Goal: Information Seeking & Learning: Learn about a topic

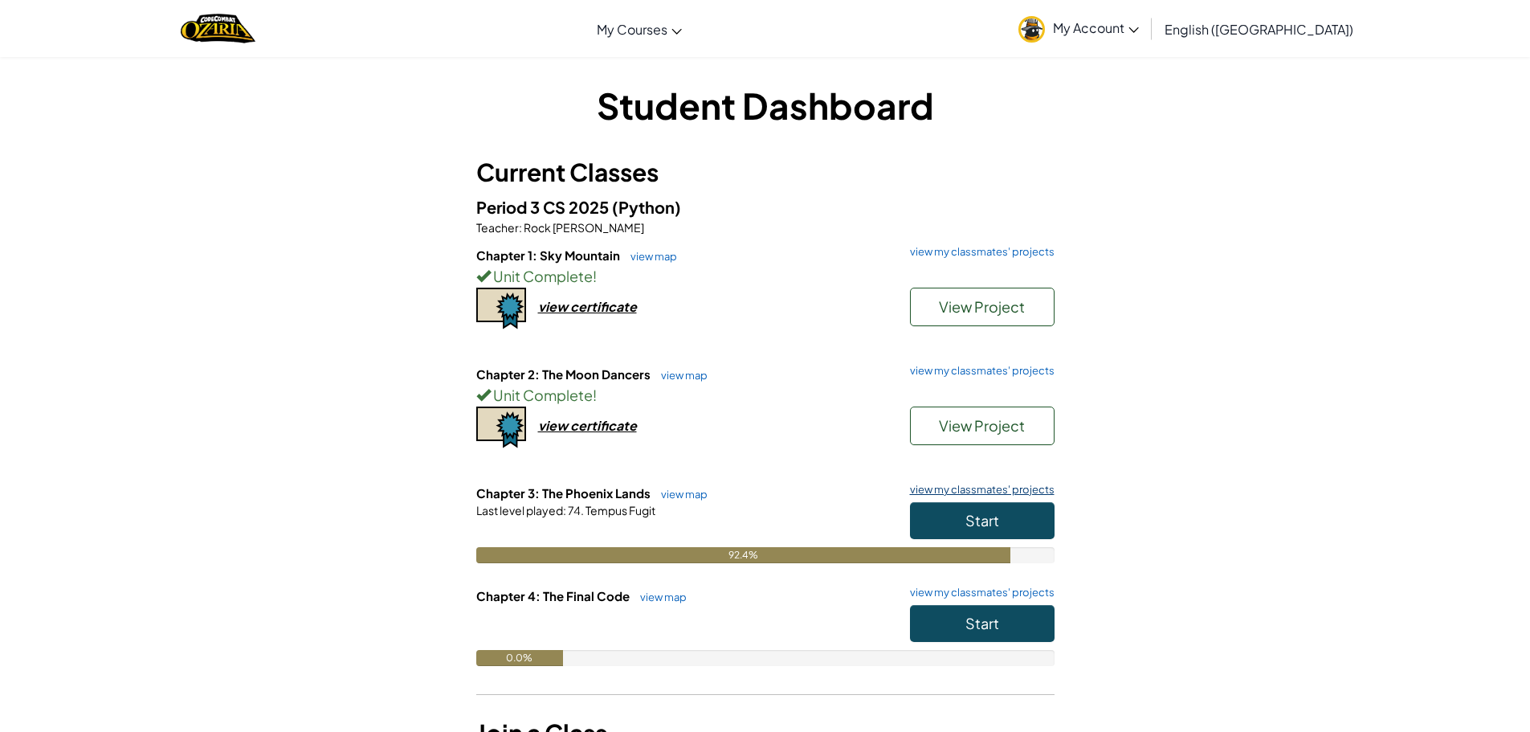
click at [995, 487] on link "view my classmates' projects" at bounding box center [978, 489] width 153 height 10
click at [922, 520] on button "Start" at bounding box center [982, 520] width 145 height 37
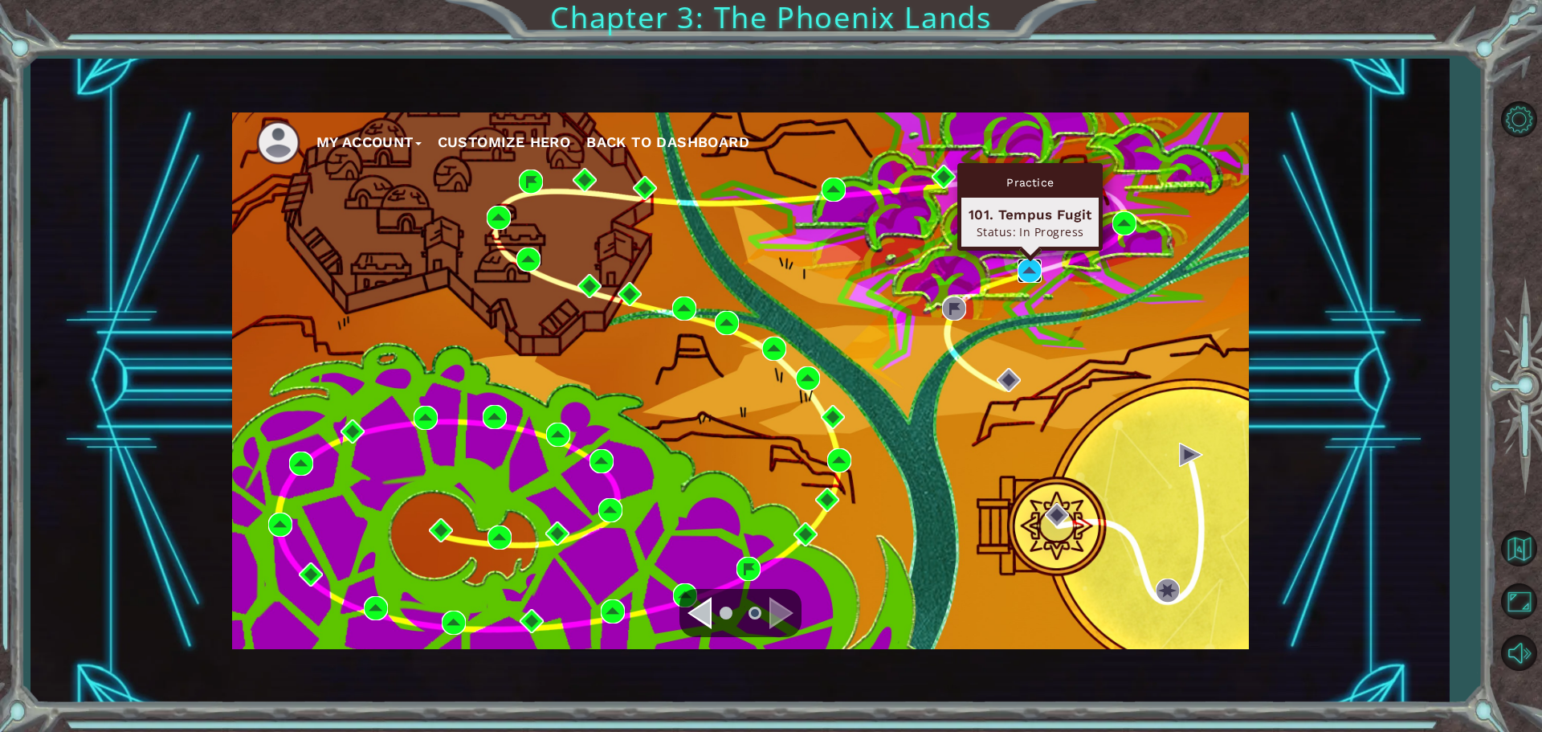
click at [1018, 271] on img at bounding box center [1029, 271] width 24 height 24
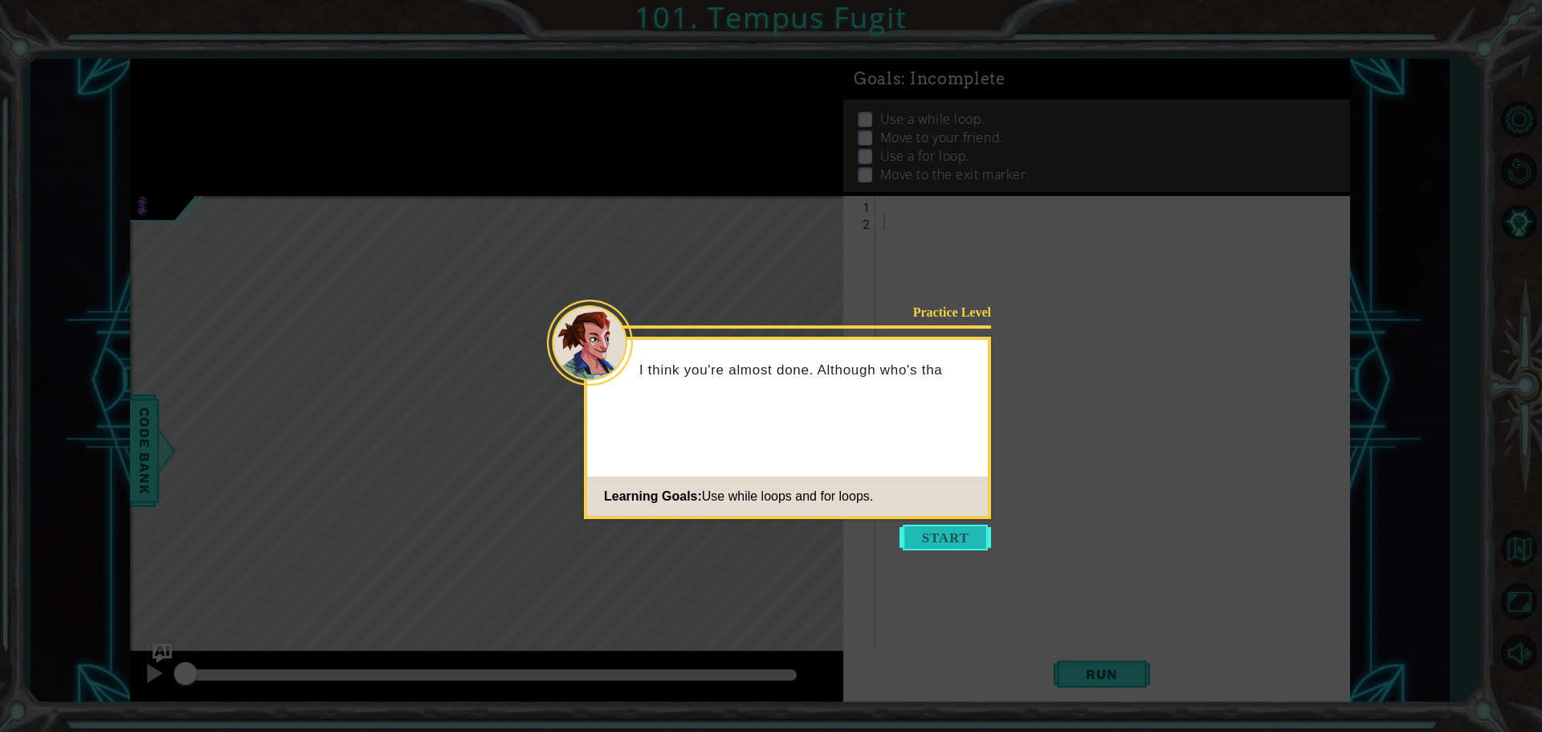
click at [916, 540] on button "Start" at bounding box center [945, 537] width 92 height 26
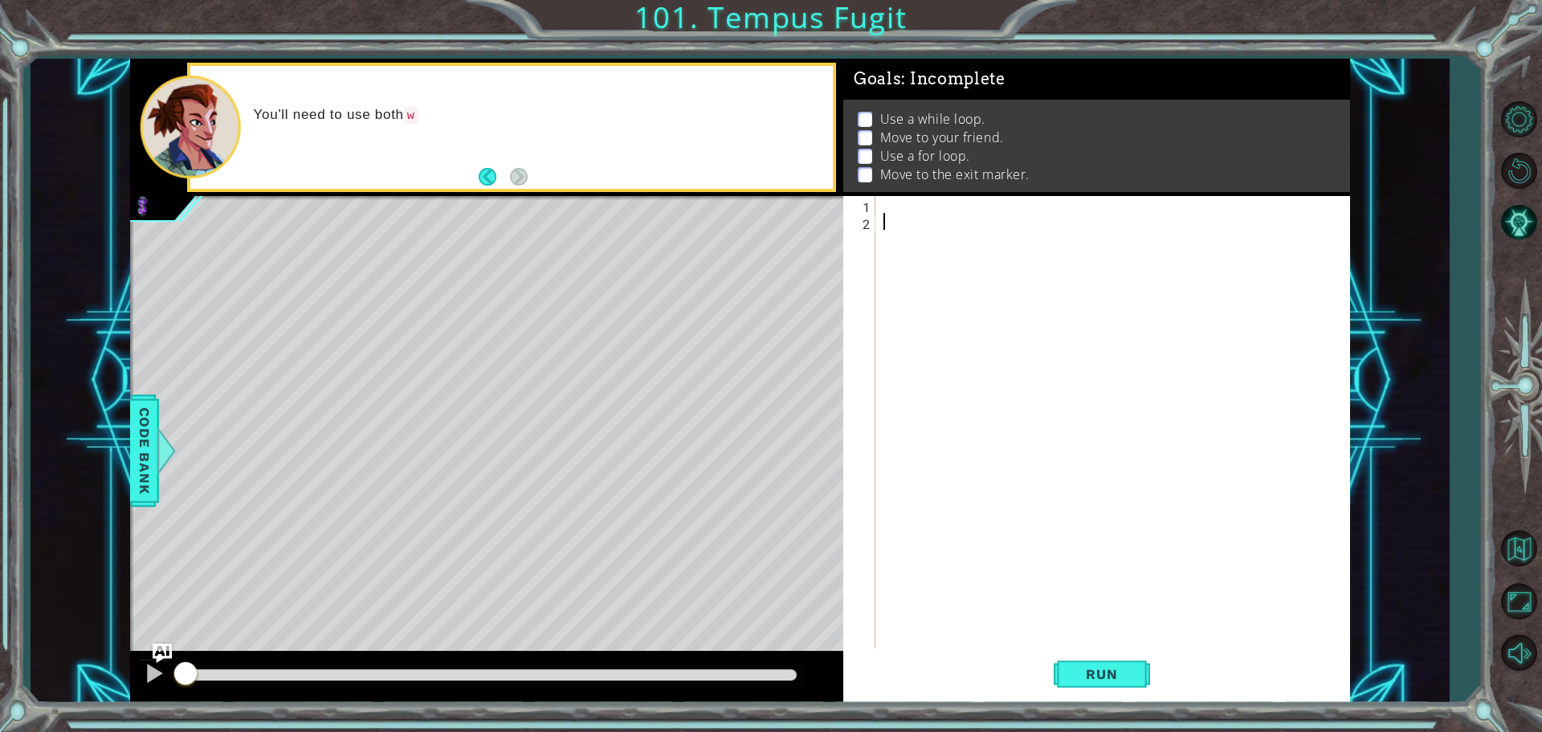
click at [948, 204] on div at bounding box center [1116, 440] width 473 height 489
click at [1478, 267] on div "1 ההההההההההההההההההההההההההההההההההההההההההההההההההההההההההההההההההההההההההההה…" at bounding box center [771, 366] width 1542 height 732
click at [1522, 552] on button "Back to Map" at bounding box center [1518, 548] width 47 height 47
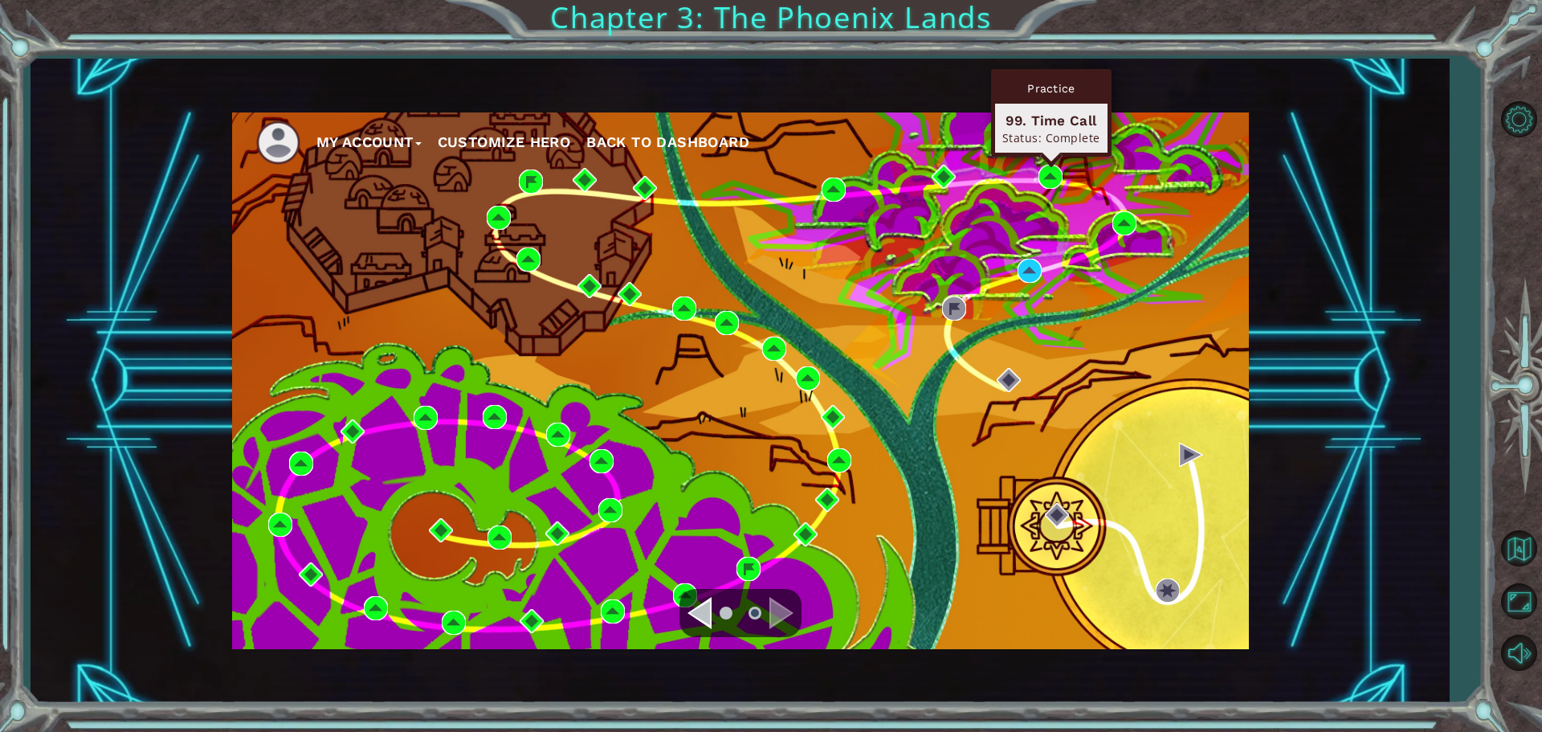
click at [1049, 157] on div "Practice 99. Time Call Status: Complete" at bounding box center [1051, 113] width 120 height 88
drag, startPoint x: 1037, startPoint y: 186, endPoint x: 1026, endPoint y: 192, distance: 11.9
click at [1026, 192] on div "My Account Customize Hero Back to Dashboard" at bounding box center [740, 380] width 1017 height 536
click at [1050, 179] on img at bounding box center [1050, 177] width 24 height 24
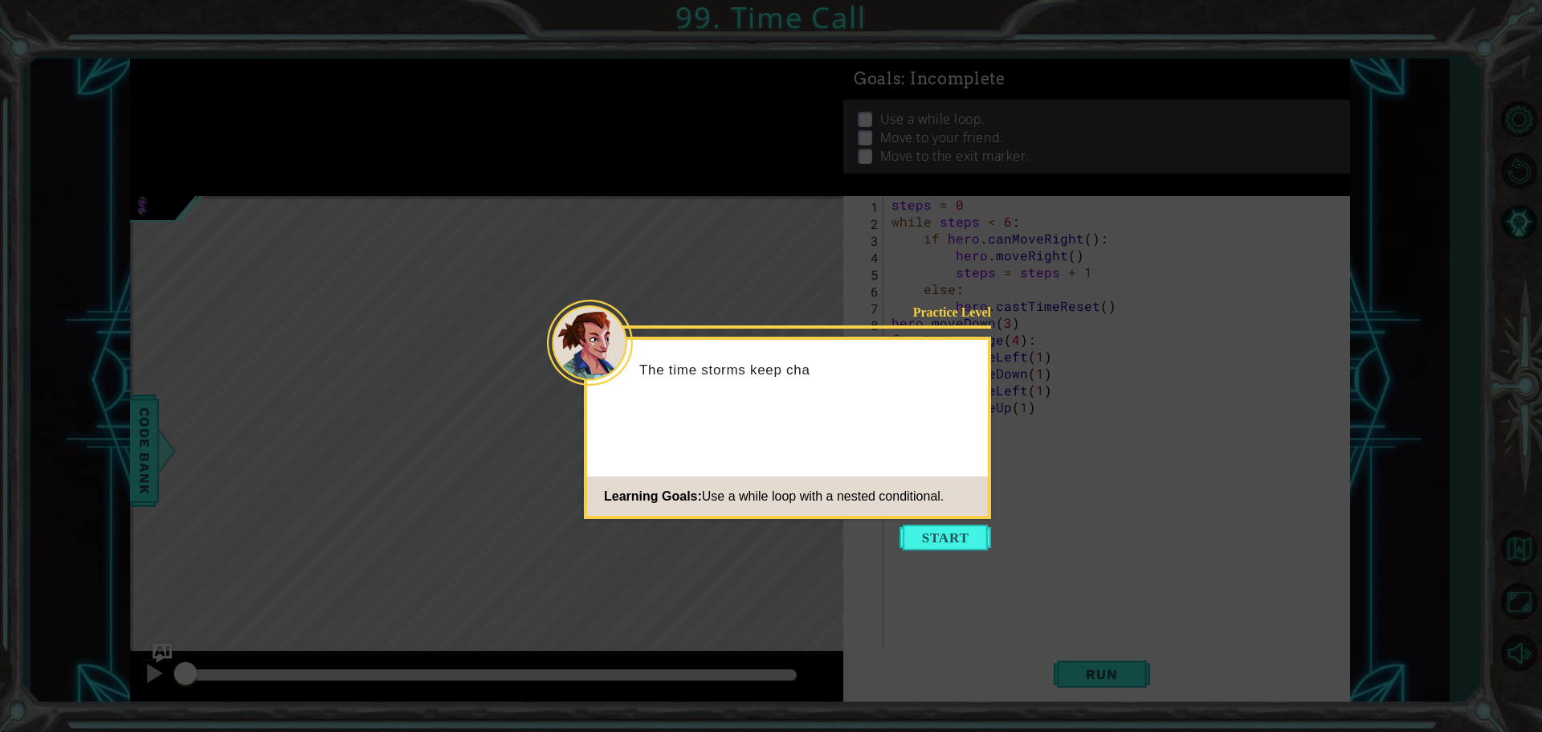
click at [876, 537] on icon at bounding box center [771, 366] width 1542 height 732
drag, startPoint x: 903, startPoint y: 537, endPoint x: 913, endPoint y: 538, distance: 9.7
click at [912, 538] on button "Start" at bounding box center [945, 537] width 92 height 26
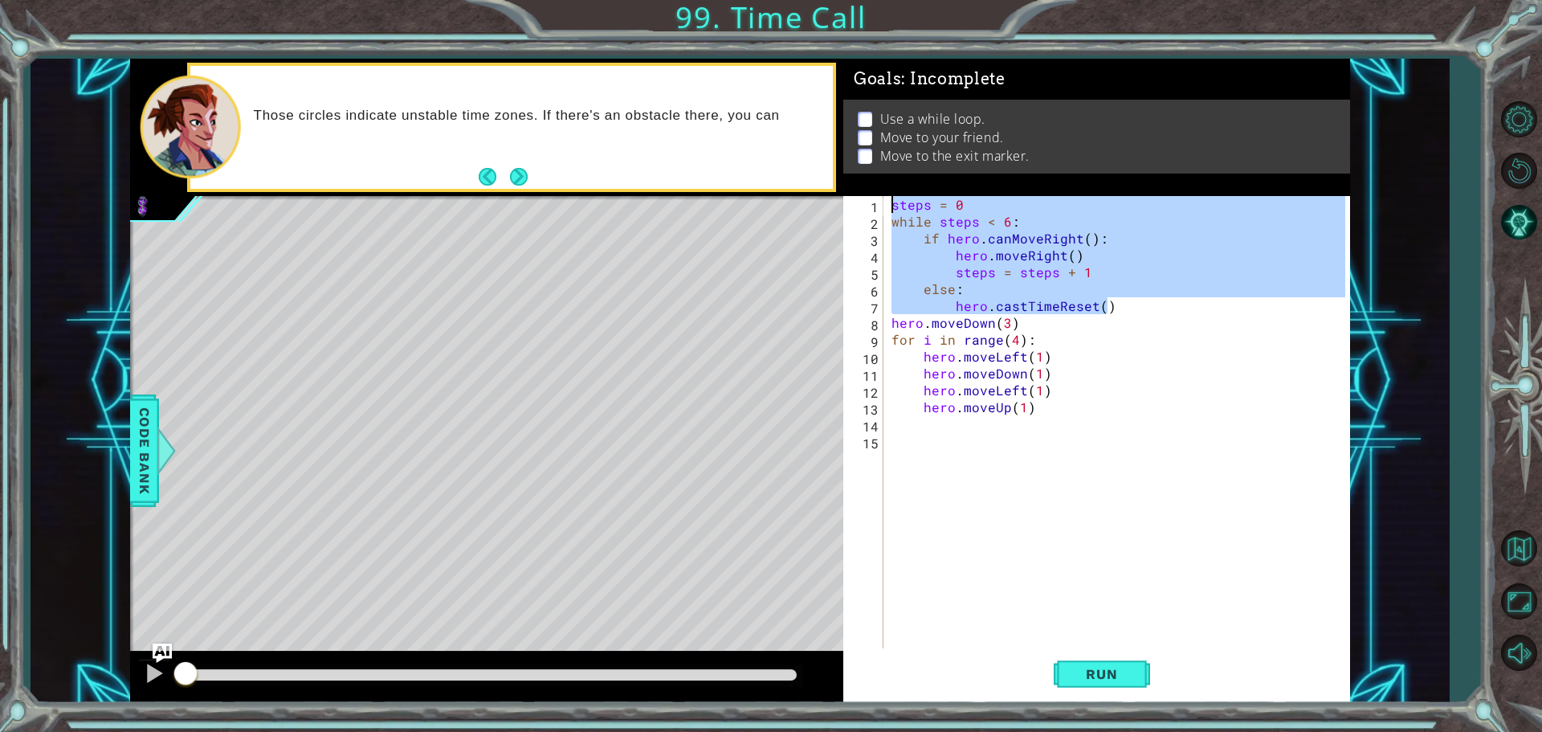
drag, startPoint x: 1107, startPoint y: 302, endPoint x: 899, endPoint y: 174, distance: 244.0
click at [899, 174] on div "Goals : Incomplete Use a while loop. Move to your friend. Move to the exit mark…" at bounding box center [1096, 381] width 507 height 644
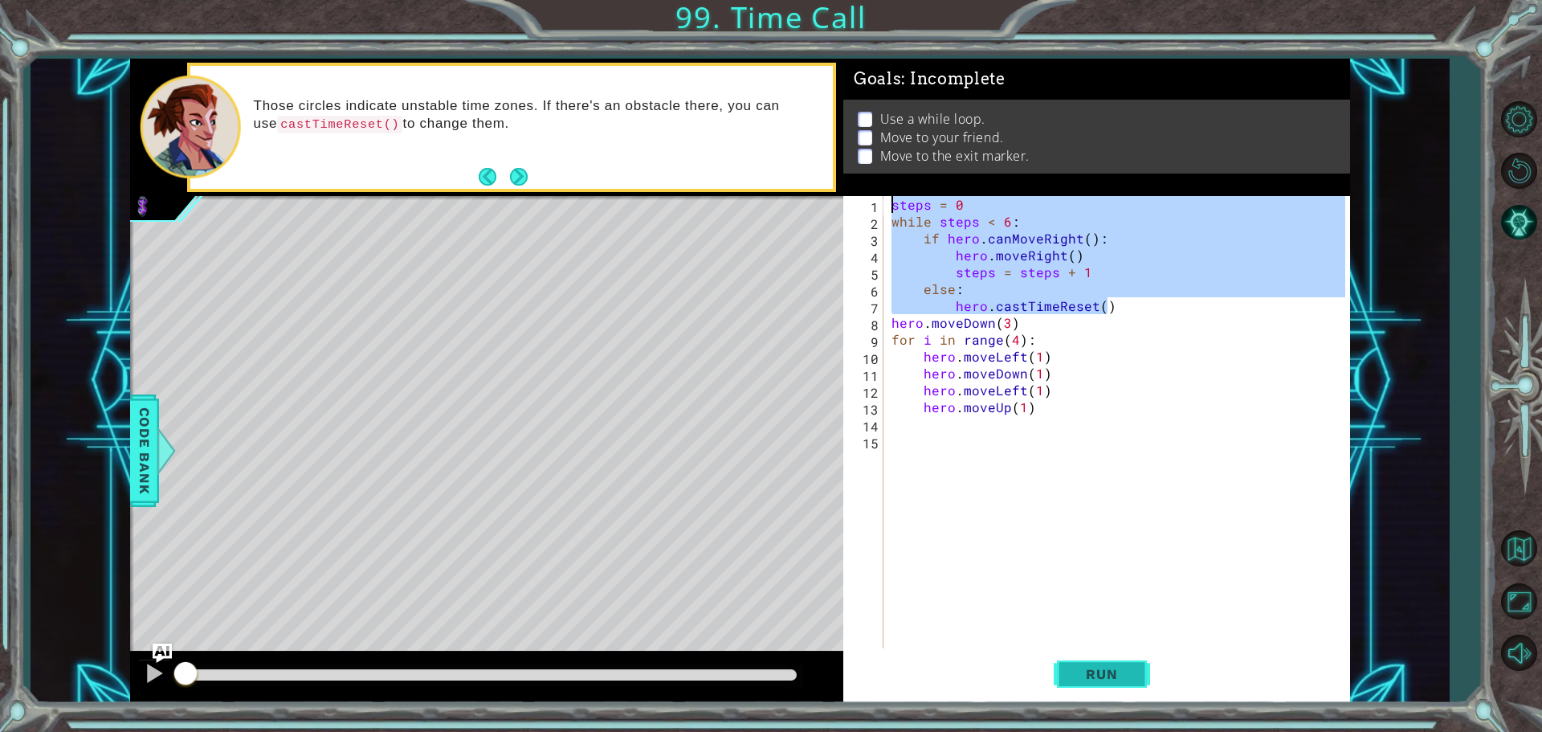
click at [1069, 675] on button "Run" at bounding box center [1102, 673] width 96 height 51
type textarea "steps = 0"
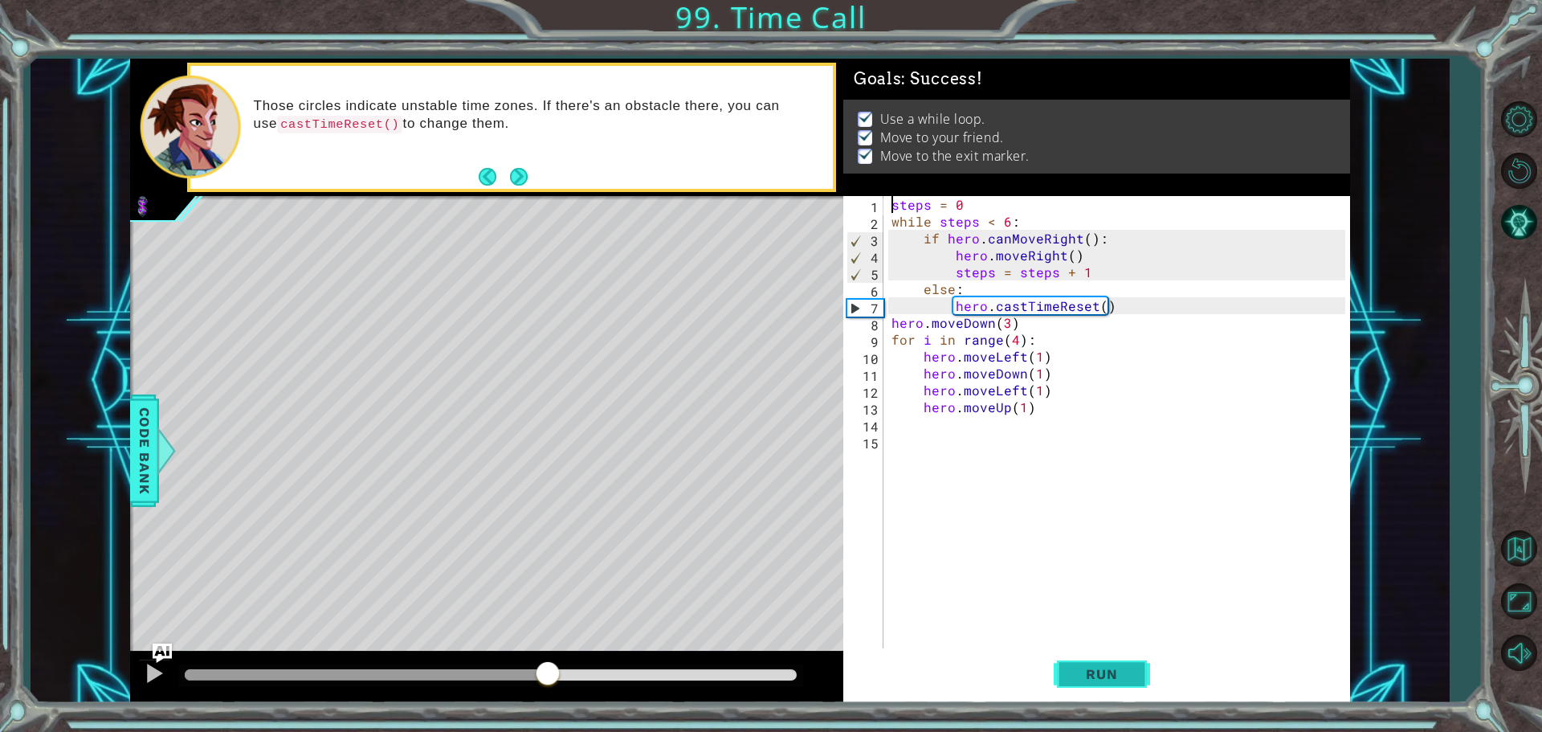
drag, startPoint x: 542, startPoint y: 671, endPoint x: 1126, endPoint y: 696, distance: 584.3
click at [1126, 696] on div "1 ההההההההההההההההההההההההההההההההההההההההההההההההההההההההההההההההההההההההההההה…" at bounding box center [740, 381] width 1220 height 644
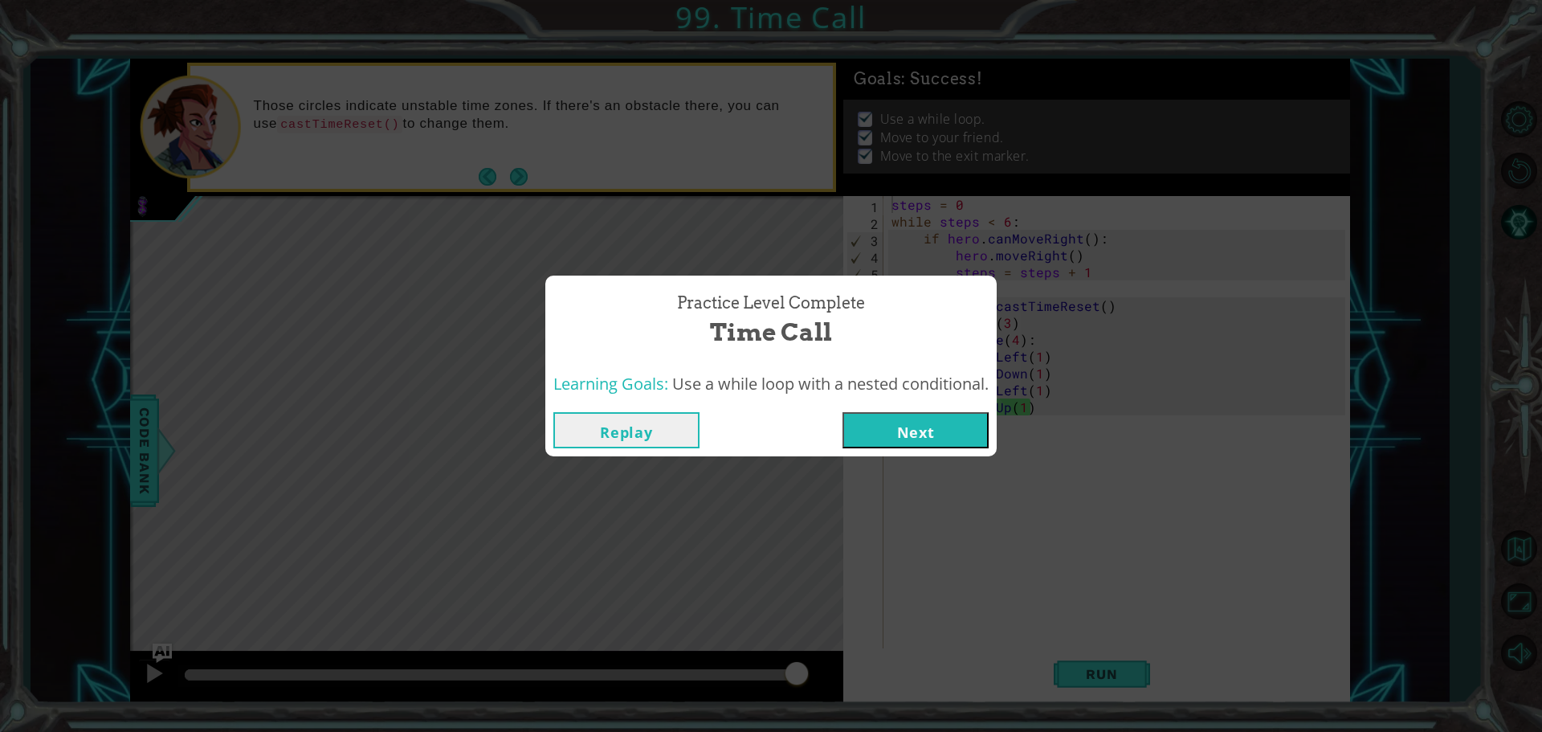
click at [949, 438] on button "Next" at bounding box center [915, 430] width 146 height 36
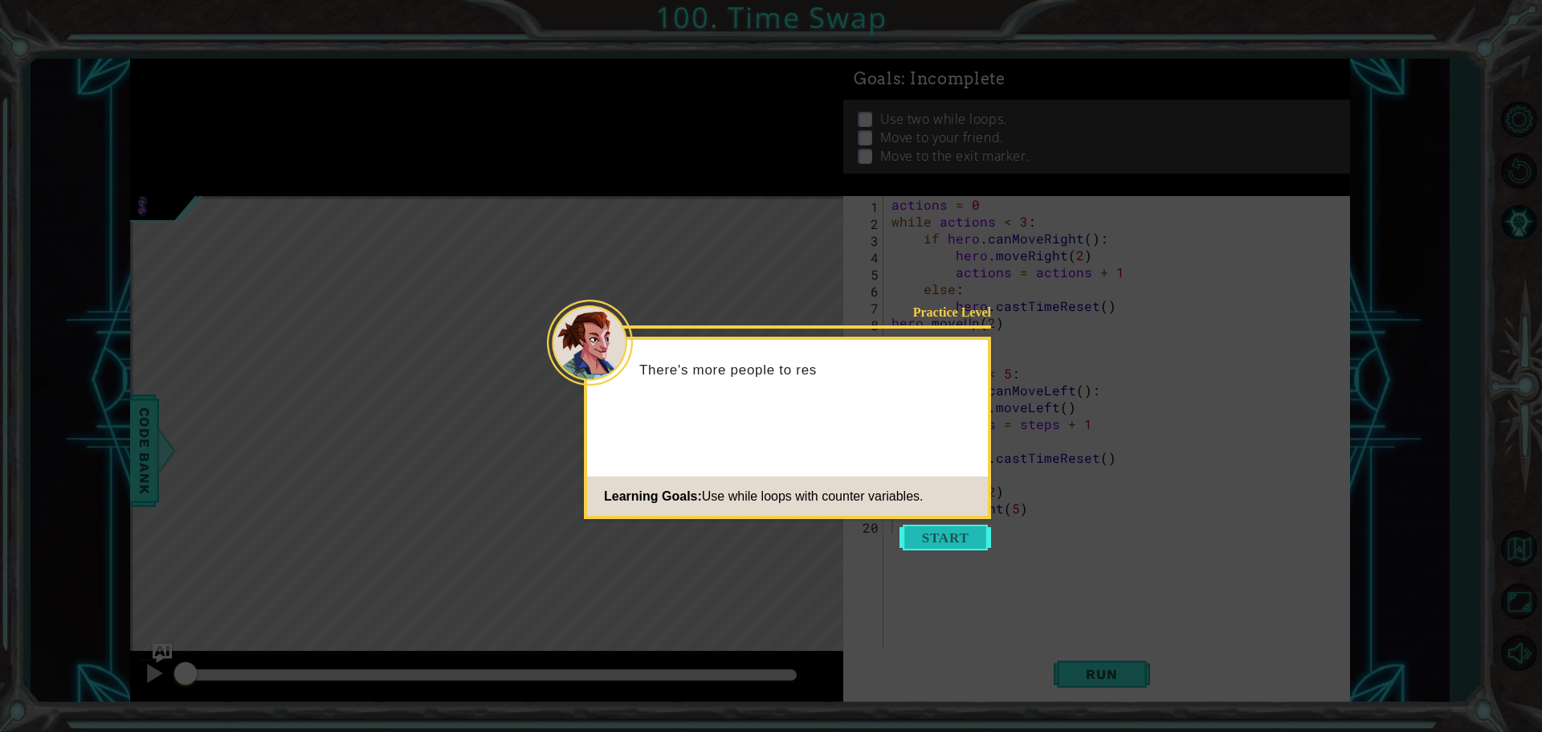
click at [923, 528] on button "Start" at bounding box center [945, 537] width 92 height 26
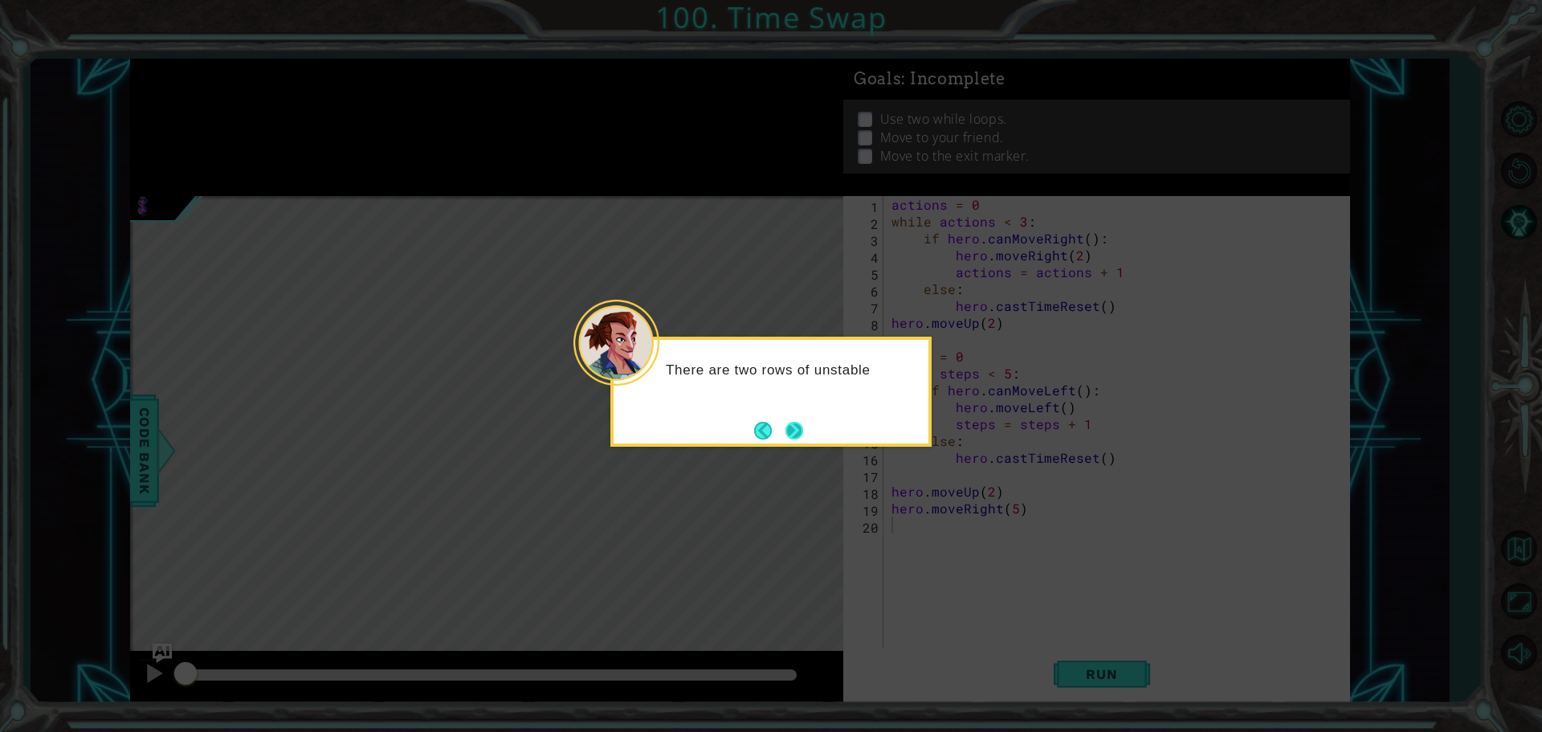
click at [787, 422] on button "Next" at bounding box center [794, 431] width 18 height 18
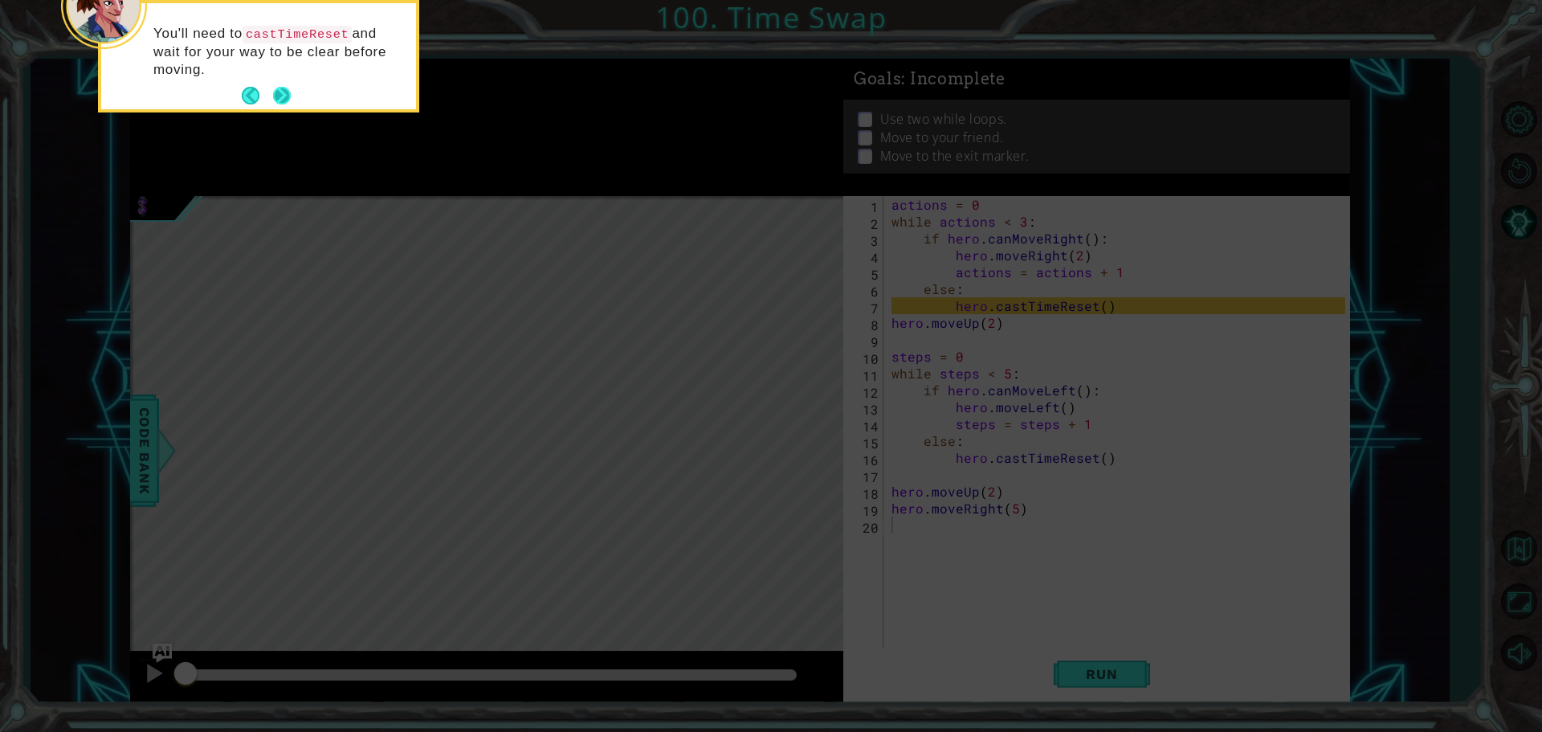
drag, startPoint x: 279, startPoint y: 67, endPoint x: 275, endPoint y: 93, distance: 26.0
click at [278, 87] on div "You'll need to castTimeReset and wait for your way to be clear before moving." at bounding box center [258, 56] width 315 height 106
click at [275, 93] on button "Next" at bounding box center [282, 96] width 18 height 18
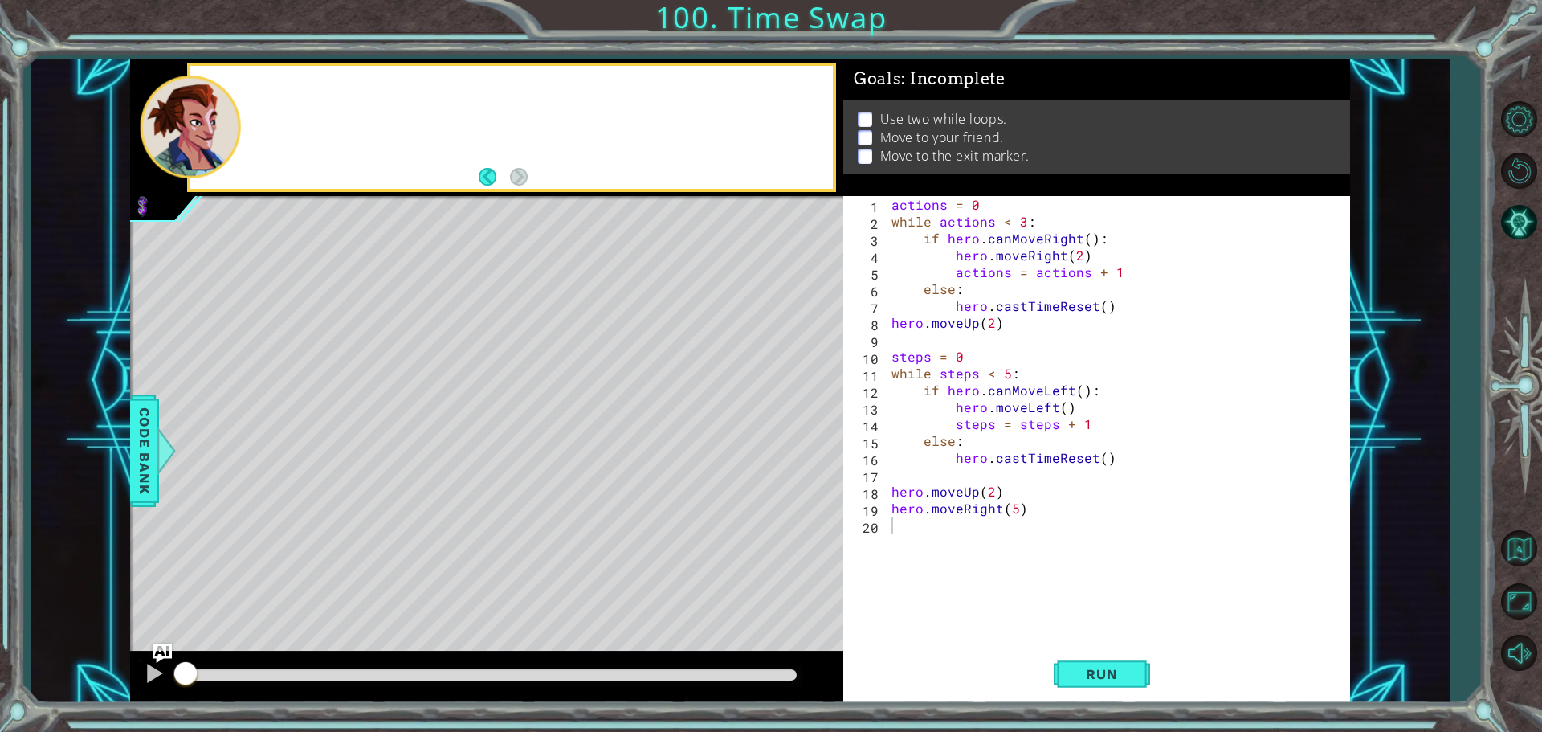
click at [275, 93] on div at bounding box center [511, 127] width 642 height 123
click at [671, 666] on div at bounding box center [486, 676] width 713 height 51
click at [671, 667] on div at bounding box center [490, 675] width 625 height 22
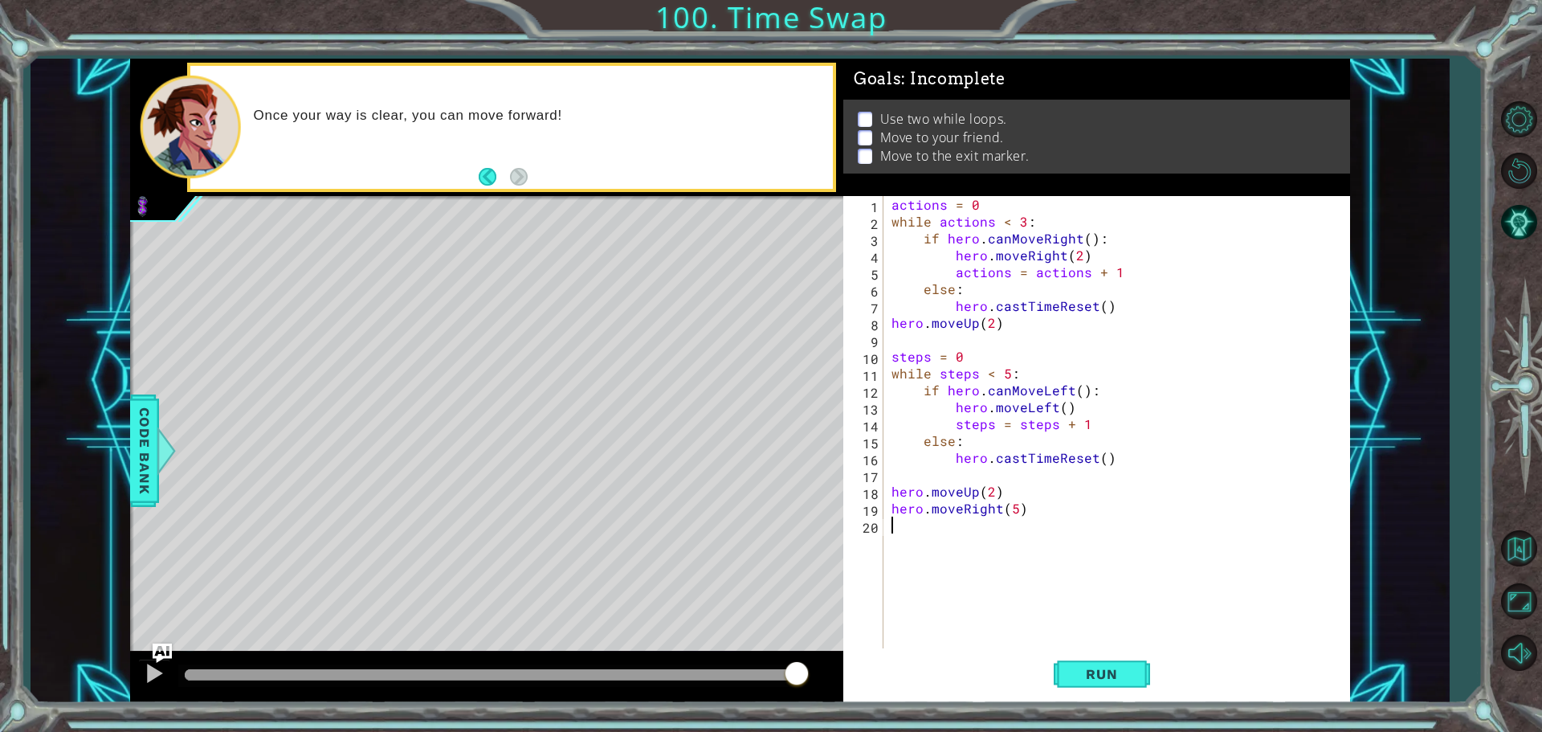
drag, startPoint x: 671, startPoint y: 677, endPoint x: 1041, endPoint y: 719, distance: 372.6
click at [988, 719] on div "1 ההההההההההההההההההההההההההההההההההההההההההההההההההההההההההההההההההההההההההההה…" at bounding box center [771, 366] width 1542 height 732
click at [1111, 683] on button "Run" at bounding box center [1102, 673] width 96 height 51
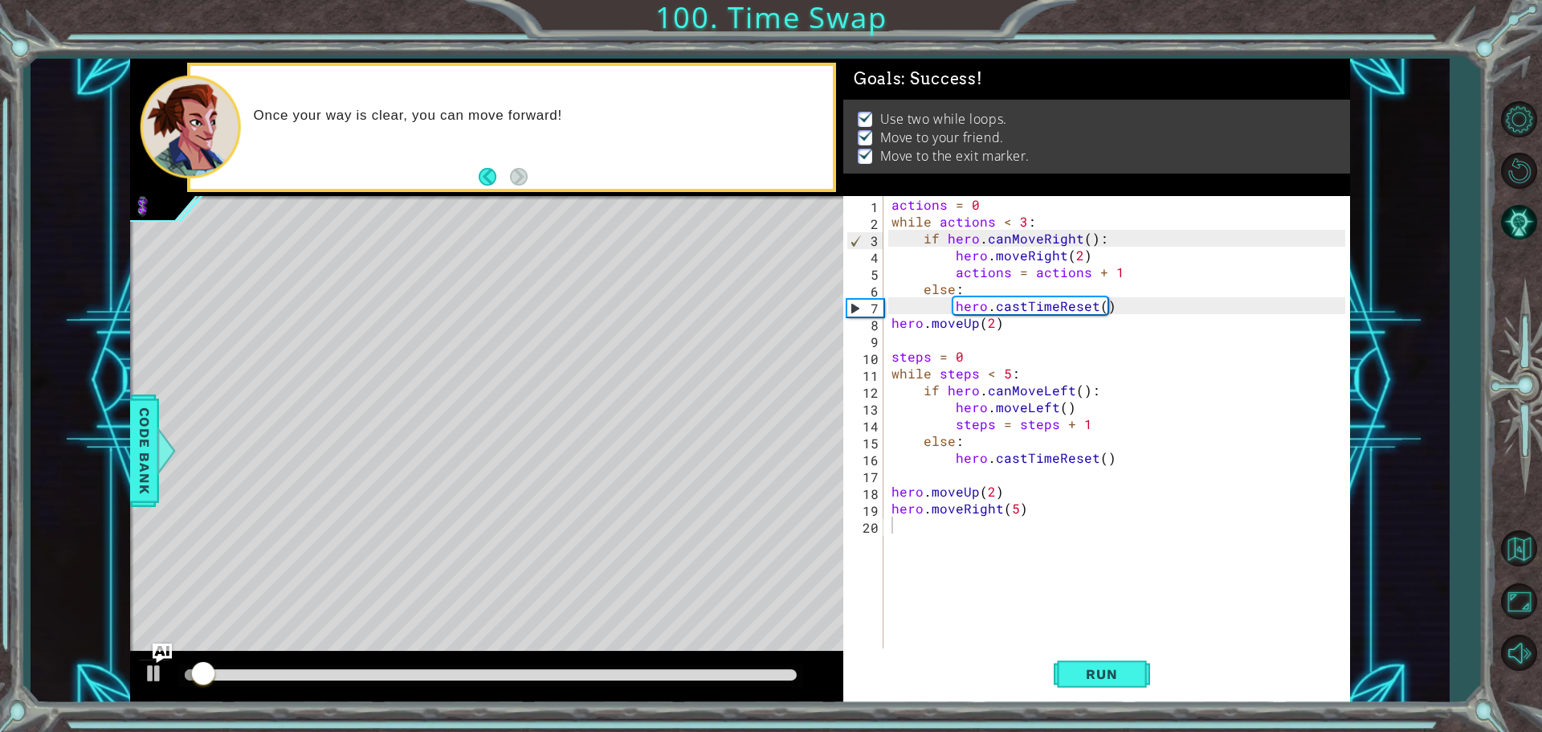
click at [755, 658] on div at bounding box center [486, 676] width 713 height 51
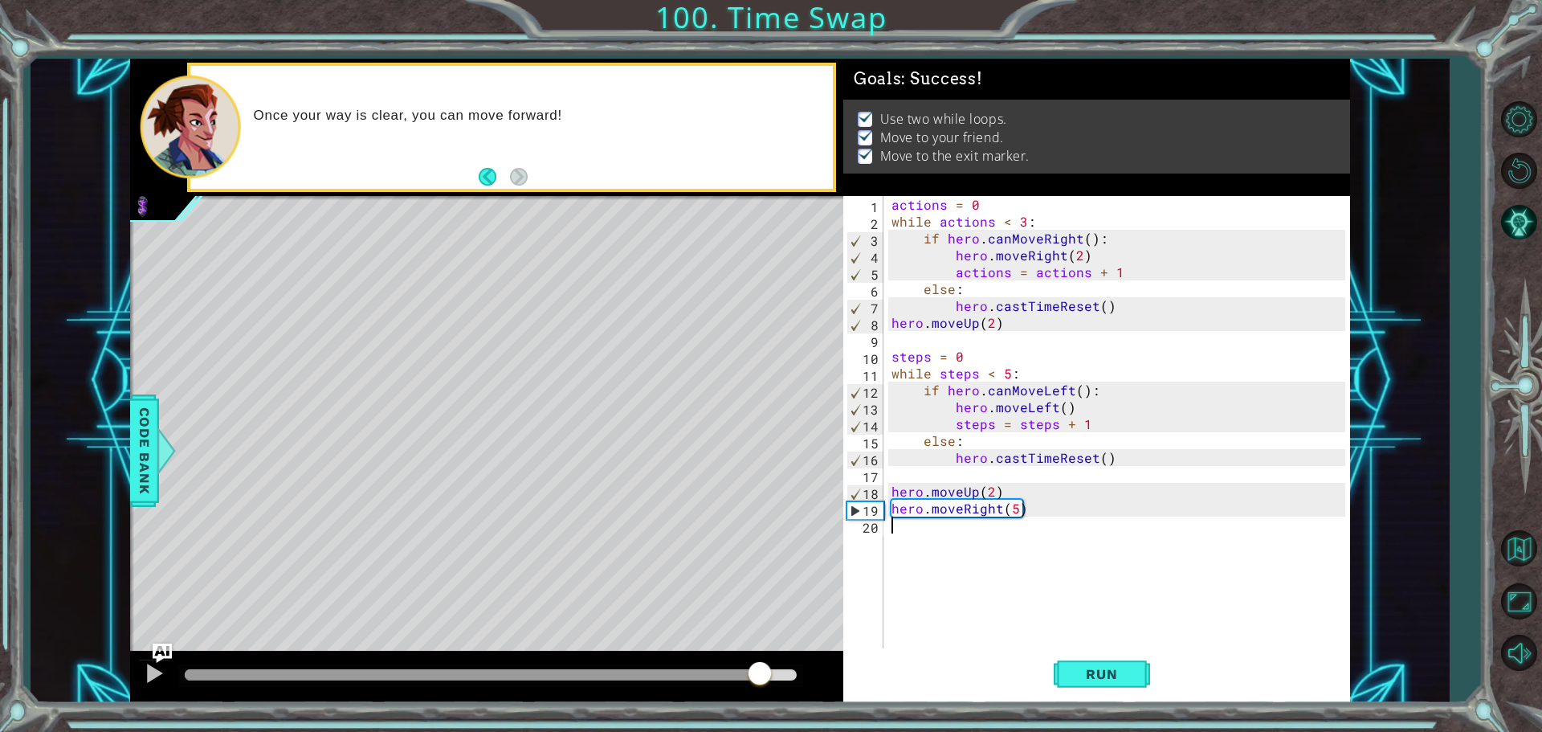
drag, startPoint x: 760, startPoint y: 673, endPoint x: 1038, endPoint y: 715, distance: 281.8
click at [1038, 715] on div "1 ההההההההההההההההההההההההההההההההההההההההההההההההההההההההההההההההההההההההההההה…" at bounding box center [771, 366] width 1542 height 732
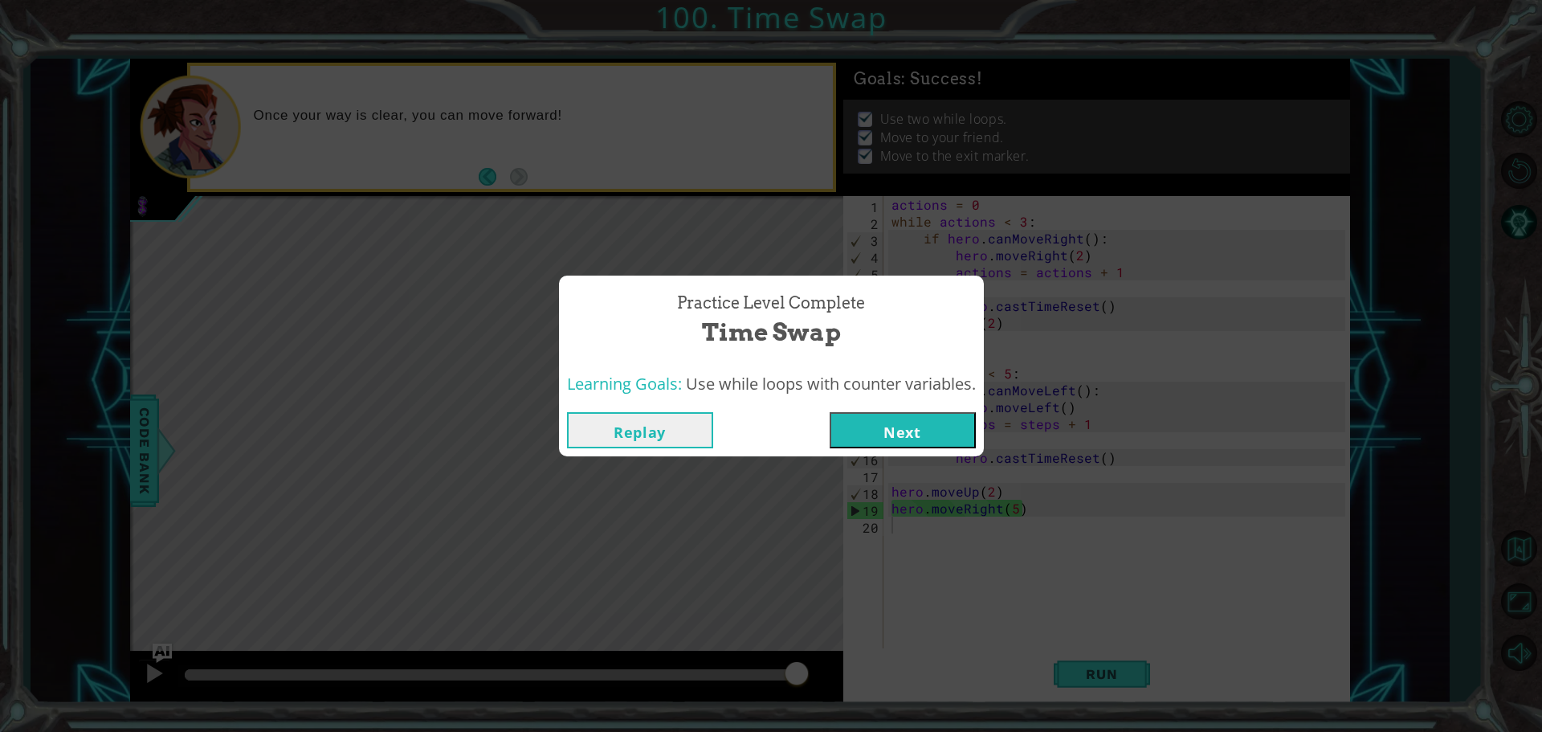
click at [907, 424] on button "Next" at bounding box center [902, 430] width 146 height 36
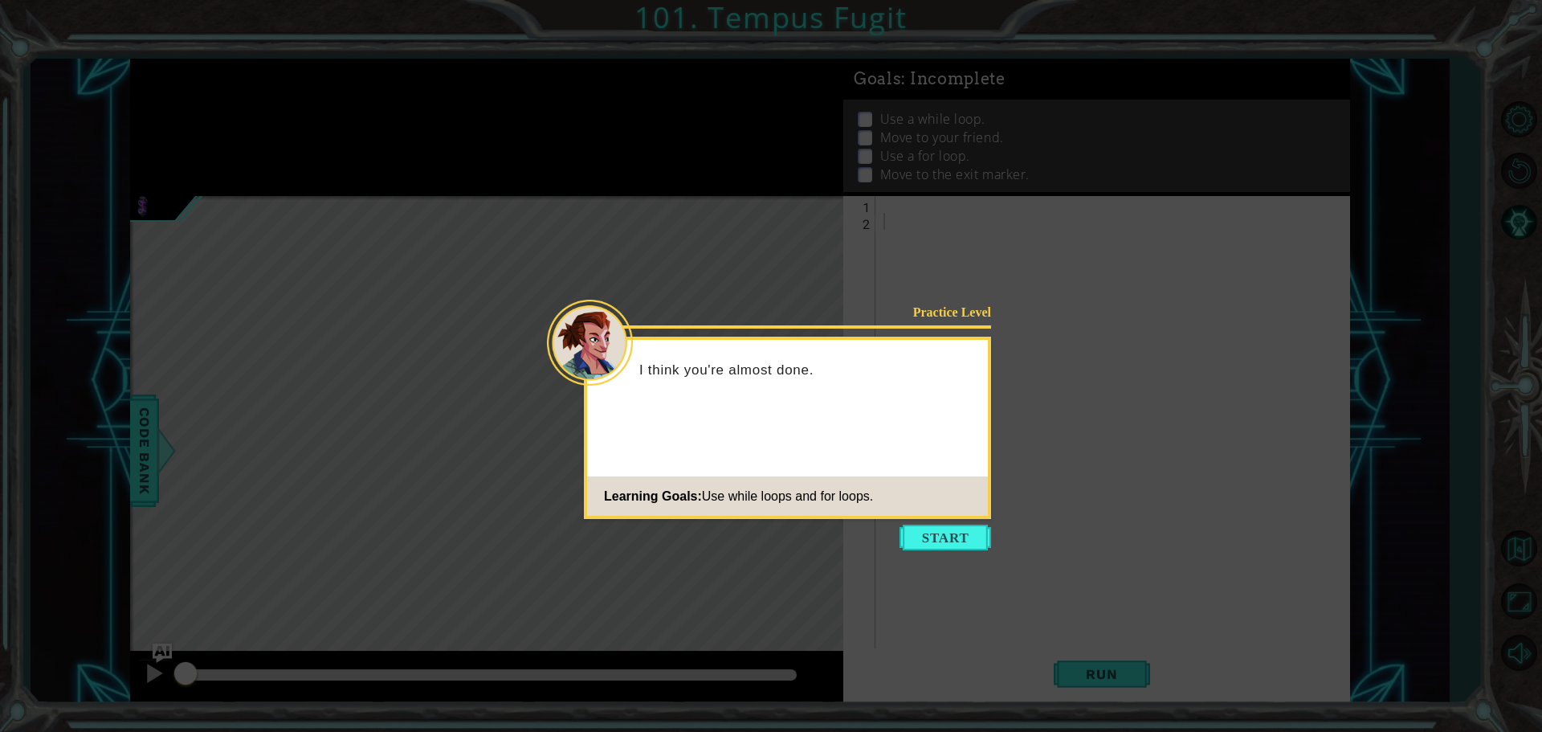
click at [940, 523] on icon at bounding box center [771, 366] width 1542 height 732
click at [947, 523] on icon at bounding box center [771, 366] width 1542 height 732
click at [948, 538] on button "Start" at bounding box center [945, 537] width 92 height 26
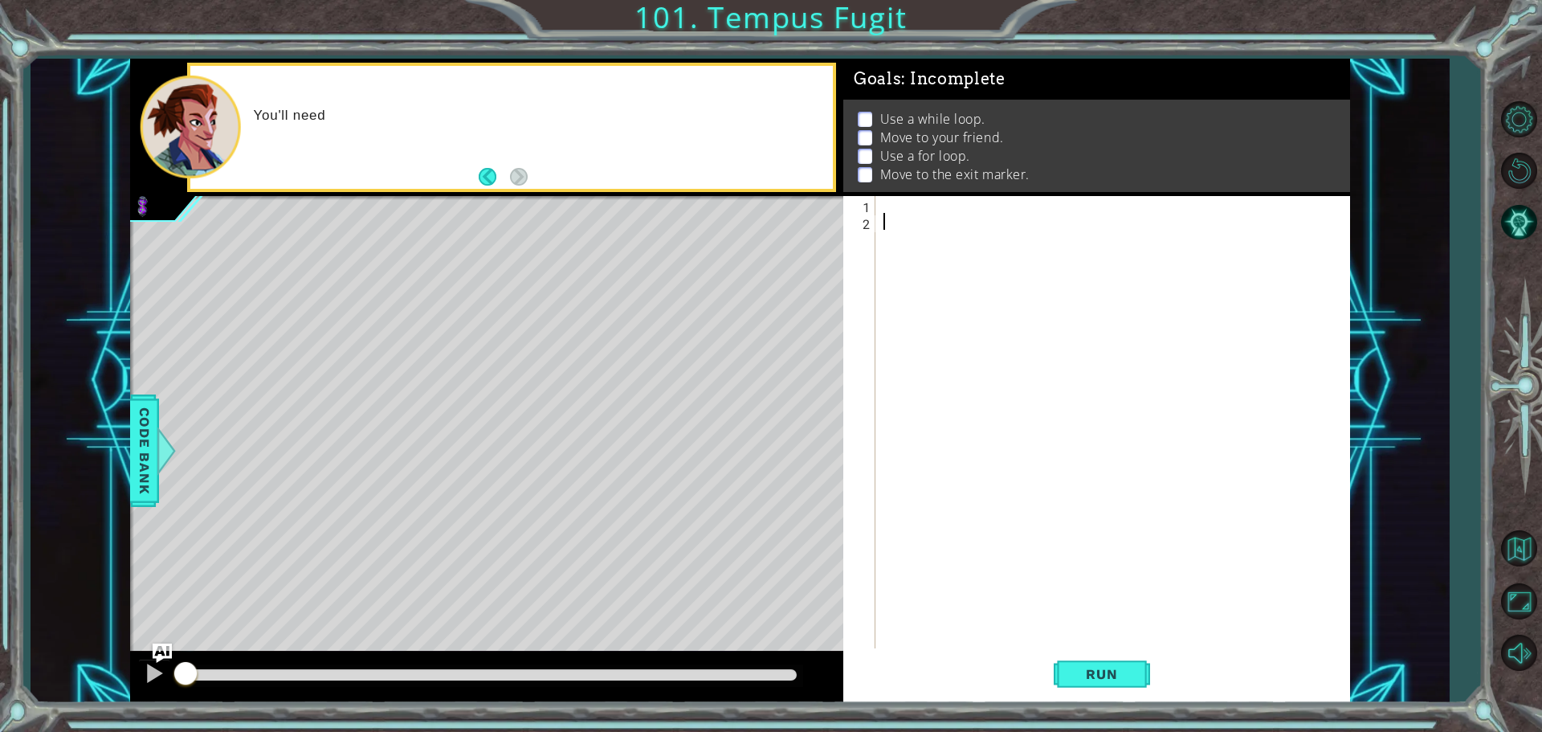
click at [969, 462] on div at bounding box center [1116, 440] width 473 height 489
paste textarea "hero.castTimeReset()"
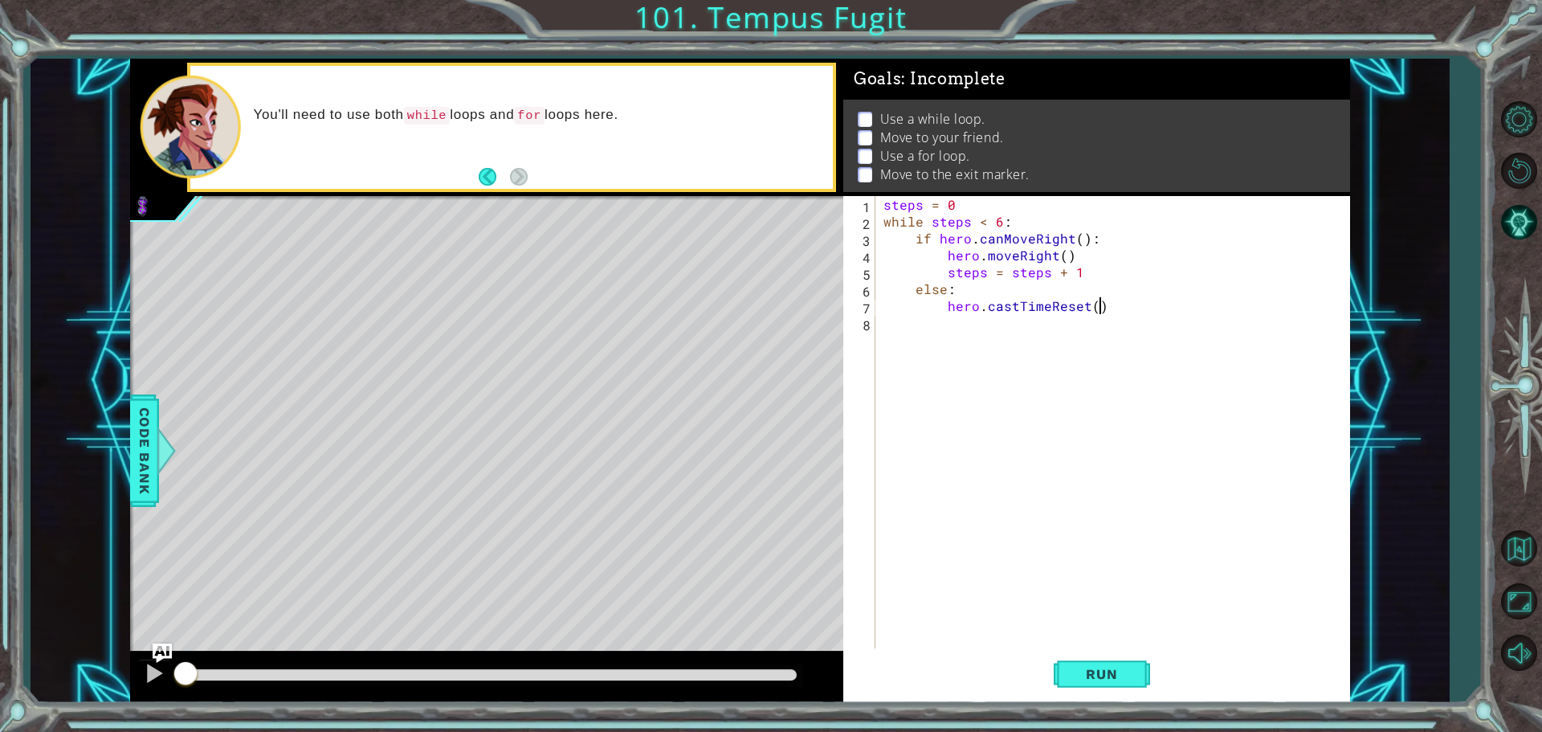
type textarea "hero.castTimeReset()"
click at [1078, 346] on div "steps = 0 while steps < 6 : if hero . canMoveRight ( ) : hero . moveRight ( ) s…" at bounding box center [1116, 440] width 473 height 489
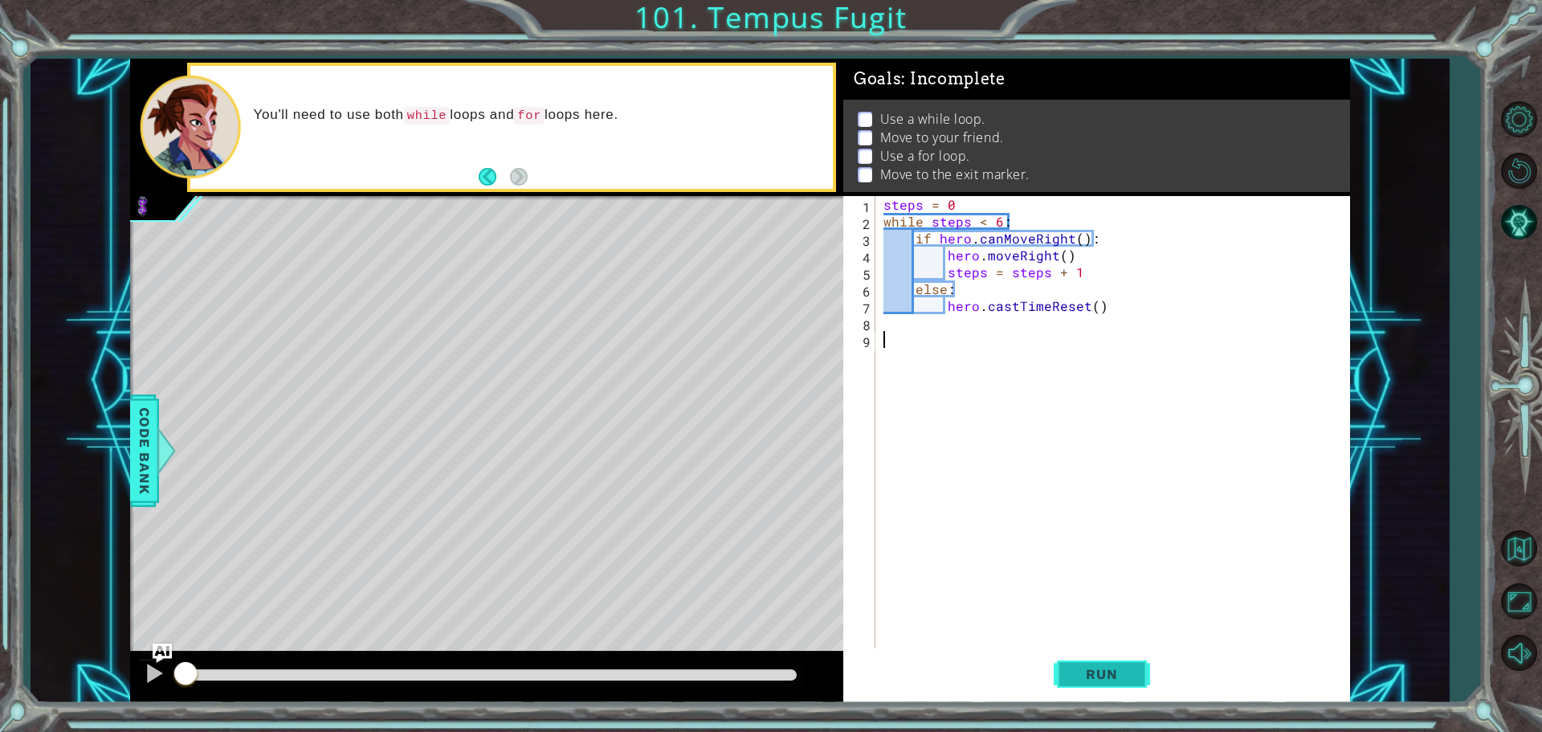
click at [1079, 687] on button "Run" at bounding box center [1102, 673] width 96 height 51
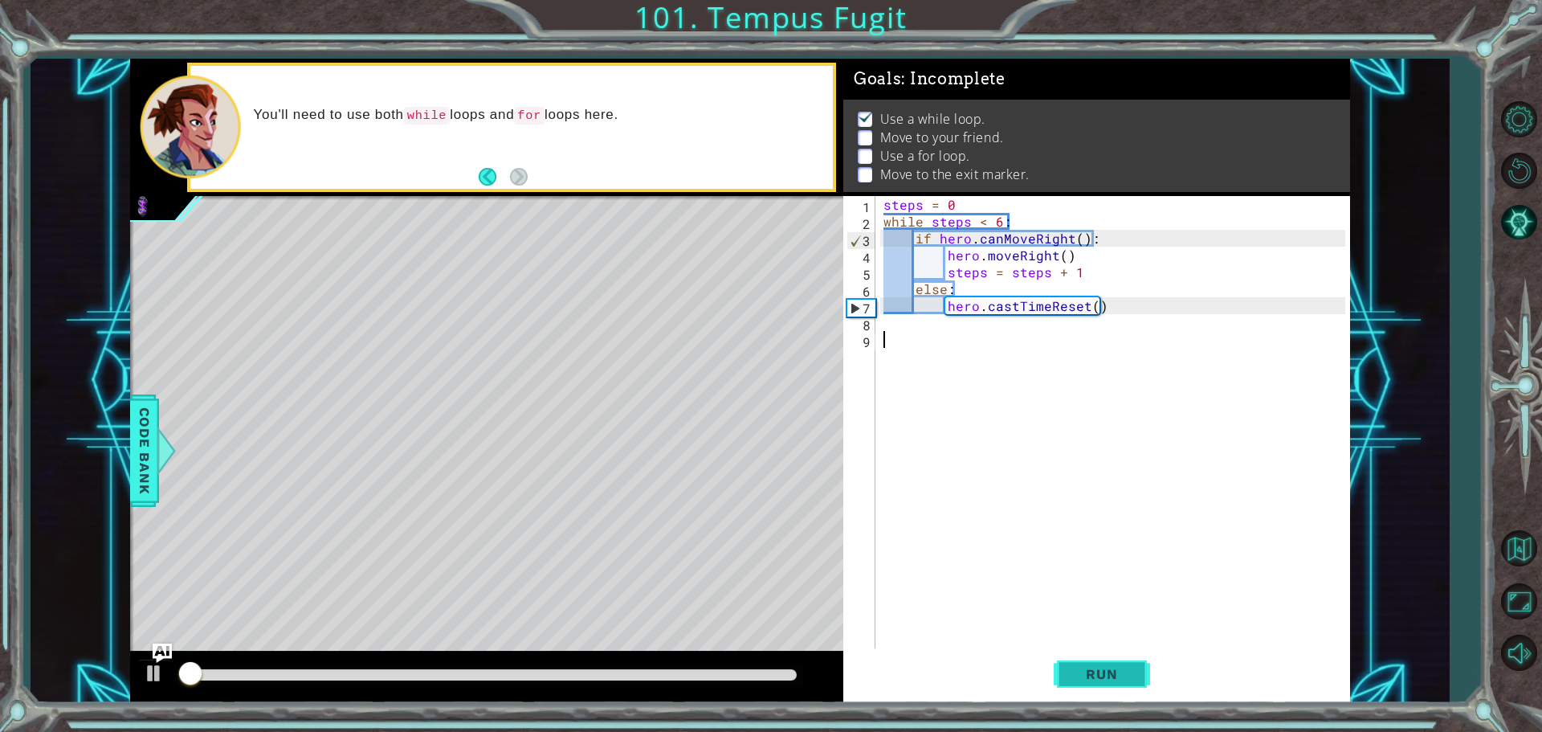
scroll to position [8, 0]
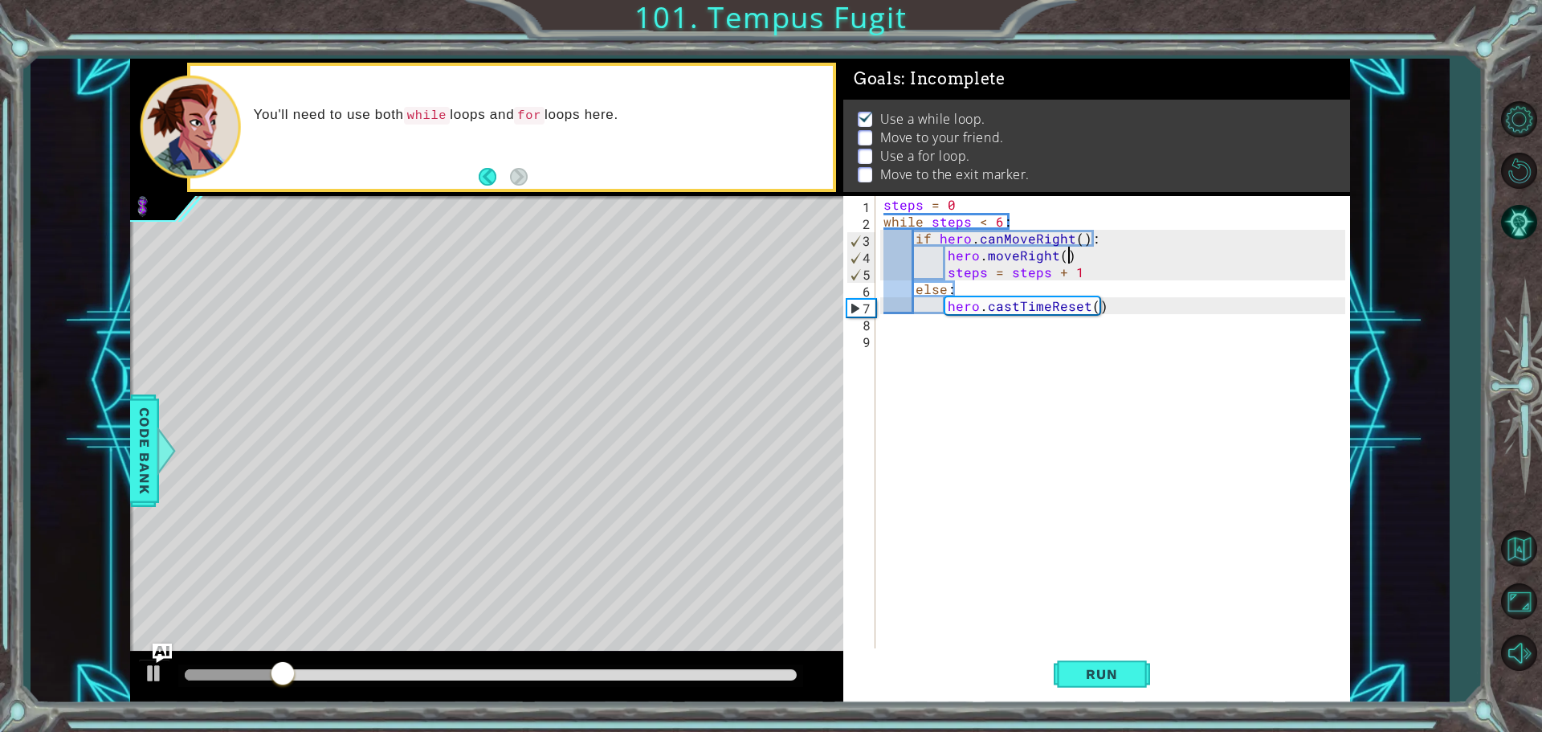
click at [1070, 252] on div "steps = 0 while steps < 6 : if hero . canMoveRight ( ) : hero . moveRight ( ) s…" at bounding box center [1116, 440] width 473 height 489
type textarea "hero.moveRight()"
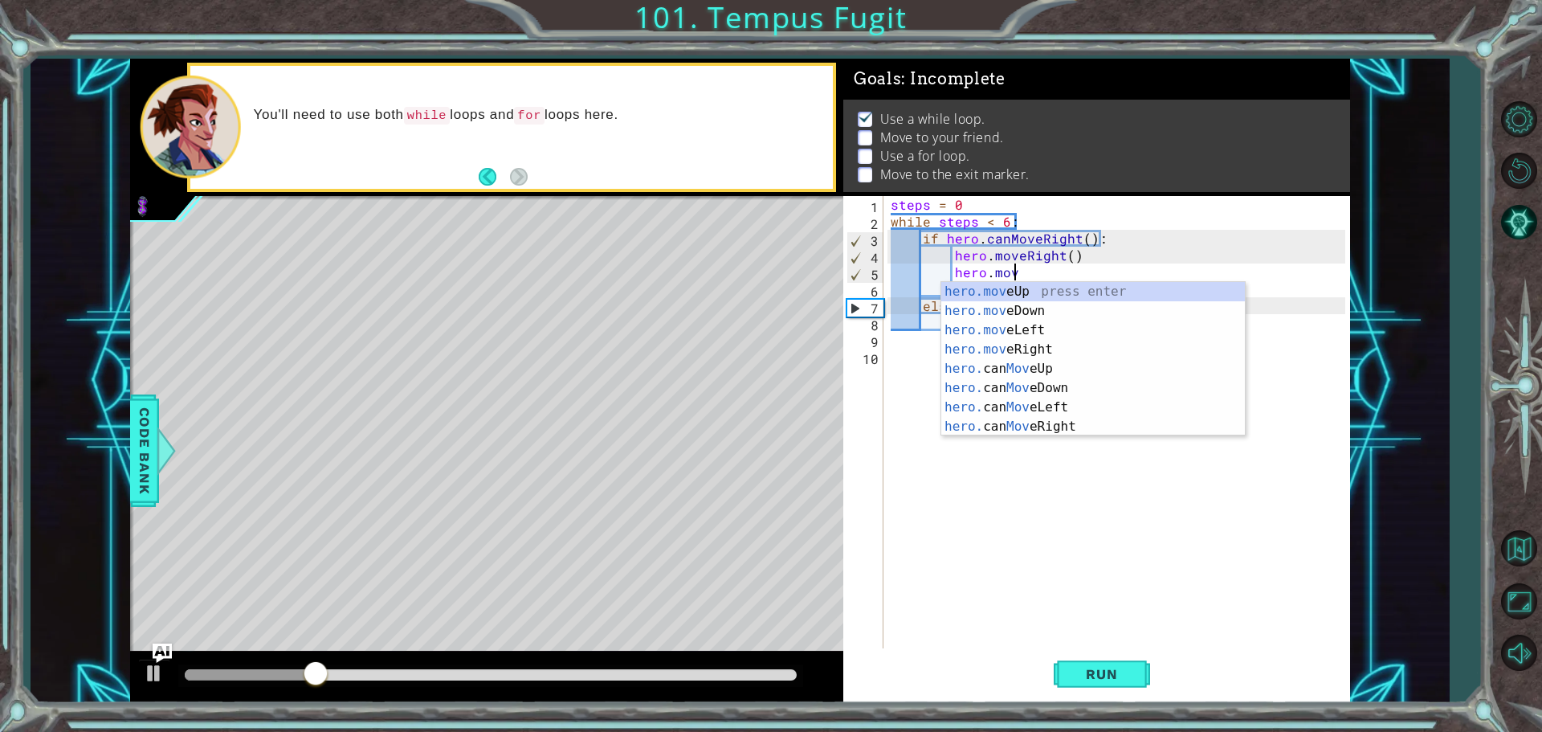
scroll to position [0, 7]
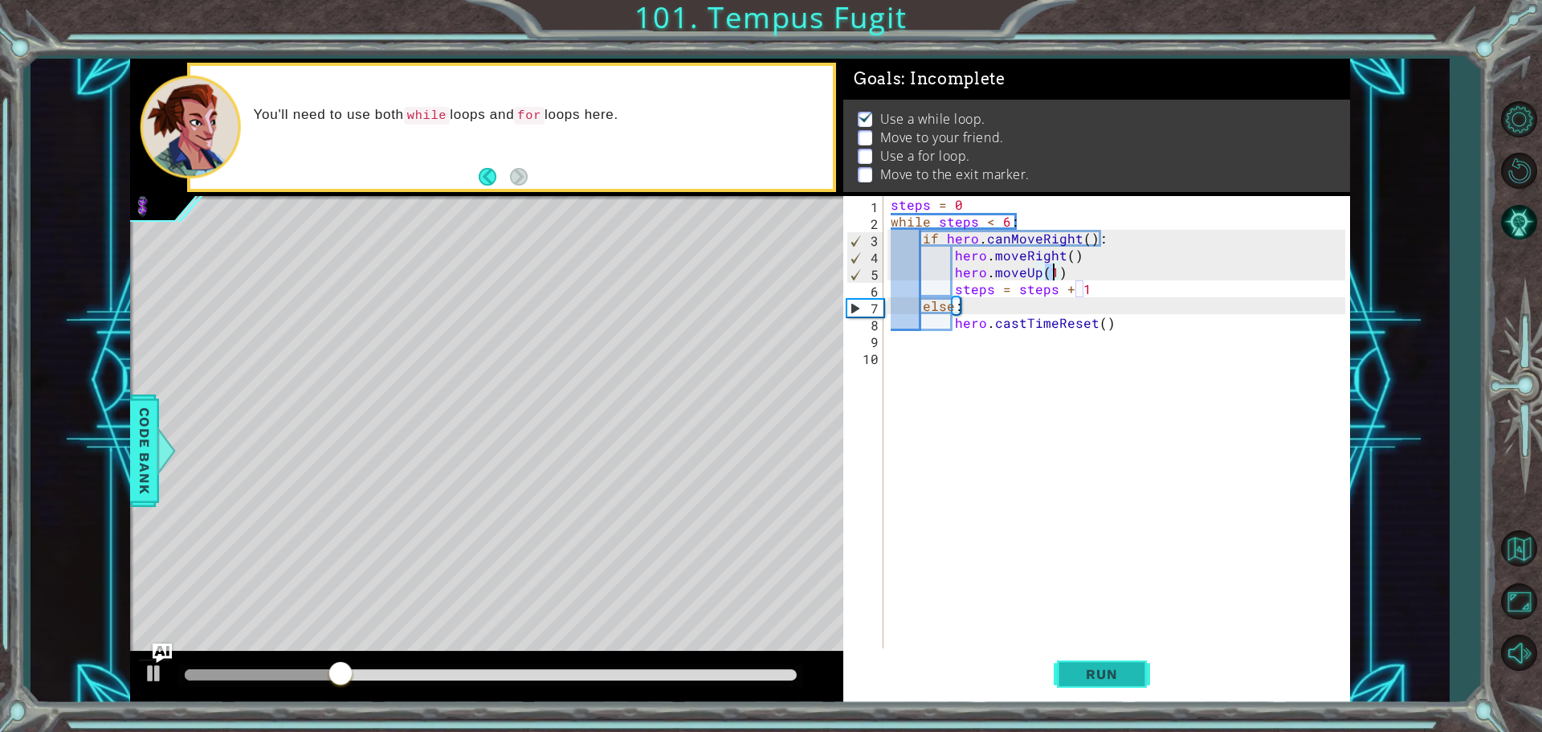
type textarea "hero.moveUp(1)"
click at [1138, 688] on button "Run" at bounding box center [1102, 673] width 96 height 51
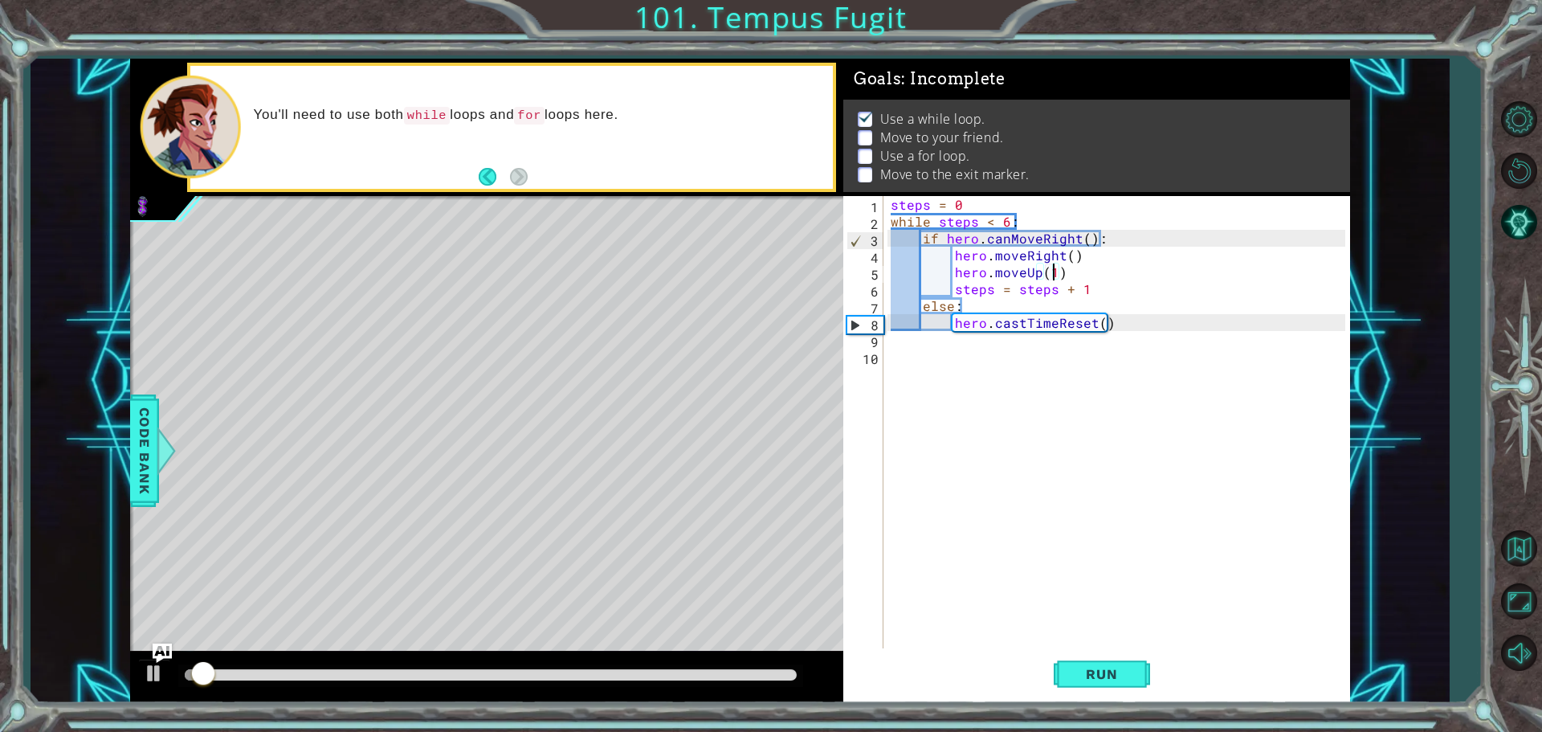
click at [1009, 385] on div "steps = 0 while steps < 6 : if hero . canMoveRight ( ) : hero . moveRight ( ) h…" at bounding box center [1120, 440] width 466 height 489
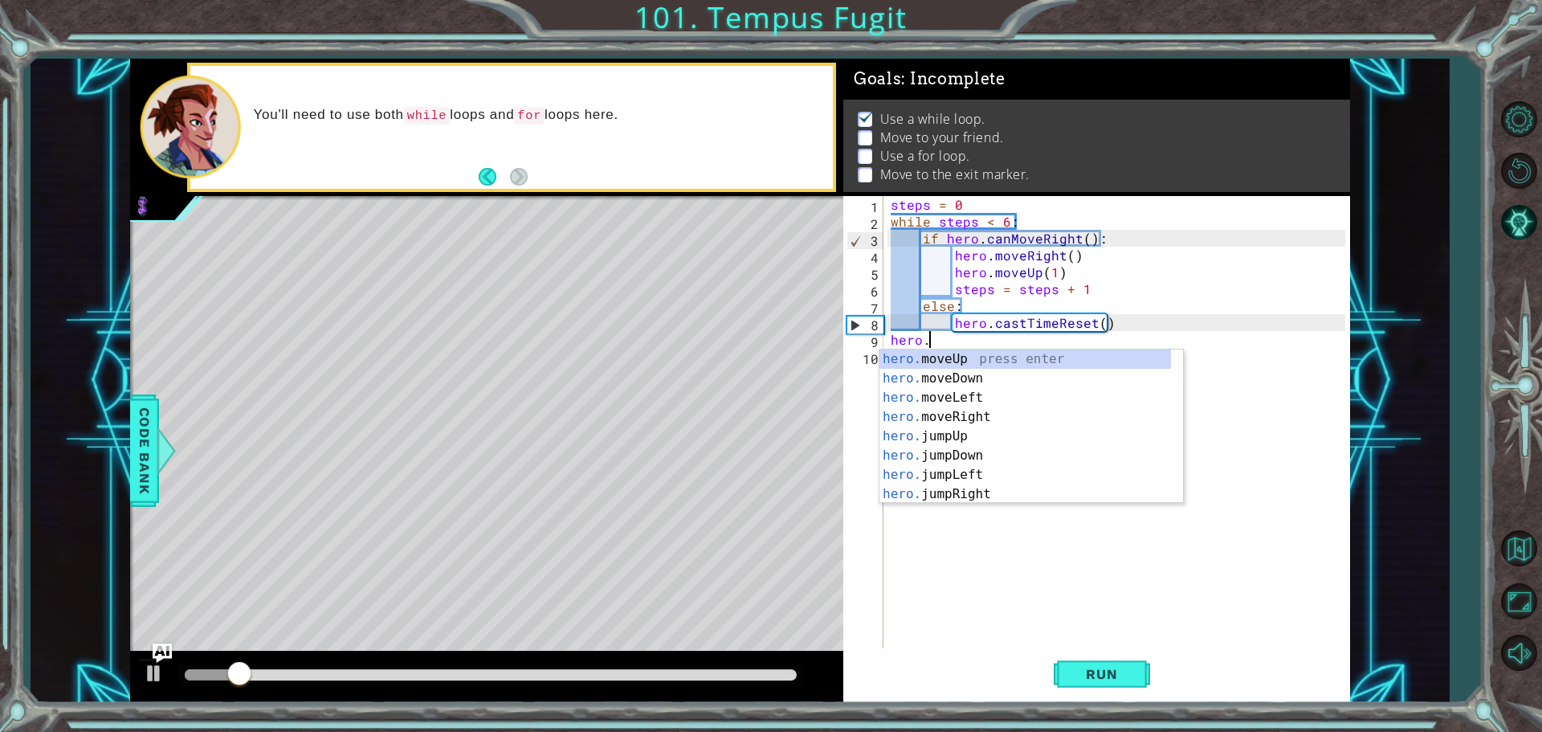
scroll to position [0, 2]
type textarea "hero.j"
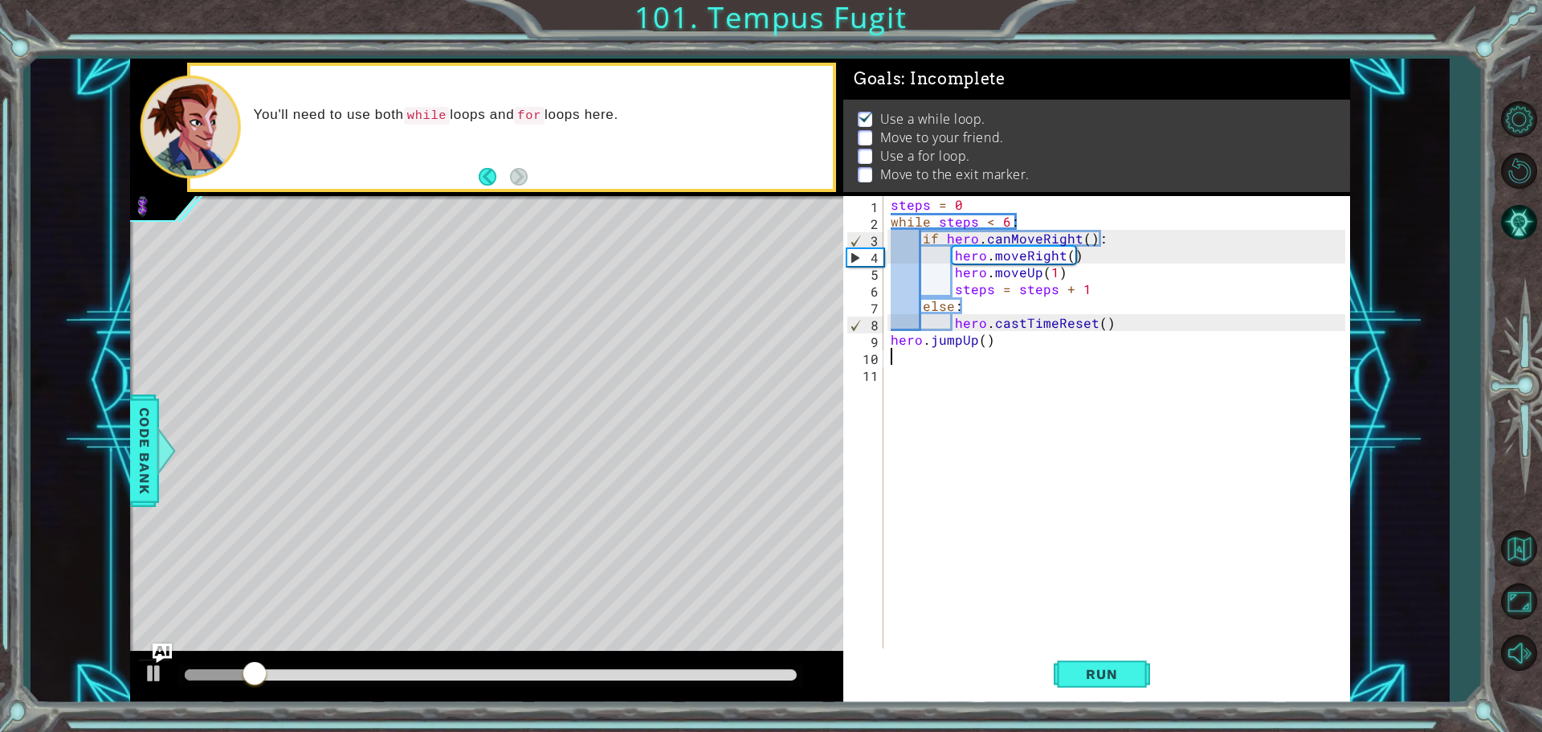
type textarea "r"
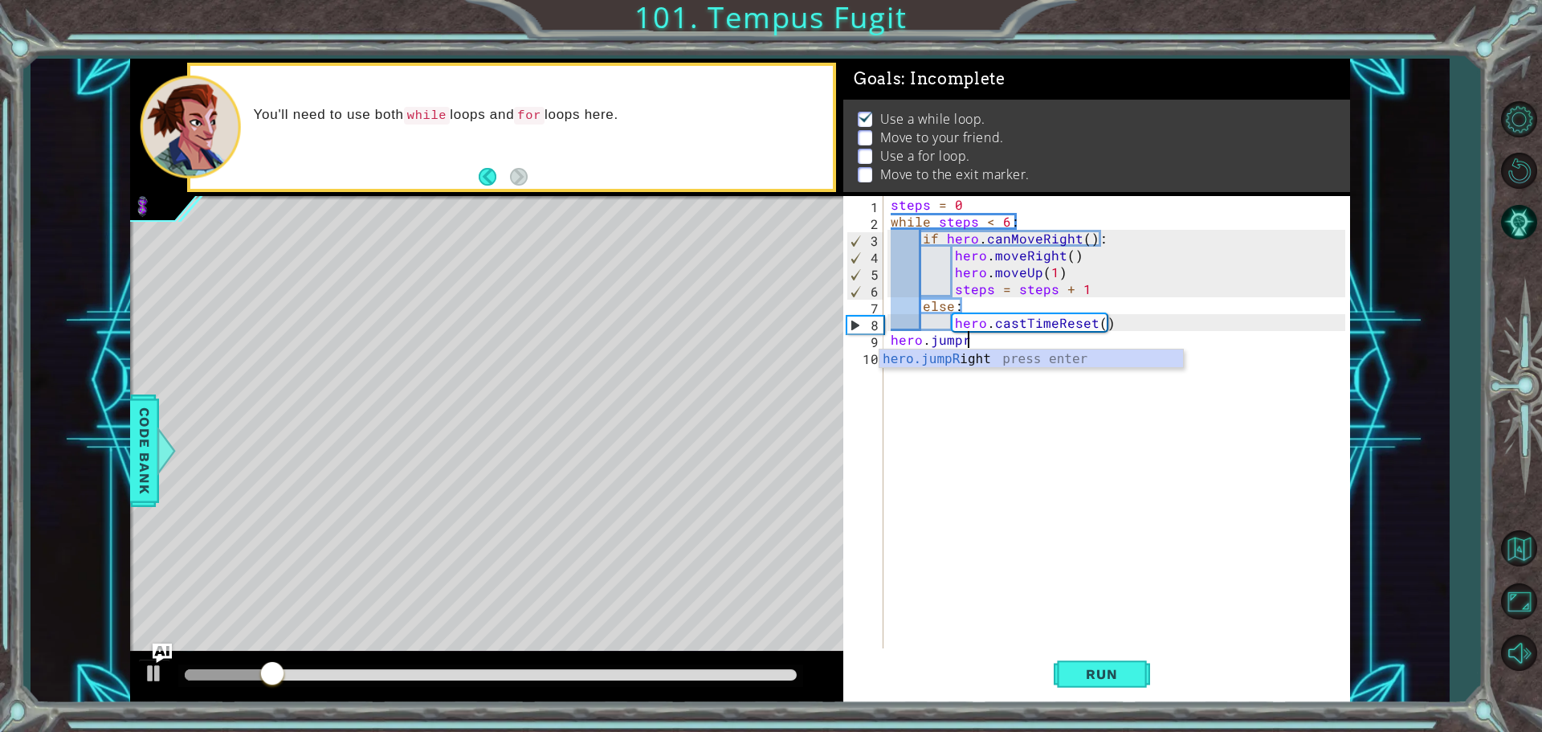
type textarea "hero.jumpr"
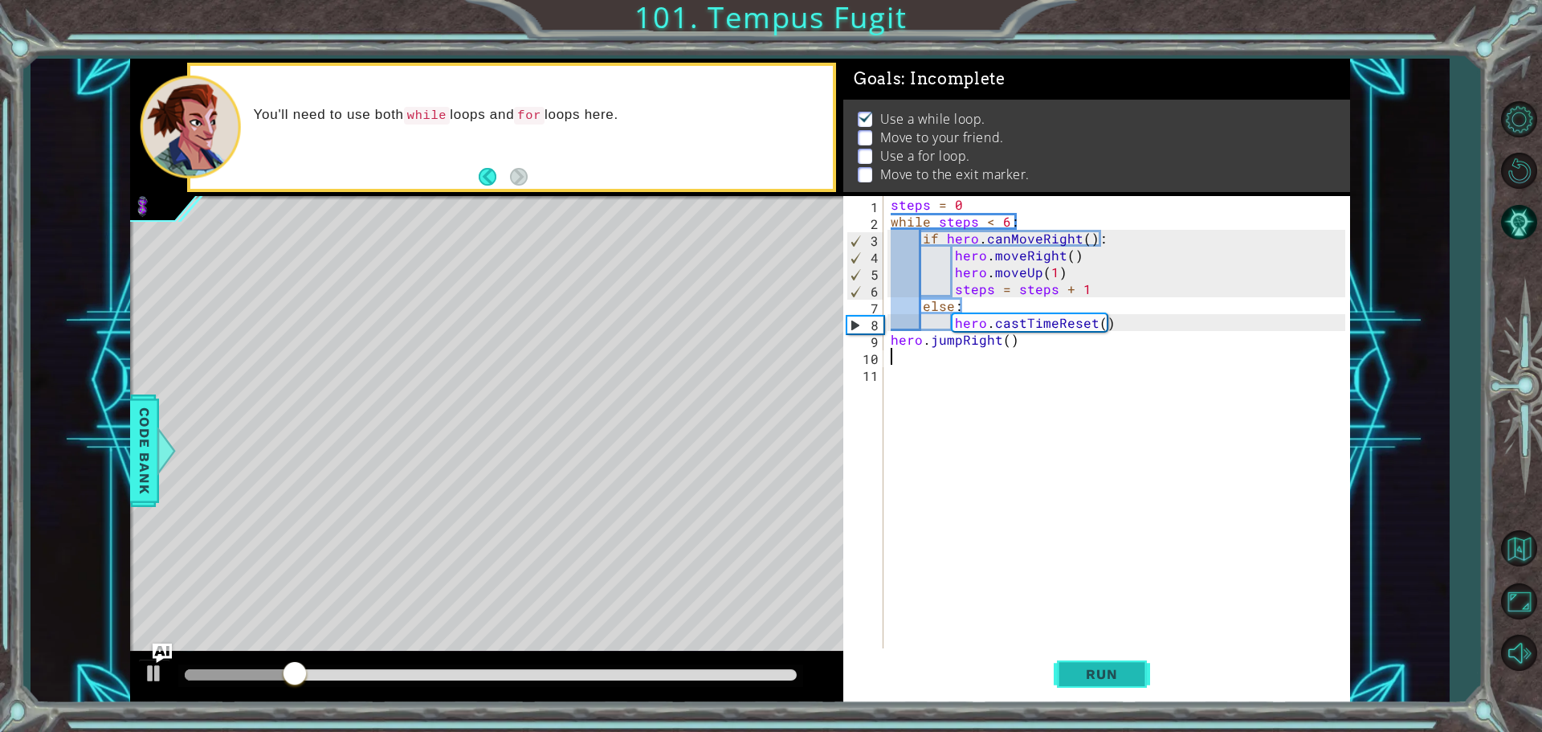
click at [1072, 692] on button "Run" at bounding box center [1102, 673] width 96 height 51
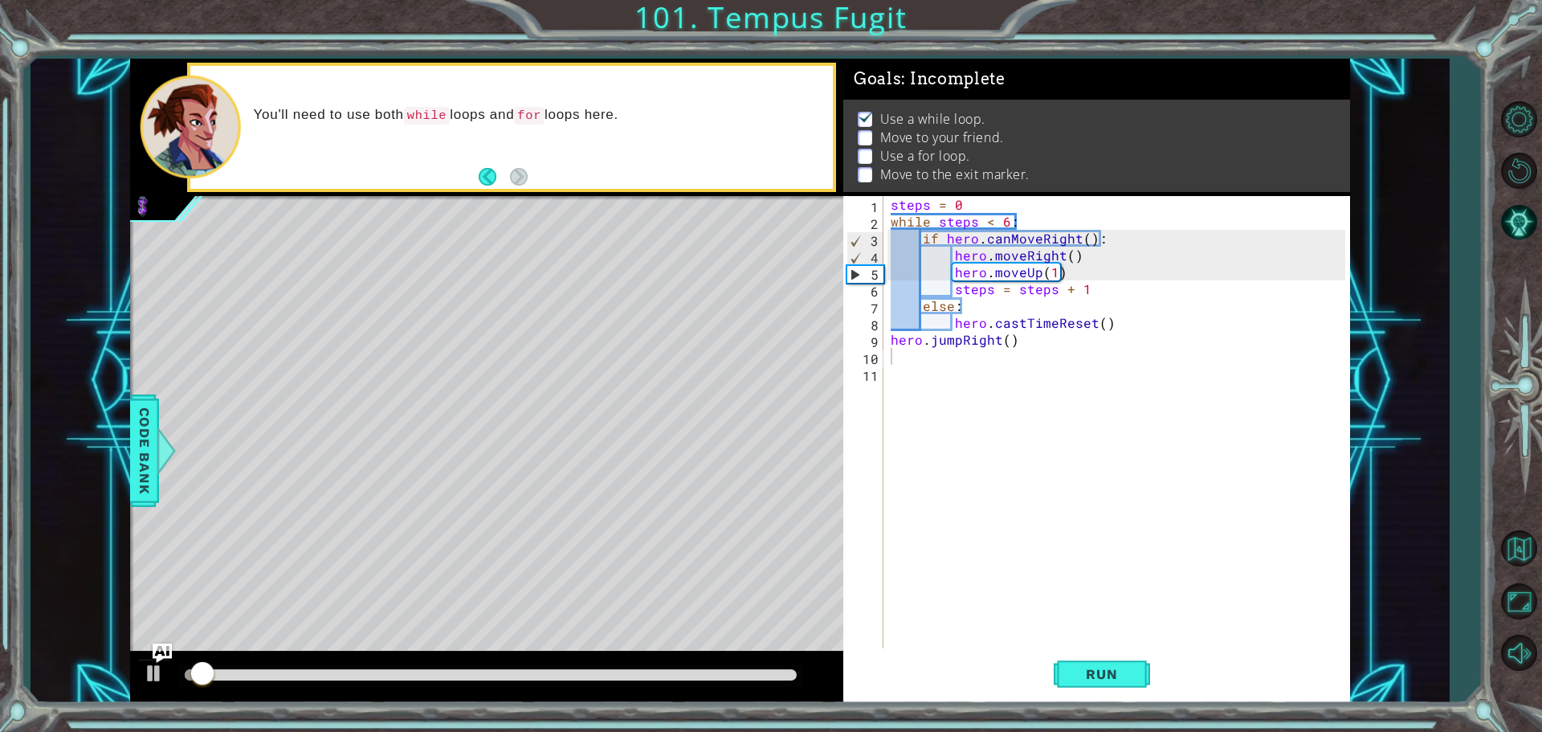
click at [462, 681] on div at bounding box center [490, 675] width 625 height 22
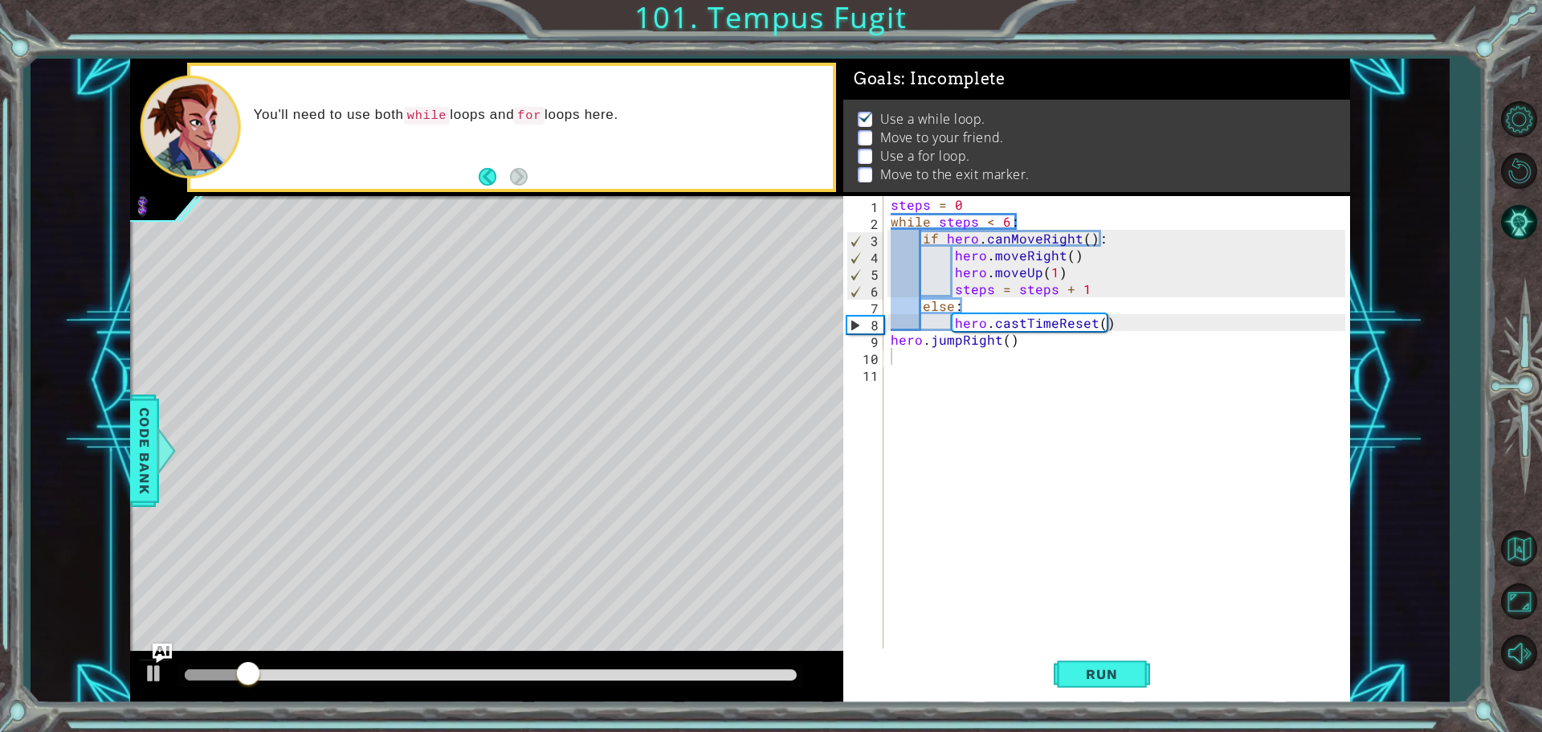
click at [610, 680] on div at bounding box center [490, 675] width 625 height 22
drag, startPoint x: 491, startPoint y: 676, endPoint x: 545, endPoint y: 679, distance: 54.7
click at [545, 679] on div at bounding box center [491, 674] width 612 height 11
click at [1021, 334] on div "steps = 0 while steps < 6 : if hero . canMoveRight ( ) : hero . moveRight ( ) h…" at bounding box center [1120, 440] width 466 height 489
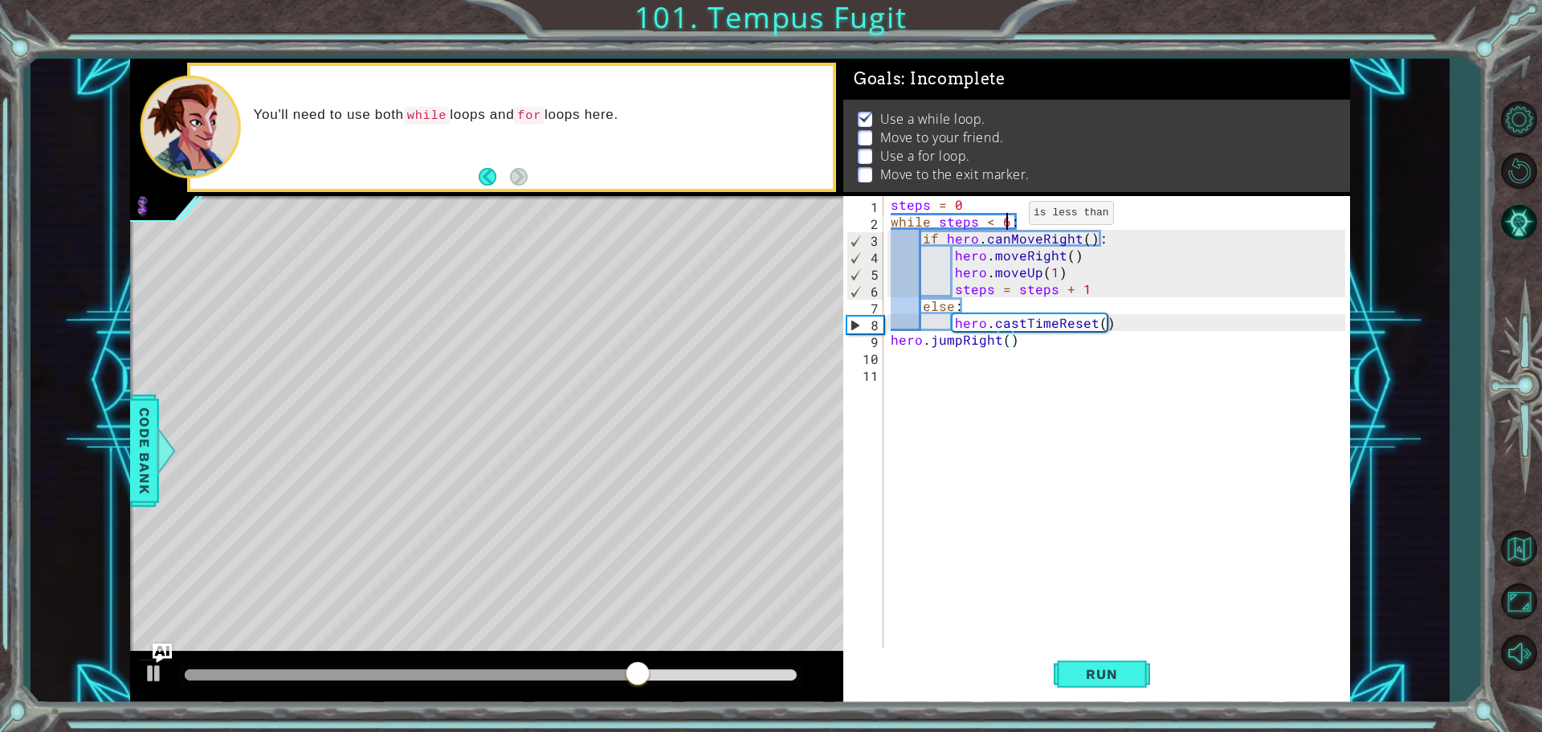
click at [1009, 217] on div "steps = 0 while steps < 6 : if hero . canMoveRight ( ) : hero . moveRight ( ) h…" at bounding box center [1120, 440] width 466 height 489
type textarea "while steps < 5:"
drag, startPoint x: 1054, startPoint y: 707, endPoint x: 1086, endPoint y: 689, distance: 36.0
click at [1067, 703] on div "1 ההההההההההההההההההההההההההההההההההההההההההההההההההההההההההההההההההההההההההההה…" at bounding box center [771, 366] width 1542 height 732
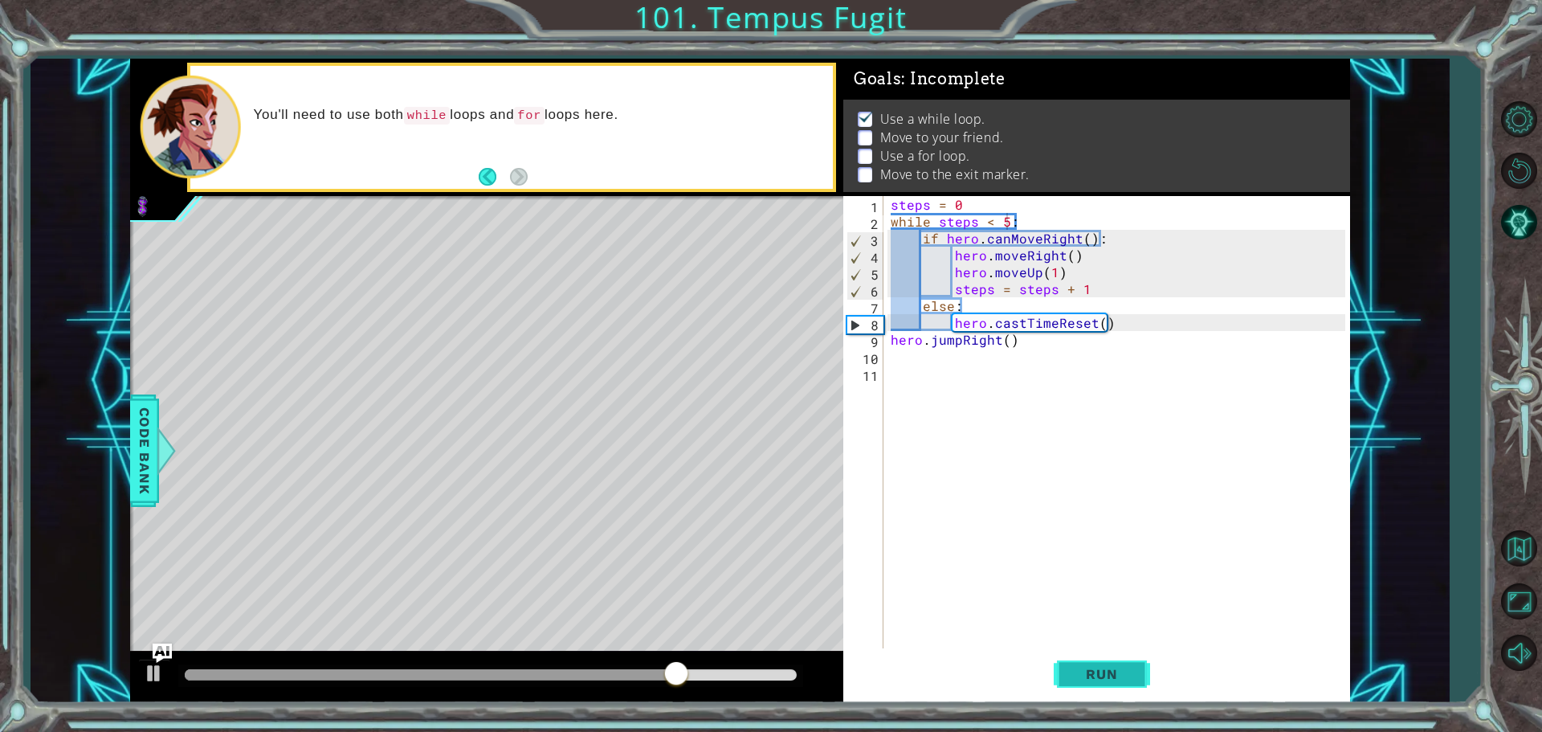
click at [1086, 689] on button "Run" at bounding box center [1102, 673] width 96 height 51
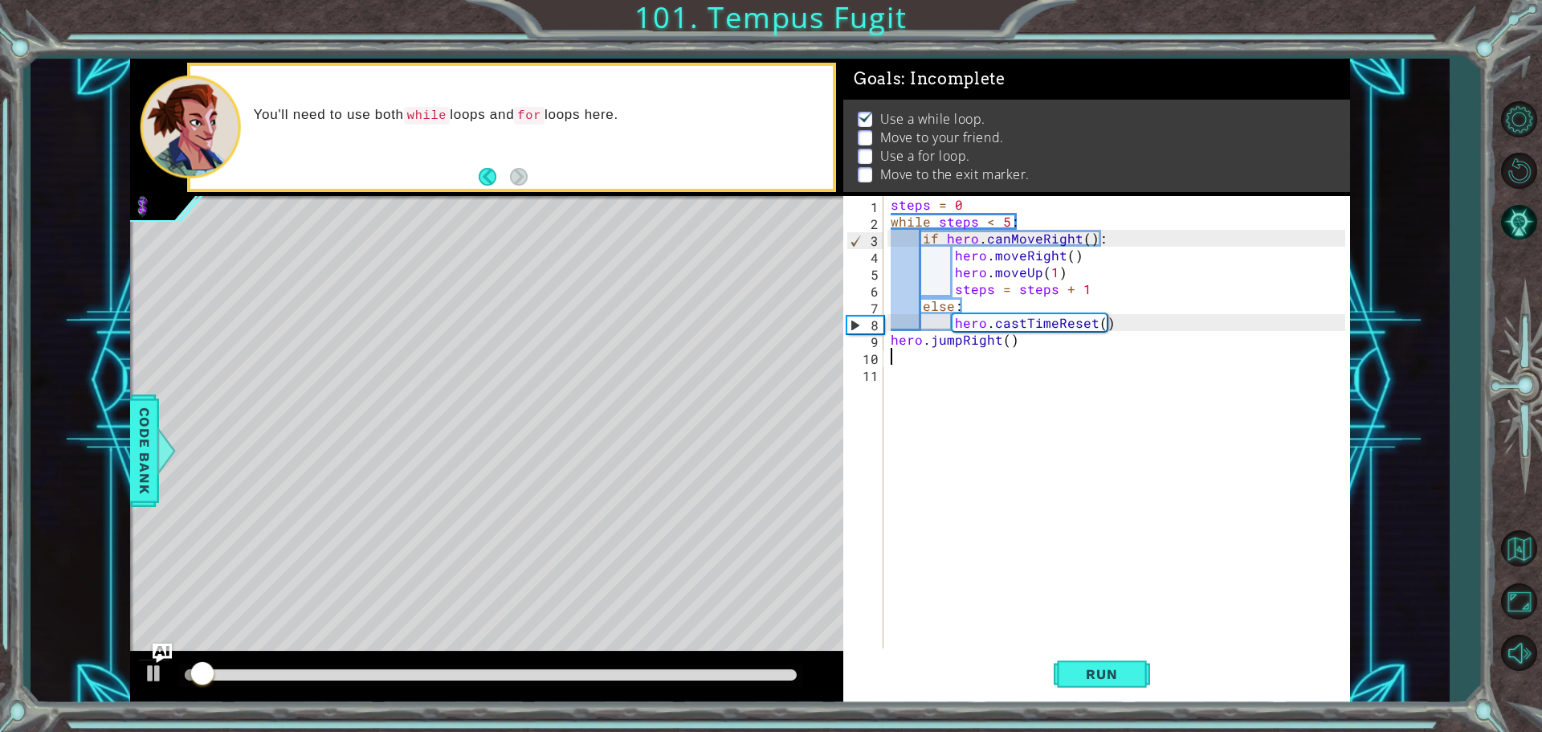
click at [1100, 358] on div "steps = 0 while steps < 5 : if hero . canMoveRight ( ) : hero . moveRight ( ) h…" at bounding box center [1120, 440] width 466 height 489
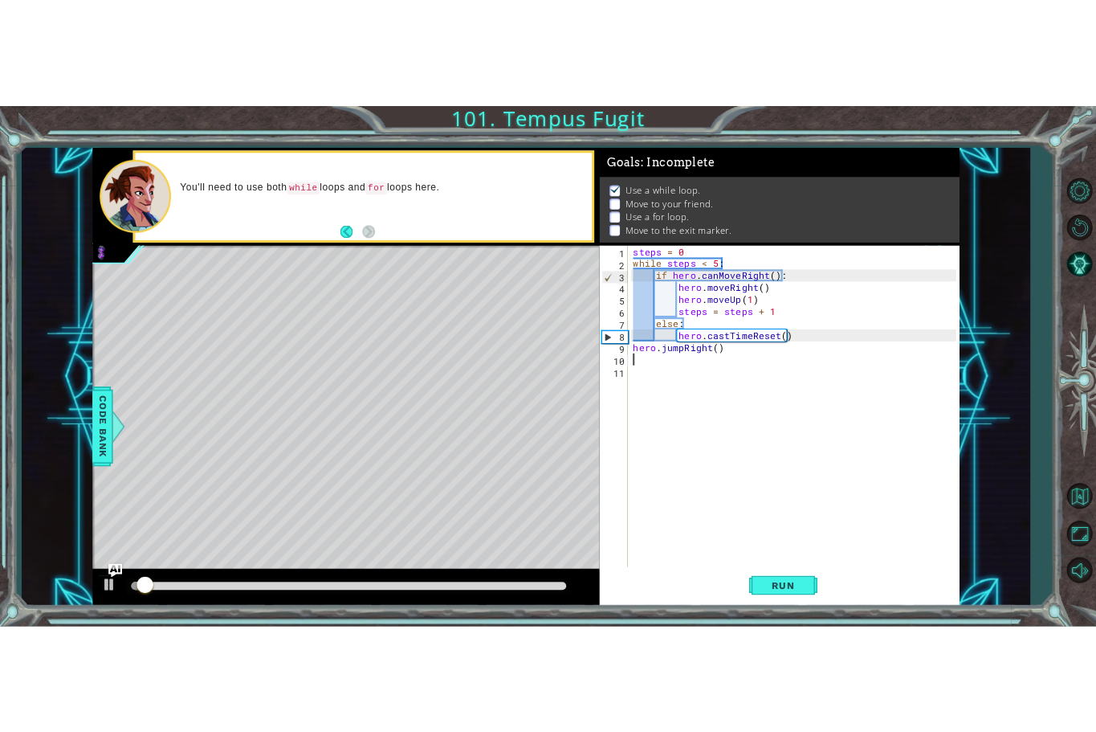
scroll to position [0, 0]
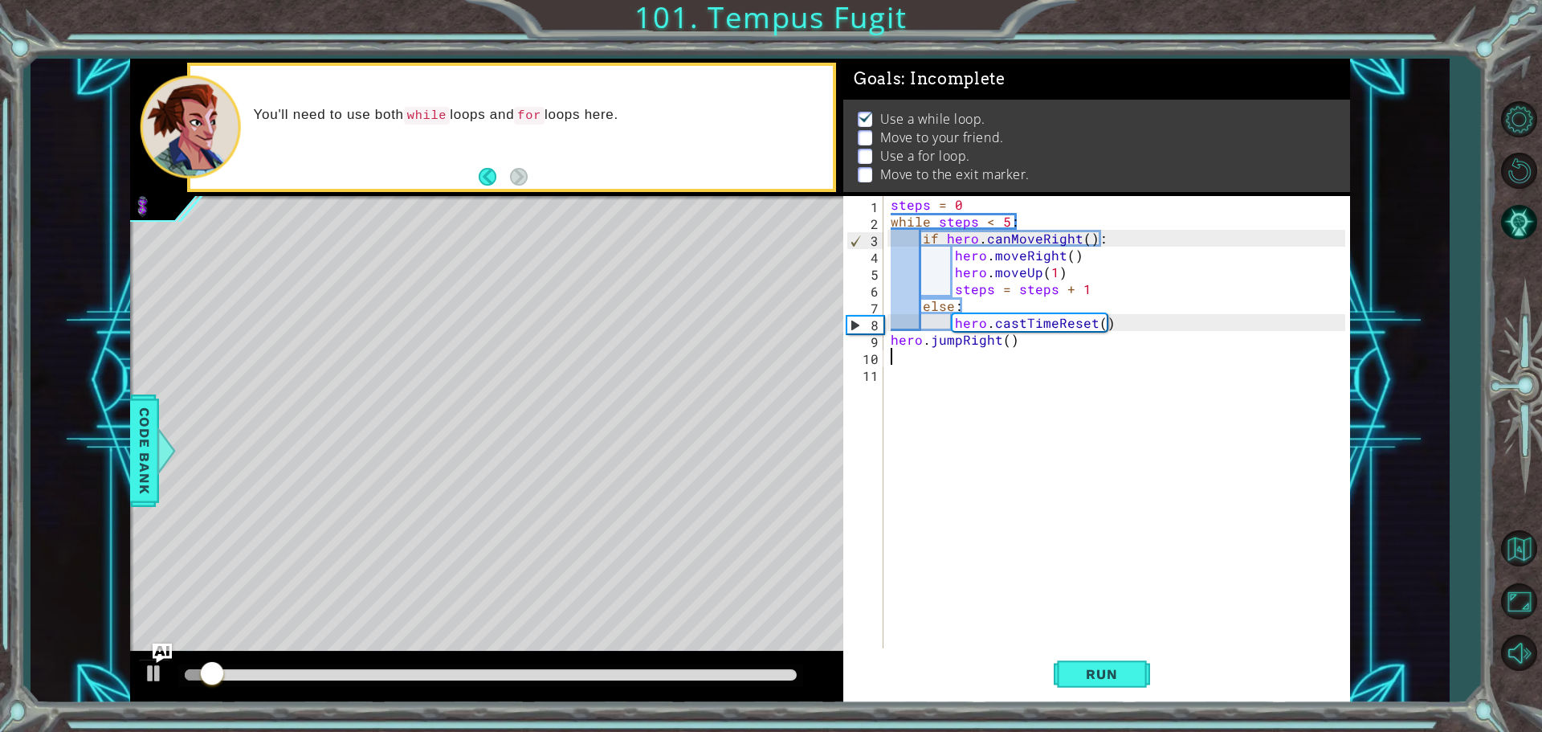
click at [1108, 347] on div "steps = 0 while steps < 5 : if hero . canMoveRight ( ) : hero . moveRight ( ) h…" at bounding box center [1120, 440] width 466 height 489
type textarea "hero.jumpRight()"
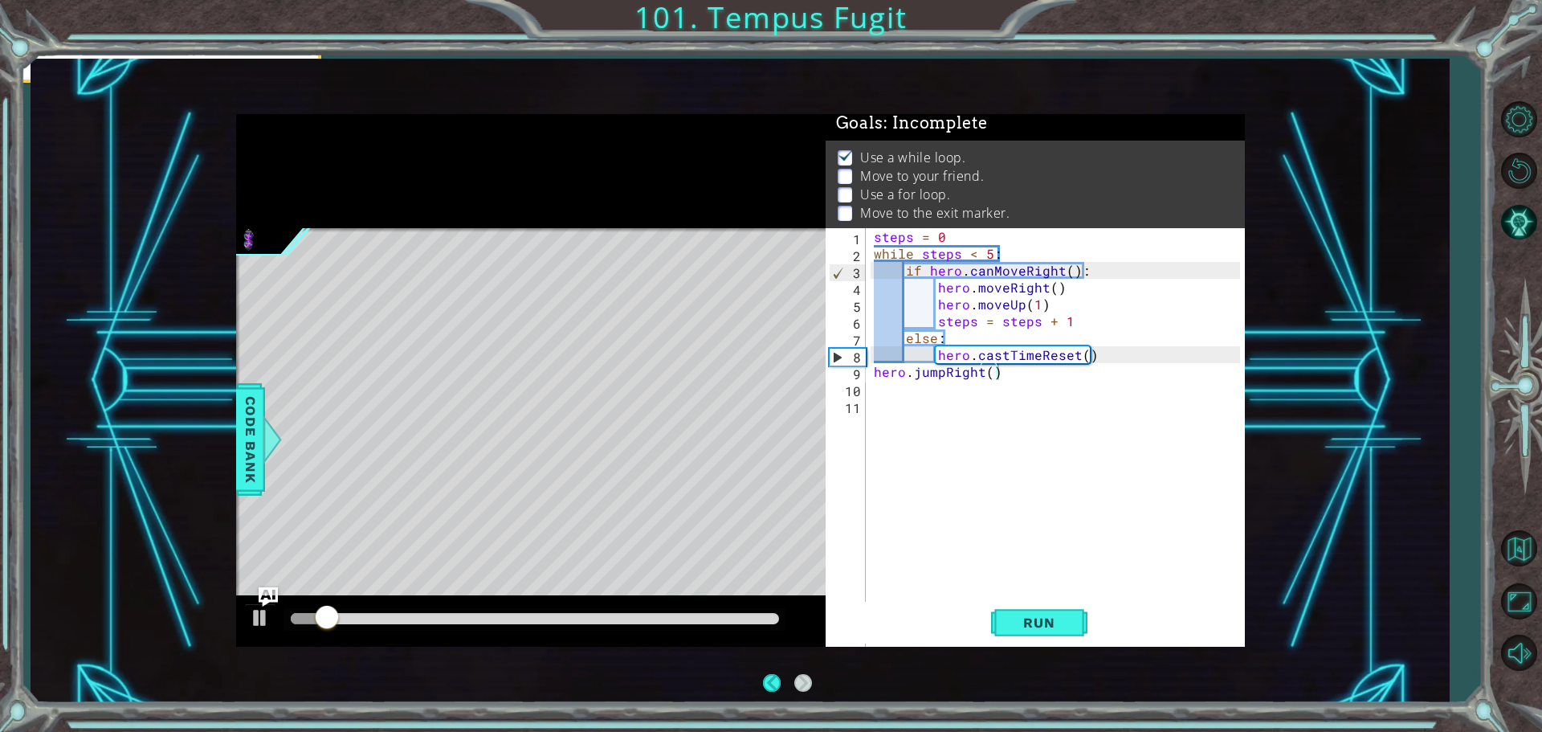
scroll to position [4, 0]
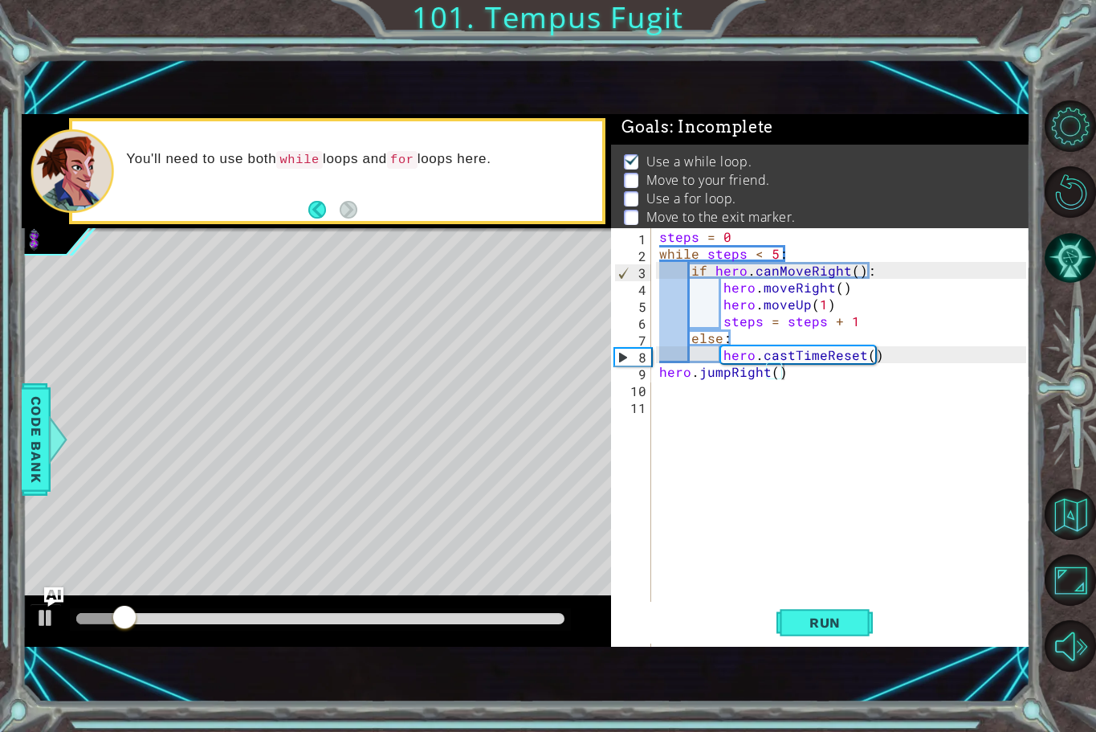
click at [677, 467] on div "steps = 0 while steps < 5 : if hero . canMoveRight ( ) : hero . moveRight ( ) h…" at bounding box center [845, 472] width 378 height 489
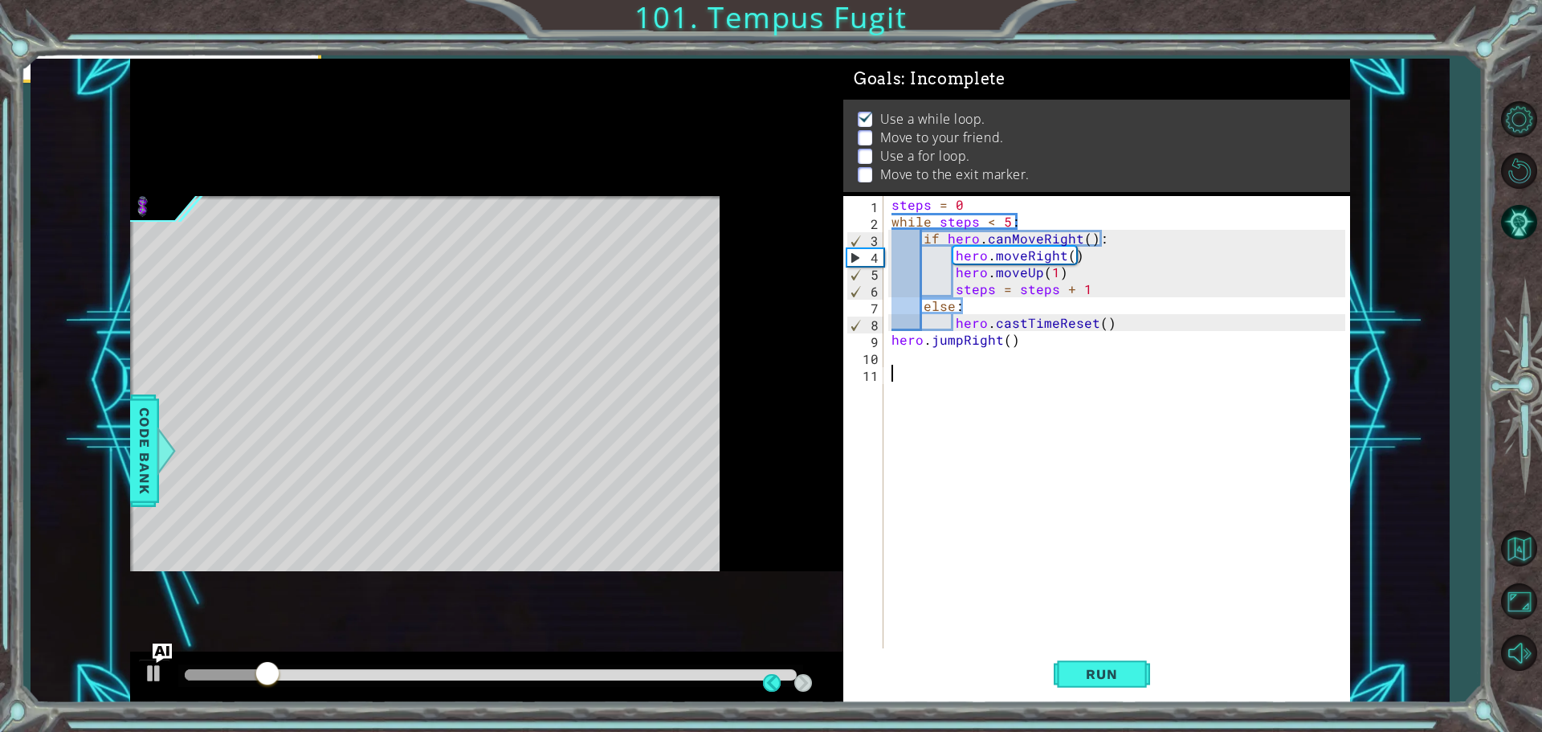
scroll to position [8, 0]
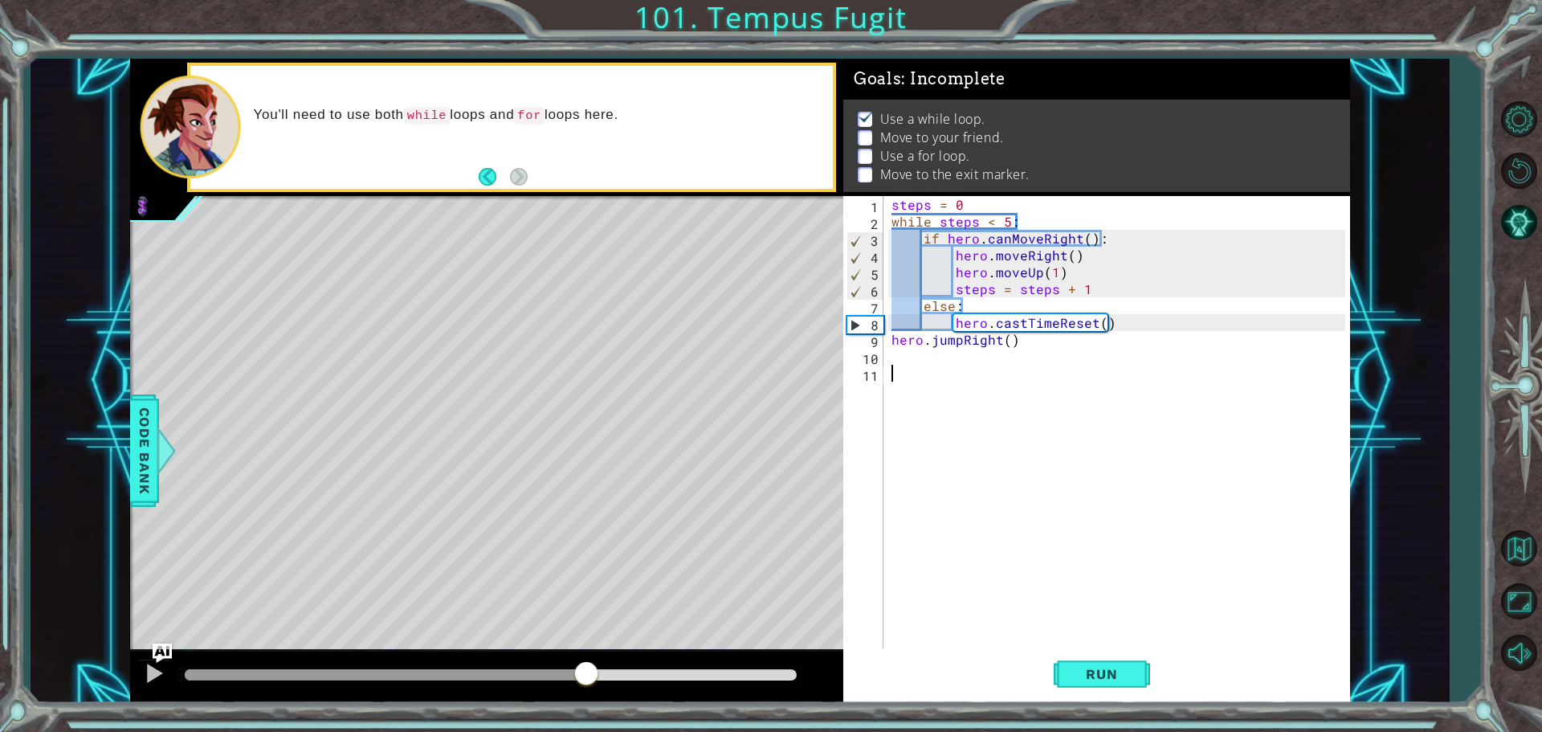
drag, startPoint x: 601, startPoint y: 670, endPoint x: 586, endPoint y: 665, distance: 15.2
click at [586, 669] on div at bounding box center [491, 674] width 612 height 11
click at [839, 338] on div "1 ההההההההההההההההההההההההההההההההההההההההההההההההההההההההההההההההההההההההההההה…" at bounding box center [740, 381] width 1220 height 644
type textarea "hero.jumpRight()"
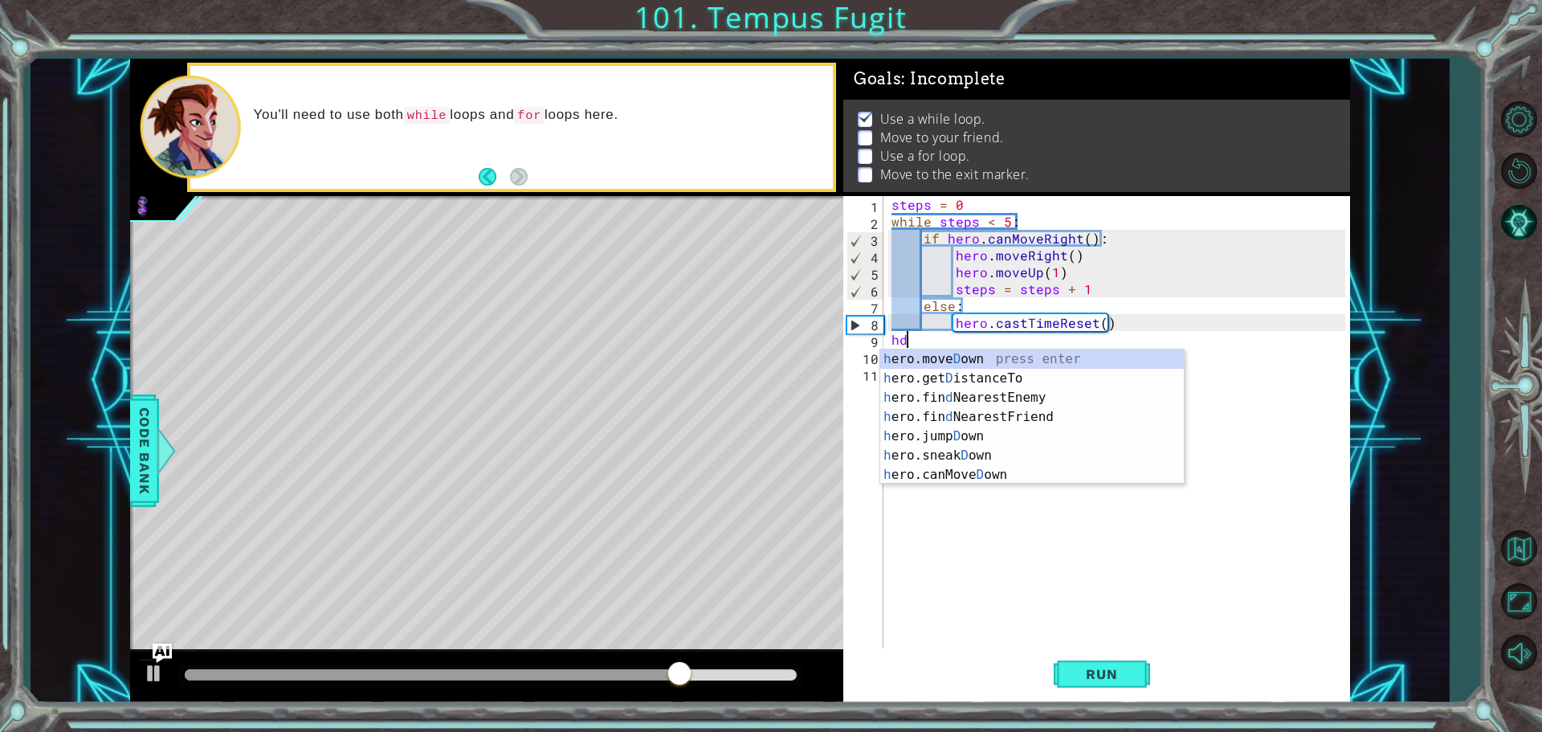
scroll to position [0, 0]
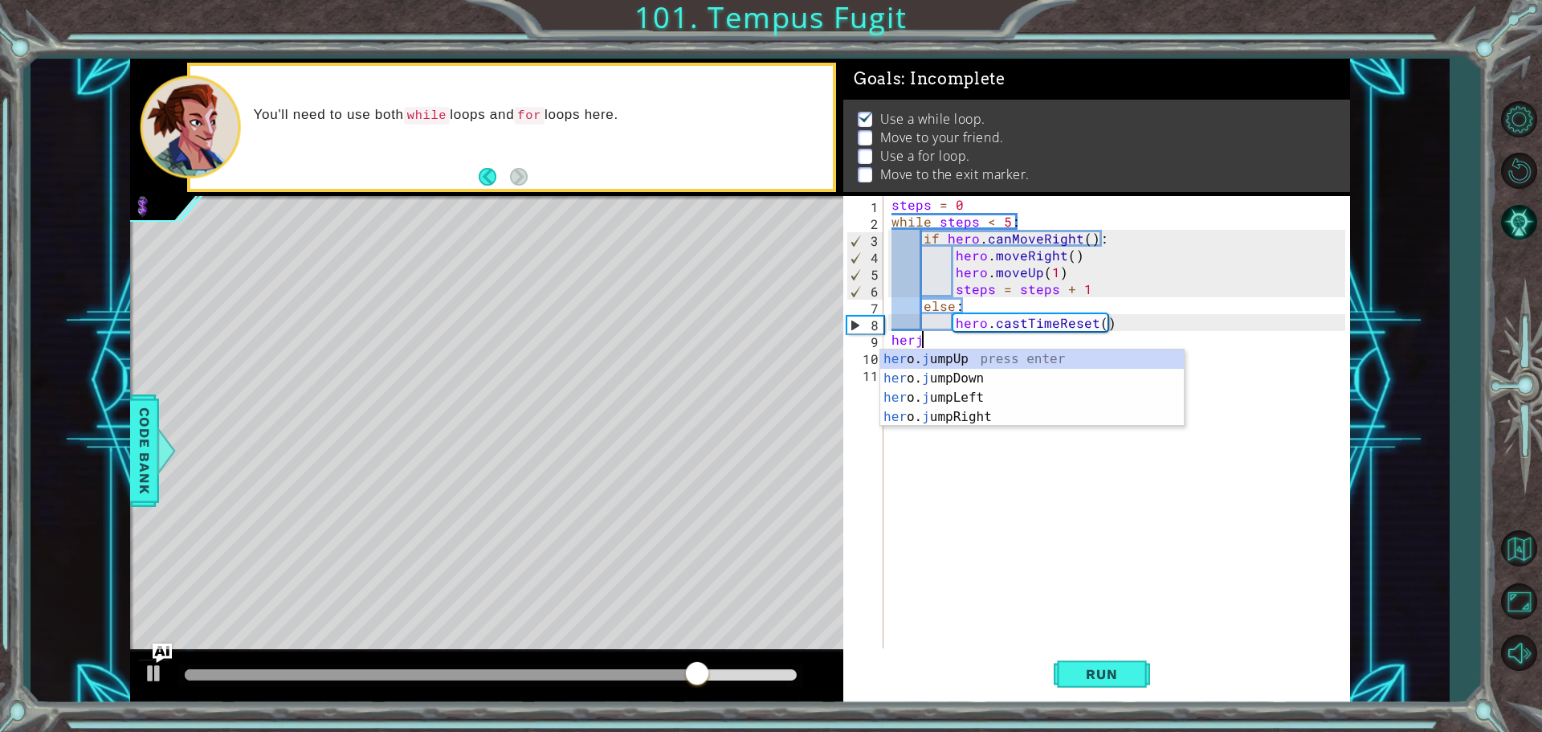
type textarea "herjr"
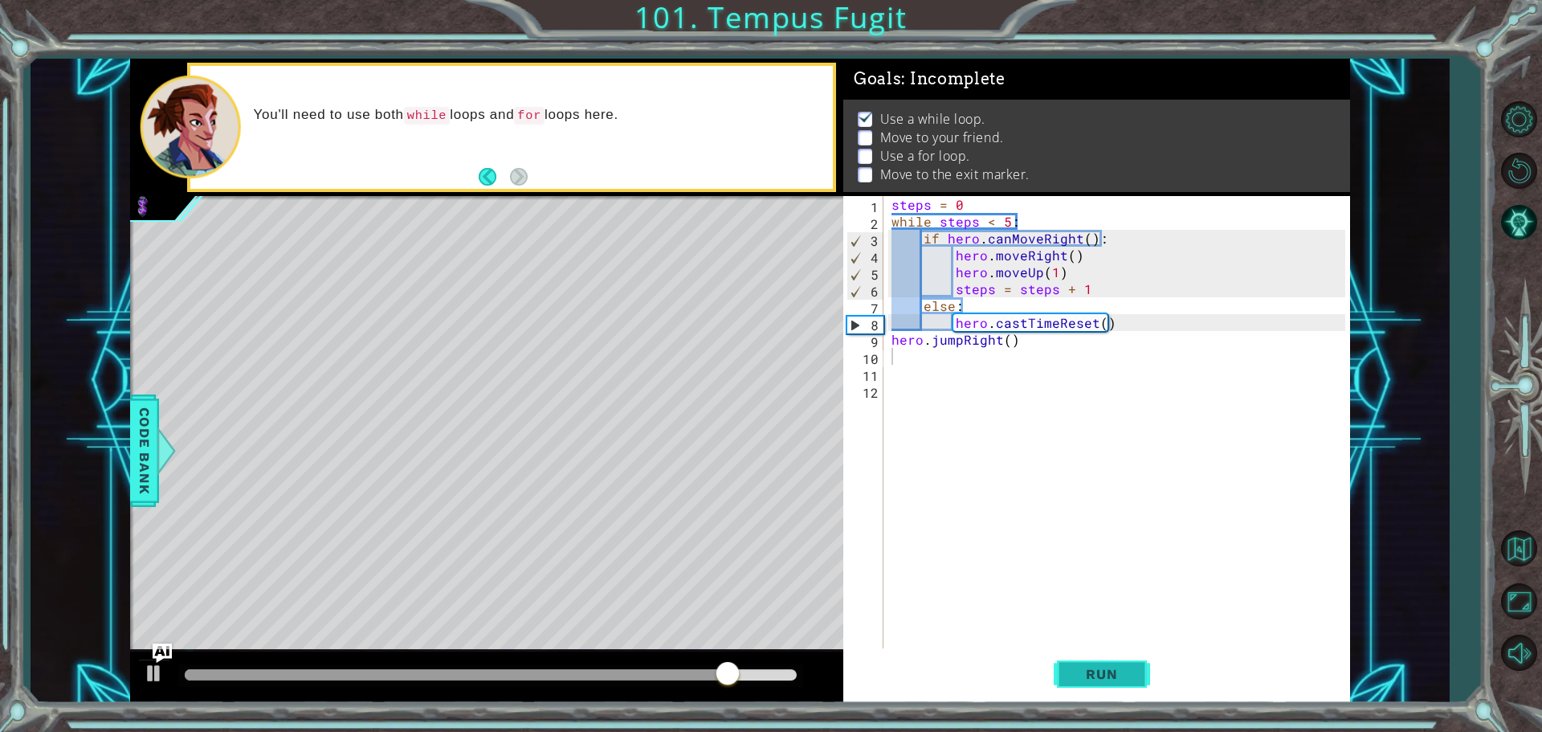
click at [1143, 668] on button "Run" at bounding box center [1102, 673] width 96 height 51
click at [1227, 325] on div "steps = 0 while steps < 5 : if hero . canMoveRight ( ) : hero . moveRight ( ) h…" at bounding box center [1120, 440] width 465 height 489
type textarea "hero.castTimeReset()"
click at [1095, 668] on span "Run" at bounding box center [1101, 674] width 63 height 16
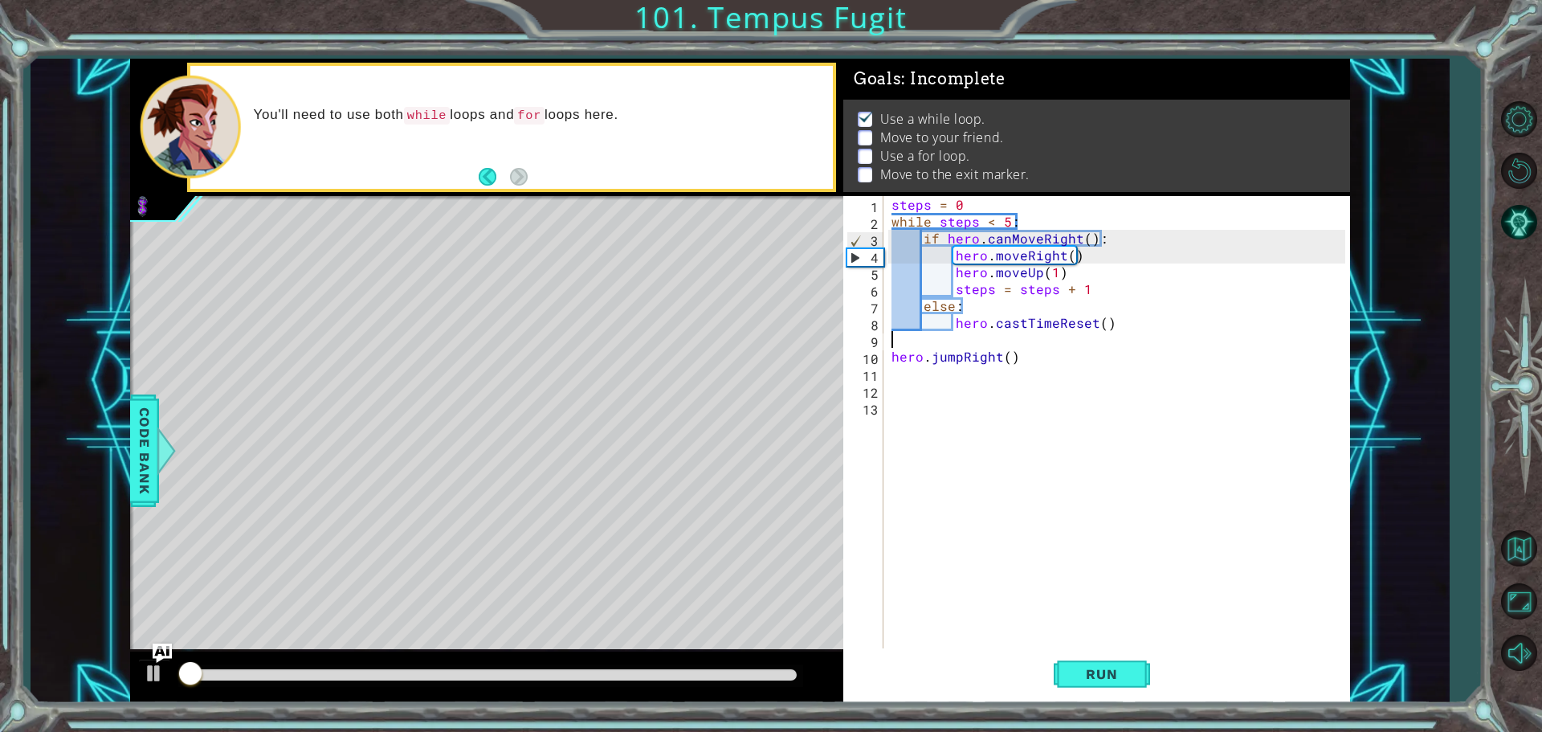
click at [1045, 380] on div "steps = 0 while steps < 5 : if hero . canMoveRight ( ) : hero . moveRight ( ) h…" at bounding box center [1120, 440] width 465 height 489
click at [1045, 360] on div "steps = 0 while steps < 5 : if hero . canMoveRight ( ) : hero . moveRight ( ) h…" at bounding box center [1120, 440] width 465 height 489
click at [1045, 360] on div "steps = 0 while steps < 5 : if hero . canMoveRight ( ) : hero . moveRight ( ) h…" at bounding box center [1116, 423] width 457 height 455
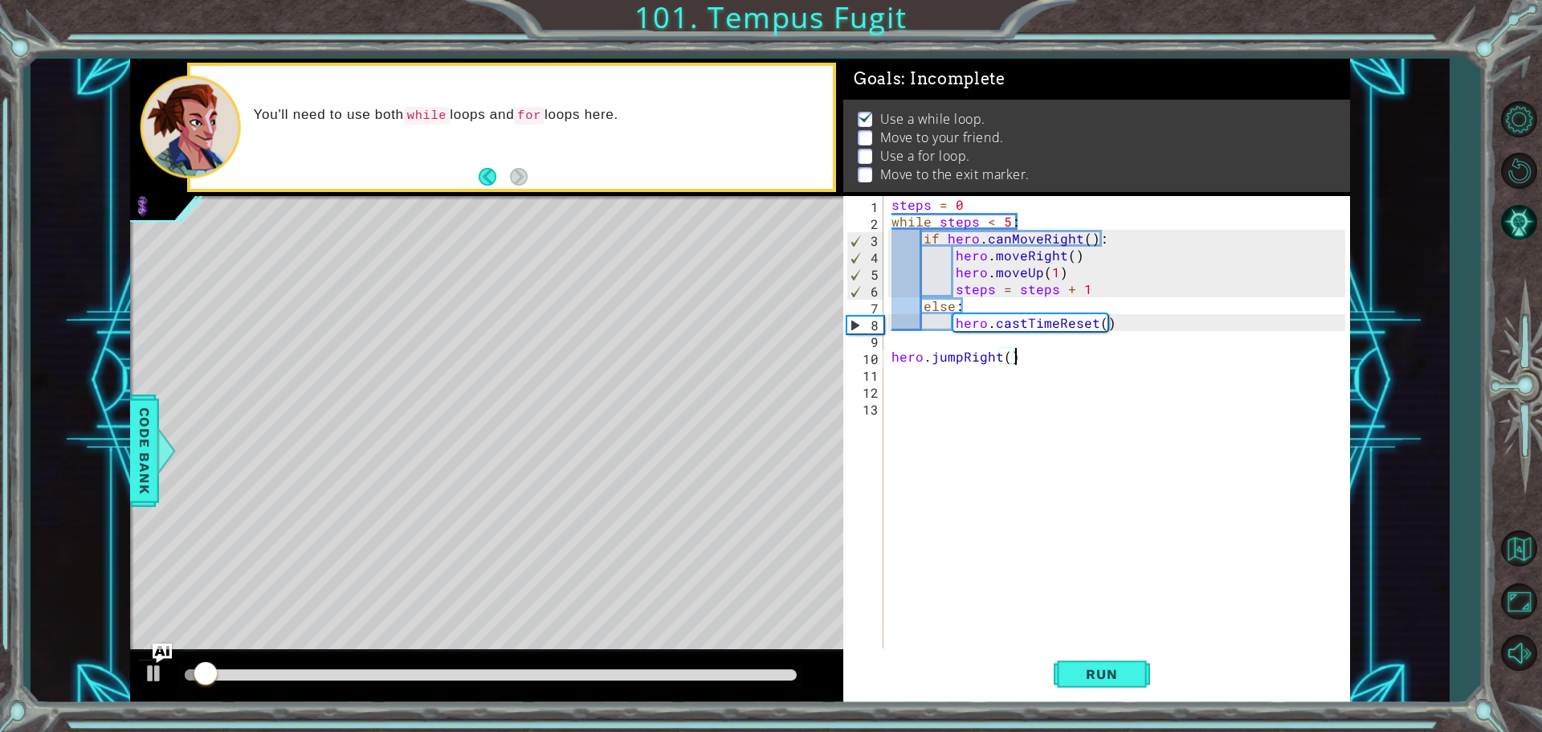
click at [1045, 360] on div "steps = 0 while steps < 5 : if hero . canMoveRight ( ) : hero . moveRight ( ) h…" at bounding box center [1120, 440] width 465 height 489
type textarea "hero.jumpRight()"
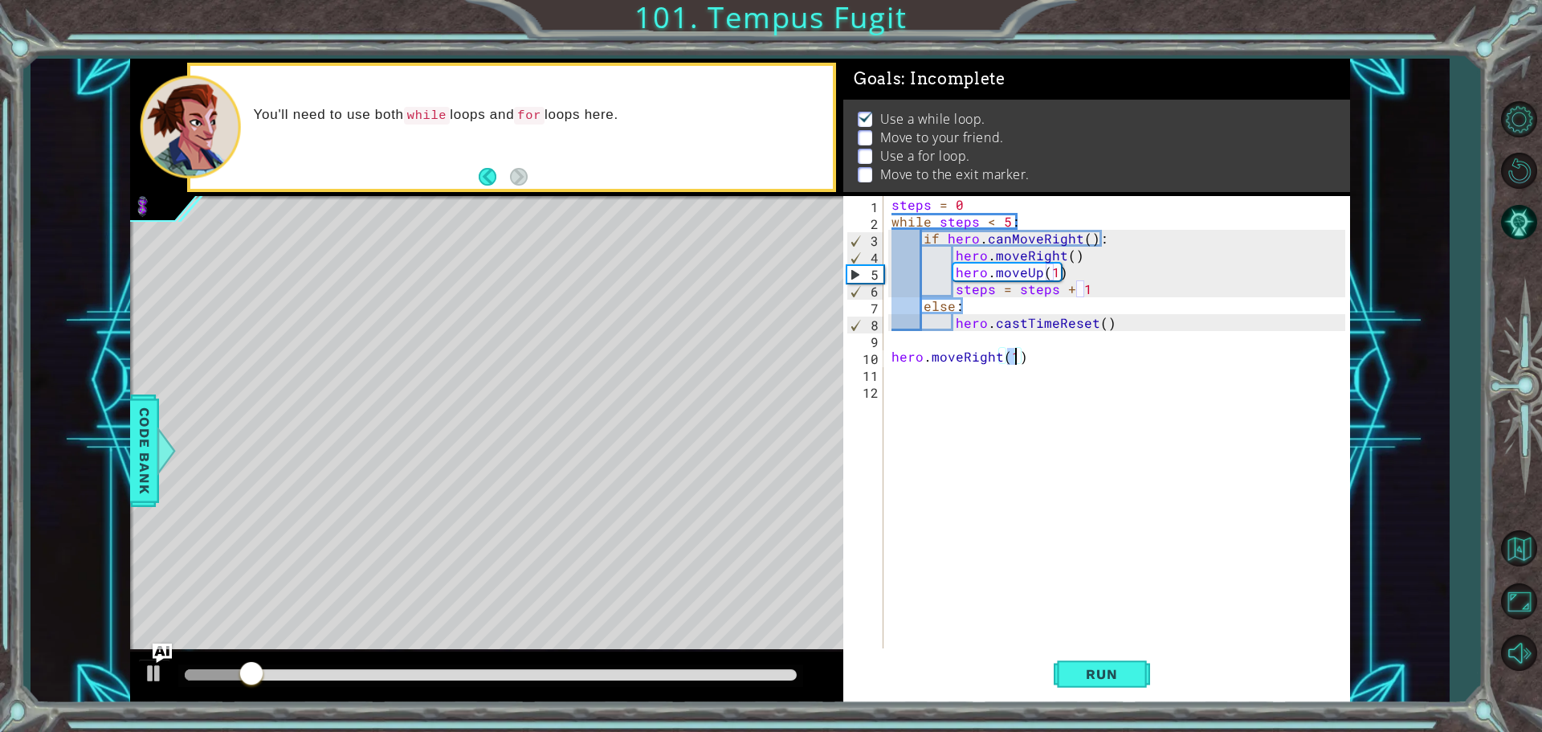
scroll to position [0, 2]
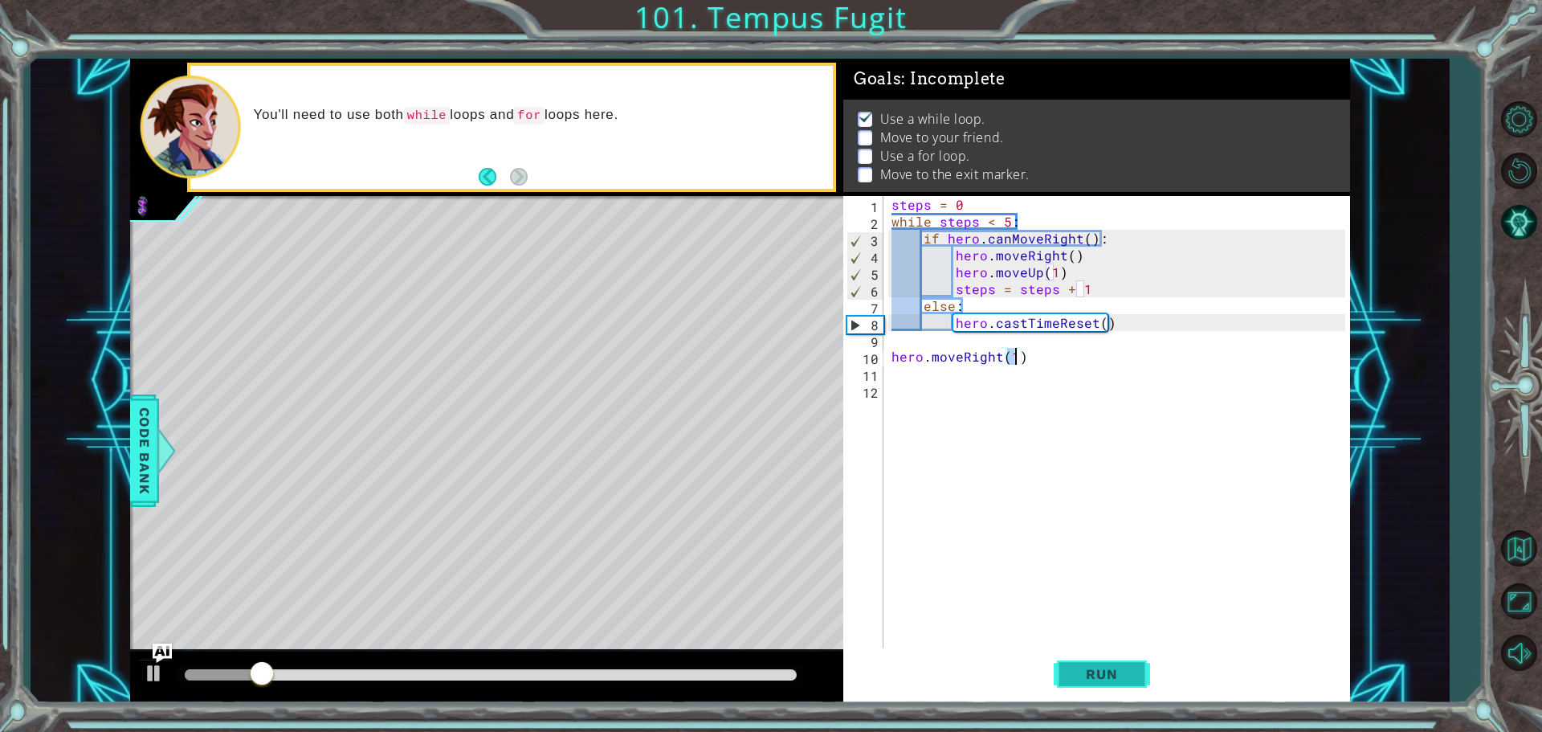
click at [1123, 692] on button "Run" at bounding box center [1102, 673] width 96 height 51
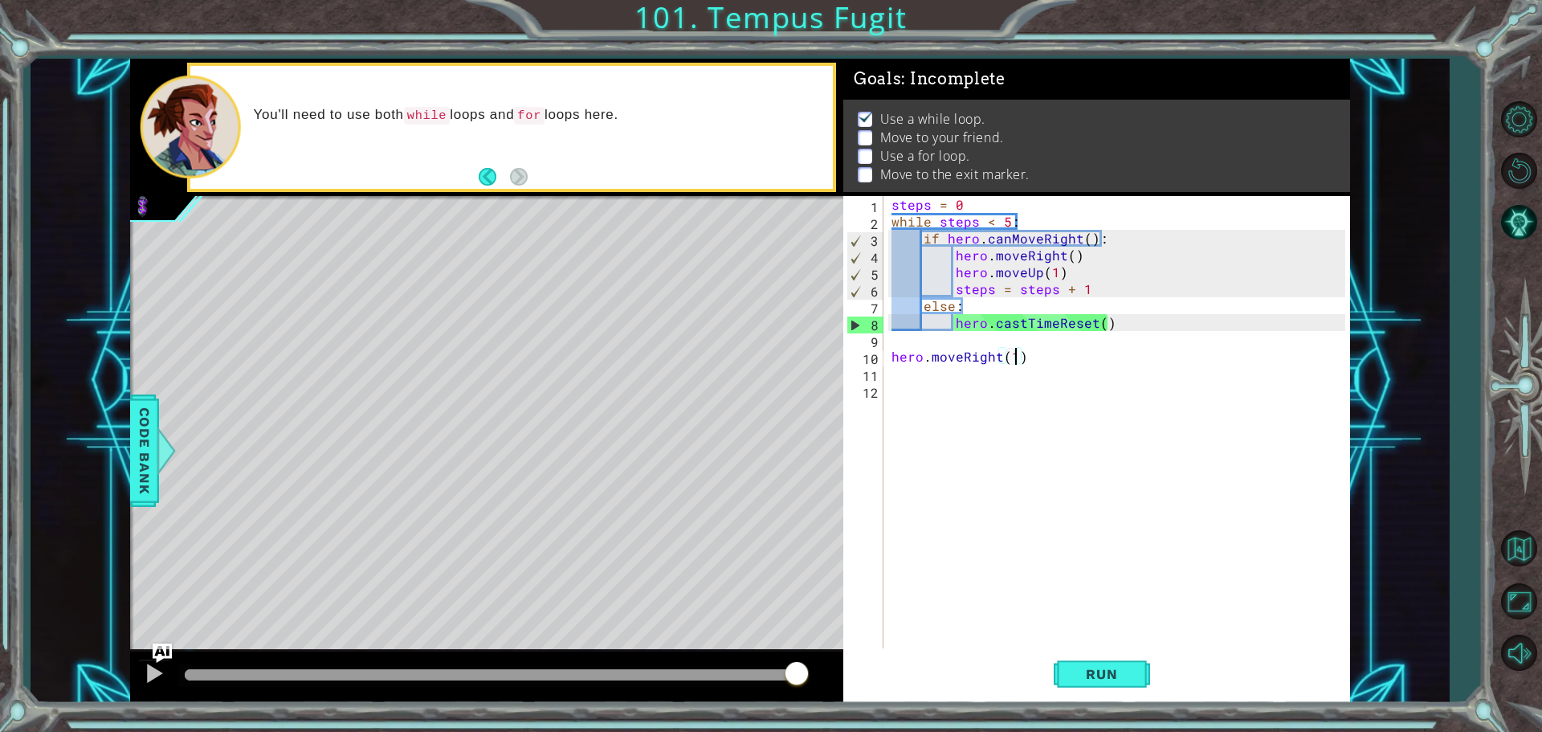
drag, startPoint x: 646, startPoint y: 671, endPoint x: 853, endPoint y: 714, distance: 210.9
click at [853, 714] on div "1 ההההההההההההההההההההההההההההההההההההההההההההההההההההההההההההההההההההההההההההה…" at bounding box center [771, 366] width 1542 height 732
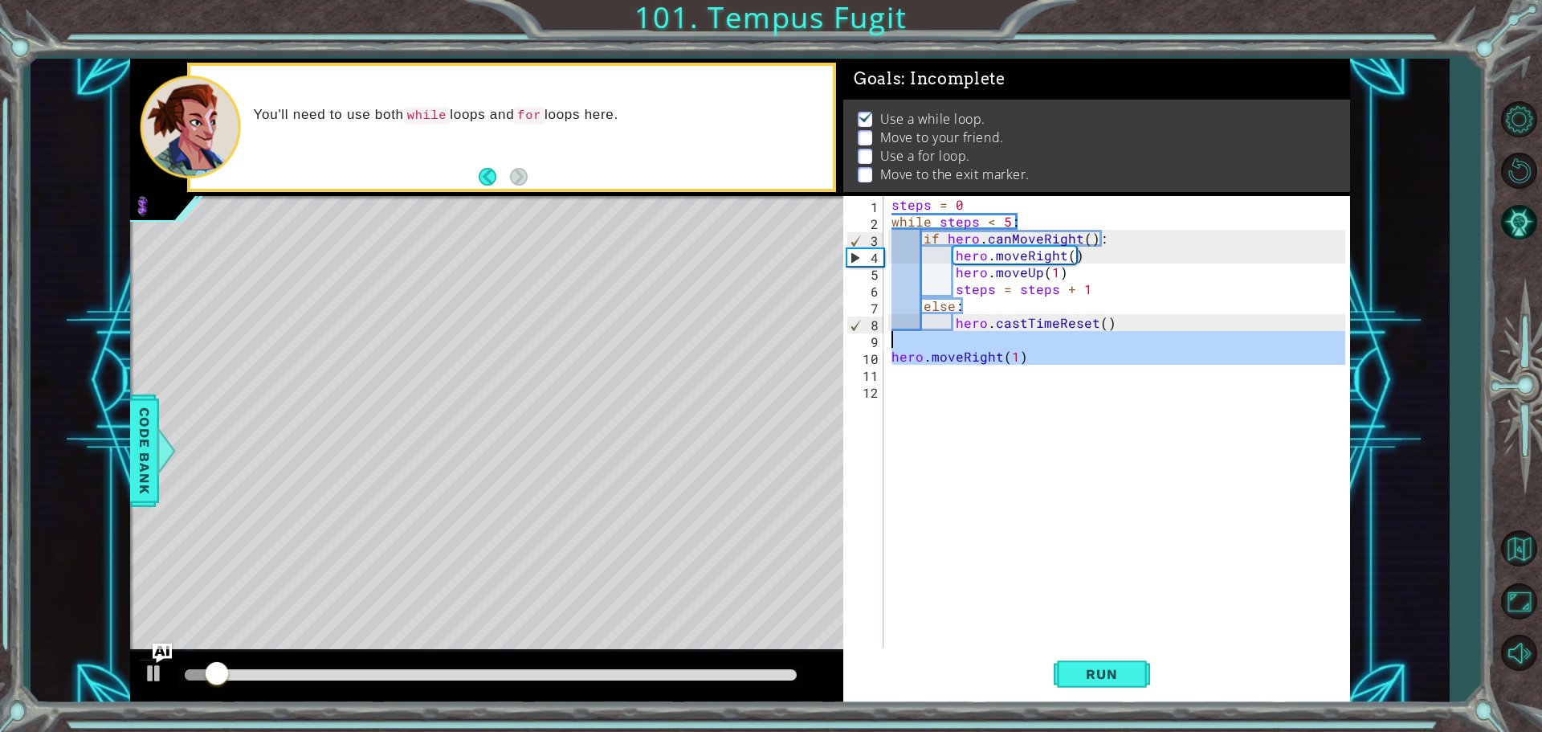
click at [554, 333] on div "1 ההההההההההההההההההההההההההההההההההההההההההההההההההההההההההההההההההההההההההההה…" at bounding box center [740, 381] width 1220 height 644
type textarea "hero.moveRight(1)"
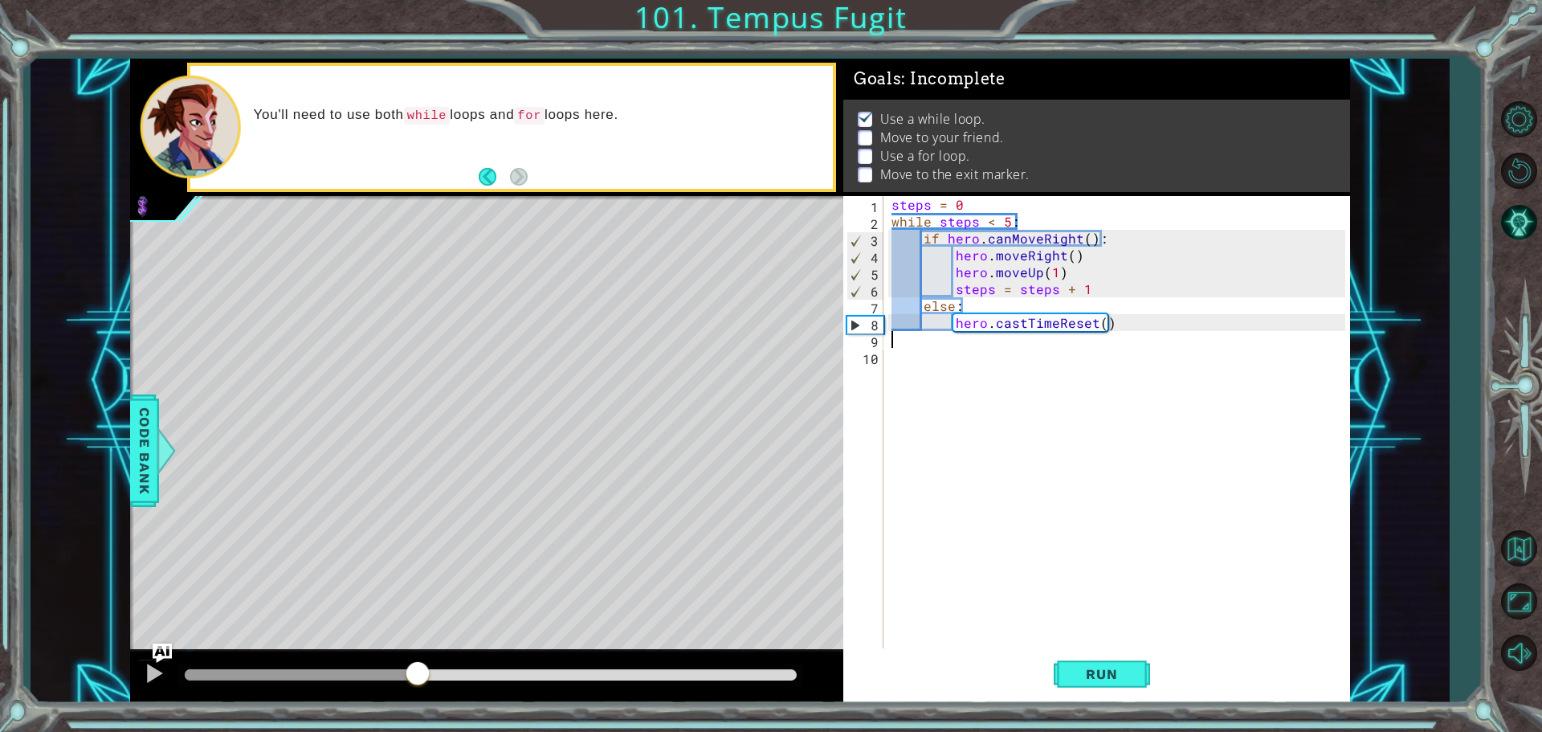
drag, startPoint x: 418, startPoint y: 679, endPoint x: 0, endPoint y: 655, distance: 418.3
click at [0, 655] on div "1 ההההההההההההההההההההההההההההההההההההההההההההההההההההההההההההההההההההההההההההה…" at bounding box center [771, 366] width 1542 height 732
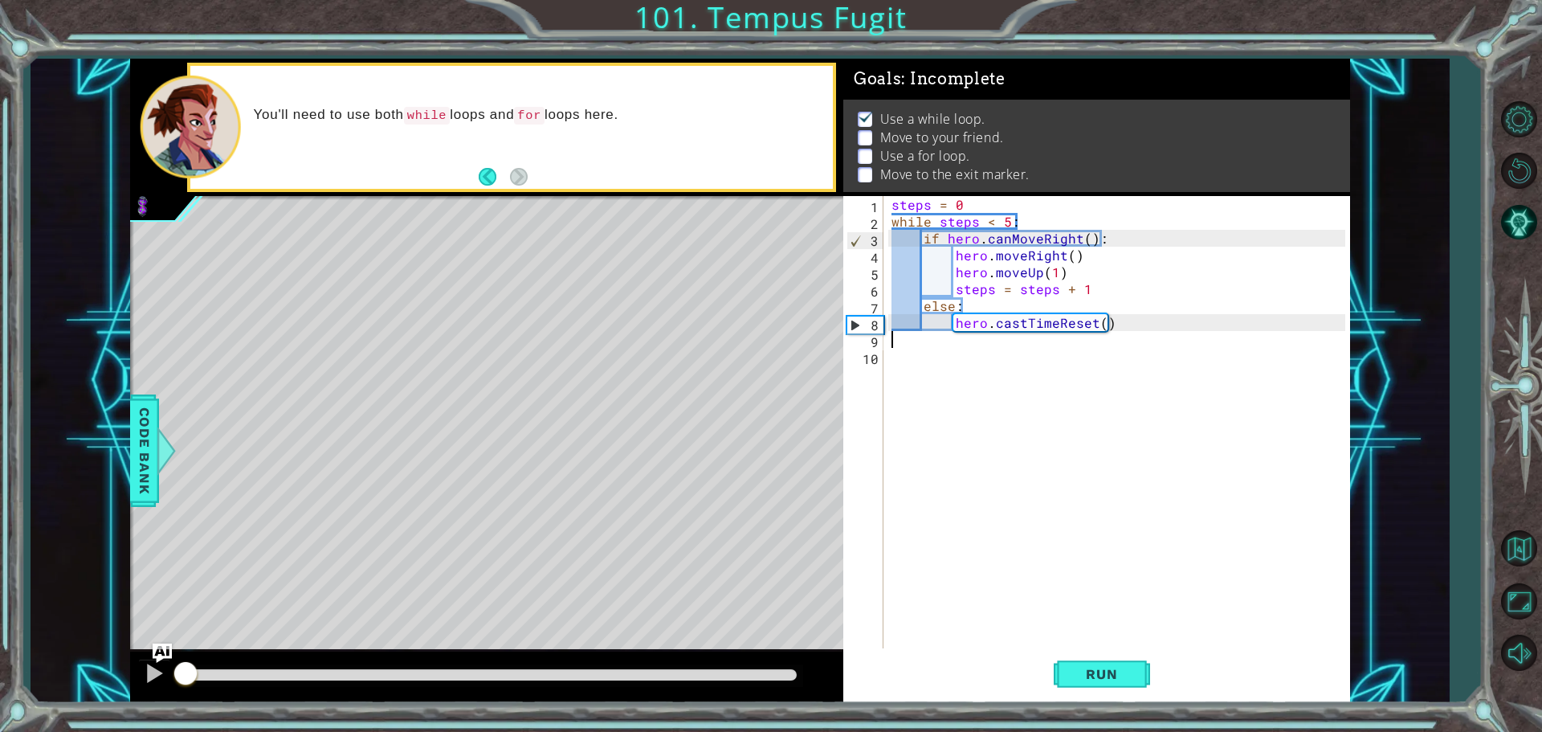
drag, startPoint x: 791, startPoint y: 671, endPoint x: 0, endPoint y: 691, distance: 791.2
click at [0, 691] on div "1 ההההההההההההההההההההההההההההההההההההההההההההההההההההההההההההההההההההההההההההה…" at bounding box center [771, 366] width 1542 height 732
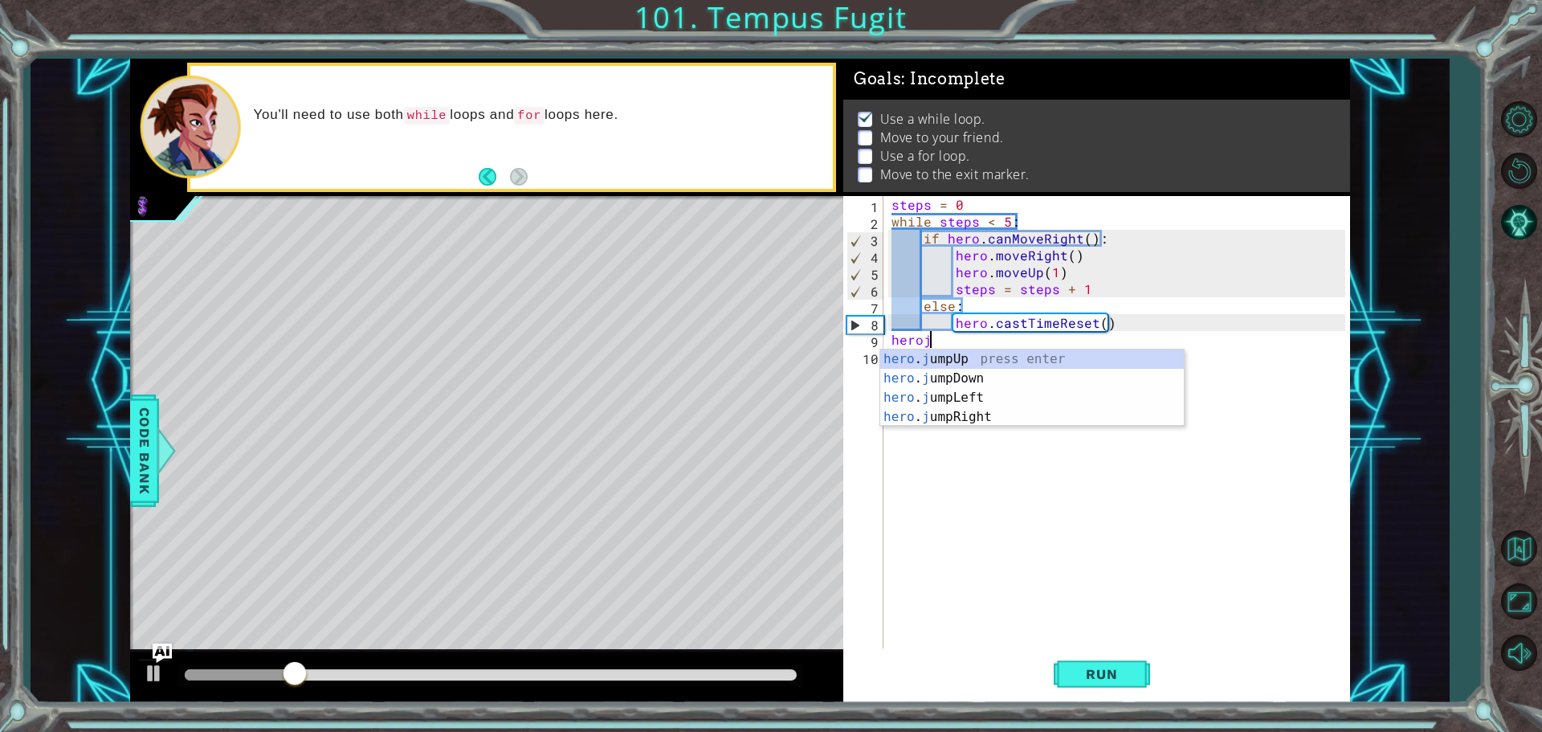
type textarea "herojr"
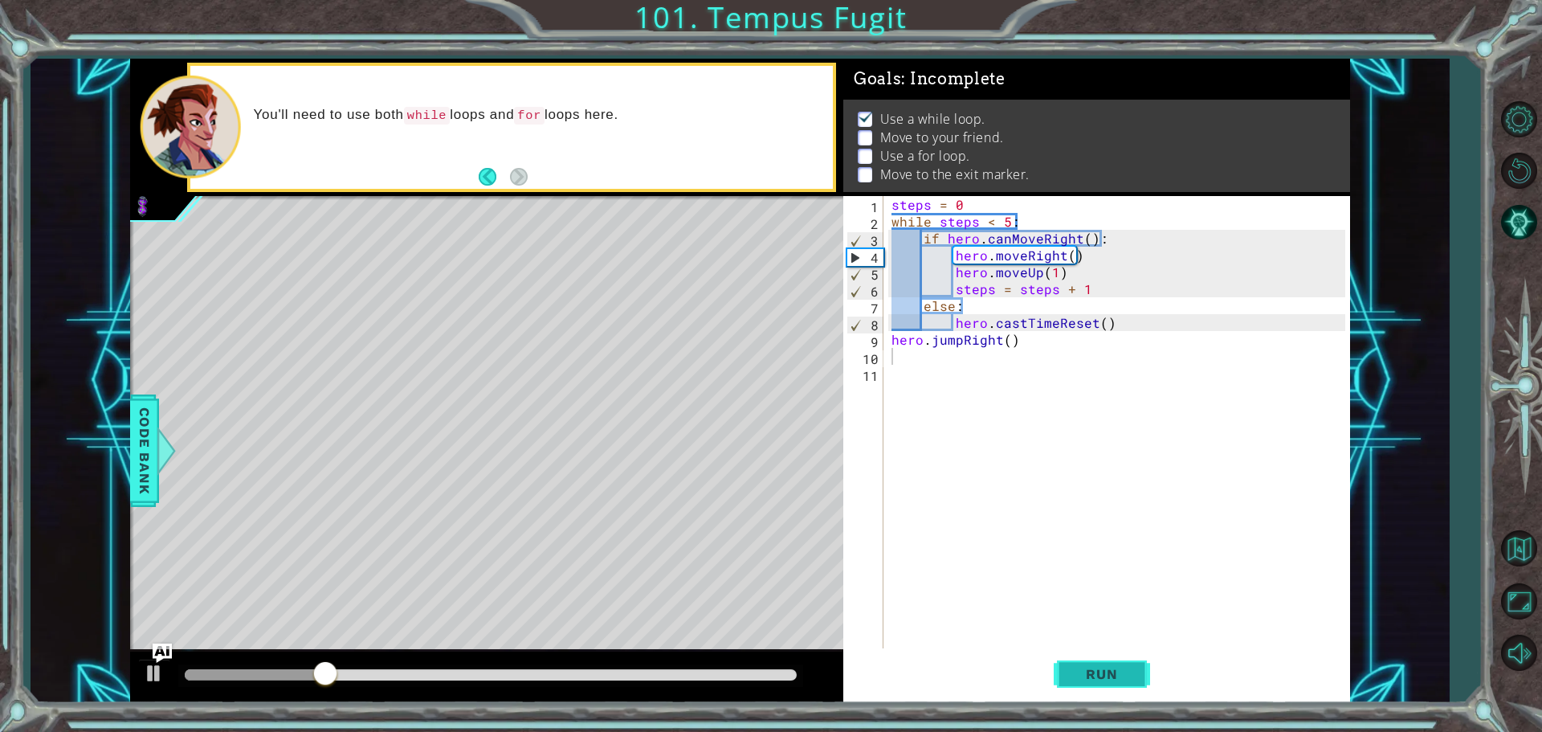
drag, startPoint x: 1100, startPoint y: 675, endPoint x: 1098, endPoint y: 685, distance: 10.7
click at [1098, 685] on button "Run" at bounding box center [1102, 673] width 96 height 51
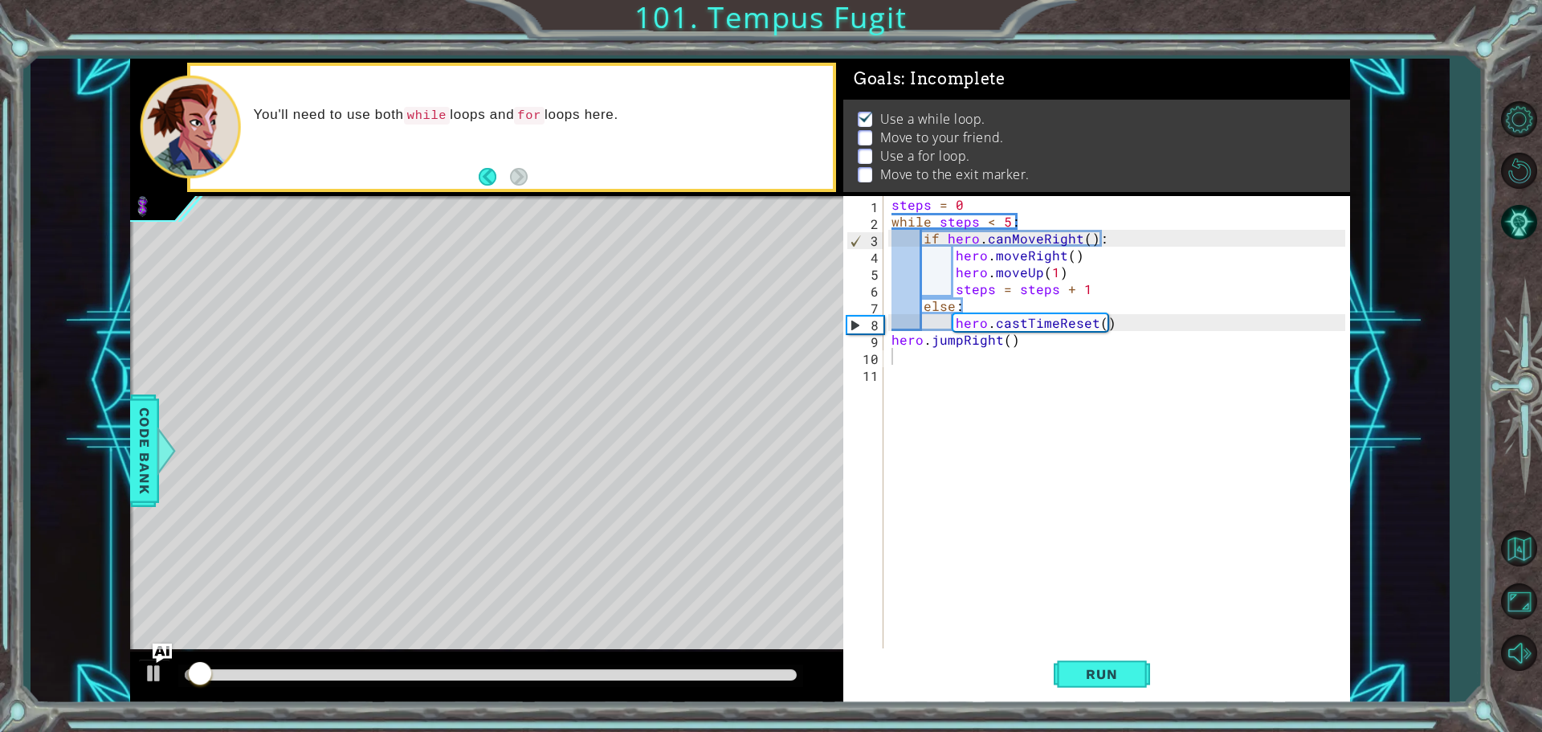
drag, startPoint x: 503, startPoint y: 667, endPoint x: 503, endPoint y: 684, distance: 16.9
click at [503, 684] on div at bounding box center [490, 675] width 625 height 22
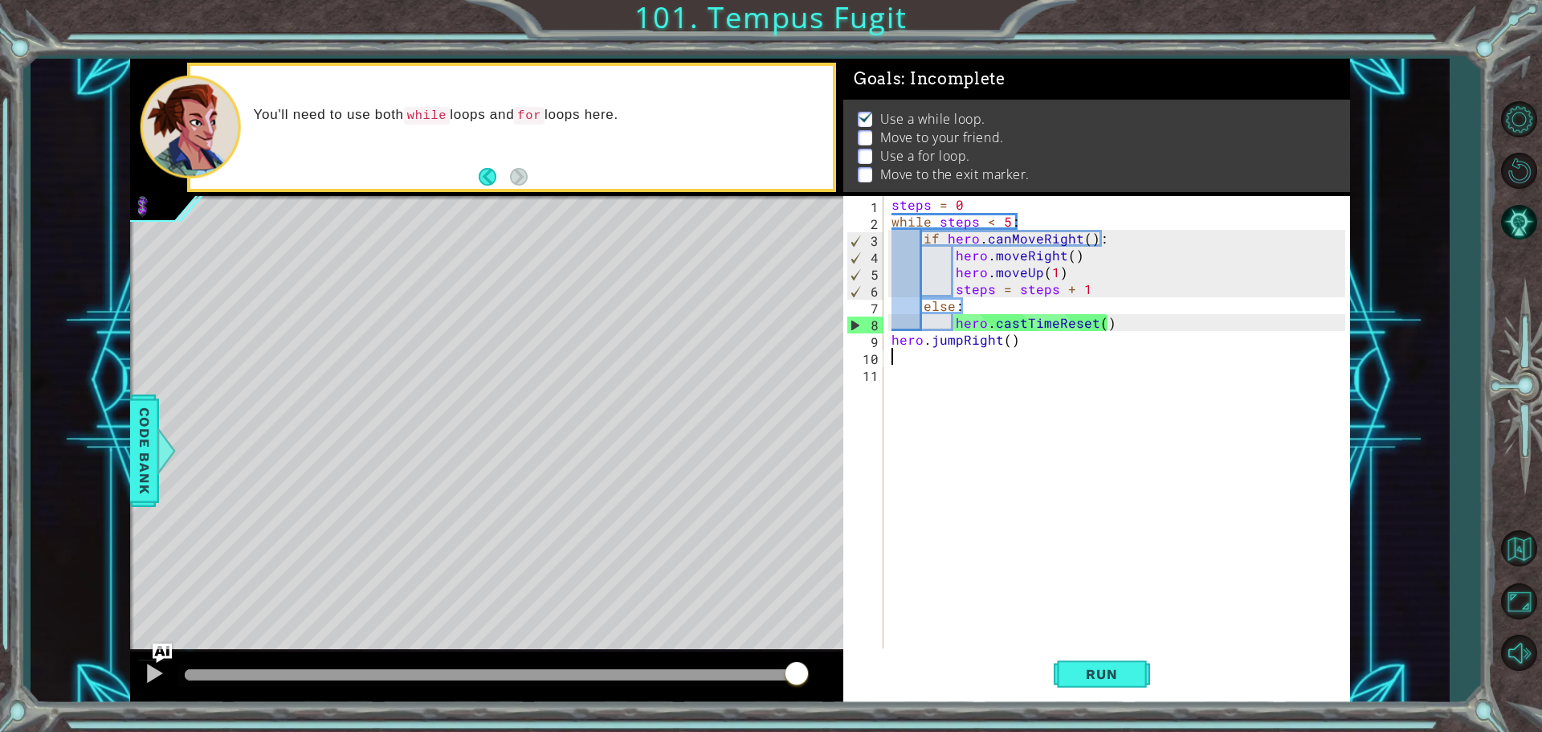
drag, startPoint x: 507, startPoint y: 669, endPoint x: 1270, endPoint y: 606, distance: 765.4
click at [1270, 606] on div "1 ההההההההההההההההההההההההההההההההההההההההההההההההההההההההההההההההההההההההההההה…" at bounding box center [740, 381] width 1220 height 644
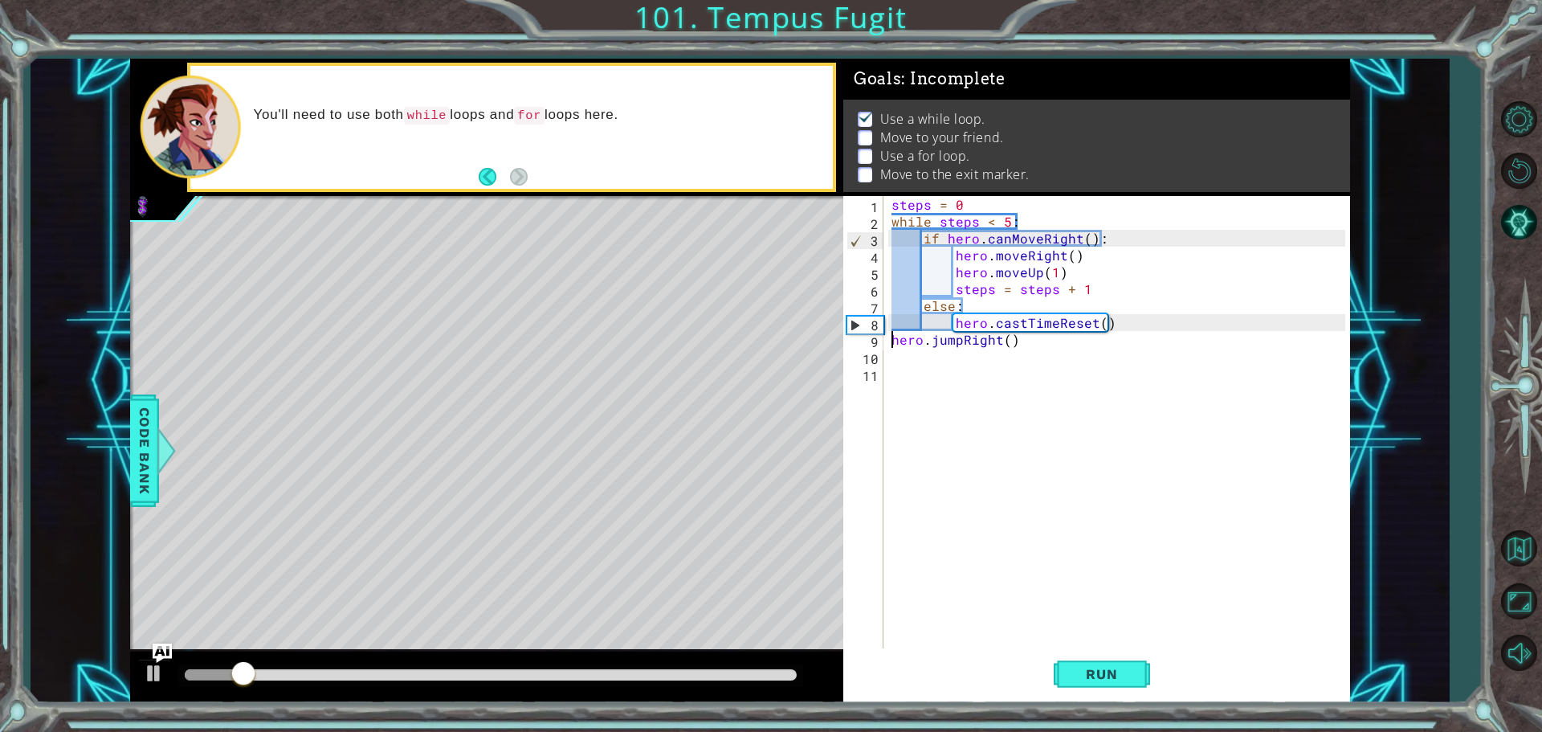
click at [892, 335] on div "steps = 0 while steps < 5 : if hero . canMoveRight ( ) : hero . moveRight ( ) h…" at bounding box center [1120, 440] width 465 height 489
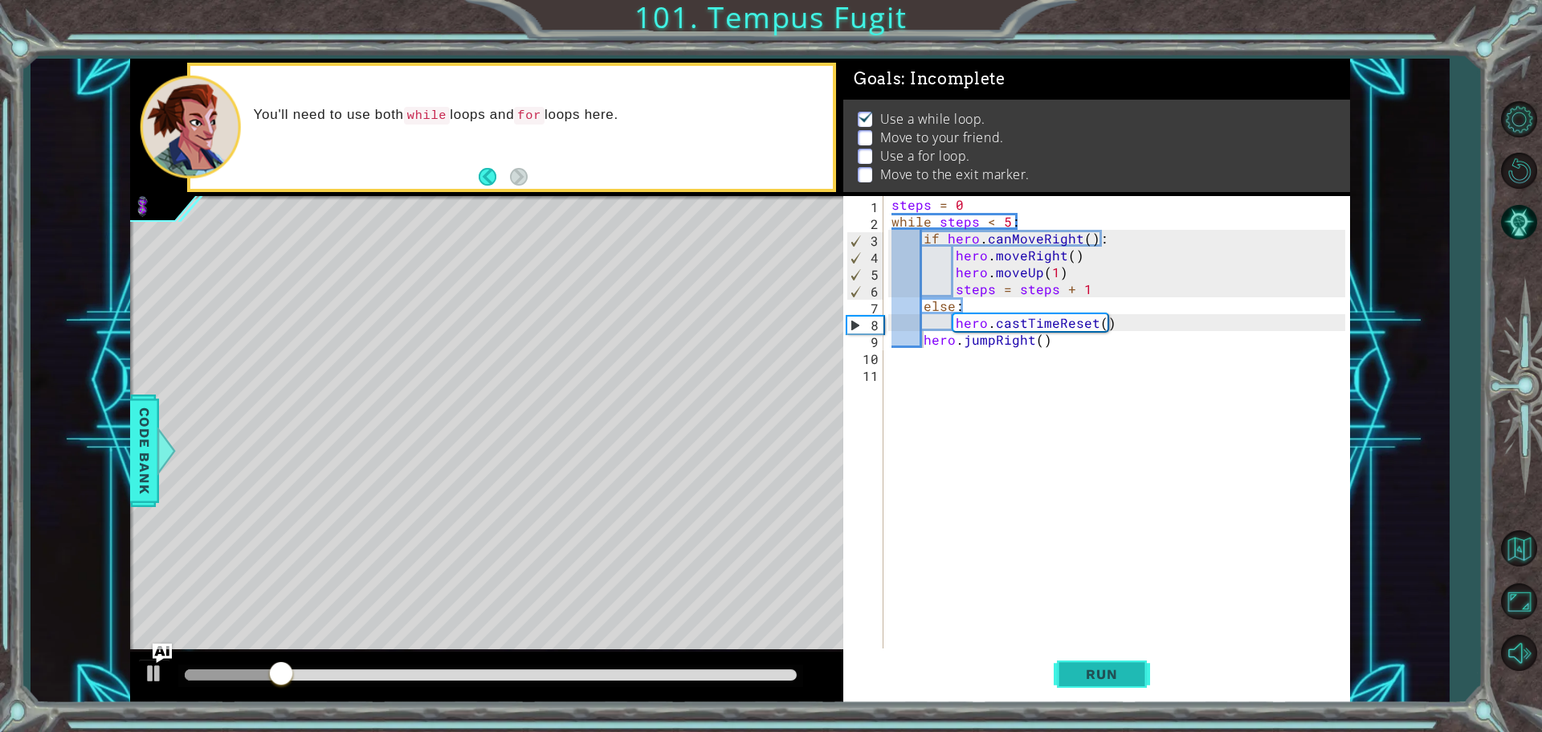
click at [1143, 677] on button "Run" at bounding box center [1102, 673] width 96 height 51
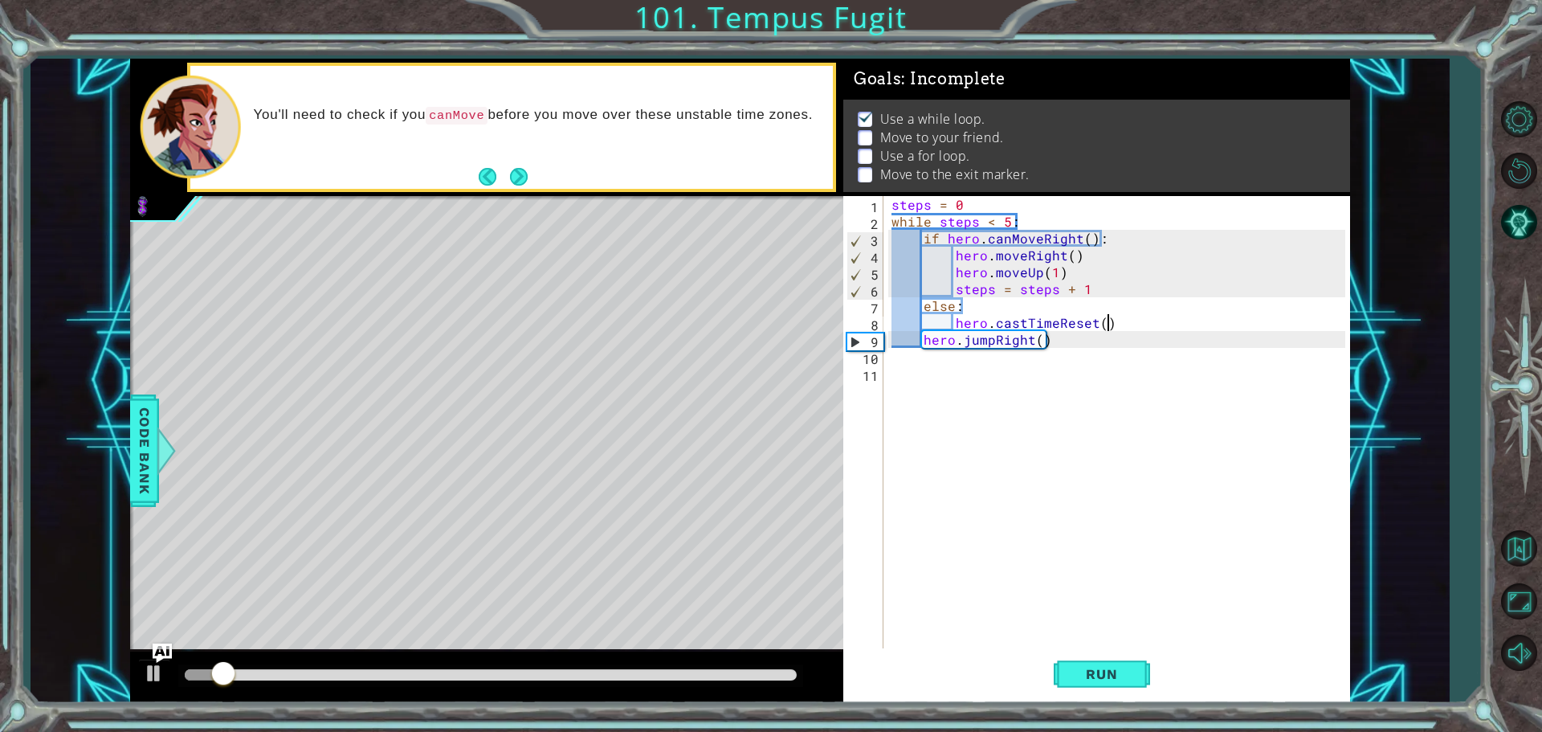
click at [1127, 327] on div "steps = 0 while steps < 5 : if hero . canMoveRight ( ) : hero . moveRight ( ) h…" at bounding box center [1120, 440] width 465 height 489
type textarea "hero.castTimeReset()"
click at [986, 340] on div "steps = 0 while steps < 5 : if hero . canMoveRight ( ) : hero . moveRight ( ) h…" at bounding box center [1120, 440] width 465 height 489
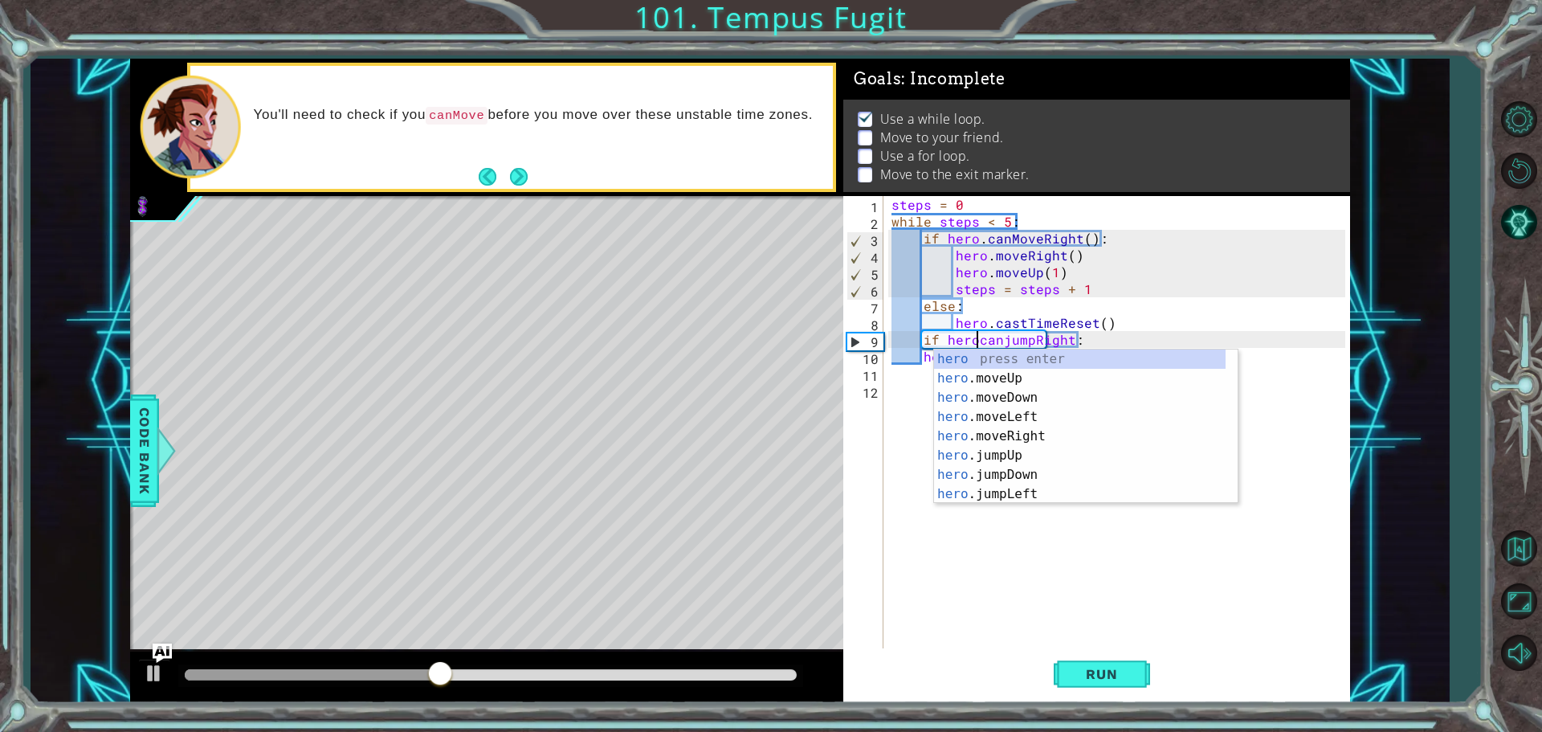
type textarea "if hero.canjumpRight:"
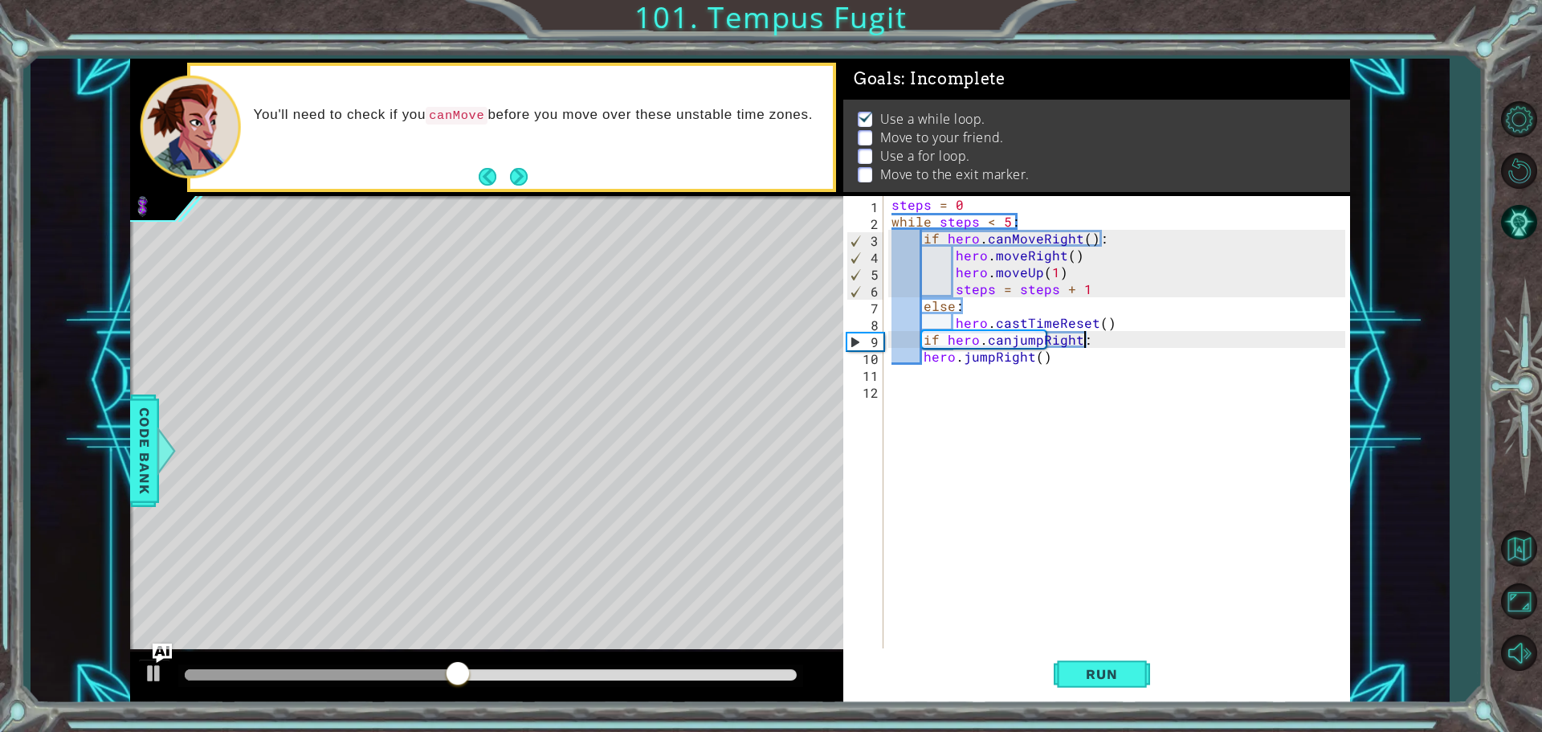
click at [1118, 335] on div "steps = 0 while steps < 5 : if hero . canMoveRight ( ) : hero . moveRight ( ) h…" at bounding box center [1120, 440] width 465 height 489
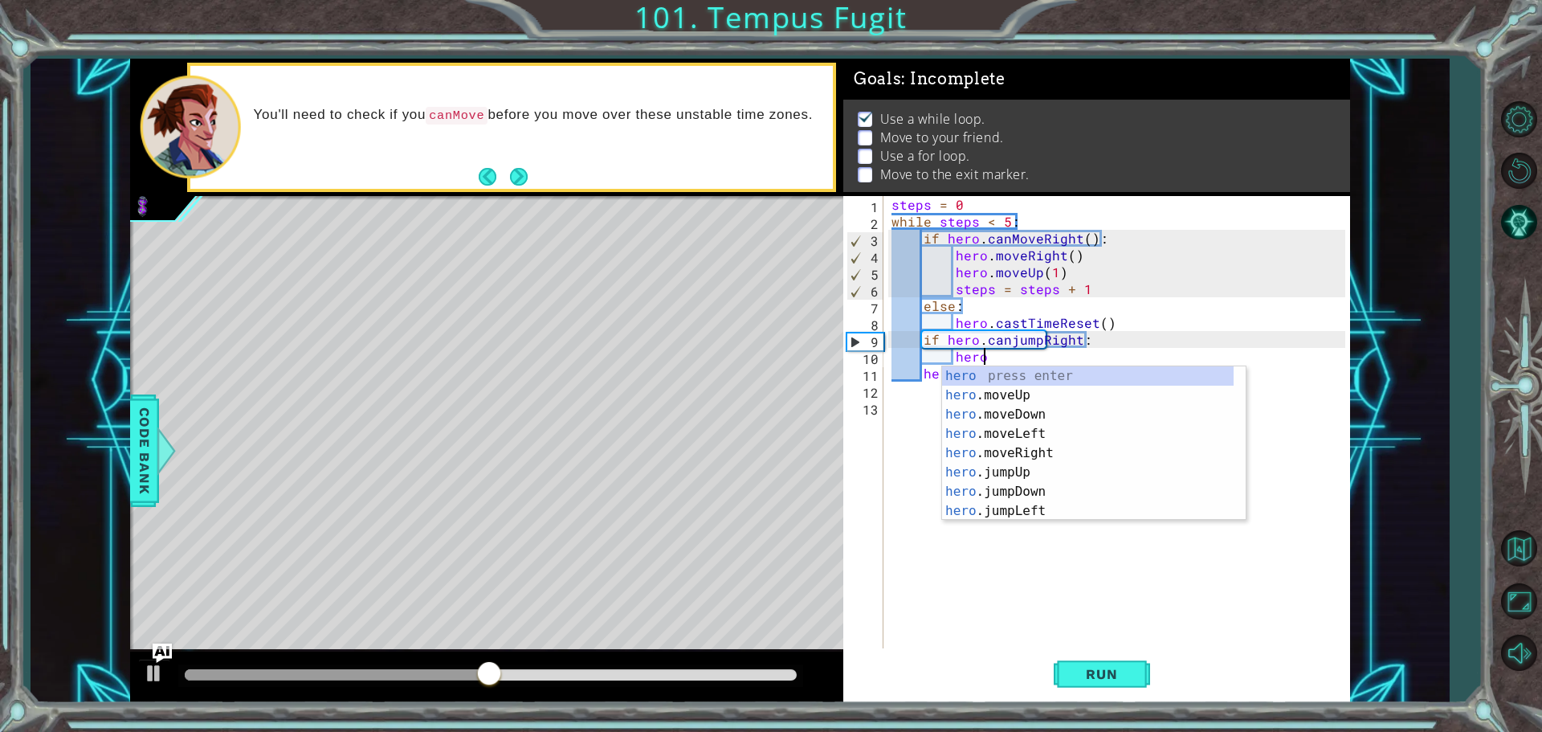
scroll to position [0, 5]
type textarea "hero.ju"
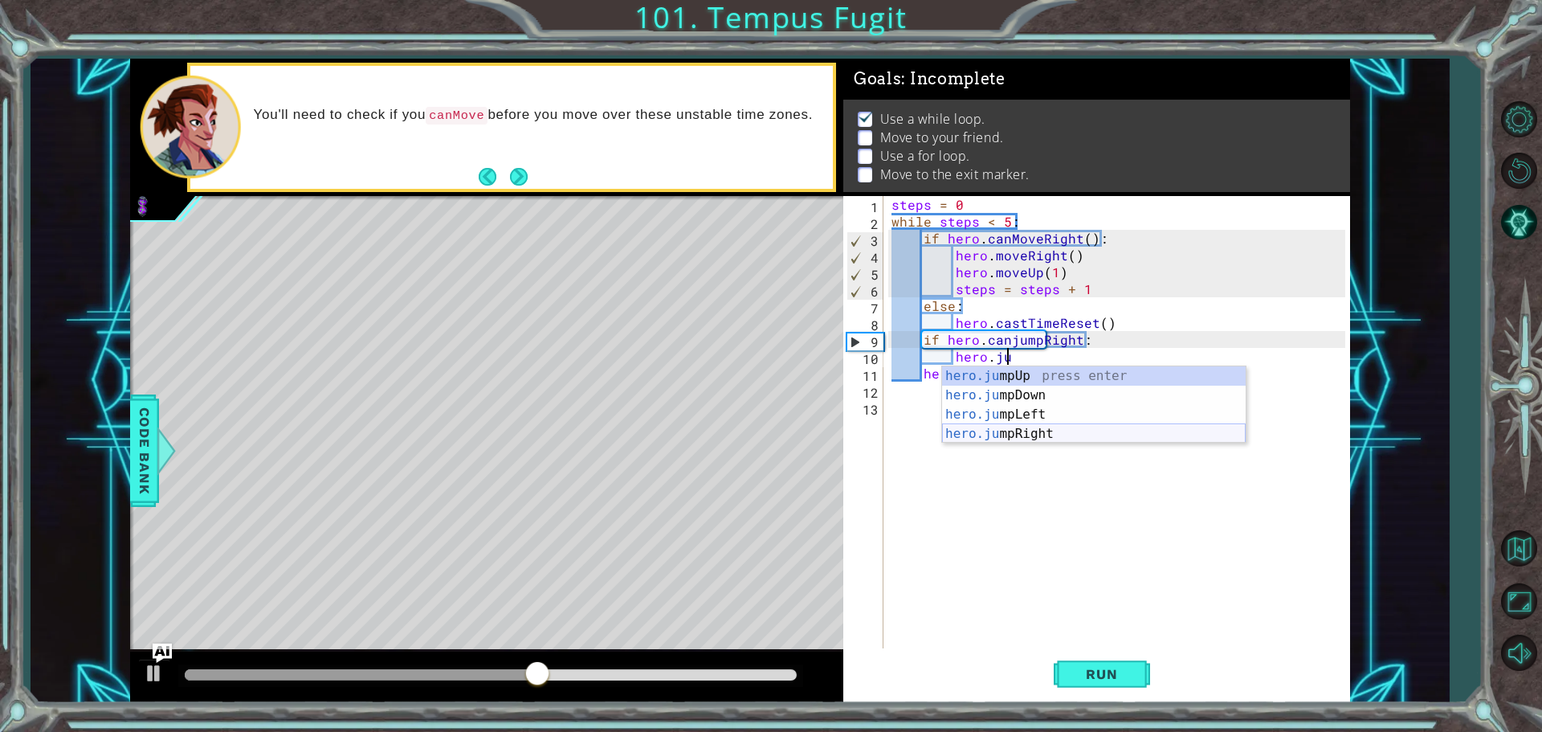
click at [1079, 433] on div "hero.ju mpUp press enter hero.ju mpDown press enter hero.[PERSON_NAME] mpLeft p…" at bounding box center [1094, 424] width 304 height 116
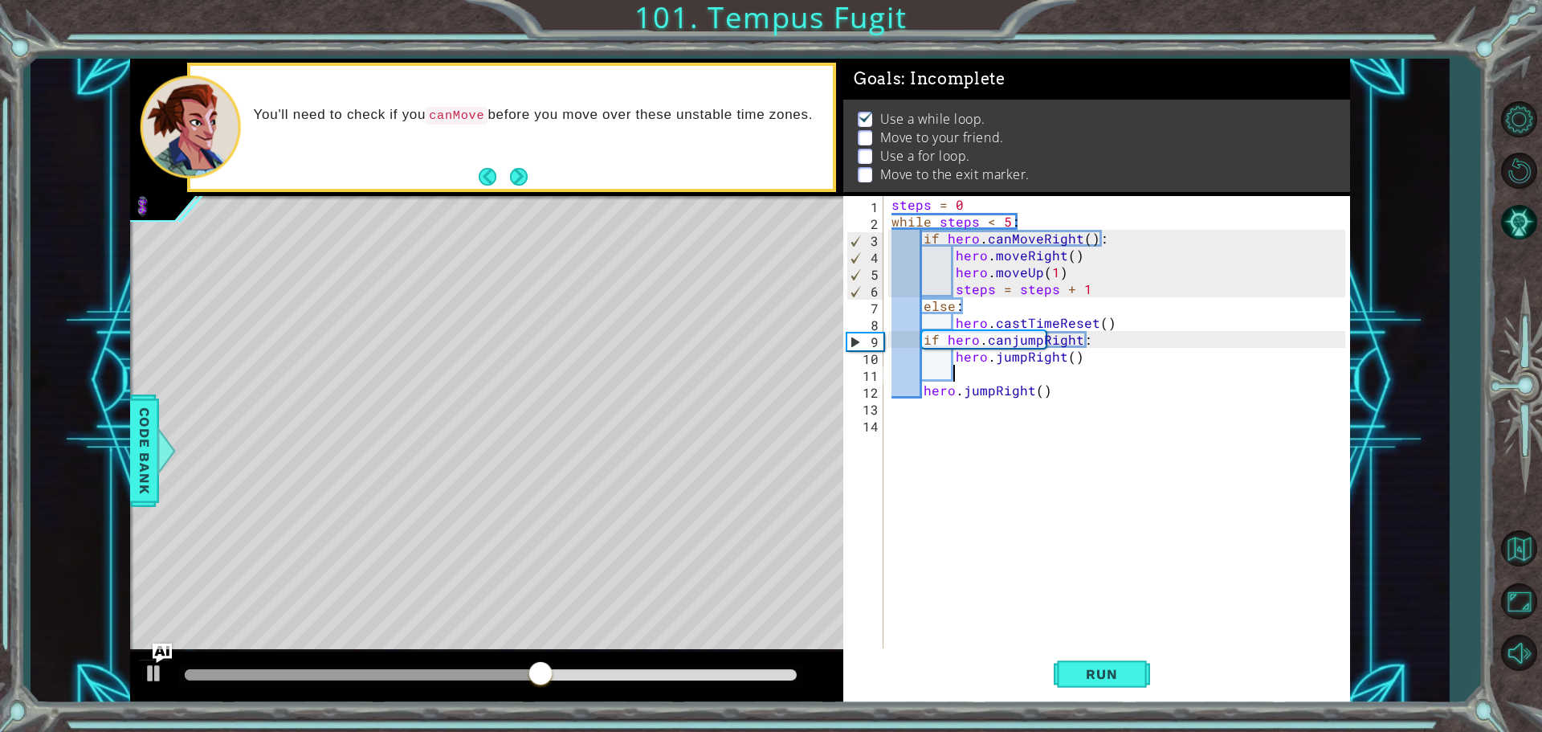
scroll to position [0, 3]
click at [1079, 401] on div "steps = 0 while steps < 5 : if hero . canMoveRight ( ) : hero . moveRight ( ) h…" at bounding box center [1120, 440] width 465 height 489
click at [1082, 394] on div "steps = 0 while steps < 5 : if hero . canMoveRight ( ) : hero . moveRight ( ) h…" at bounding box center [1120, 440] width 465 height 489
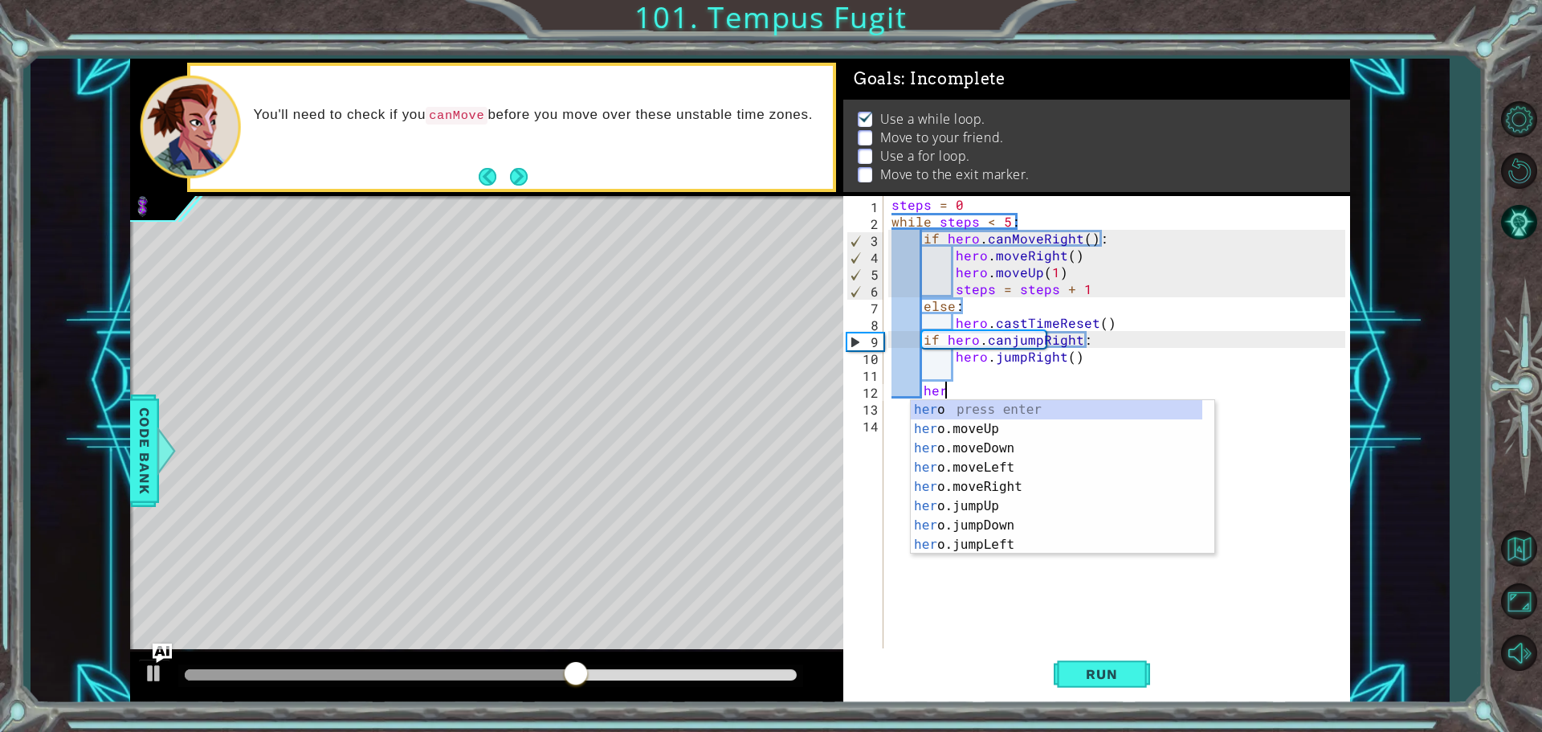
type textarea "h"
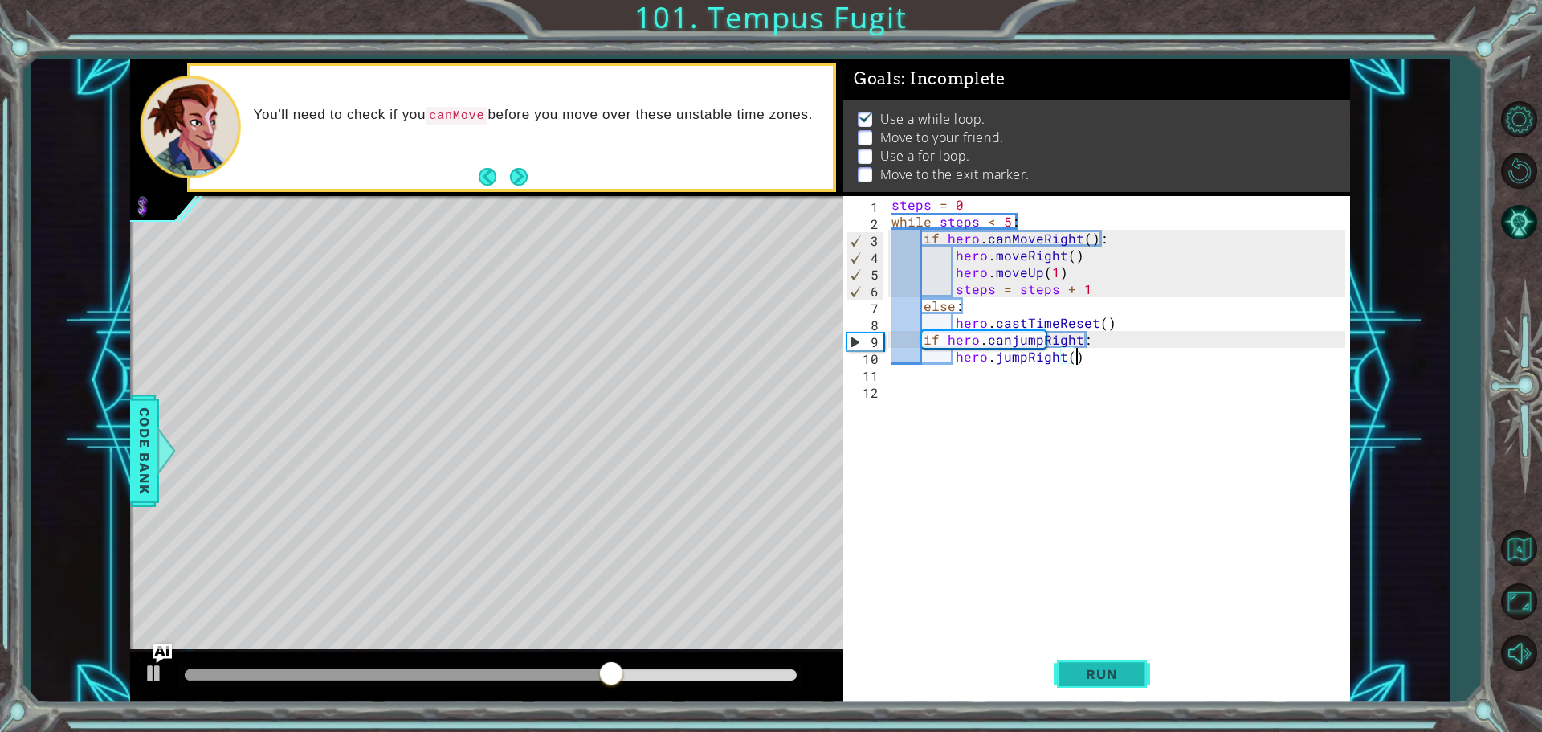
click at [1127, 676] on span "Run" at bounding box center [1101, 674] width 63 height 16
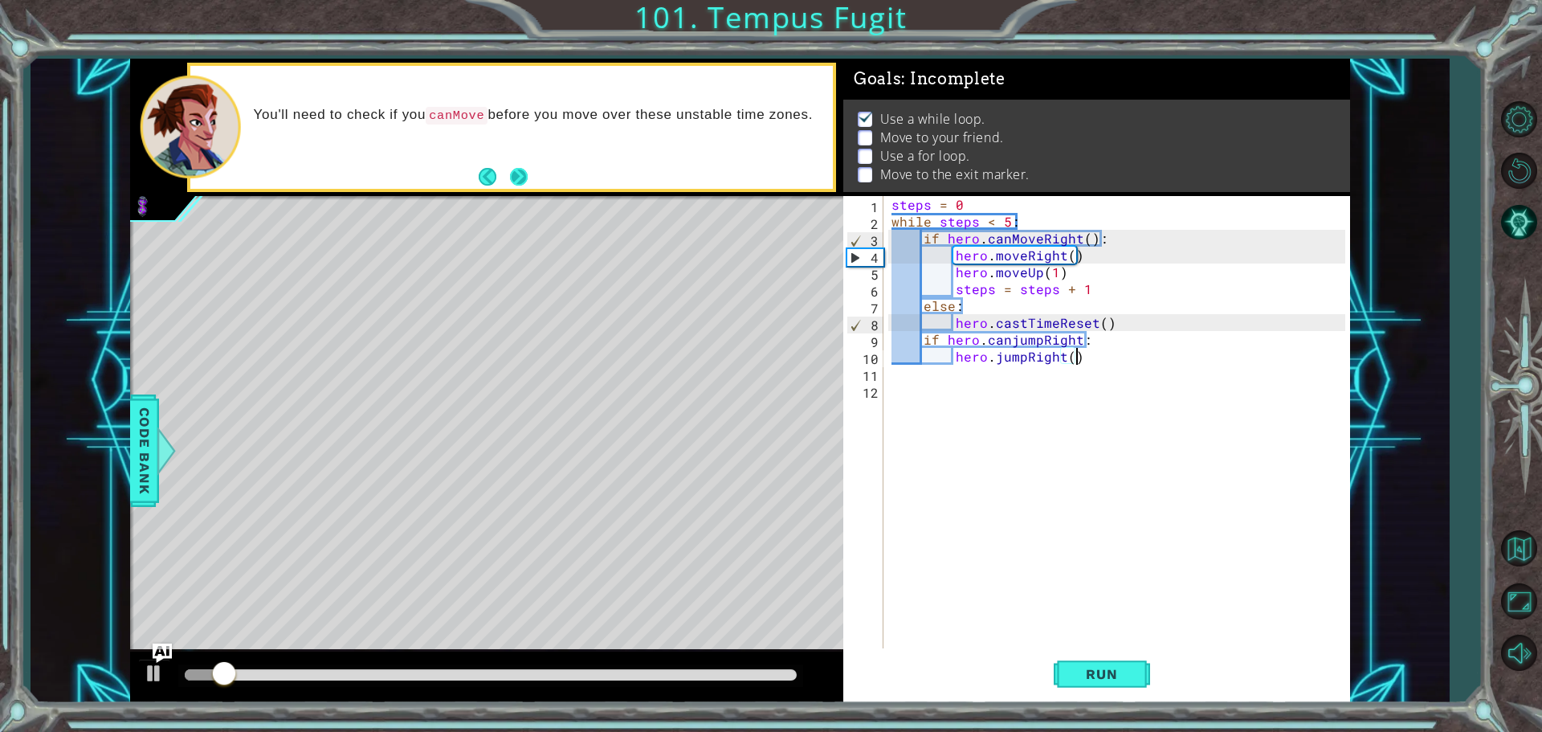
click at [528, 180] on button "Next" at bounding box center [519, 177] width 18 height 18
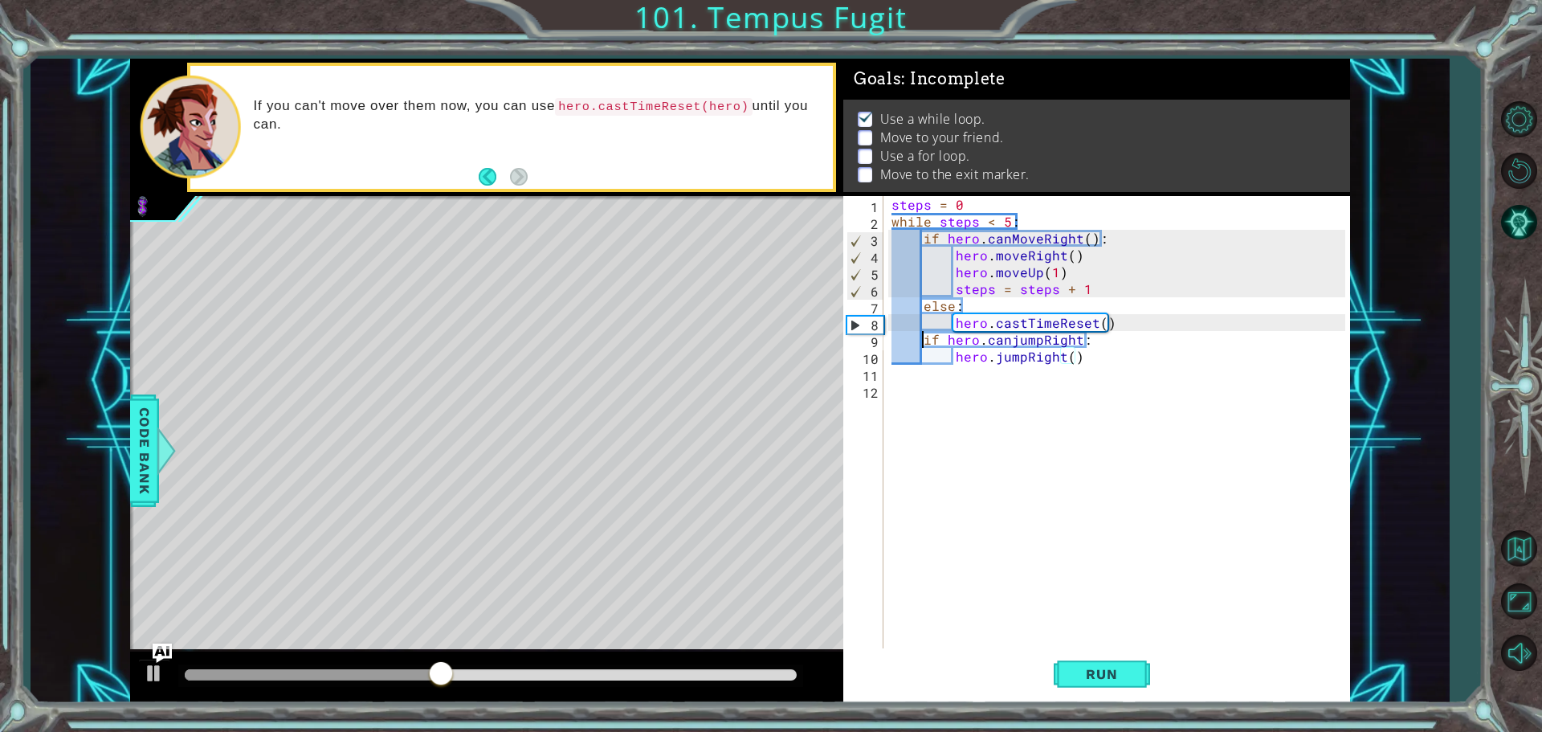
click at [922, 342] on div "steps = 0 while steps < 5 : if hero . canMoveRight ( ) : hero . moveRight ( ) h…" at bounding box center [1120, 440] width 465 height 489
click at [1005, 219] on div "steps = 0 while steps < 5 : if hero . canMoveRight ( ) : hero . moveRight ( ) h…" at bounding box center [1120, 440] width 465 height 489
type textarea "while steps < 4:"
click at [1074, 652] on button "Run" at bounding box center [1102, 673] width 96 height 51
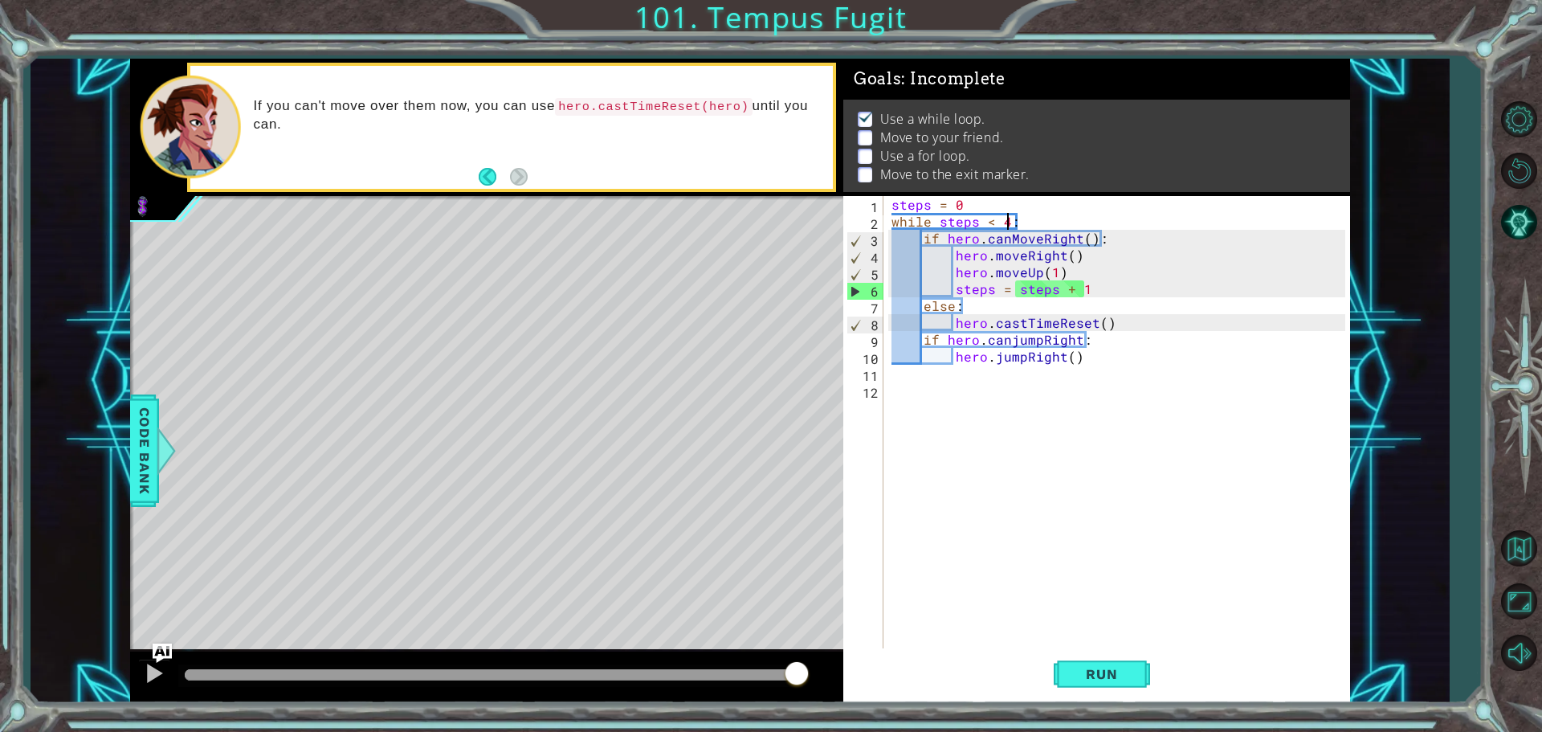
drag, startPoint x: 750, startPoint y: 674, endPoint x: 861, endPoint y: 680, distance: 111.0
click at [861, 680] on div "1 ההההההההההההההההההההההההההההההההההההההההההההההההההההההההההההההההההההההההההההה…" at bounding box center [740, 381] width 1220 height 644
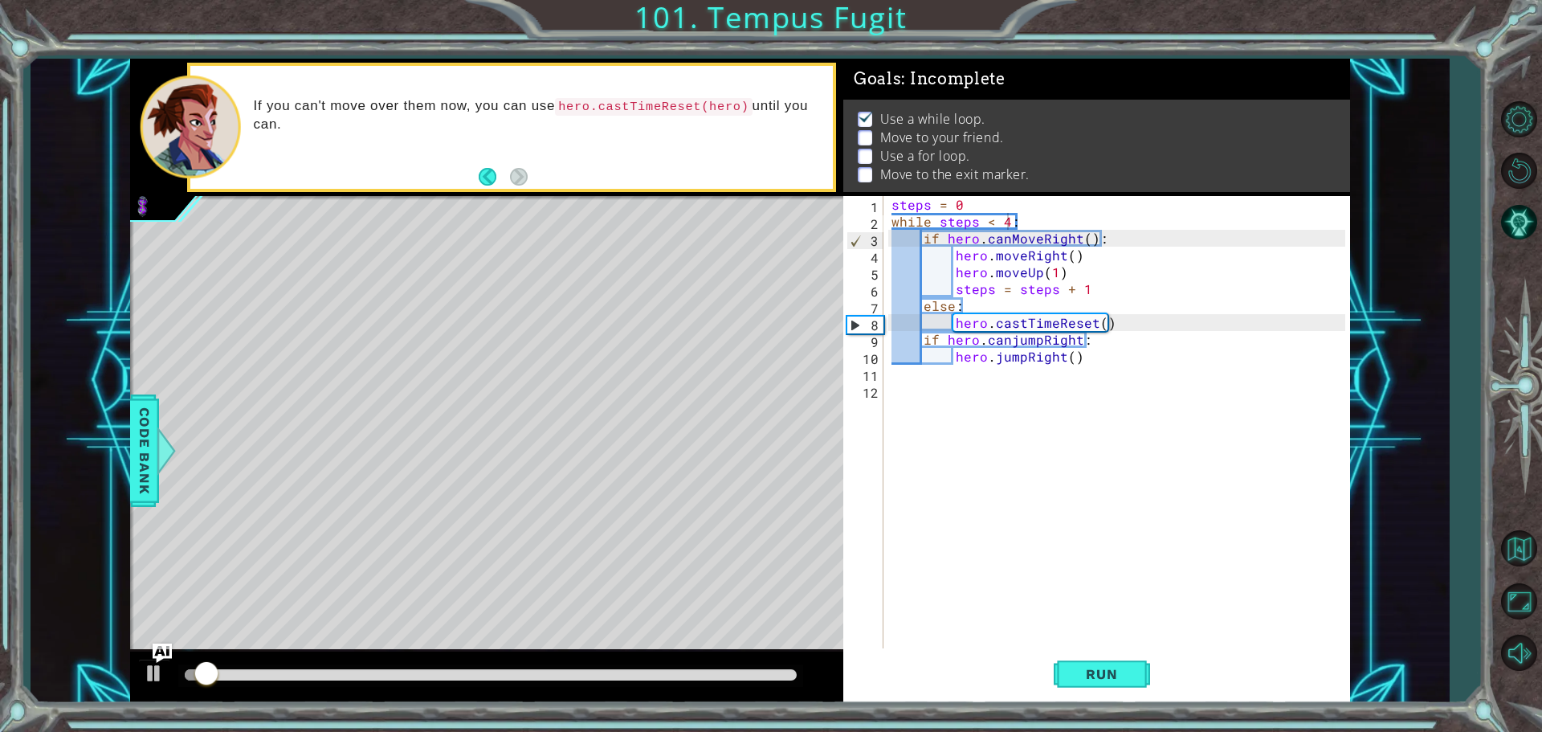
click at [481, 681] on div at bounding box center [490, 675] width 625 height 22
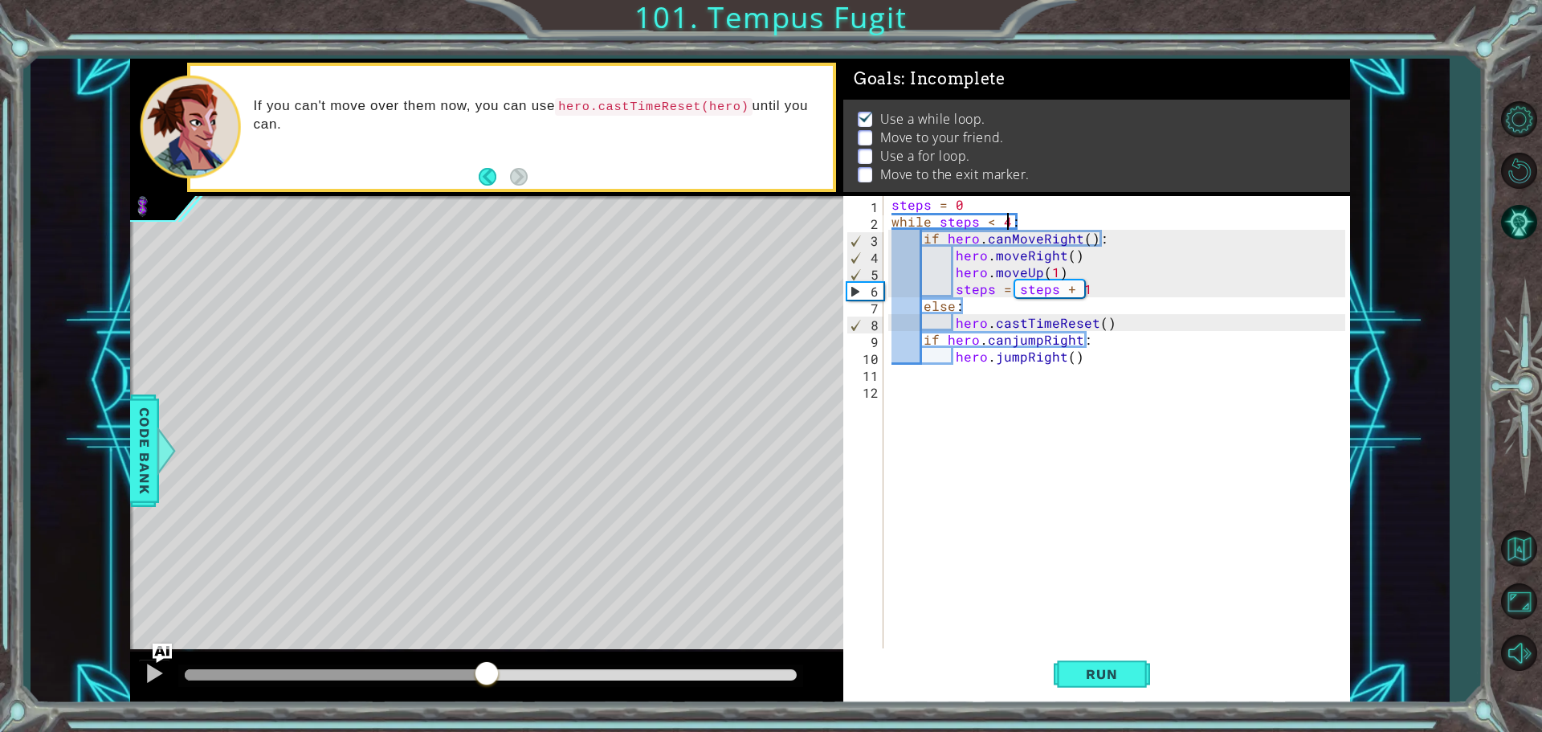
click at [487, 670] on div at bounding box center [491, 674] width 612 height 11
click at [153, 646] on img "Ask AI" at bounding box center [162, 652] width 21 height 21
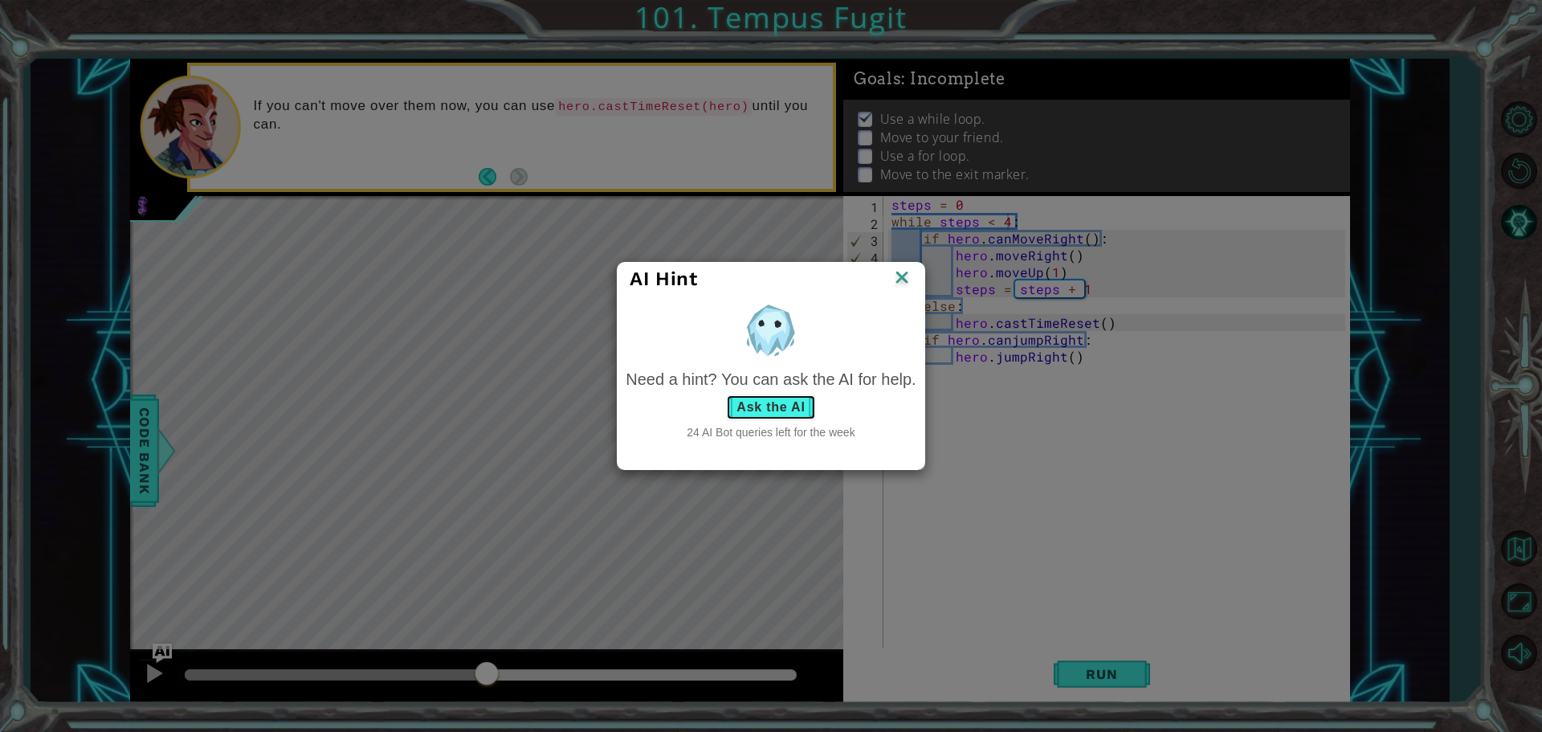
click at [760, 402] on button "Ask the AI" at bounding box center [770, 407] width 89 height 26
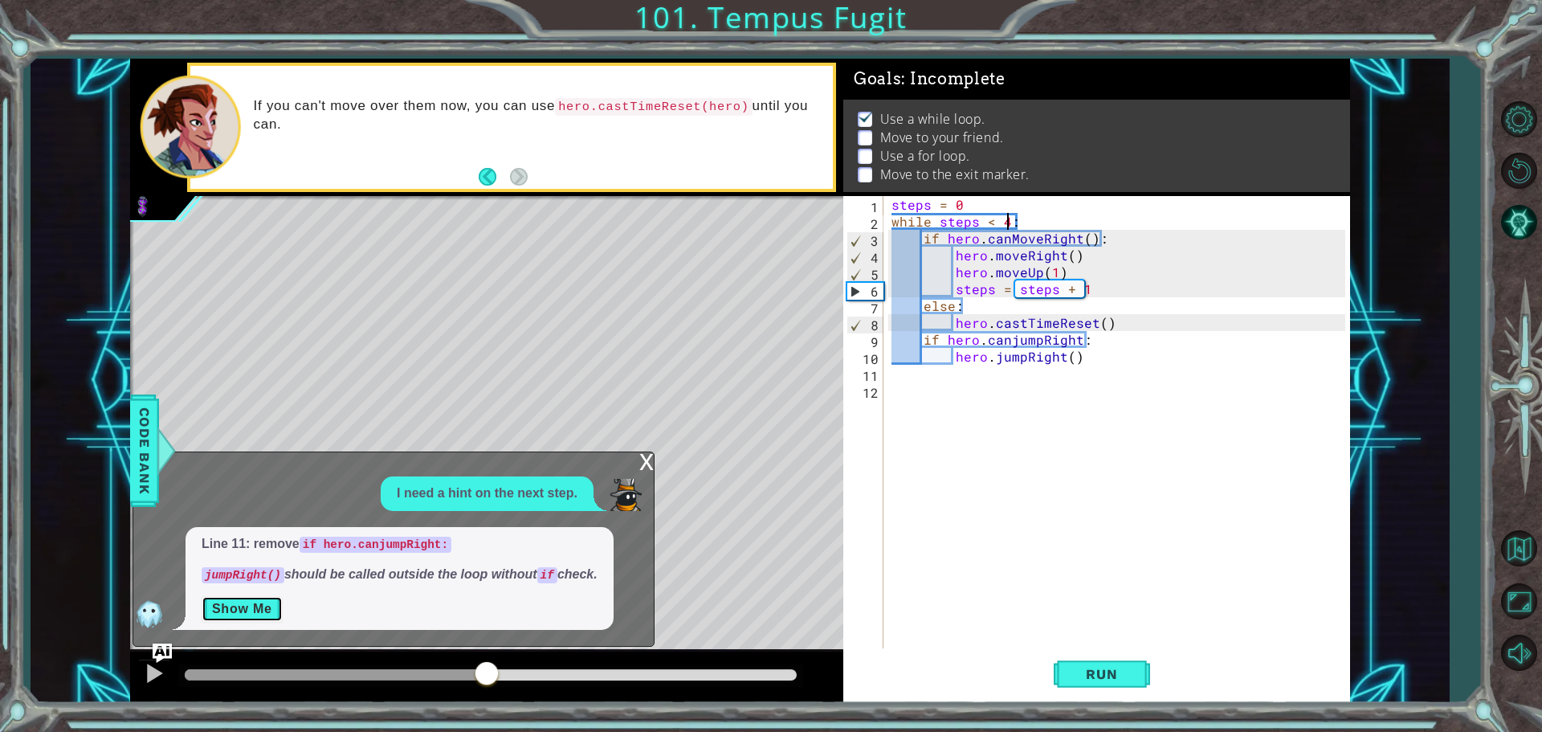
click at [247, 612] on button "Show Me" at bounding box center [242, 609] width 81 height 26
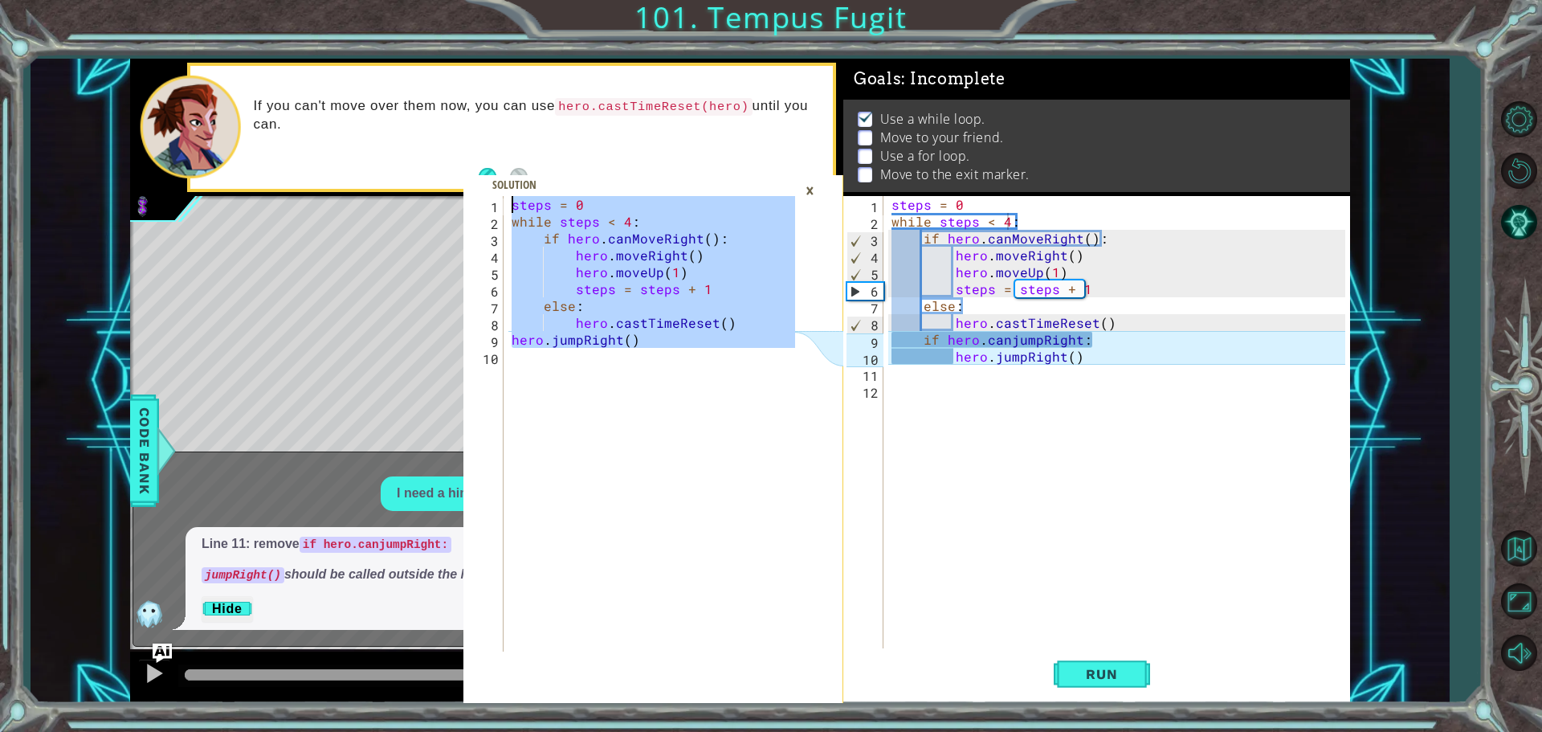
drag, startPoint x: 650, startPoint y: 482, endPoint x: 446, endPoint y: -97, distance: 613.8
click at [446, 0] on html "1 2 3 4 5 6 7 8 9 10 steps = 0 while steps < 4 : if hero . canMoveRight ( ) : h…" at bounding box center [771, 366] width 1542 height 732
type textarea "steps = 0 while steps < 4:"
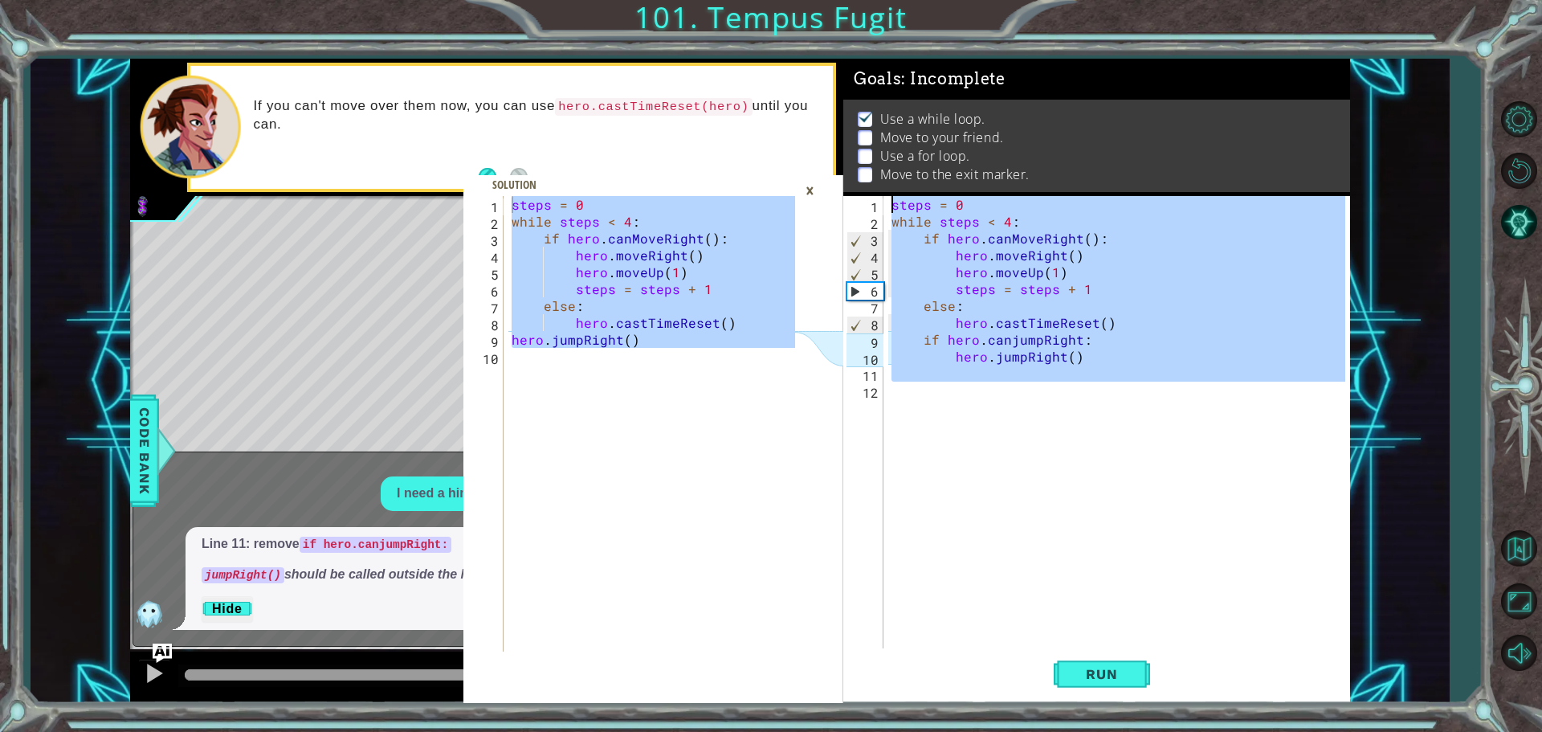
drag, startPoint x: 1299, startPoint y: 547, endPoint x: 954, endPoint y: -97, distance: 730.7
click at [954, 0] on html "steps = 0 while steps < 4: 1 2 3 4 5 6 7 8 9 10 steps = 0 while steps < 4 : if …" at bounding box center [771, 366] width 1542 height 732
type textarea "steps = 0 while steps < 4:"
paste textarea "Code Area"
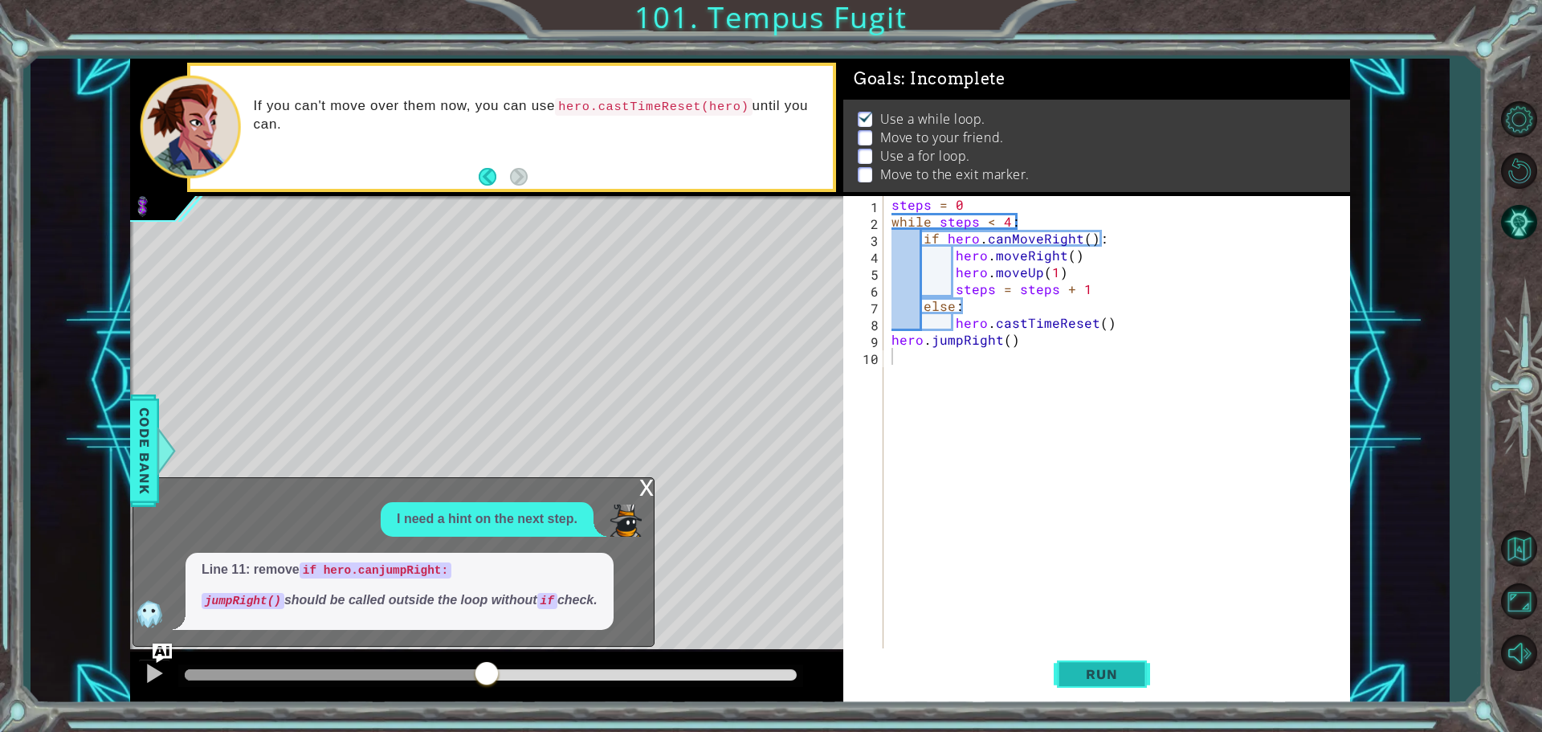
click at [1087, 659] on button "Run" at bounding box center [1102, 673] width 96 height 51
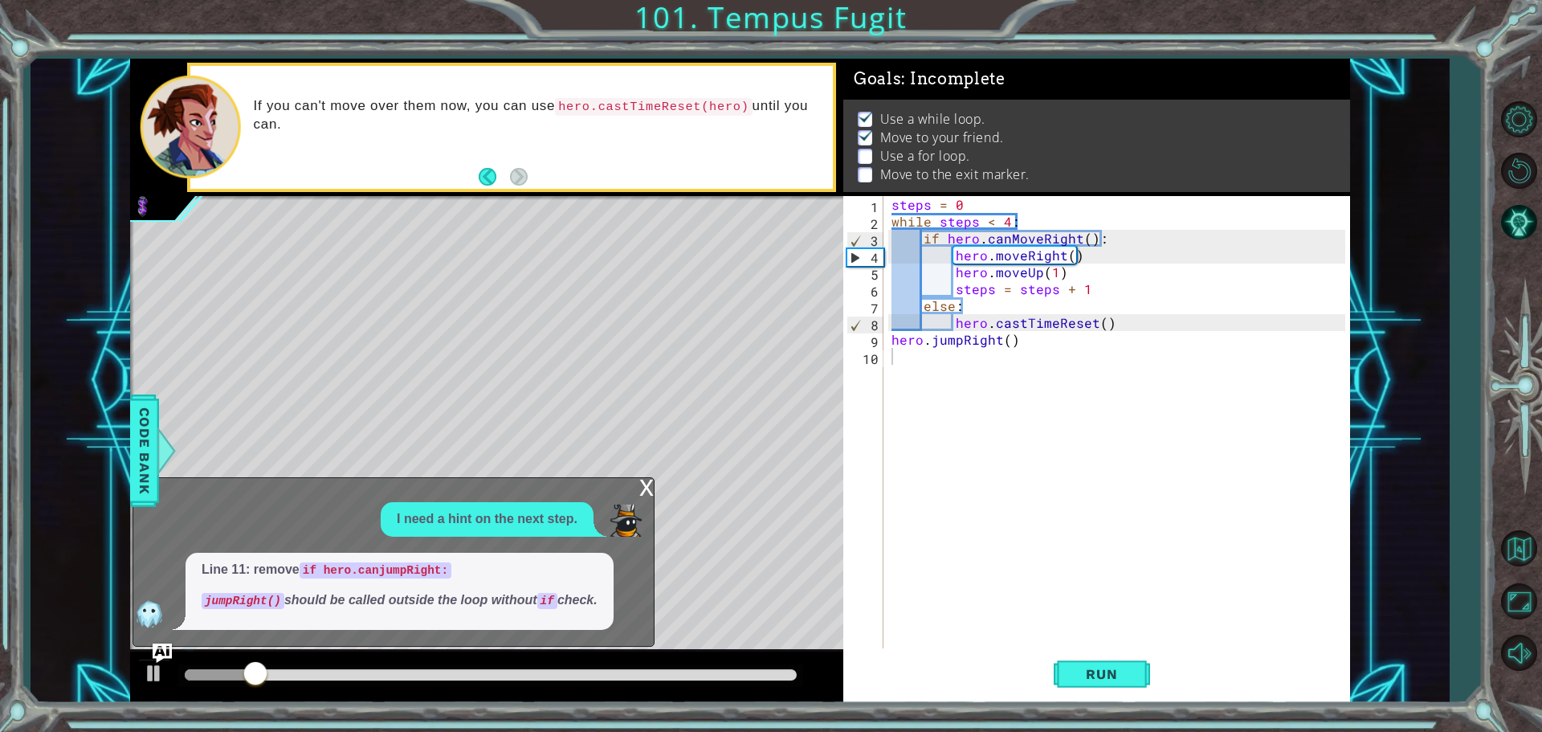
click at [635, 484] on div "x I need a hint on the next step. Line 11: remove if hero.canjumpRight: jumpRig…" at bounding box center [393, 561] width 522 height 169
click at [651, 492] on div "x" at bounding box center [646, 486] width 14 height 16
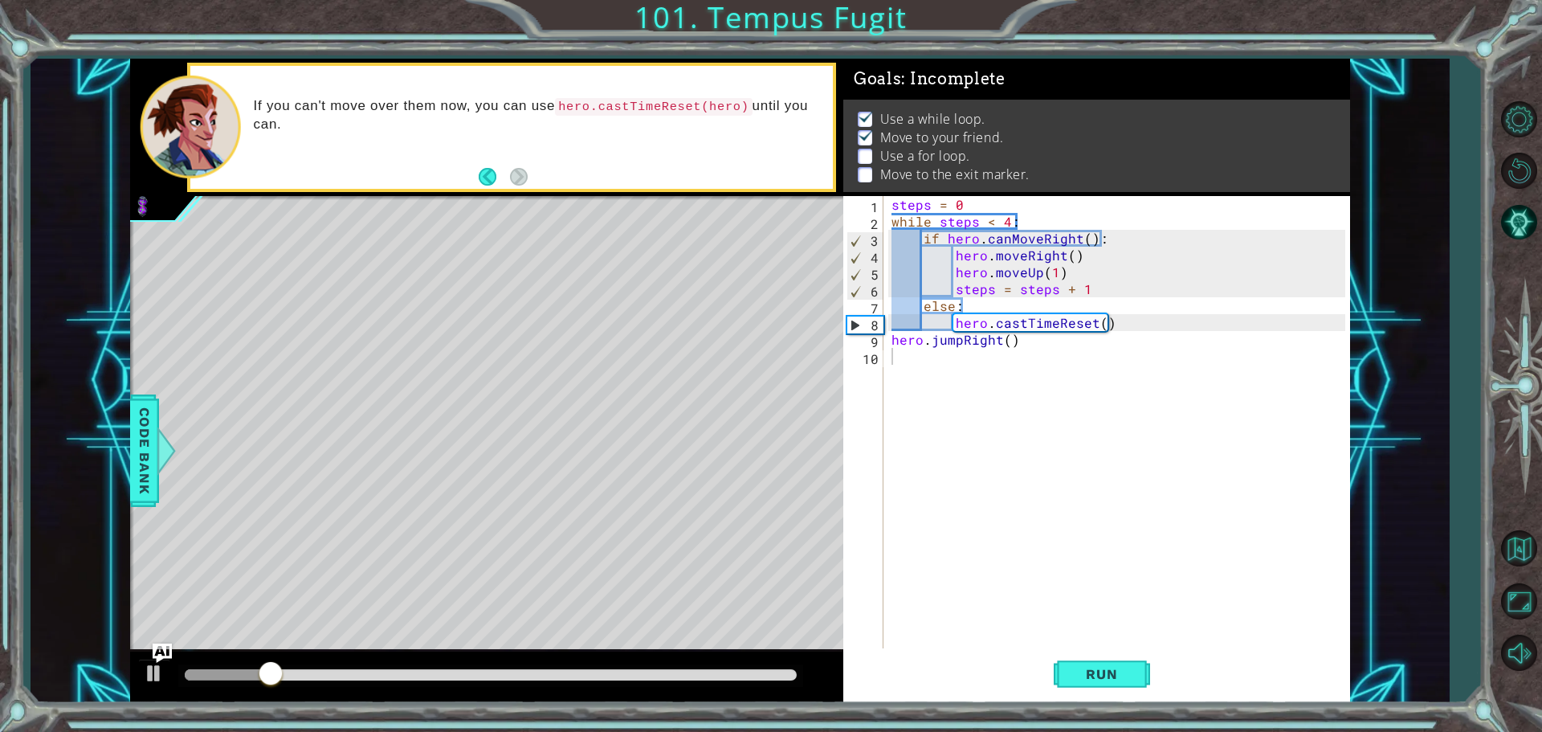
click at [1108, 403] on div "steps = 0 while steps < 4 : if hero . canMoveRight ( ) : hero . moveRight ( ) h…" at bounding box center [1120, 440] width 465 height 489
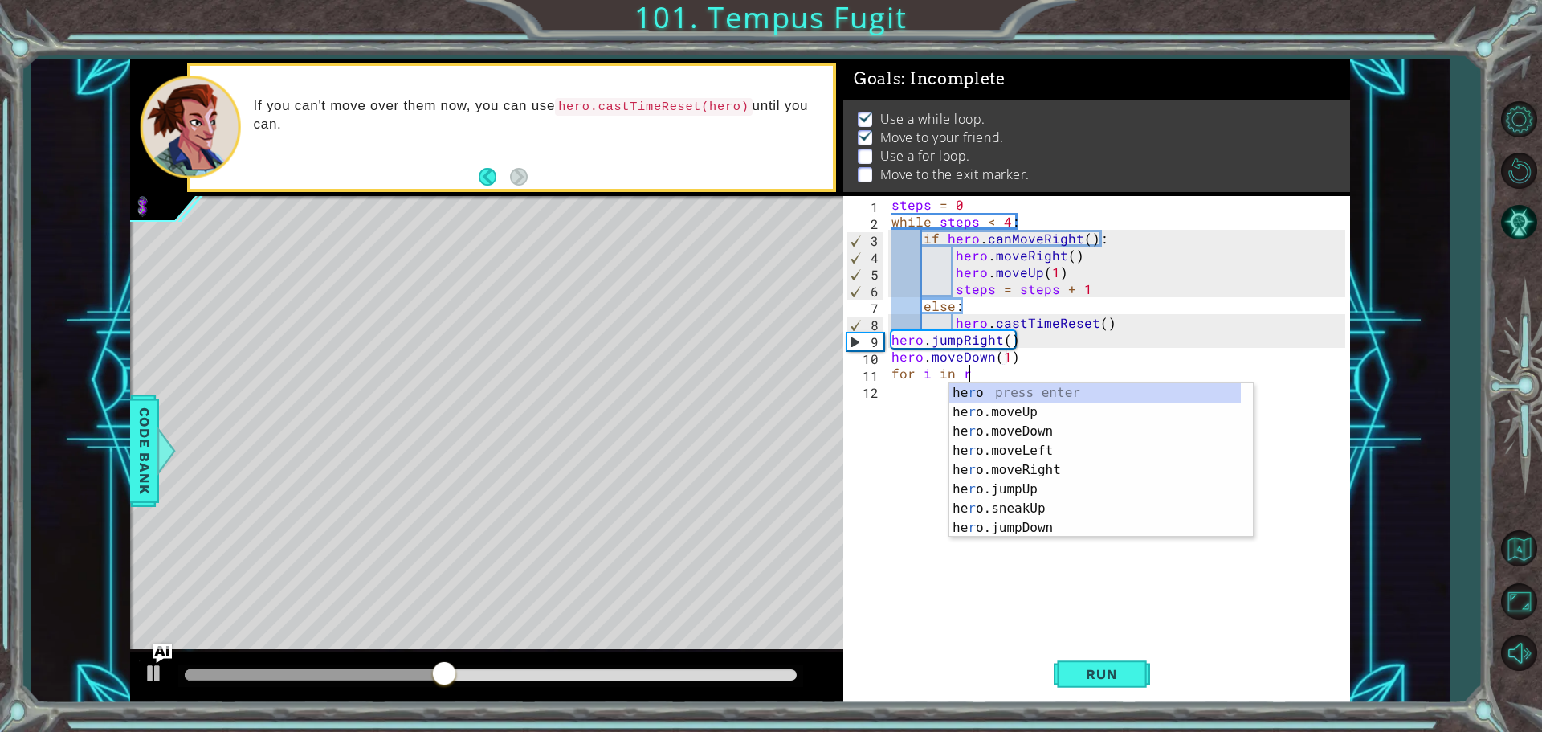
scroll to position [0, 4]
type textarea "for i in range"
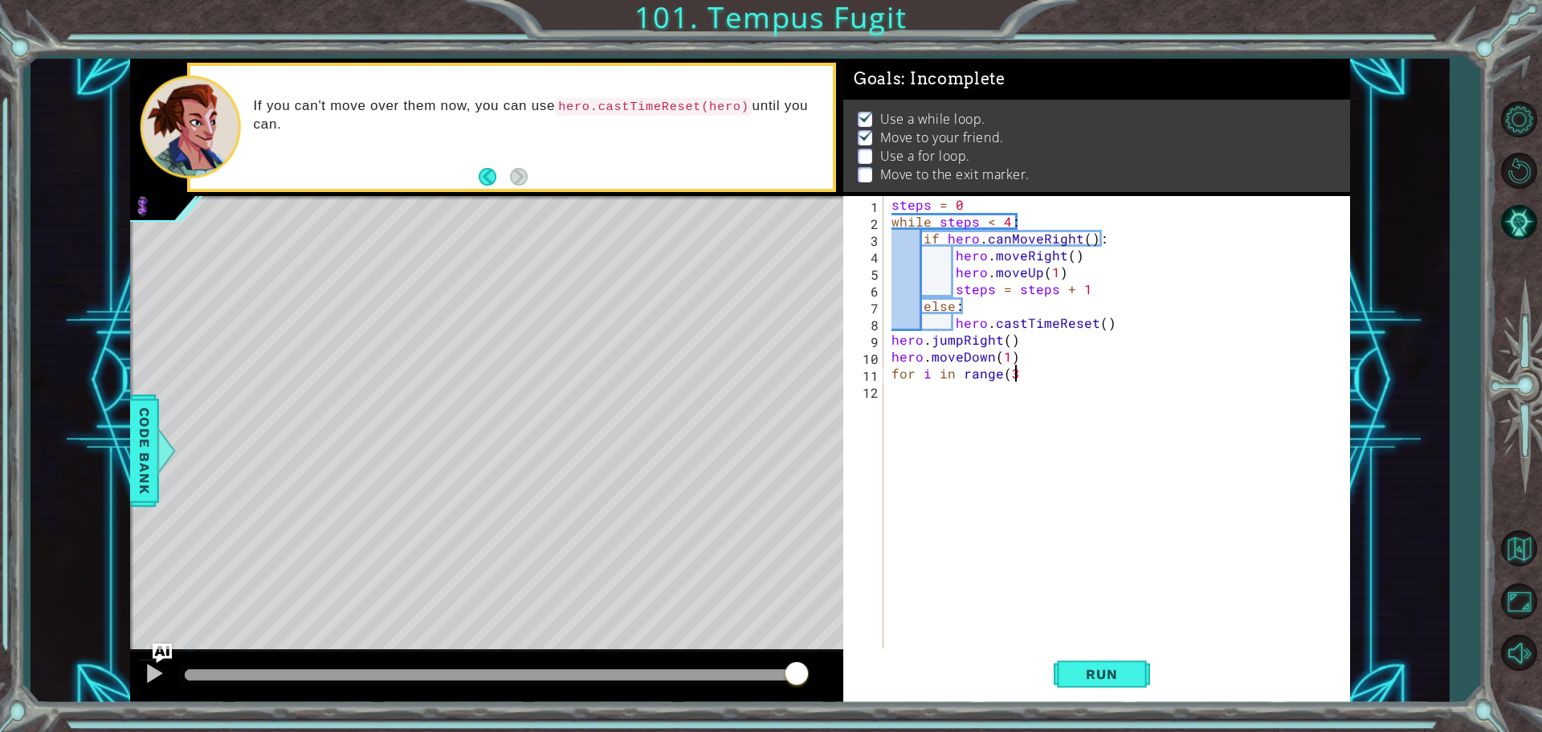
scroll to position [0, 7]
type textarea "for i in range(3):"
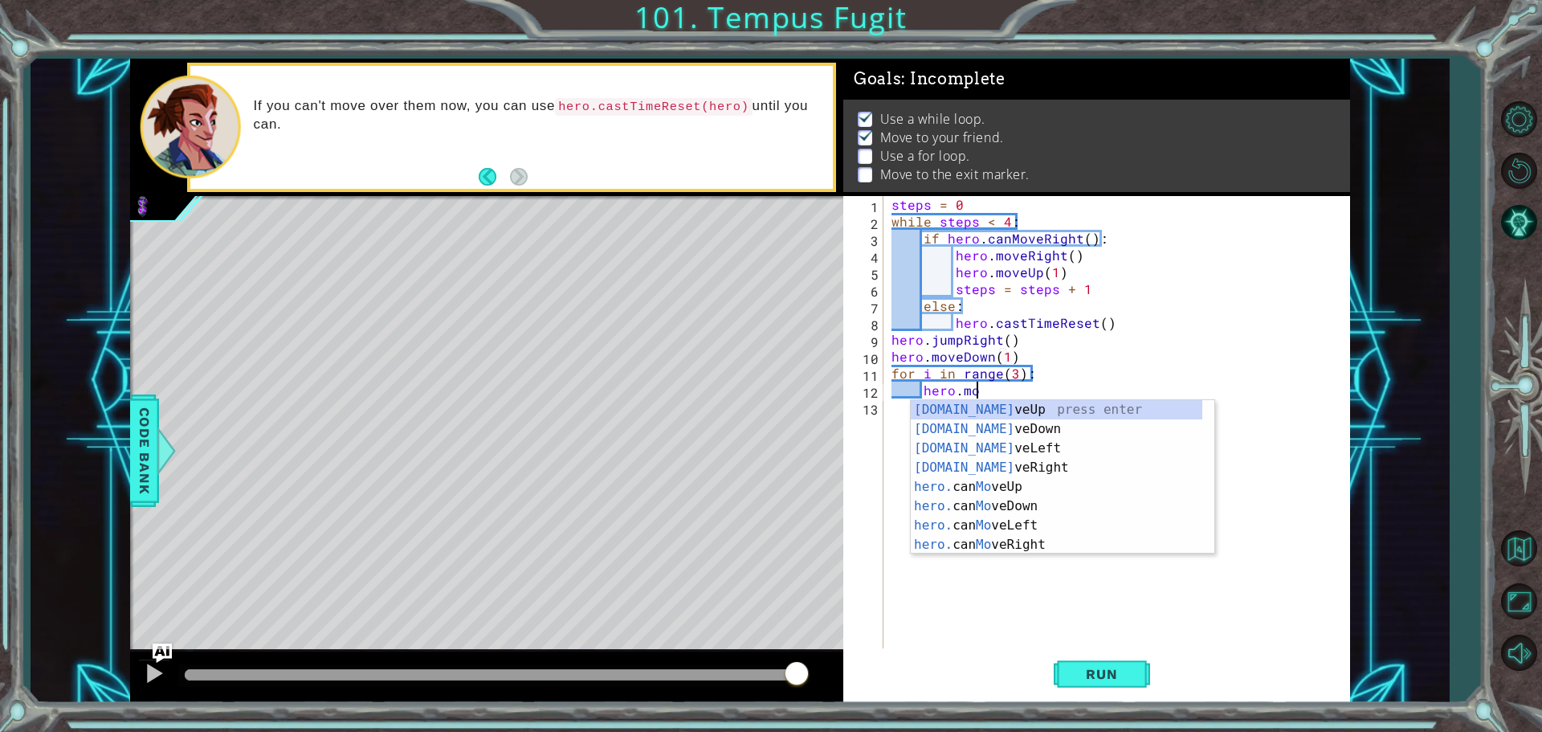
scroll to position [0, 5]
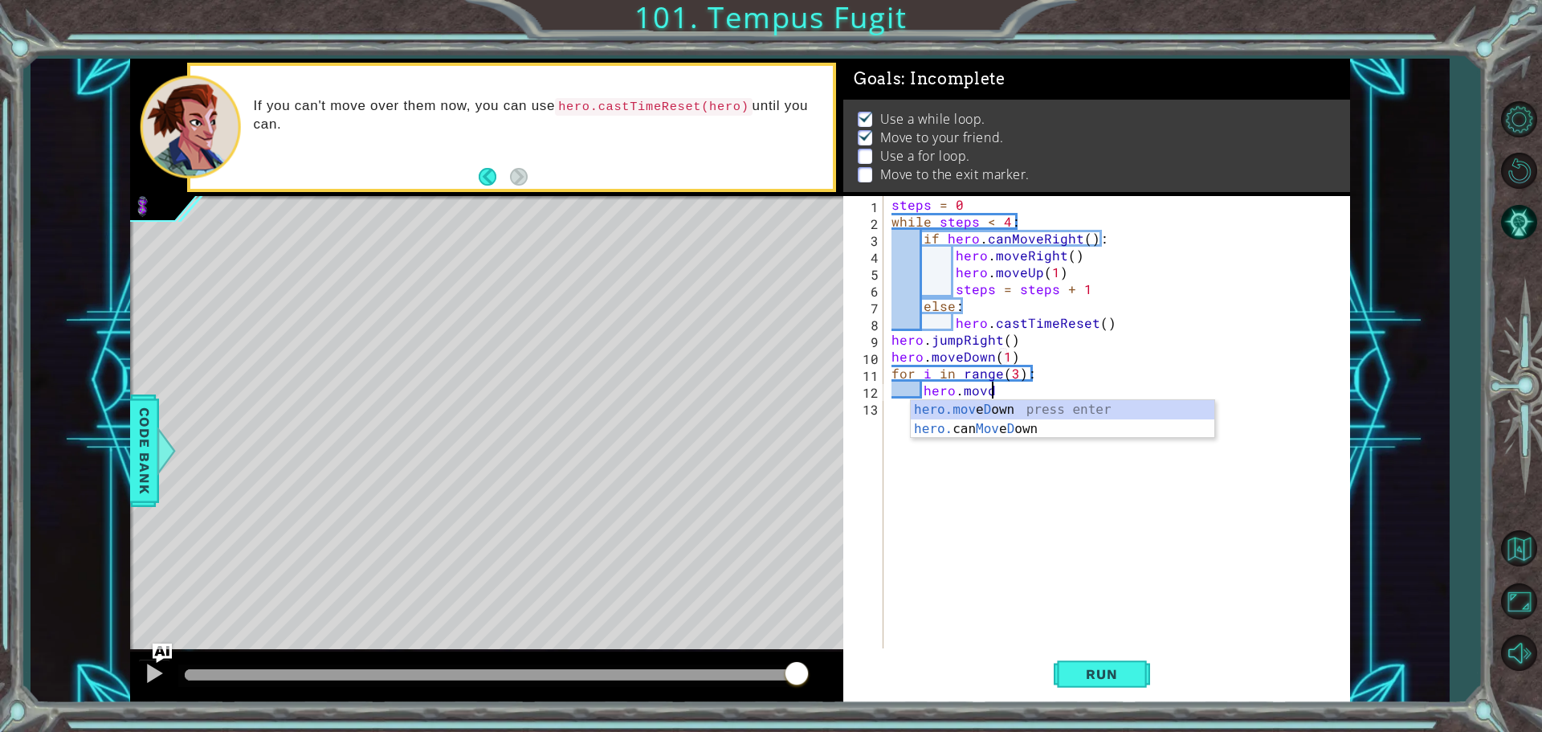
type textarea "hero.moveDown(1)"
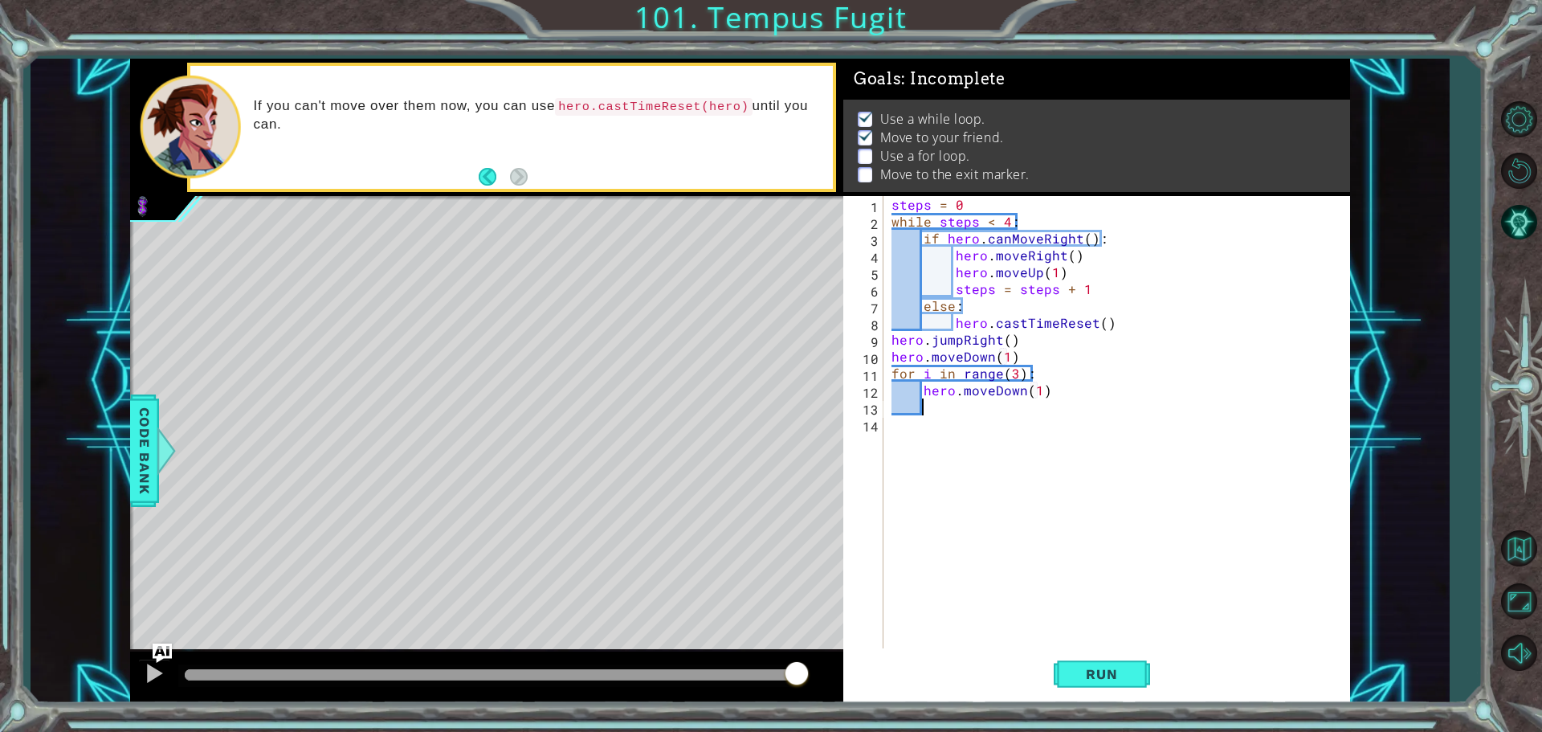
click at [1021, 198] on div "steps = 0 while steps < 4 : if hero . canMoveRight ( ) : hero . moveRight ( ) h…" at bounding box center [1120, 440] width 465 height 489
type textarea "steps = 0"
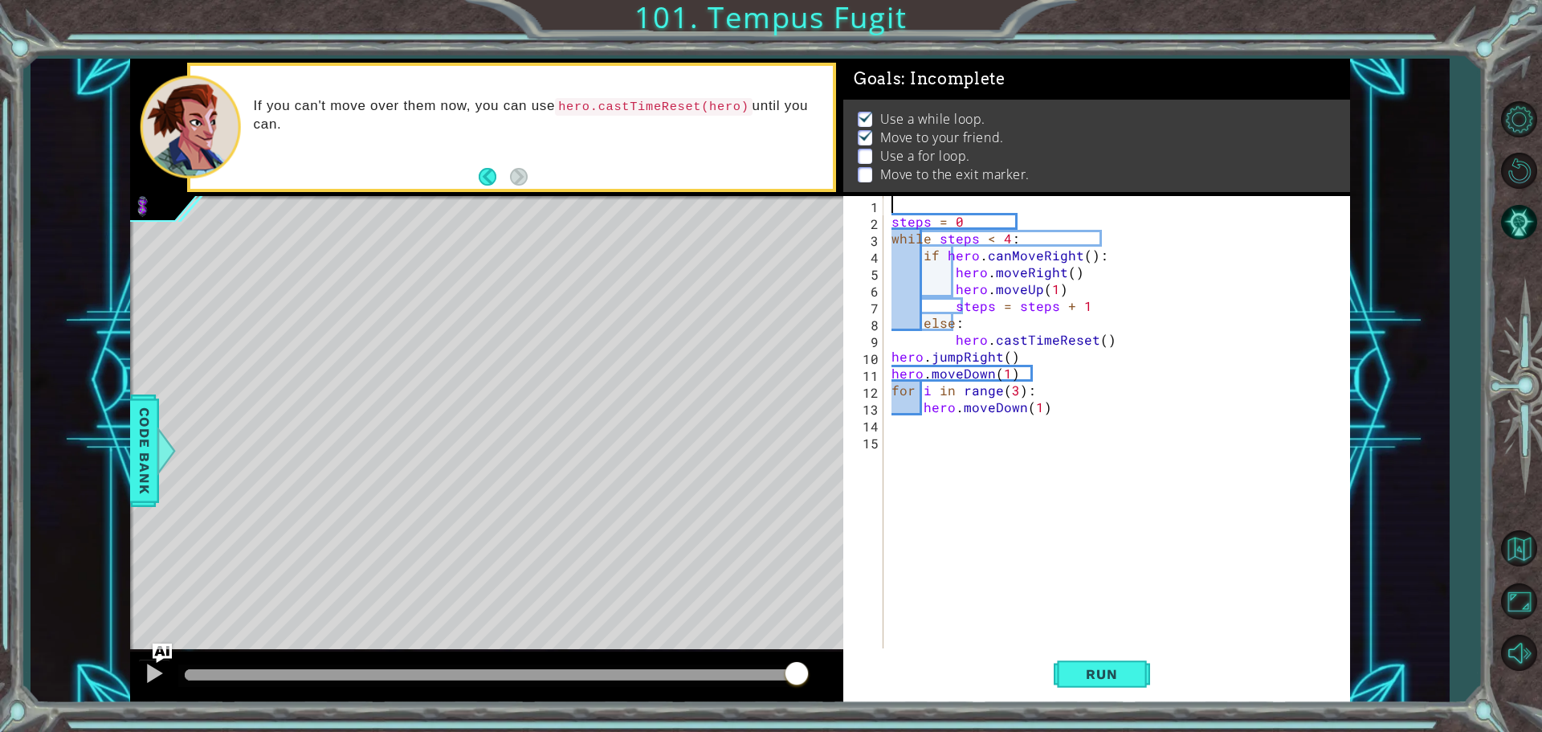
scroll to position [0, 0]
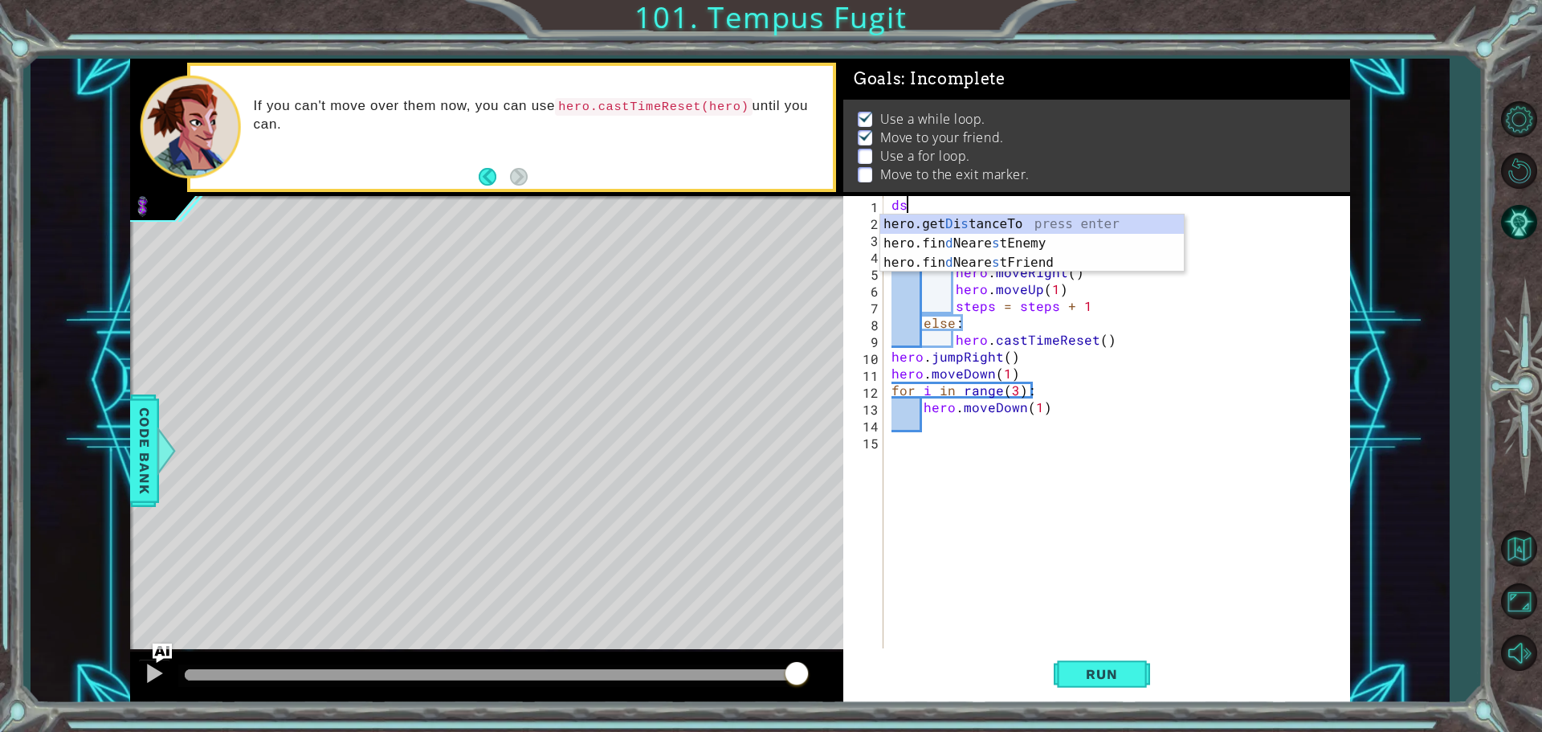
type textarea "d"
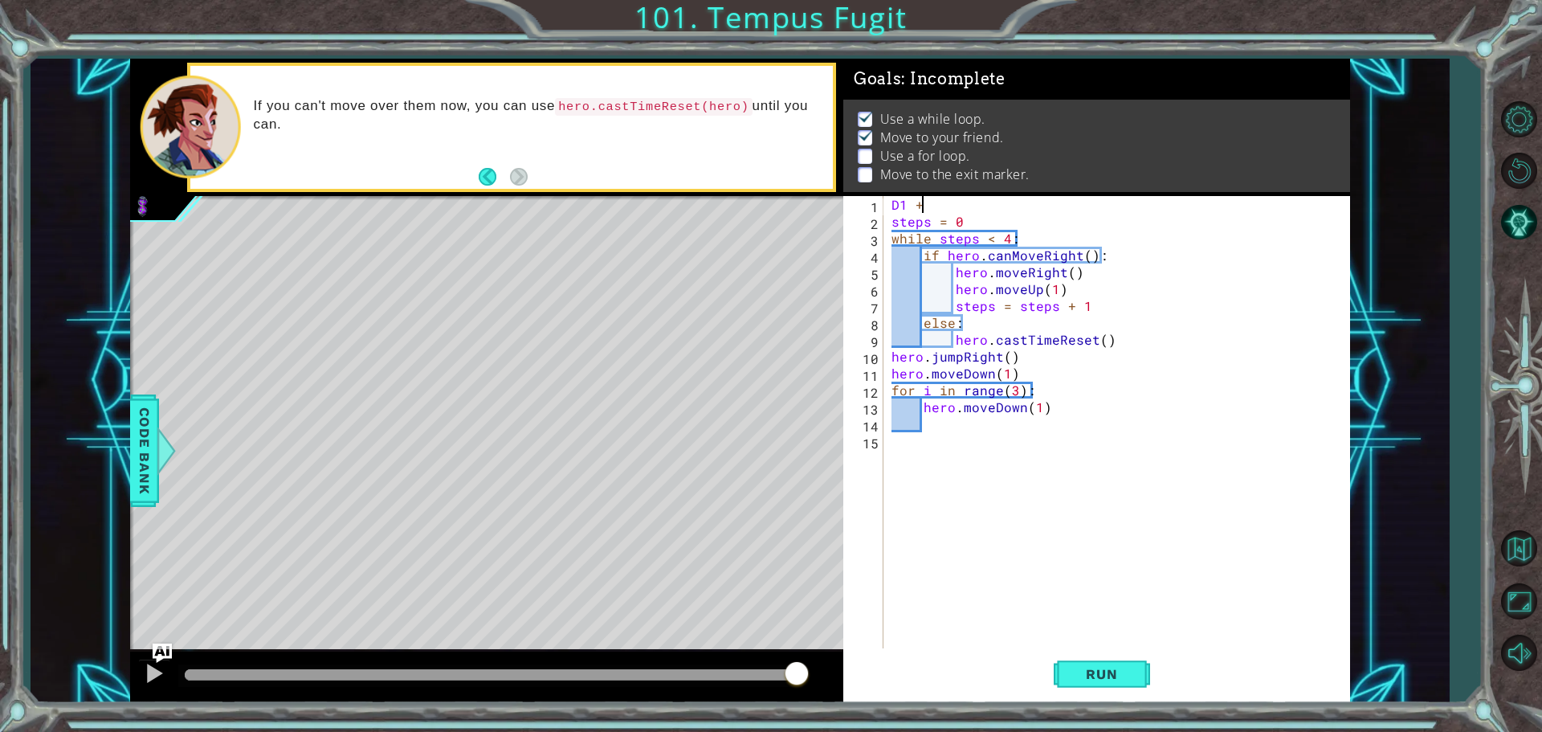
scroll to position [0, 1]
type textarea "D1 = 1"
click at [967, 429] on div "D1 = 1 steps = 0 while steps < 4 : if hero . canMoveRight ( ) : hero . moveRigh…" at bounding box center [1120, 440] width 465 height 489
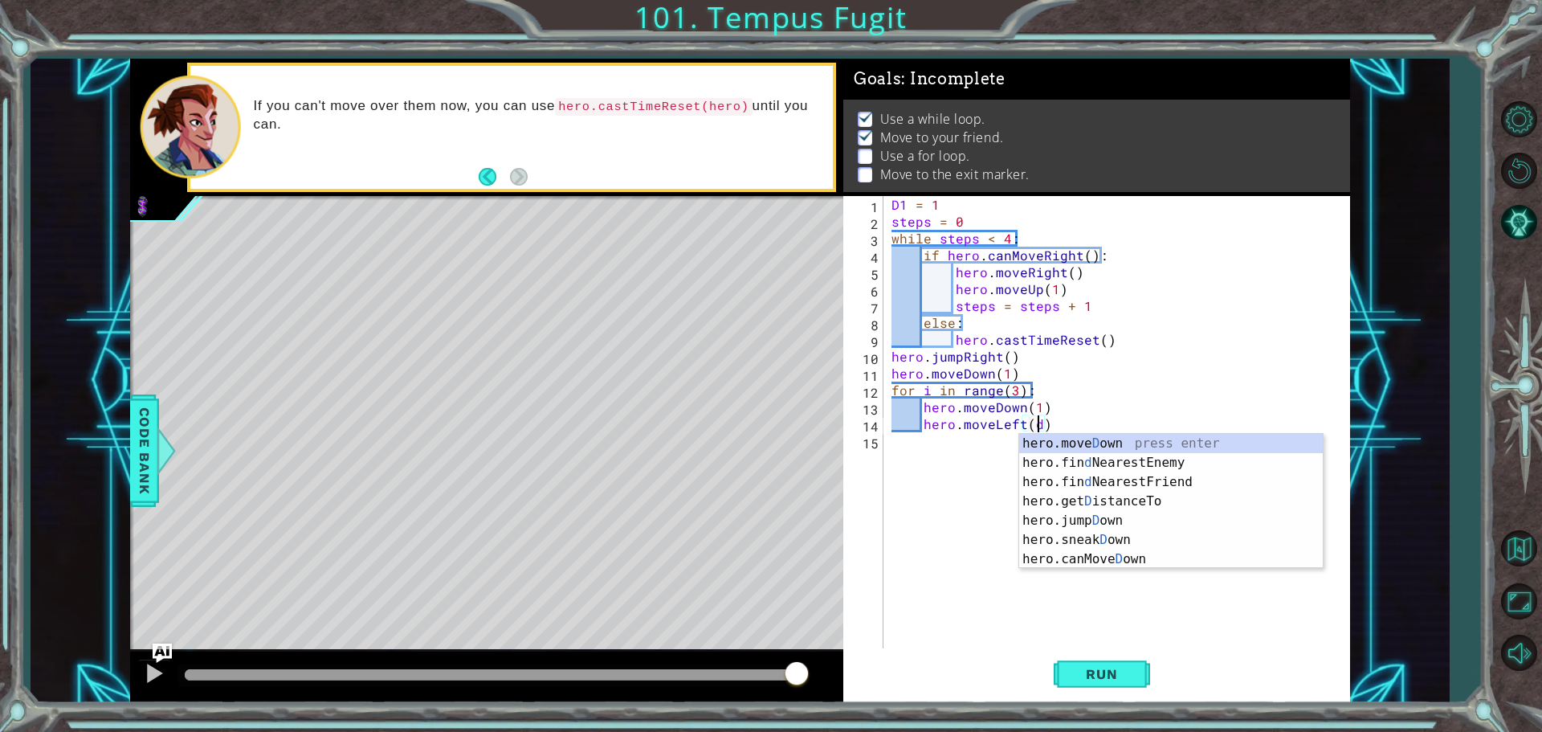
scroll to position [0, 9]
type textarea "hero.moveLeft(D1)"
drag, startPoint x: 1018, startPoint y: 671, endPoint x: 1015, endPoint y: 684, distance: 13.2
click at [1016, 673] on div "Run" at bounding box center [1101, 673] width 507 height 51
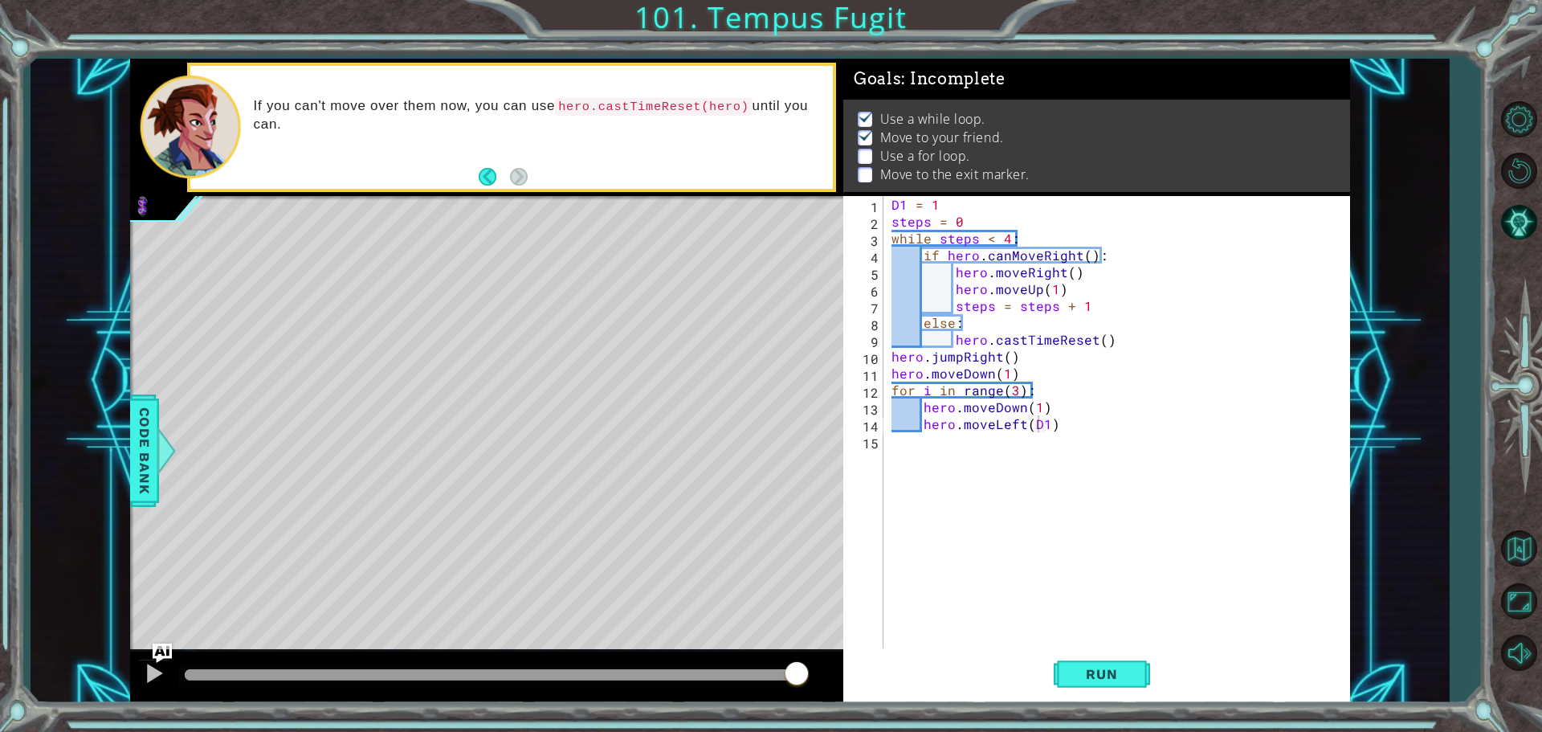
click at [1212, 689] on div "Run" at bounding box center [1101, 673] width 507 height 51
click at [1137, 691] on button "Run" at bounding box center [1102, 673] width 96 height 51
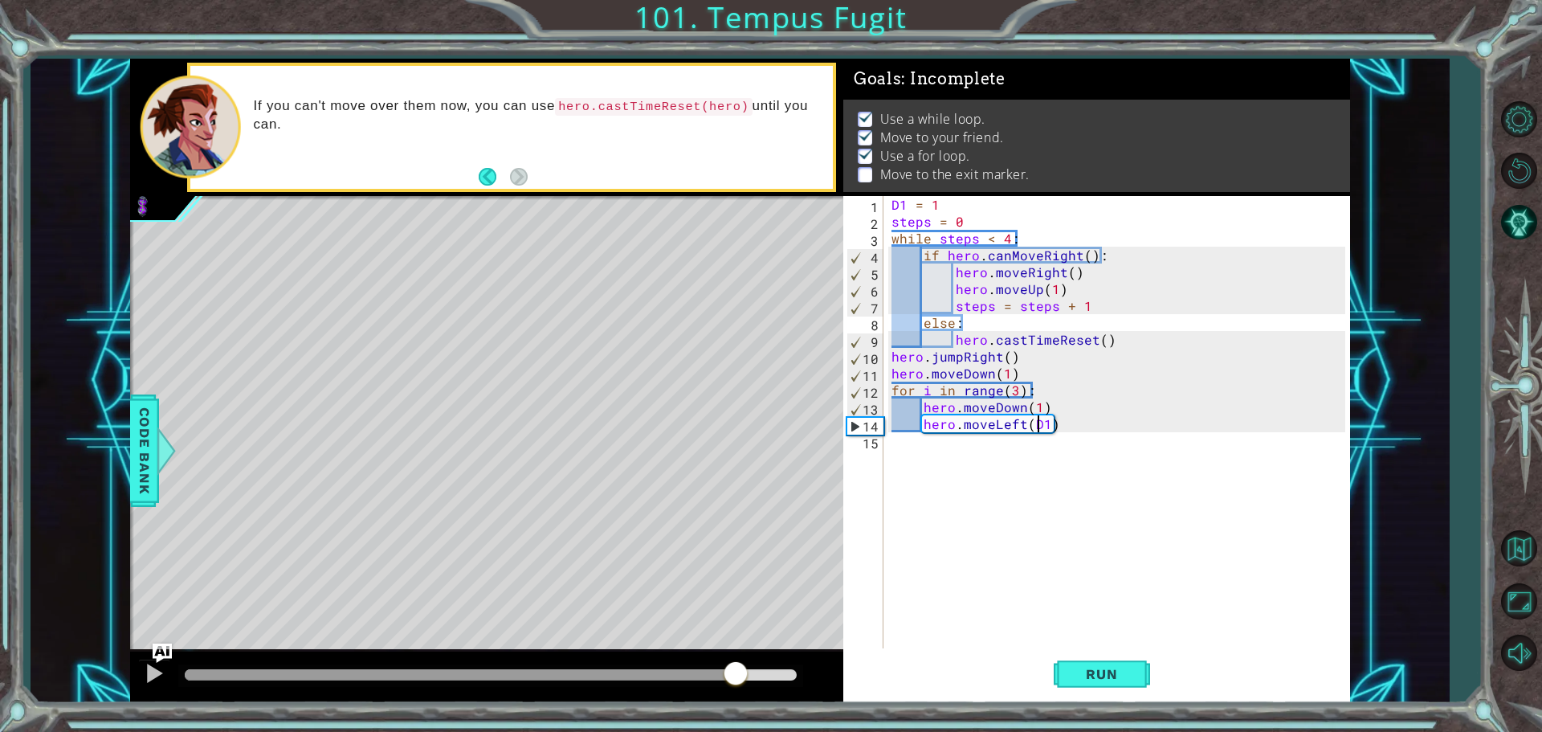
drag, startPoint x: 622, startPoint y: 679, endPoint x: 736, endPoint y: 699, distance: 115.8
click at [736, 699] on div at bounding box center [486, 676] width 713 height 51
click at [1066, 434] on div "D1 = 1 steps = 0 while steps < 4 : if hero . canMoveRight ( ) : hero . moveRigh…" at bounding box center [1120, 440] width 465 height 489
click at [1063, 415] on div "D1 = 1 steps = 0 while steps < 4 : if hero . canMoveRight ( ) : hero . moveRigh…" at bounding box center [1120, 440] width 465 height 489
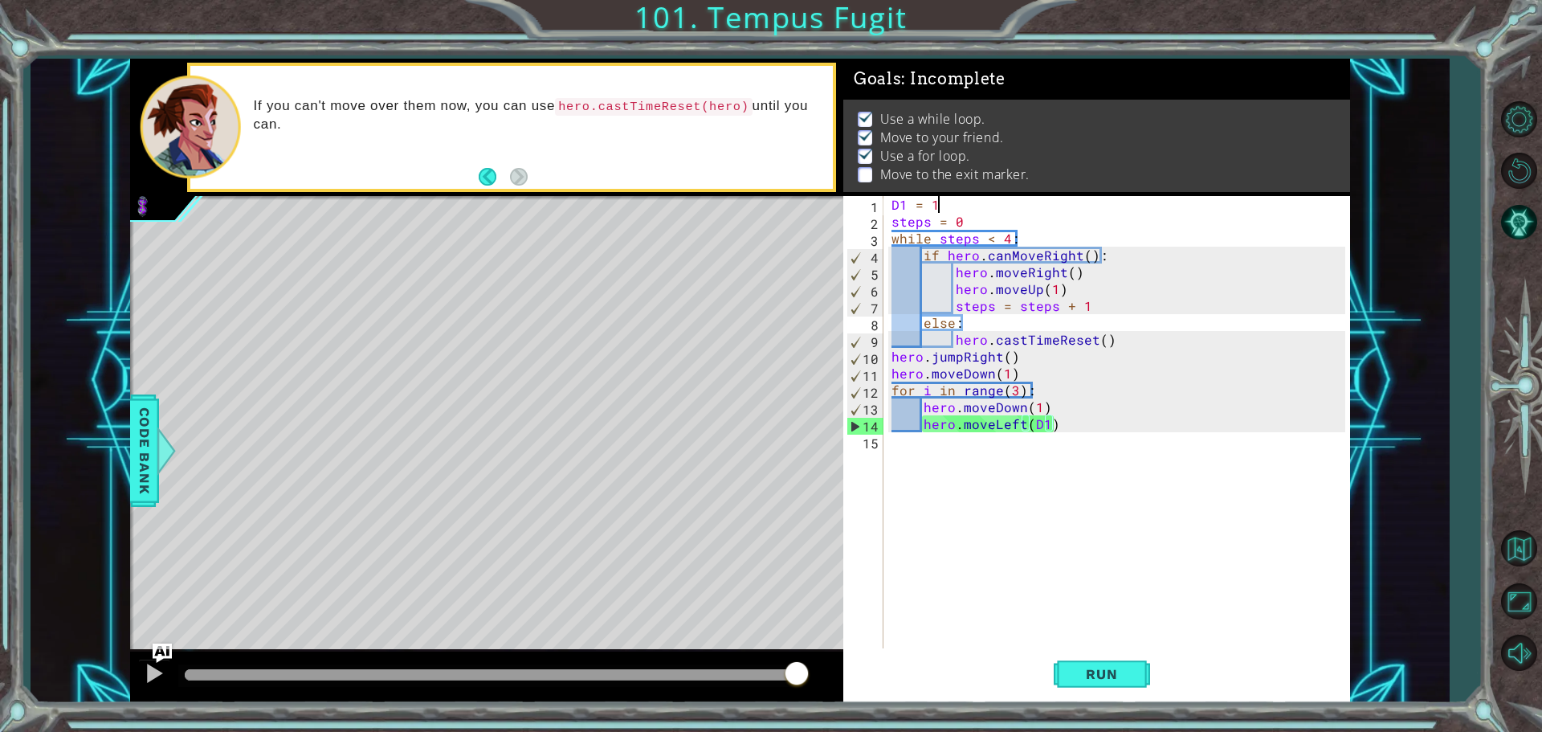
click at [954, 201] on div "D1 = 1 steps = 0 while steps < 4 : if hero . canMoveRight ( ) : hero . moveRigh…" at bounding box center [1120, 440] width 465 height 489
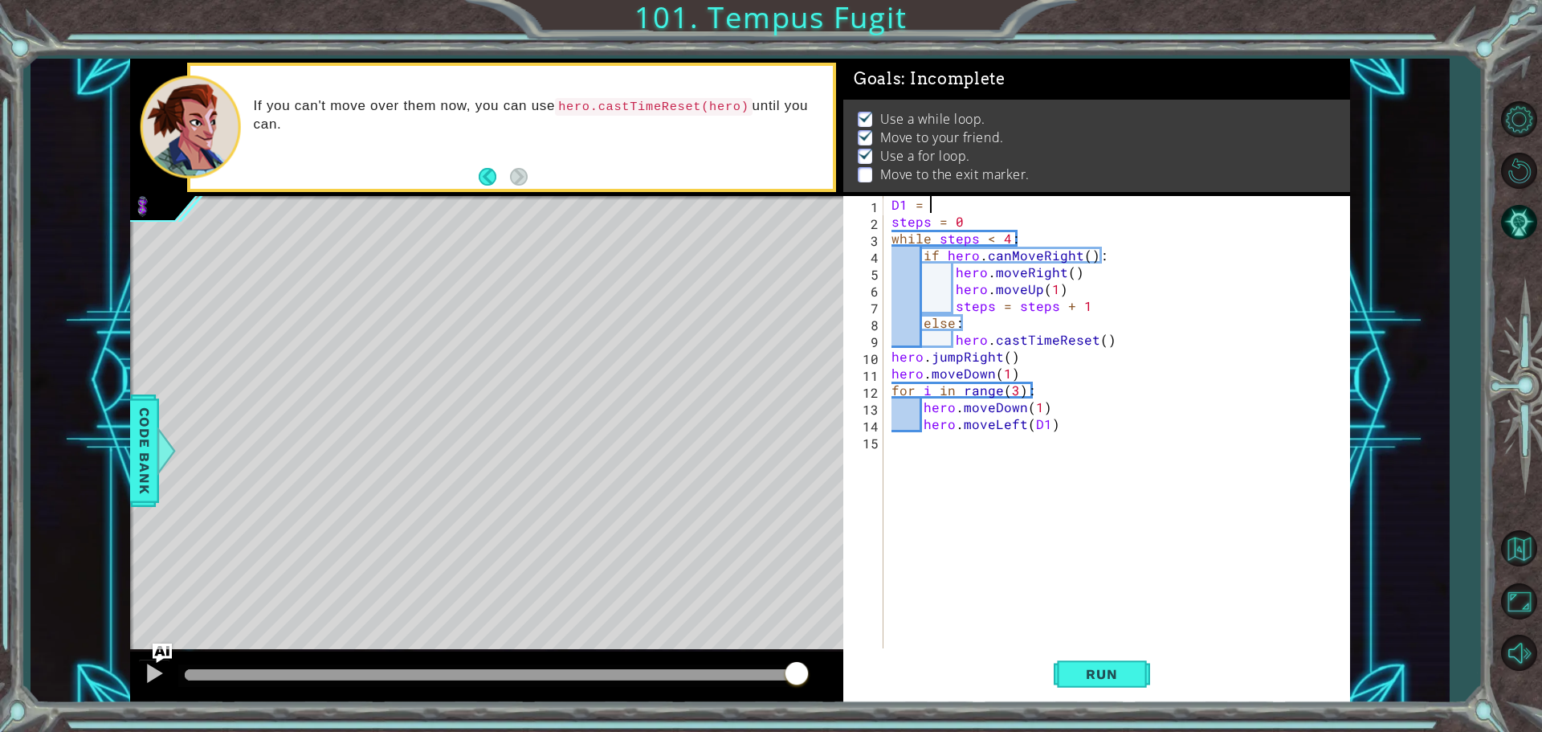
type textarea "D1 = 2"
click at [1041, 443] on div "D1 = 2 steps = 0 while steps < 4 : if hero . canMoveRight ( ) : hero . moveRigh…" at bounding box center [1120, 440] width 465 height 489
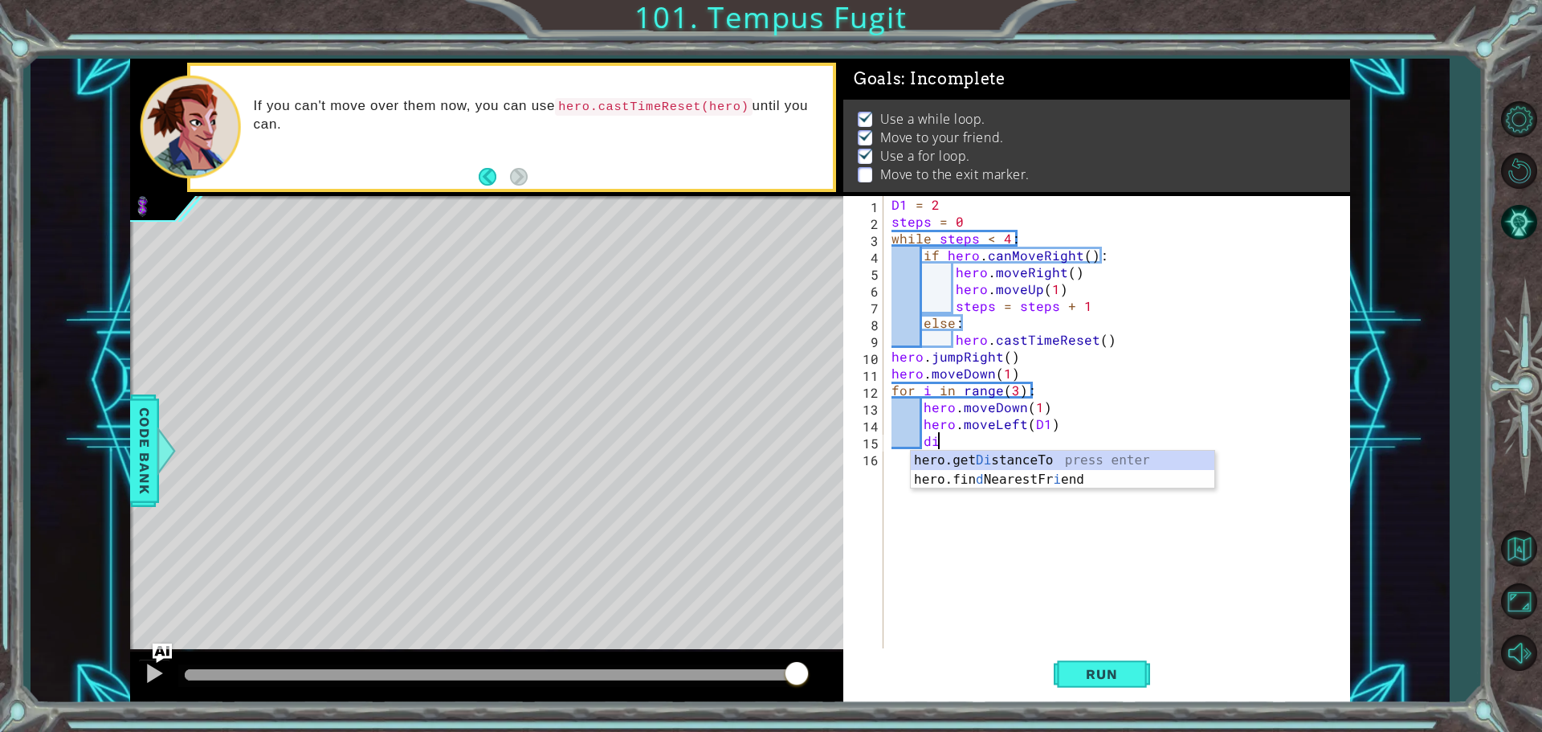
type textarea "d"
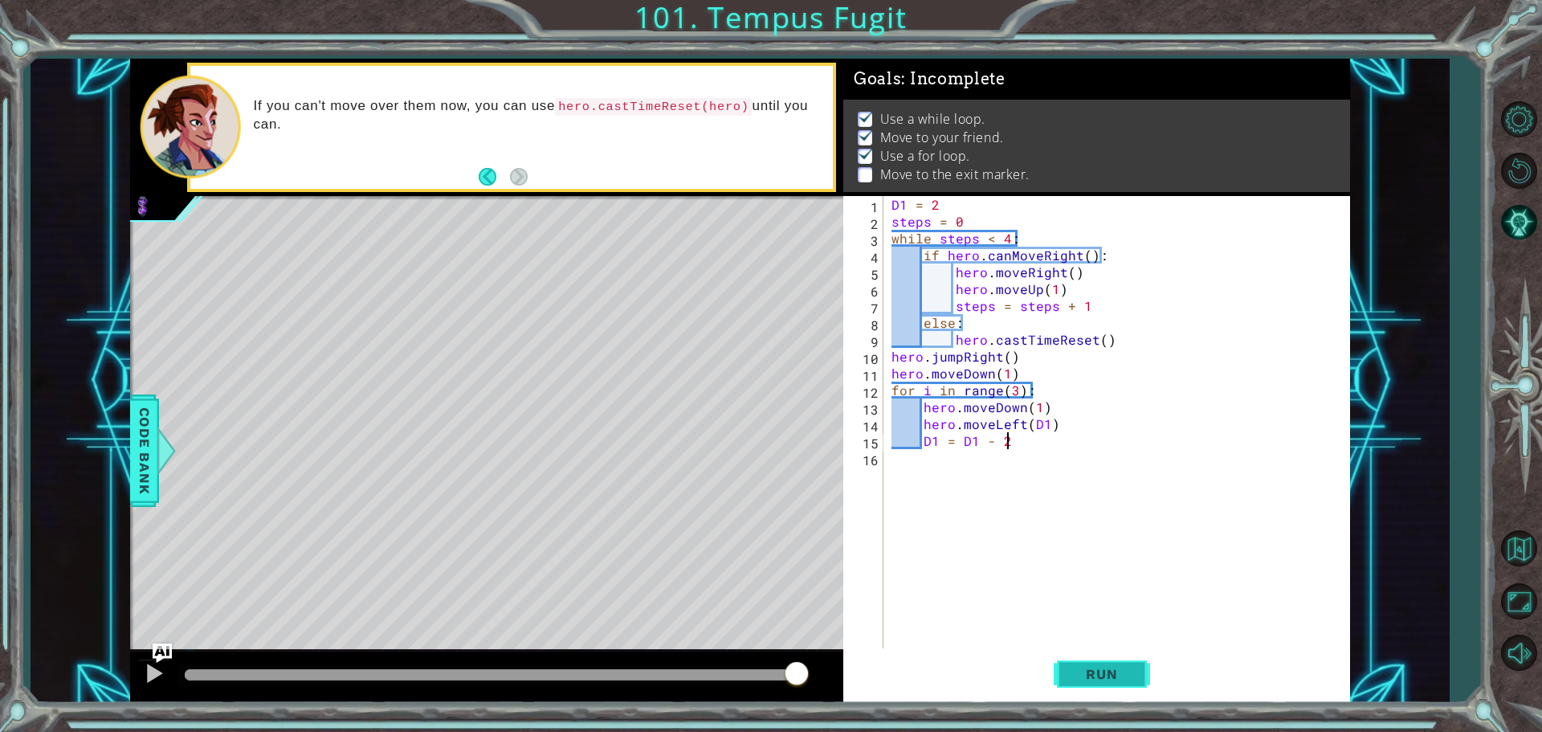
click at [1131, 663] on button "Run" at bounding box center [1102, 673] width 96 height 51
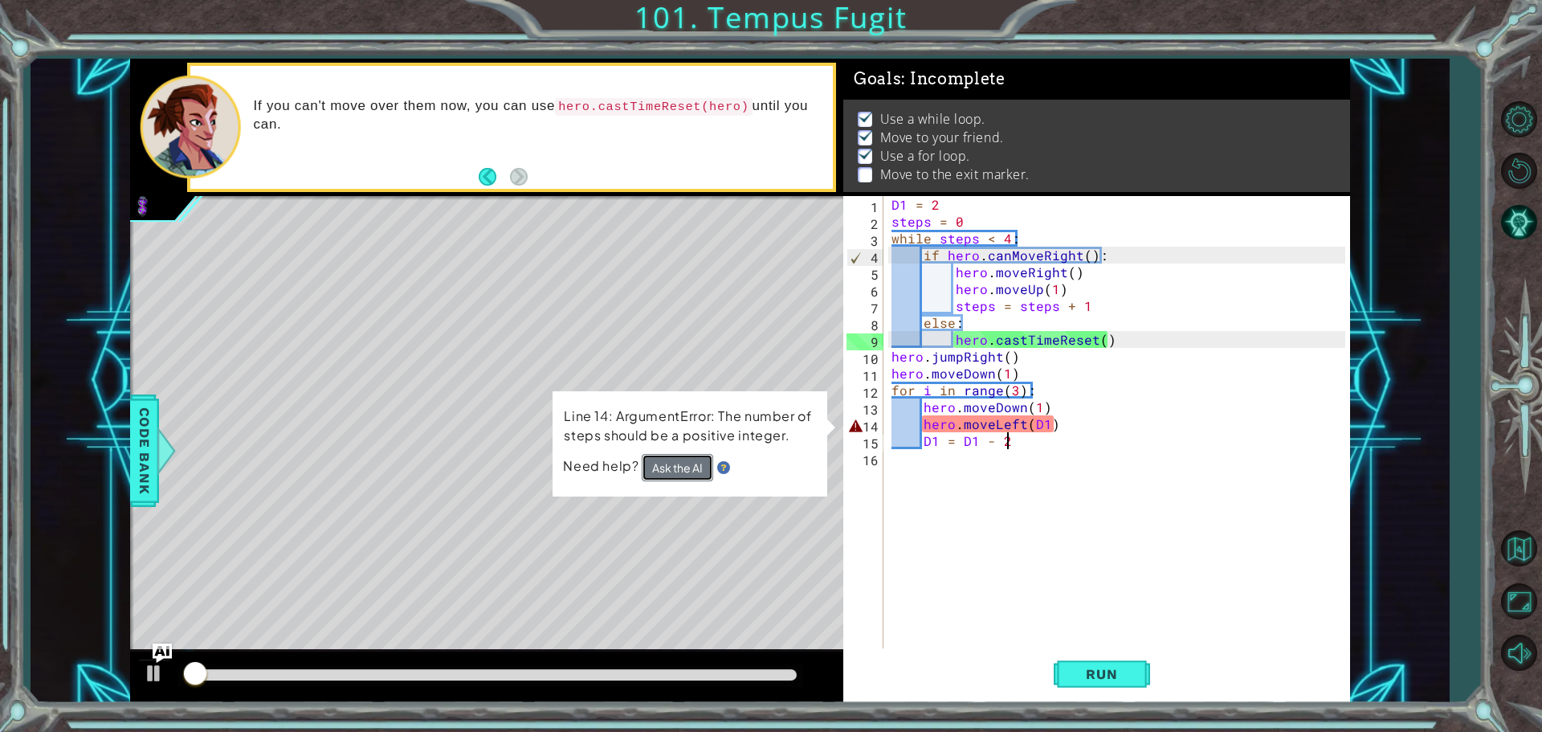
click at [664, 459] on button "Ask the AI" at bounding box center [677, 467] width 71 height 27
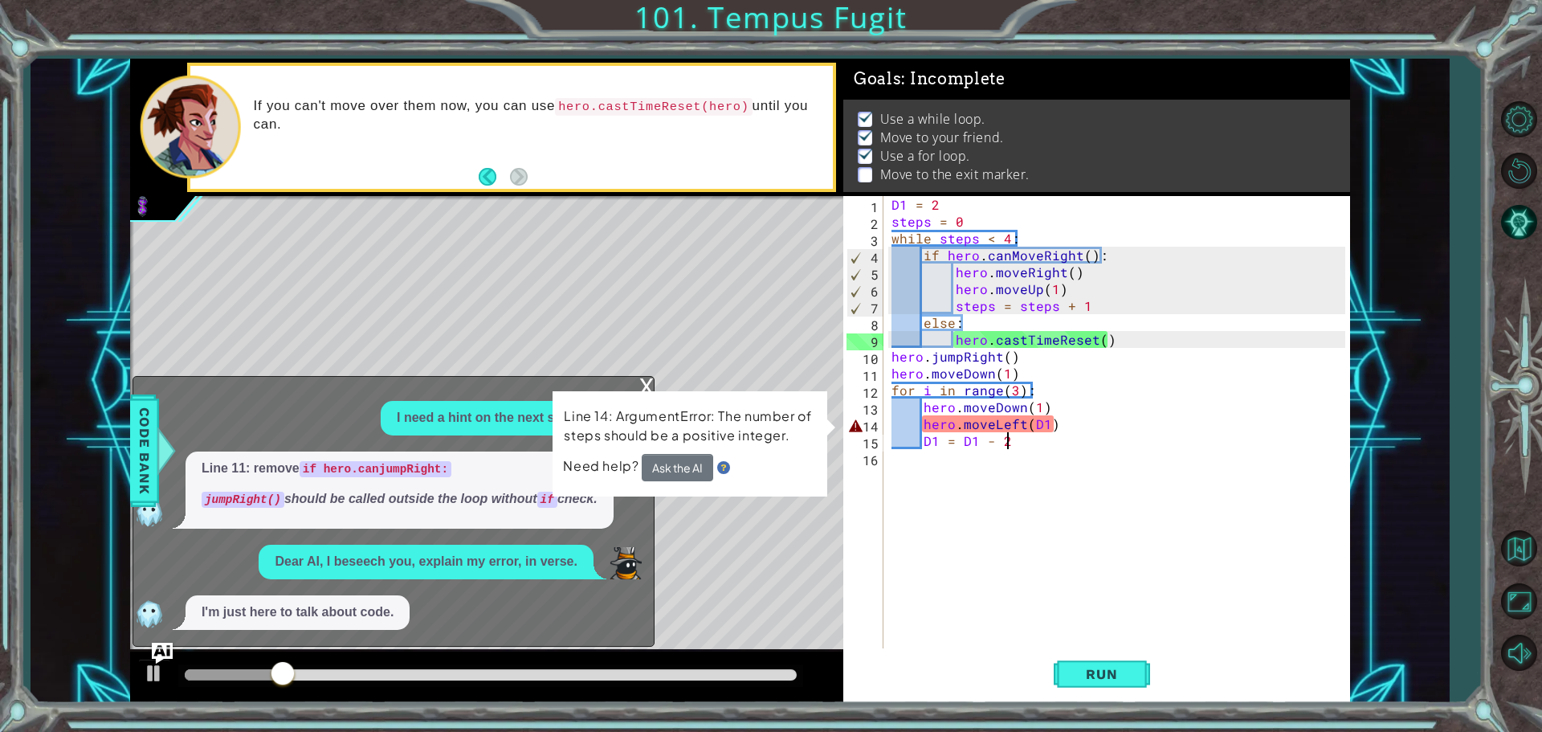
click at [167, 654] on img "Ask AI" at bounding box center [162, 652] width 21 height 21
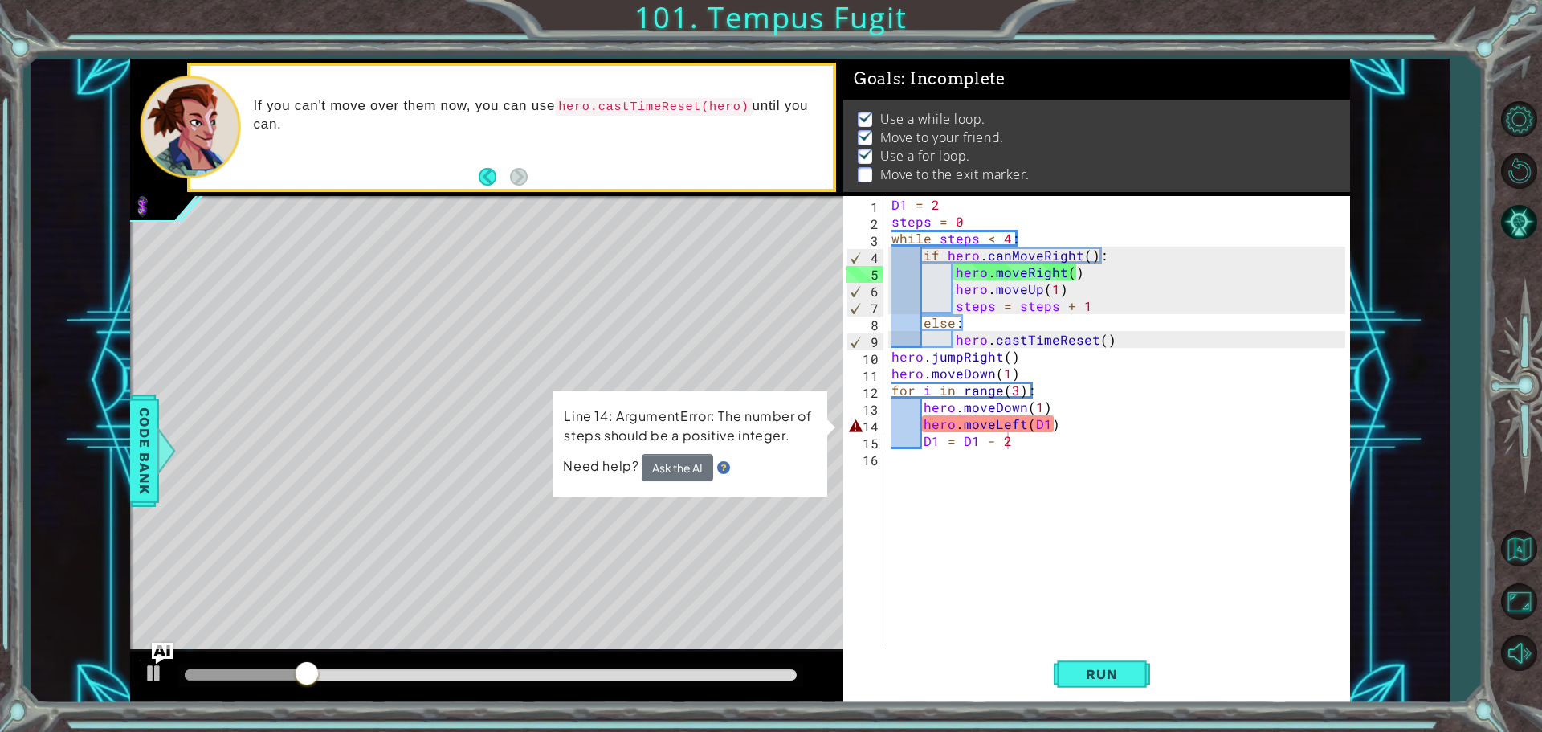
click at [167, 654] on img "Ask AI" at bounding box center [162, 652] width 21 height 21
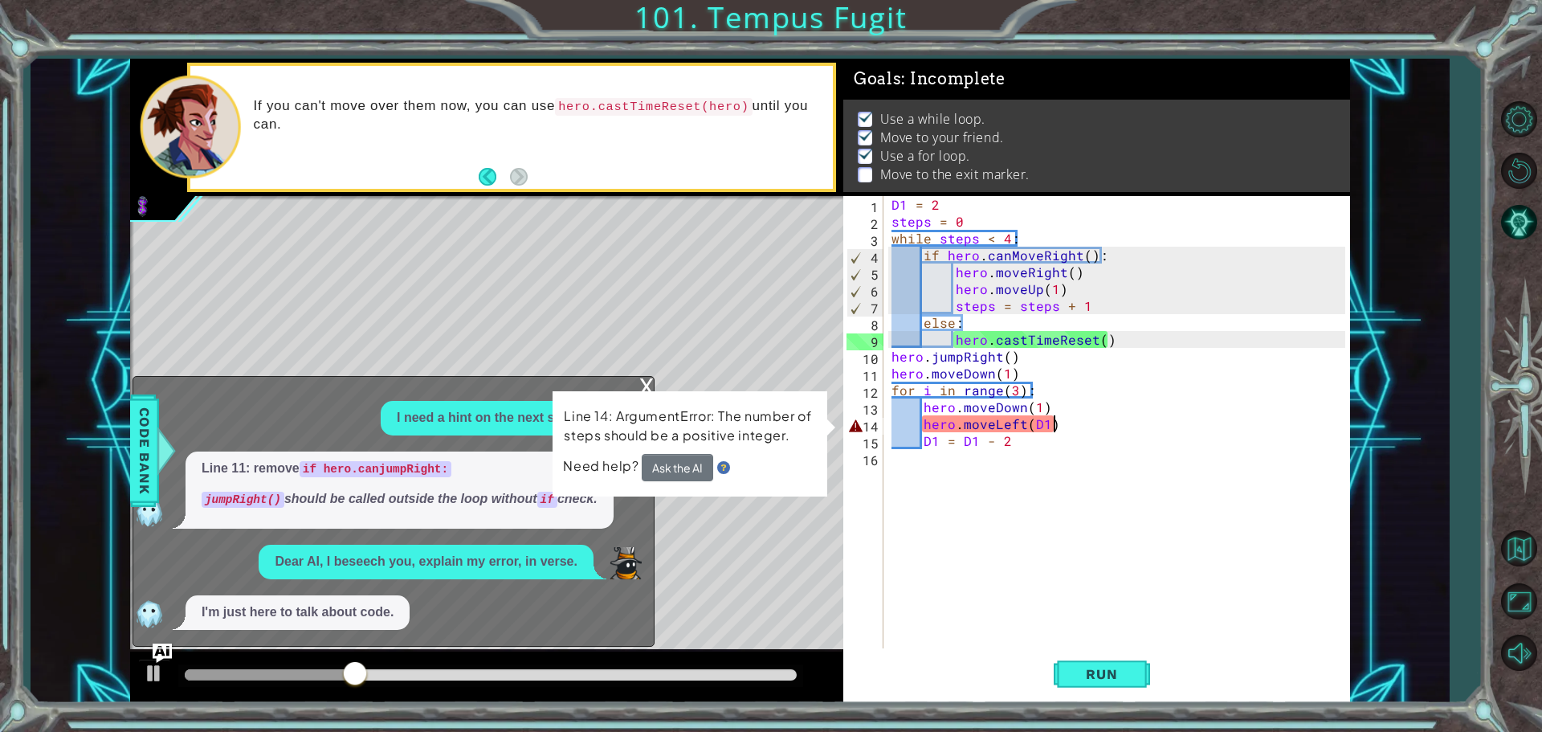
click at [1050, 425] on div "D1 = 2 steps = 0 while steps < 4 : if hero . canMoveRight ( ) : hero . moveRigh…" at bounding box center [1120, 440] width 465 height 489
click at [1064, 427] on div "D1 = 2 steps = 0 while steps < 4 : if hero . canMoveRight ( ) : hero . moveRigh…" at bounding box center [1120, 440] width 465 height 489
click at [1064, 427] on div "D1 = 2 steps = 0 while steps < 4 : if hero . canMoveRight ( ) : hero . moveRigh…" at bounding box center [1116, 423] width 457 height 455
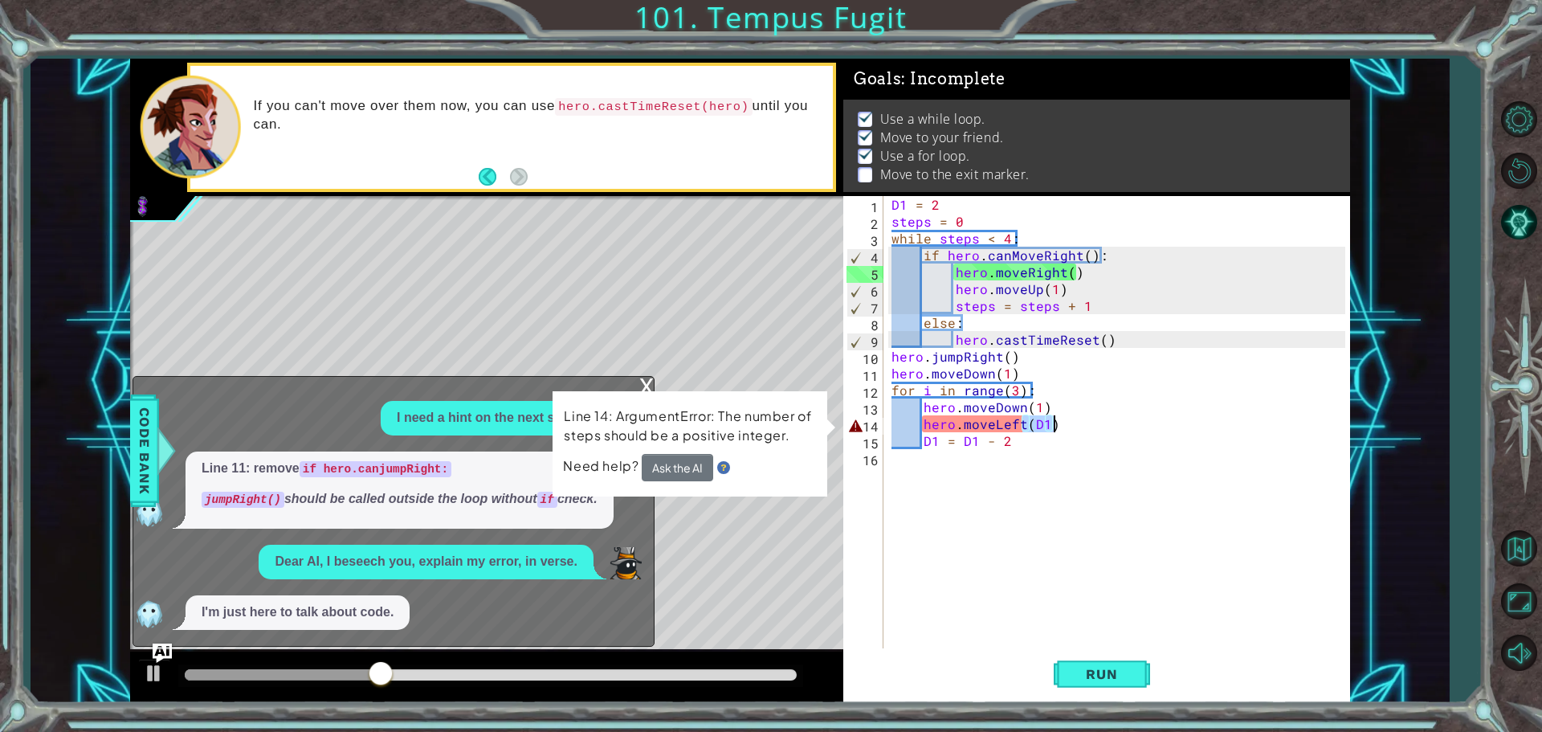
click at [1064, 427] on div "D1 = 2 steps = 0 while steps < 4 : if hero . canMoveRight ( ) : hero . moveRigh…" at bounding box center [1120, 440] width 465 height 489
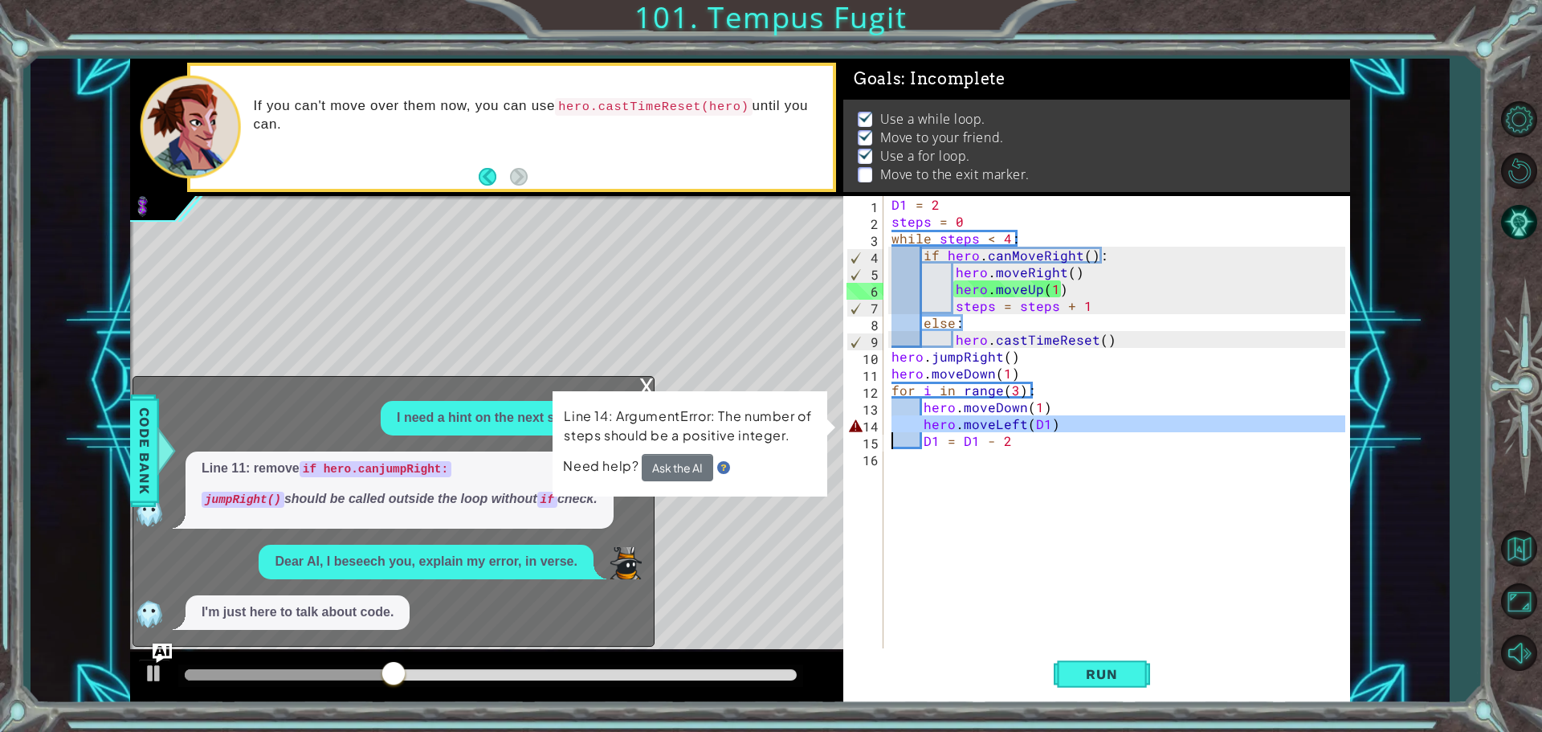
type textarea "D1 = D1 - 2"
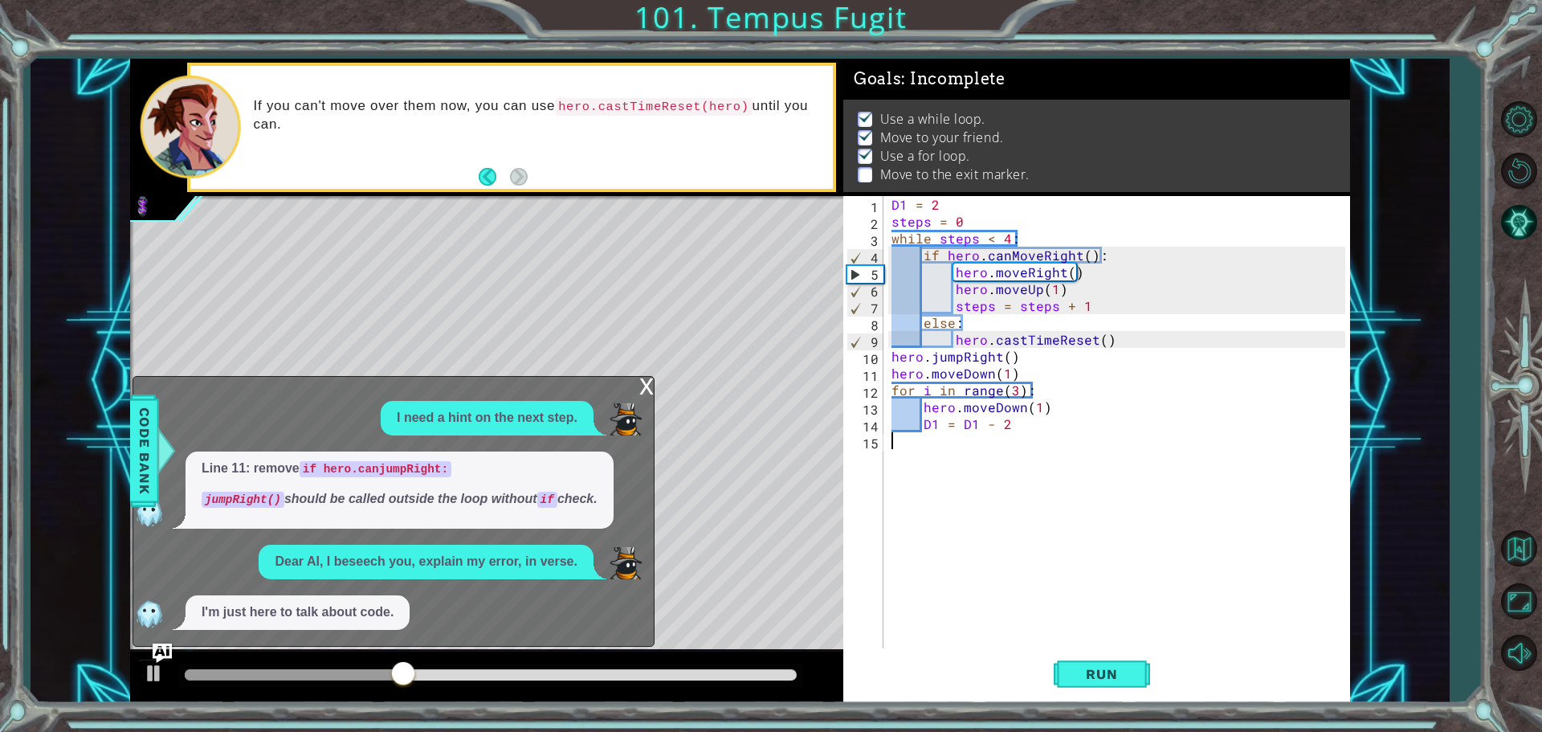
click at [1049, 454] on div "D1 = 2 steps = 0 while steps < 4 : if hero . canMoveRight ( ) : hero . moveRigh…" at bounding box center [1120, 440] width 465 height 489
click at [1015, 424] on div "D1 = 2 steps = 0 while steps < 4 : if hero . canMoveRight ( ) : hero . moveRigh…" at bounding box center [1120, 440] width 465 height 489
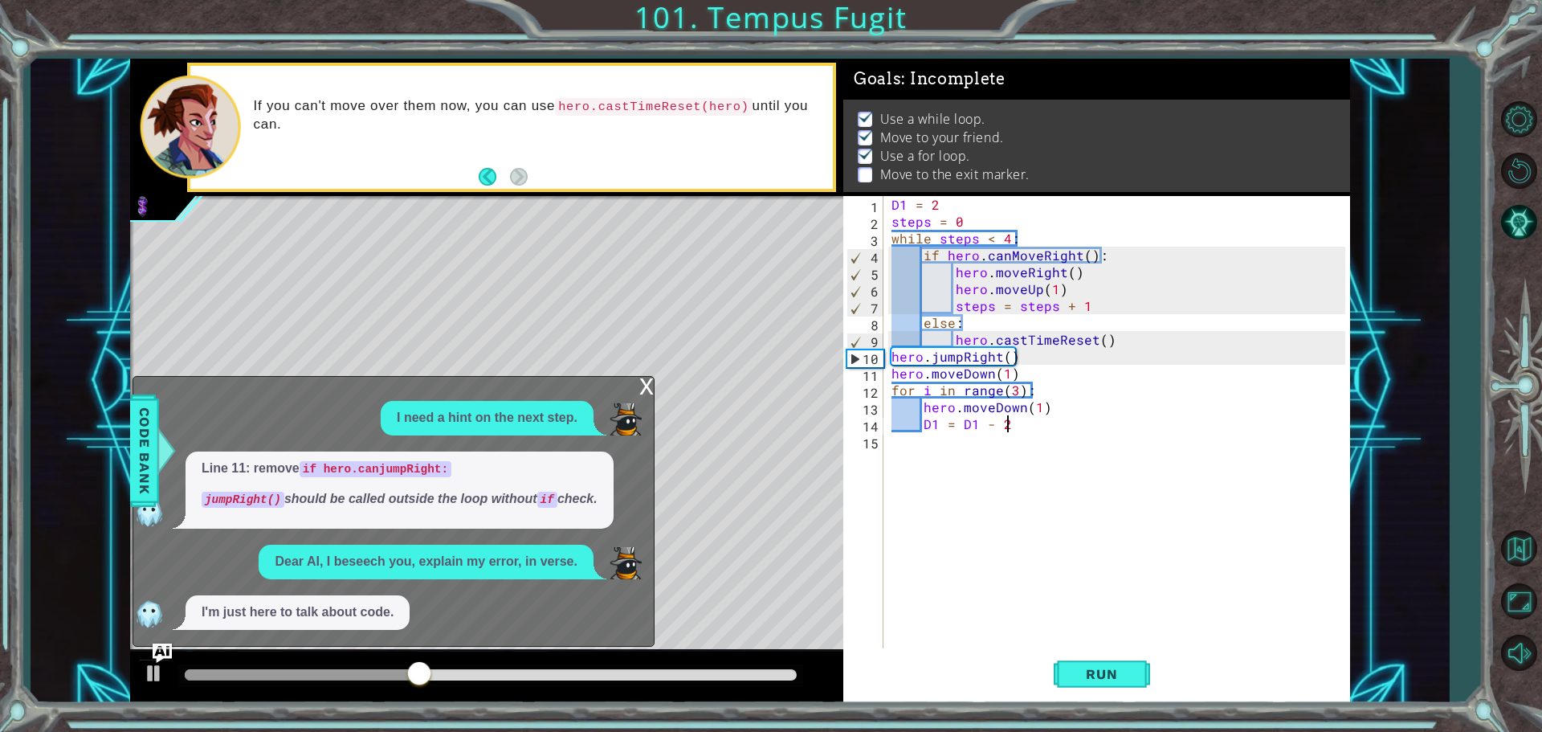
click at [1015, 424] on div "D1 = 2 steps = 0 while steps < 4 : if hero . canMoveRight ( ) : hero . moveRigh…" at bounding box center [1120, 440] width 465 height 489
type textarea "D1 = D1 - 2"
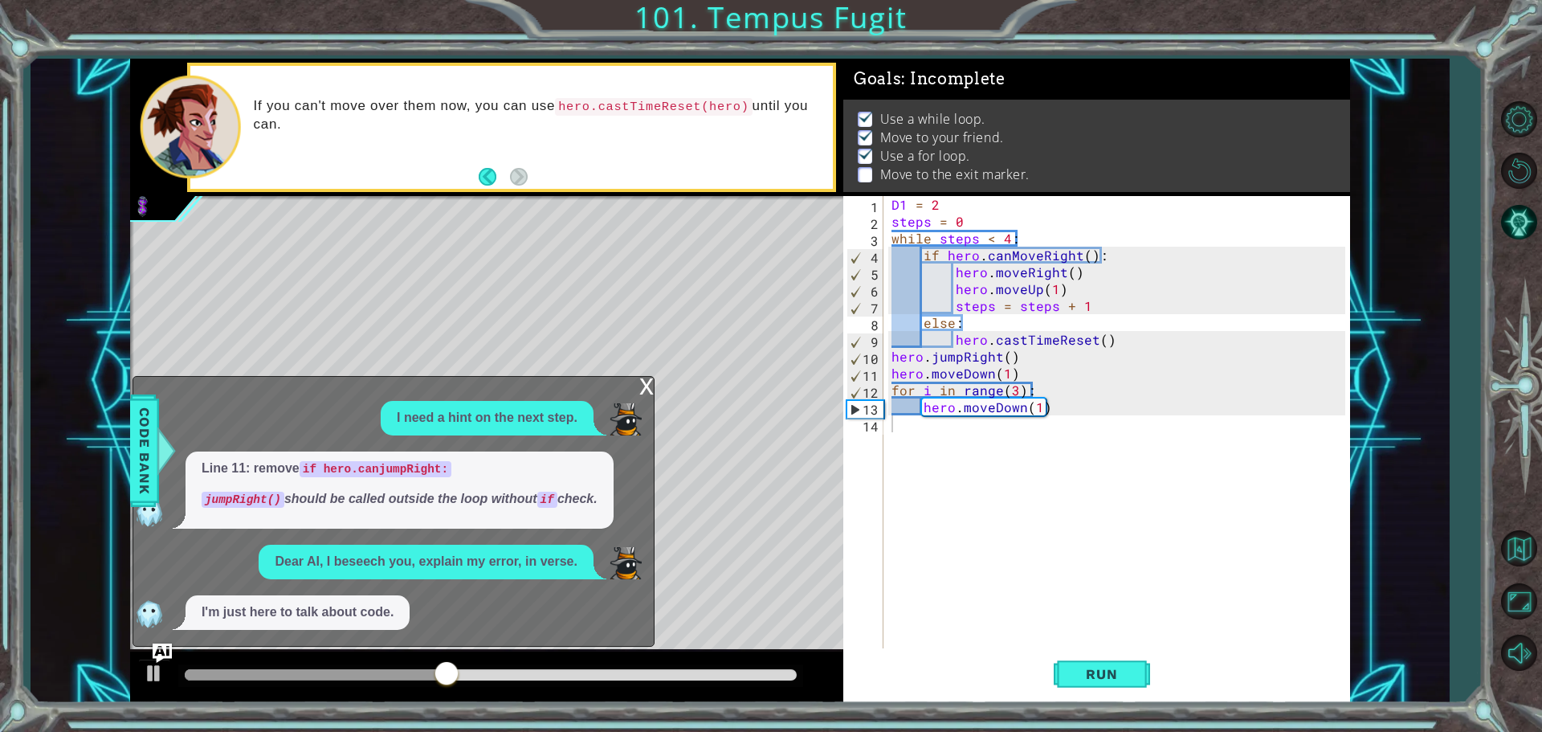
click at [643, 385] on div "x" at bounding box center [646, 385] width 14 height 16
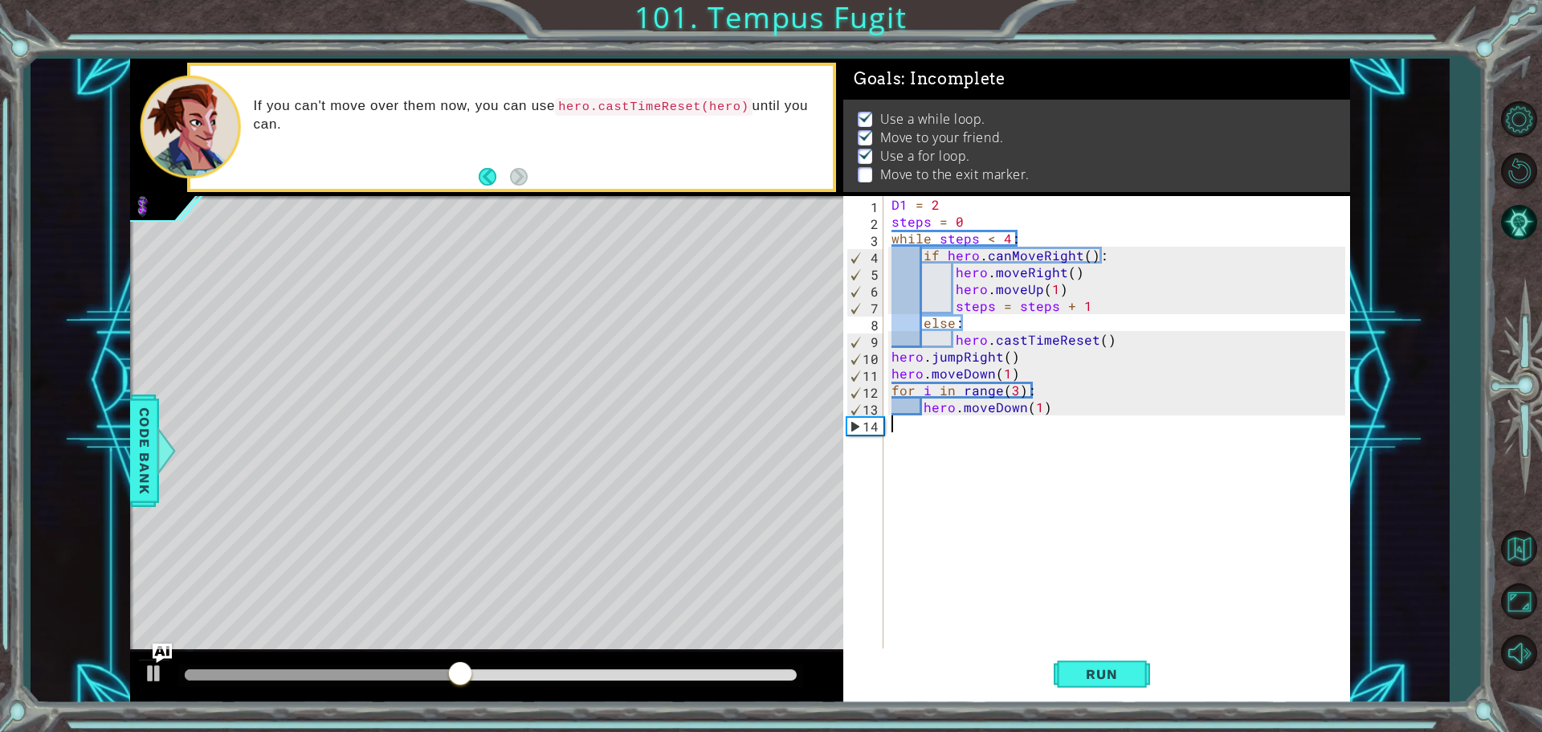
click at [964, 447] on div "D1 = 2 steps = 0 while steps < 4 : if hero . canMoveRight ( ) : hero . moveRigh…" at bounding box center [1120, 440] width 465 height 489
click at [1022, 435] on div "D1 = 2 steps = 0 while steps < 4 : if hero . canMoveRight ( ) : hero . moveRigh…" at bounding box center [1120, 440] width 465 height 489
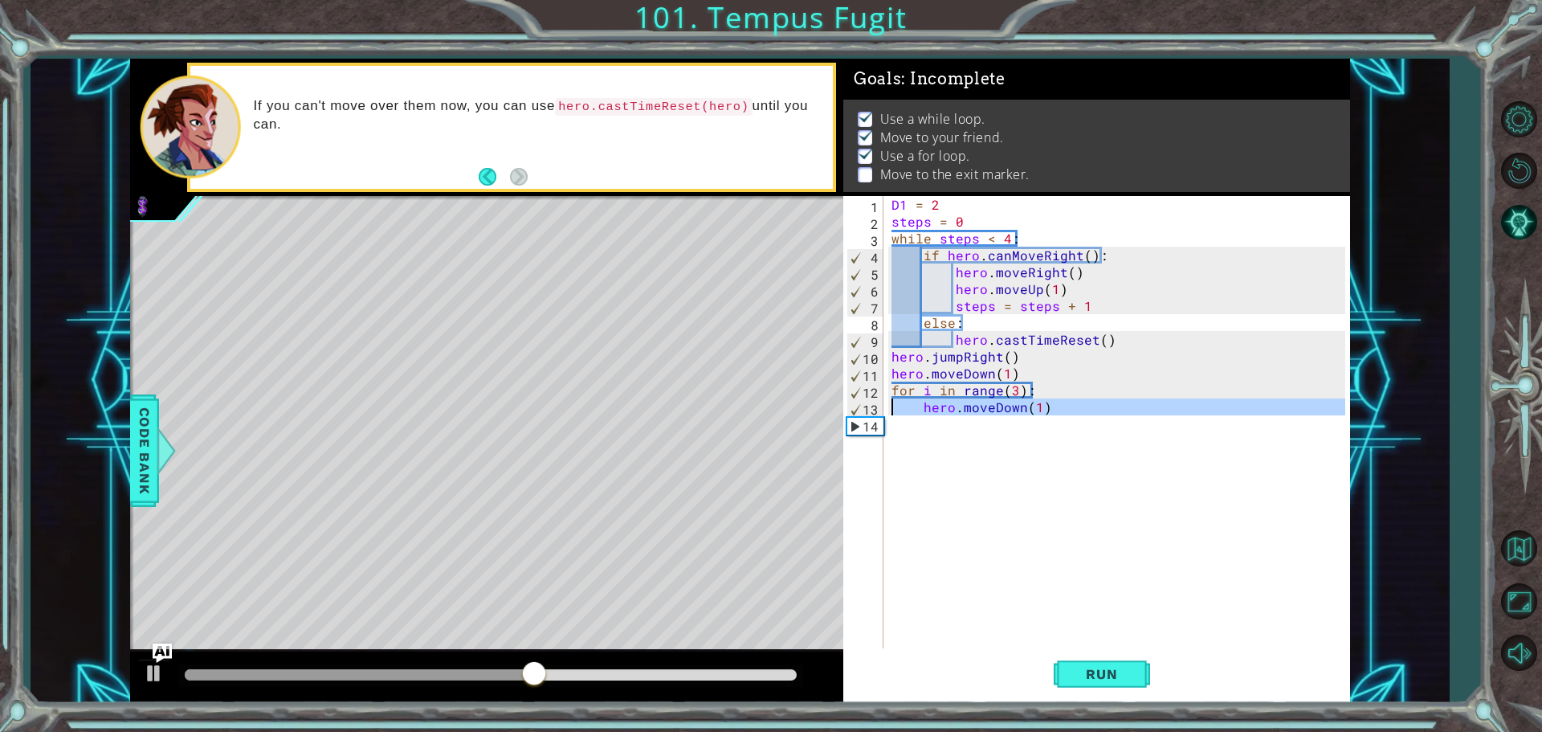
click at [785, 393] on div "steps = 0 while steps < 4: 1 2 3 4 5 6 7 8 9 10 steps = 0 while steps < 4 : if …" at bounding box center [740, 381] width 1220 height 644
type textarea "for i in range(3): hero.moveDown(1)"
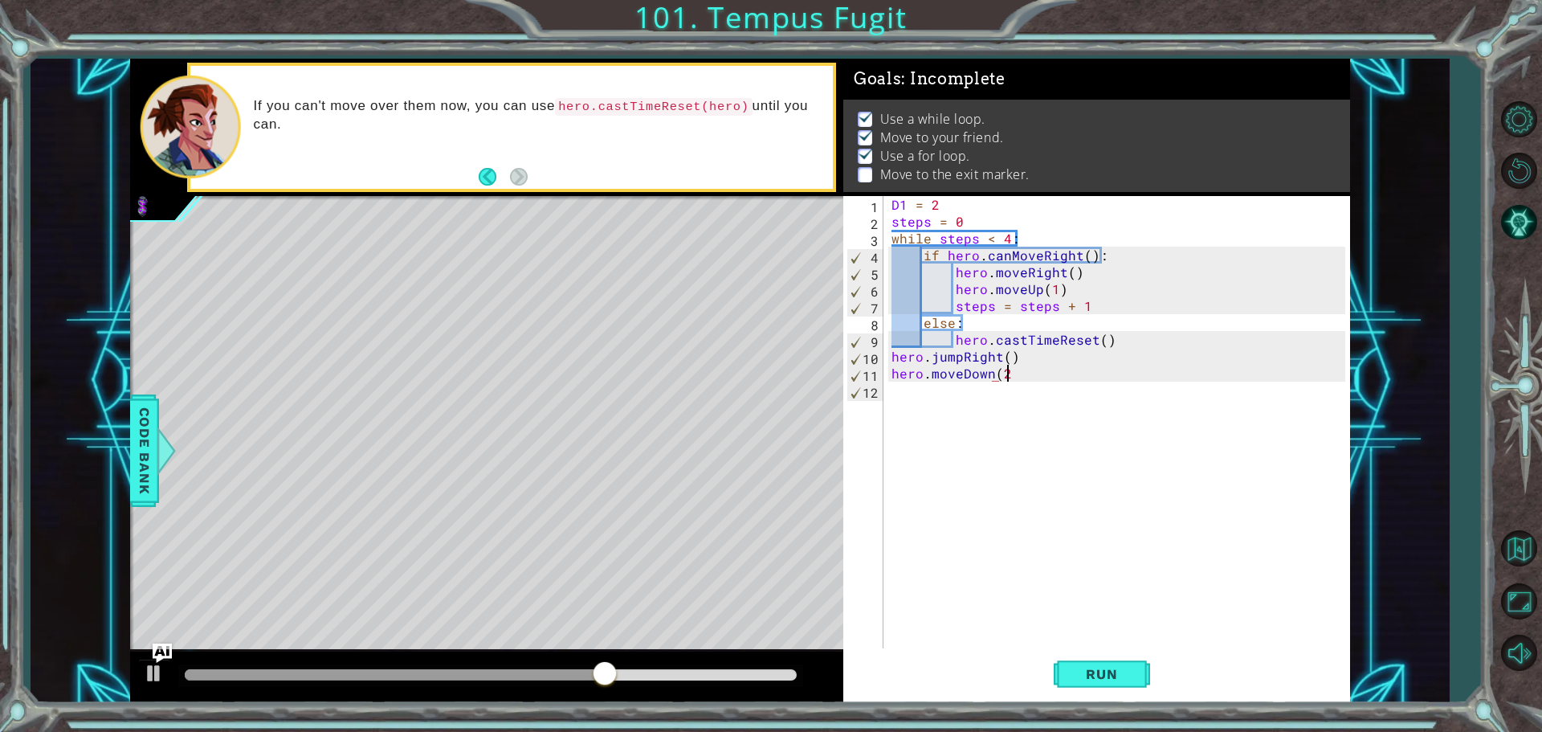
scroll to position [0, 6]
type textarea "hero.moveDown(2)"
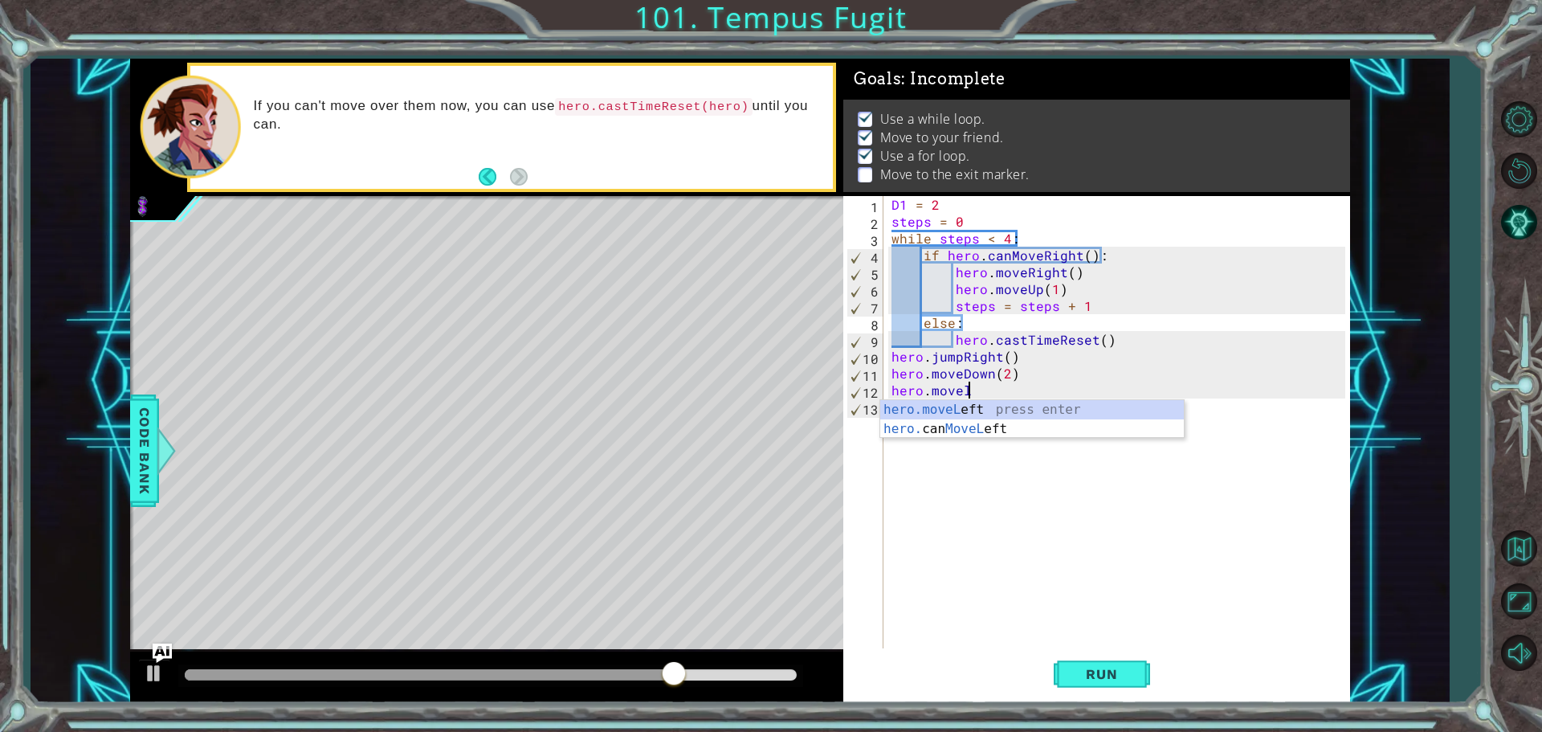
scroll to position [0, 4]
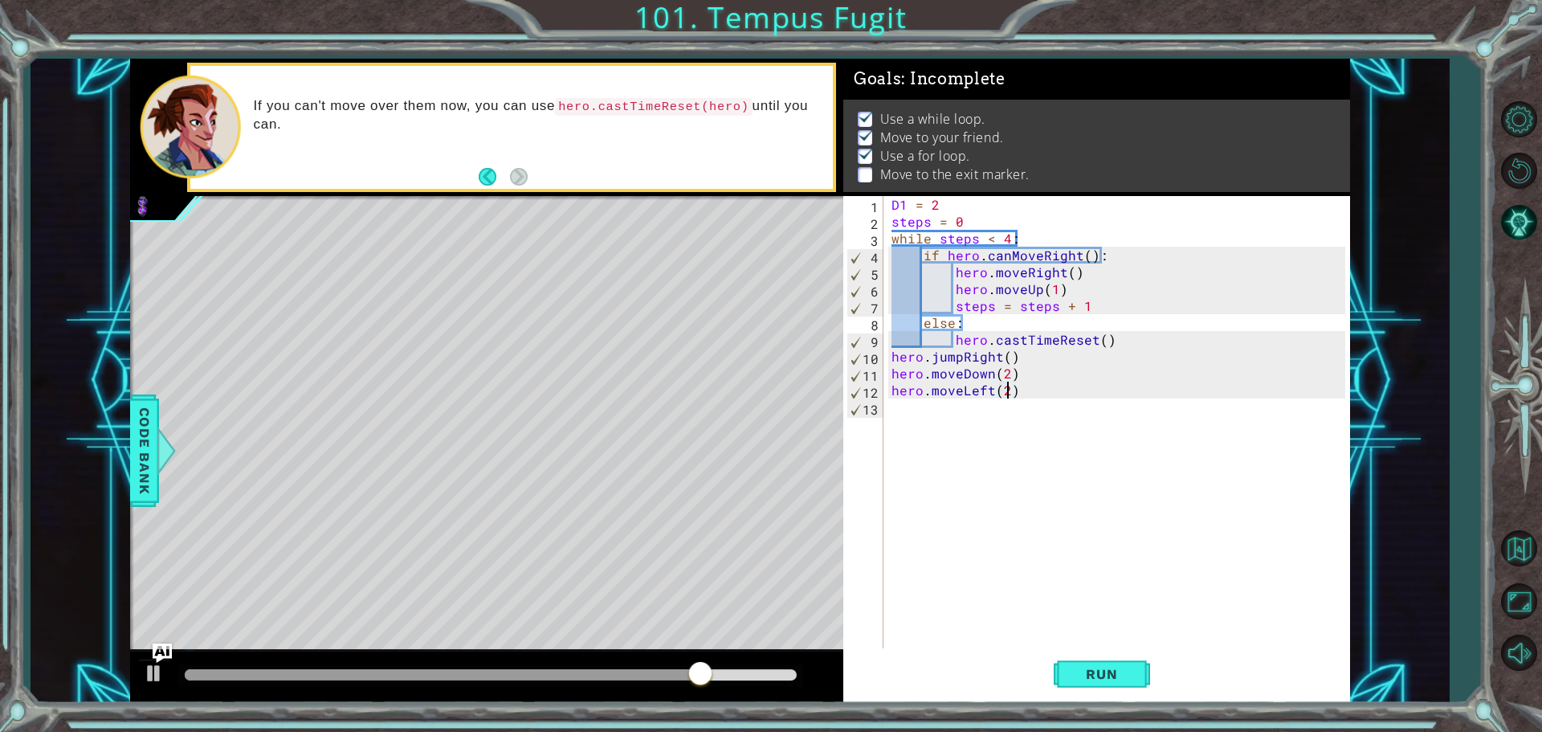
type textarea "hero.moveLeft(2)"
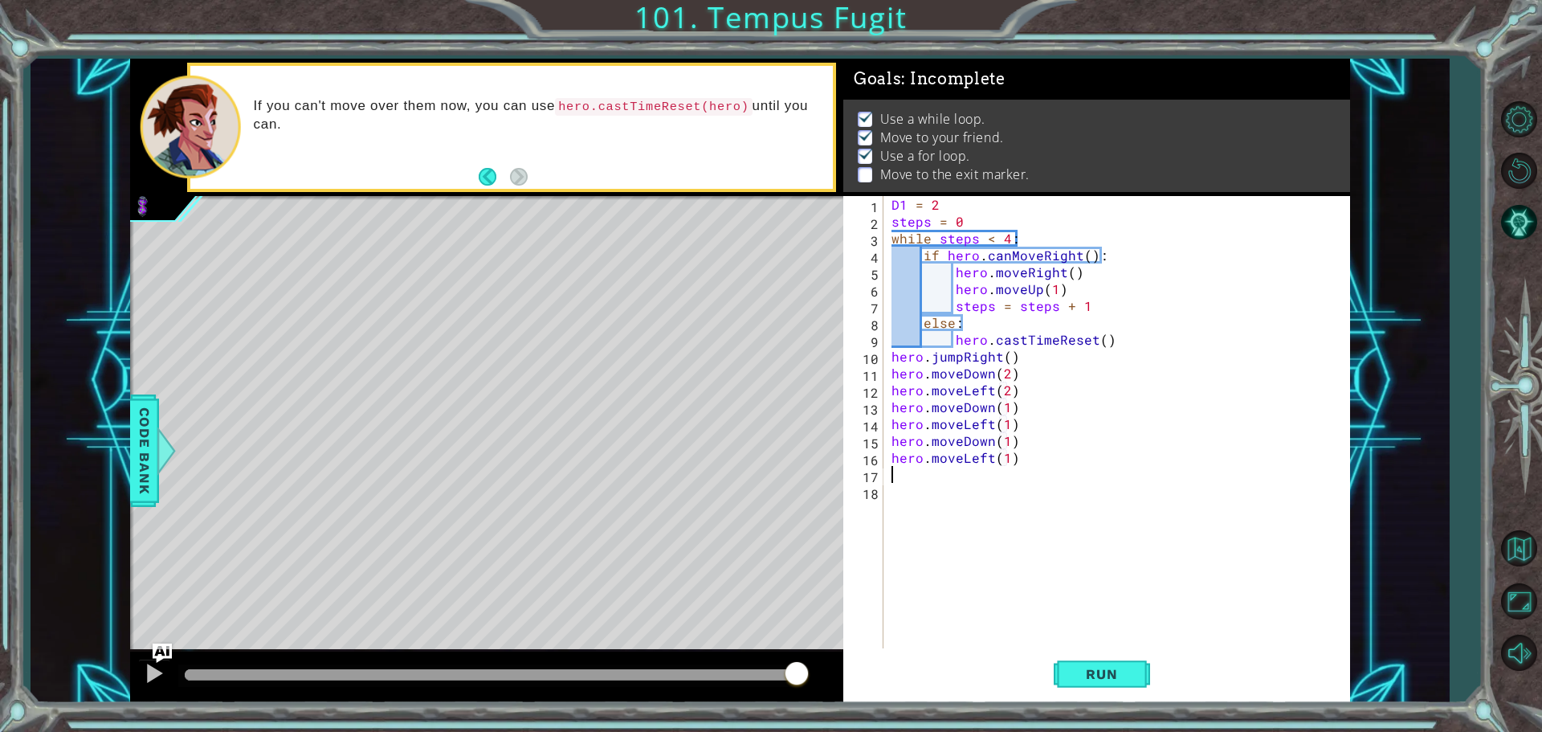
scroll to position [0, 7]
click at [1100, 685] on button "Run" at bounding box center [1102, 673] width 96 height 51
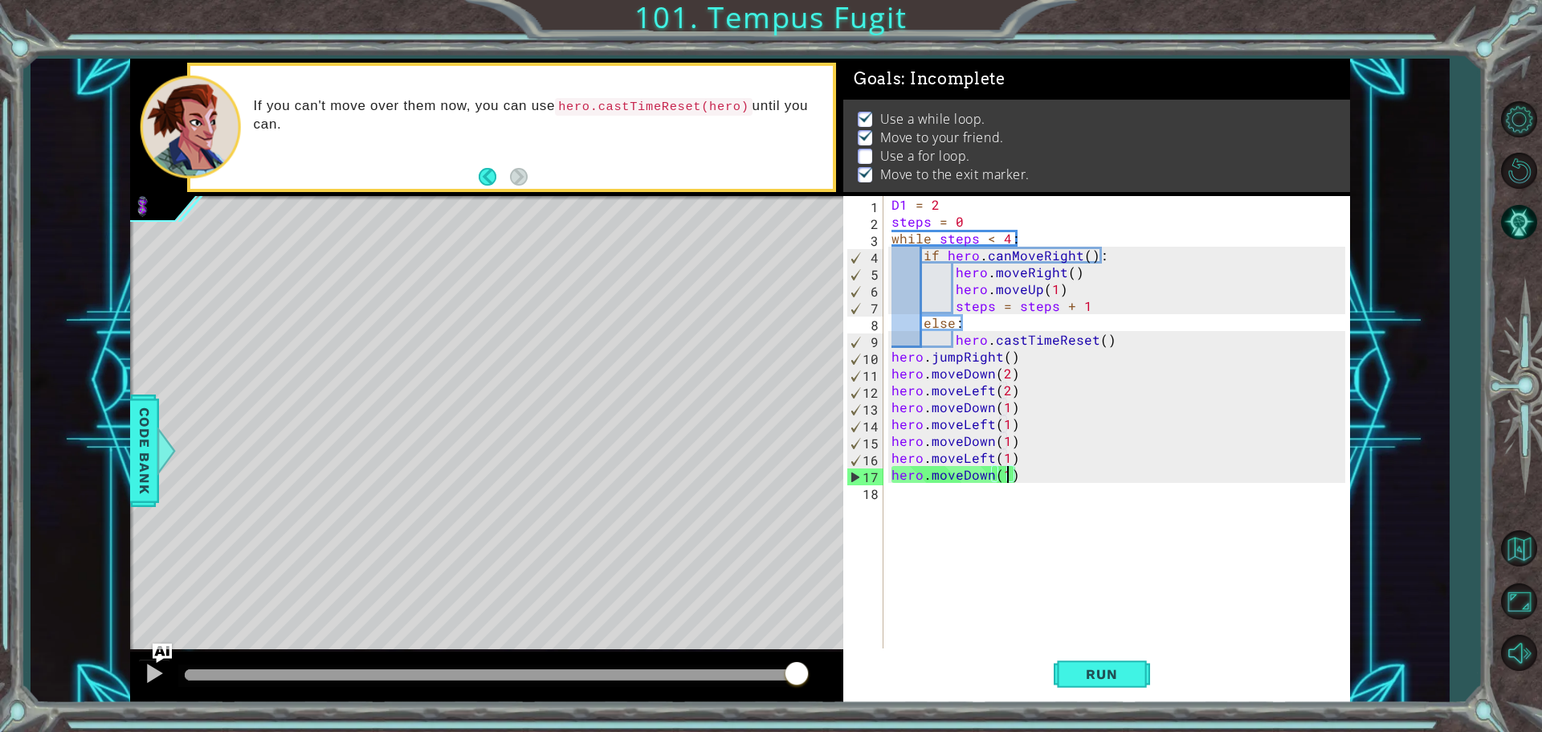
drag, startPoint x: 755, startPoint y: 669, endPoint x: 950, endPoint y: 671, distance: 195.1
click at [950, 671] on div "steps = 0 while steps < 4: 1 2 3 4 5 6 7 8 9 10 steps = 0 while steps < 4 : if …" at bounding box center [740, 381] width 1220 height 644
drag, startPoint x: 742, startPoint y: 679, endPoint x: 863, endPoint y: 673, distance: 121.4
click at [863, 673] on div "steps = 0 while steps < 4: 1 2 3 4 5 6 7 8 9 10 steps = 0 while steps < 4 : if …" at bounding box center [740, 381] width 1220 height 644
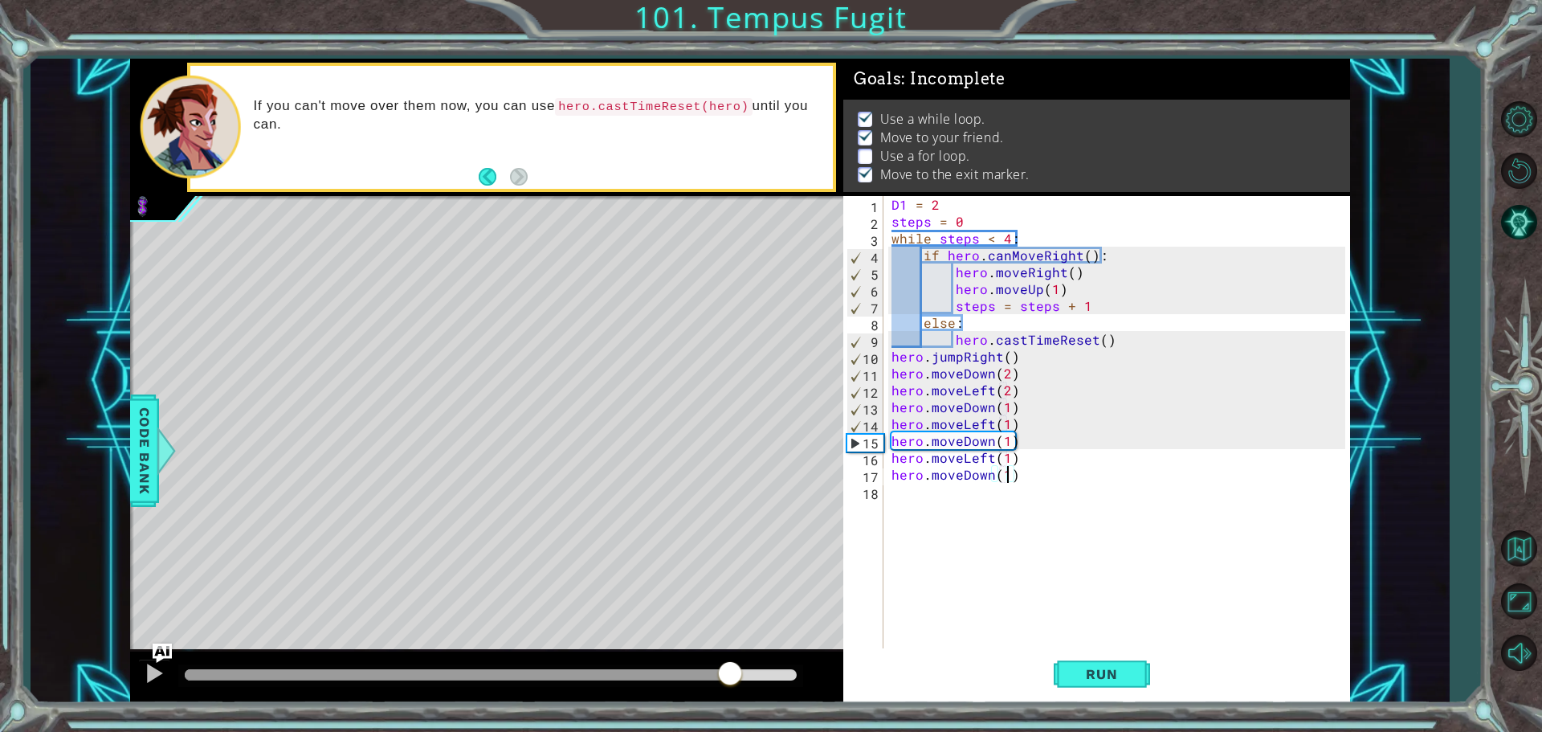
click at [730, 676] on div at bounding box center [491, 674] width 612 height 11
click at [166, 672] on button at bounding box center [154, 674] width 32 height 33
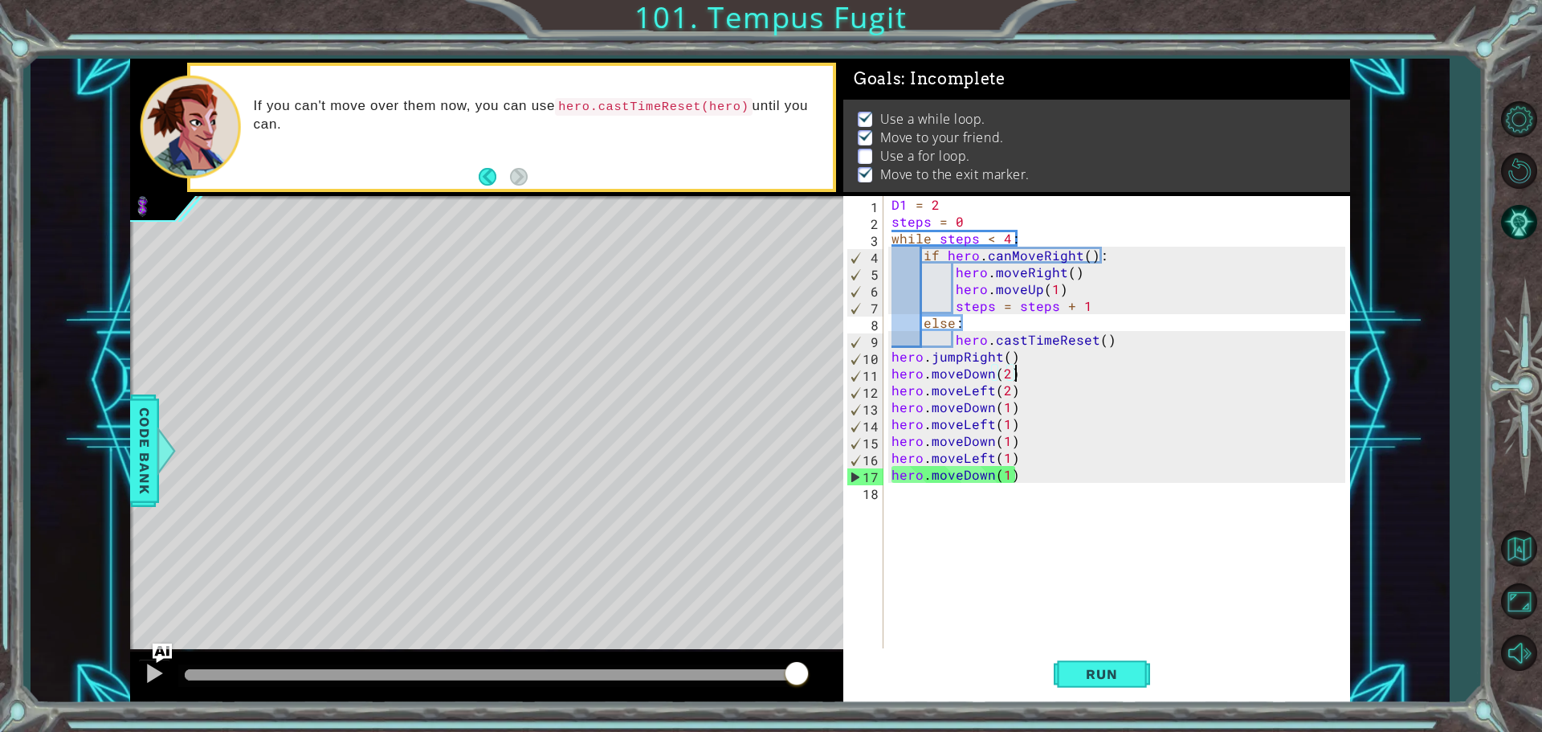
click at [1054, 376] on div "D1 = 2 steps = 0 while steps < 4 : if hero . canMoveRight ( ) : hero . moveRigh…" at bounding box center [1120, 440] width 465 height 489
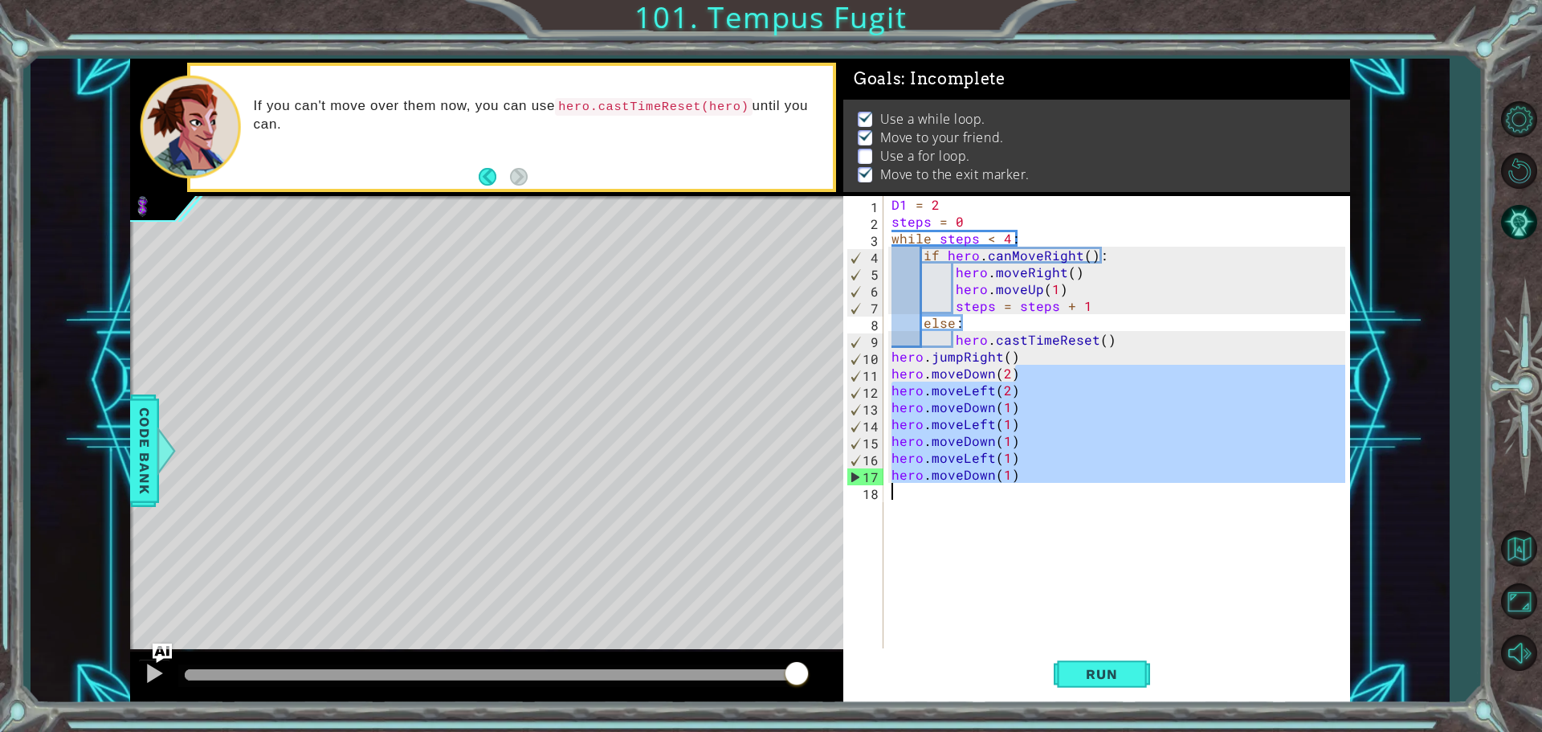
click at [397, 534] on div "steps = 0 while steps < 4: 1 2 3 4 5 6 7 8 9 10 steps = 0 while steps < 4 : if …" at bounding box center [740, 381] width 1220 height 644
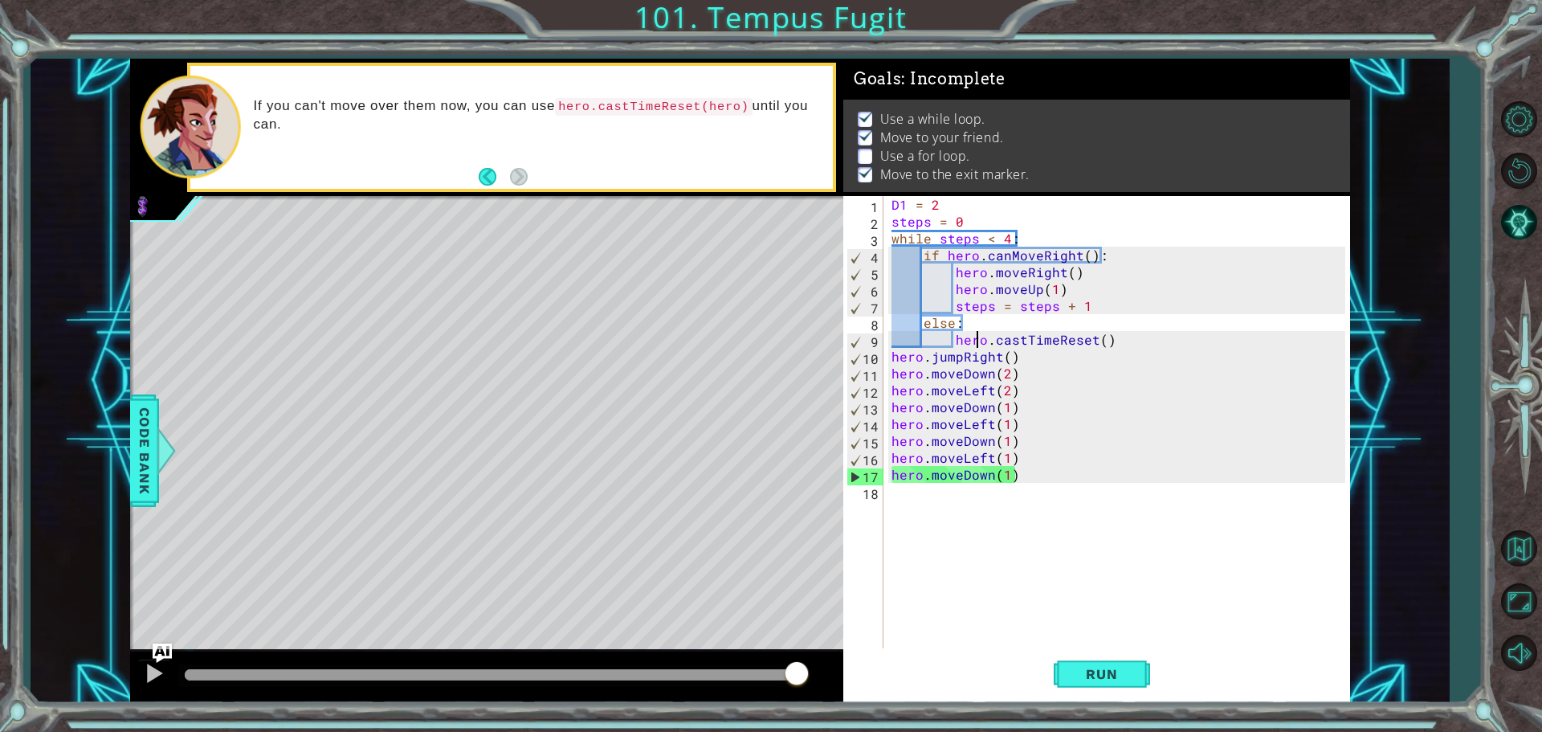
drag, startPoint x: 976, startPoint y: 340, endPoint x: 993, endPoint y: 344, distance: 17.5
click at [983, 340] on div "D1 = 2 steps = 0 while steps < 4 : if hero . canMoveRight ( ) : hero . moveRigh…" at bounding box center [1120, 440] width 465 height 489
click at [1032, 355] on div "D1 = 2 steps = 0 while steps < 4 : if hero . canMoveRight ( ) : hero . moveRigh…" at bounding box center [1120, 440] width 465 height 489
type textarea "hero.jumpRight()"
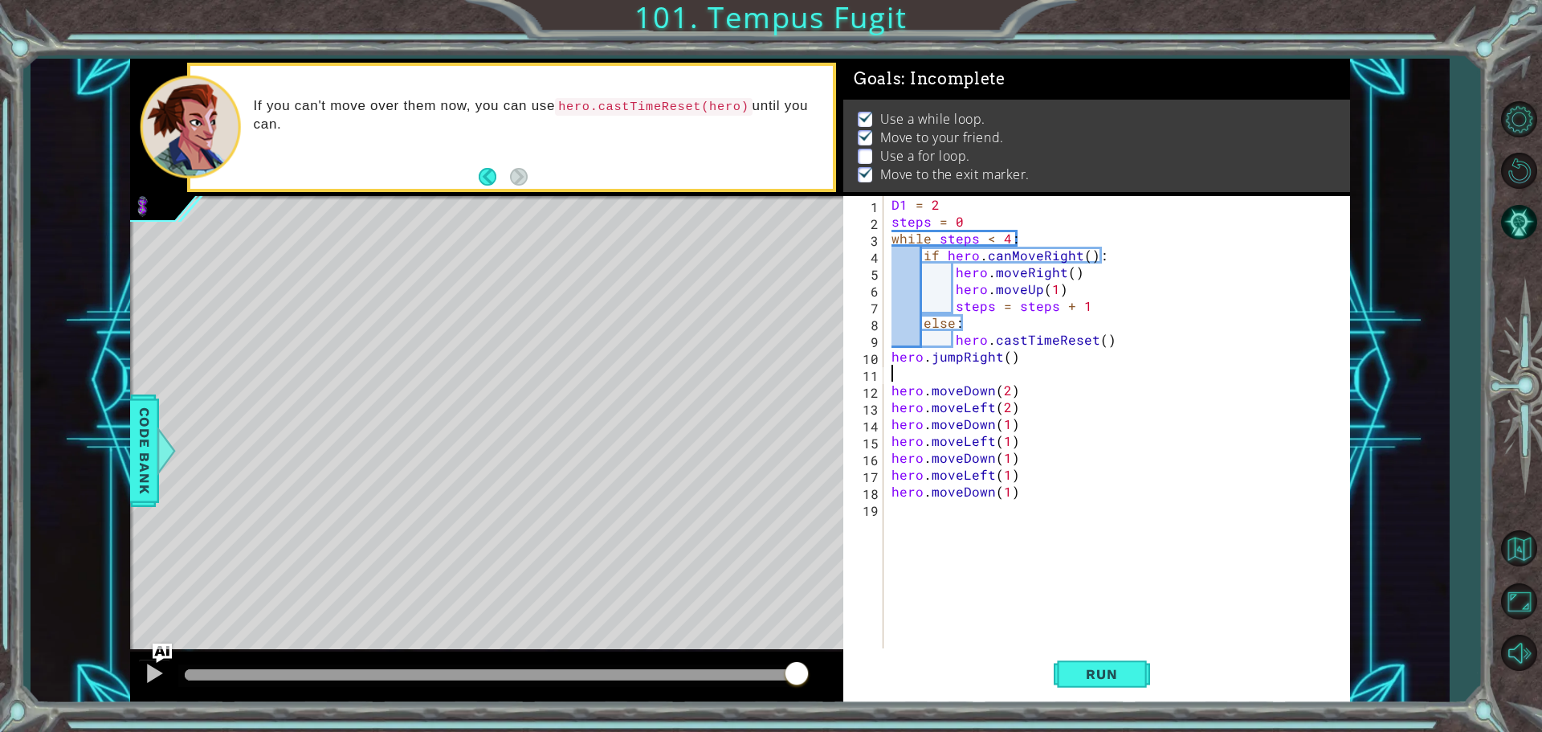
type textarea "h"
click at [896, 382] on div "D1 = 2 steps = 0 while steps < 4 : if hero . canMoveRight ( ) : hero . moveRigh…" at bounding box center [1120, 440] width 465 height 489
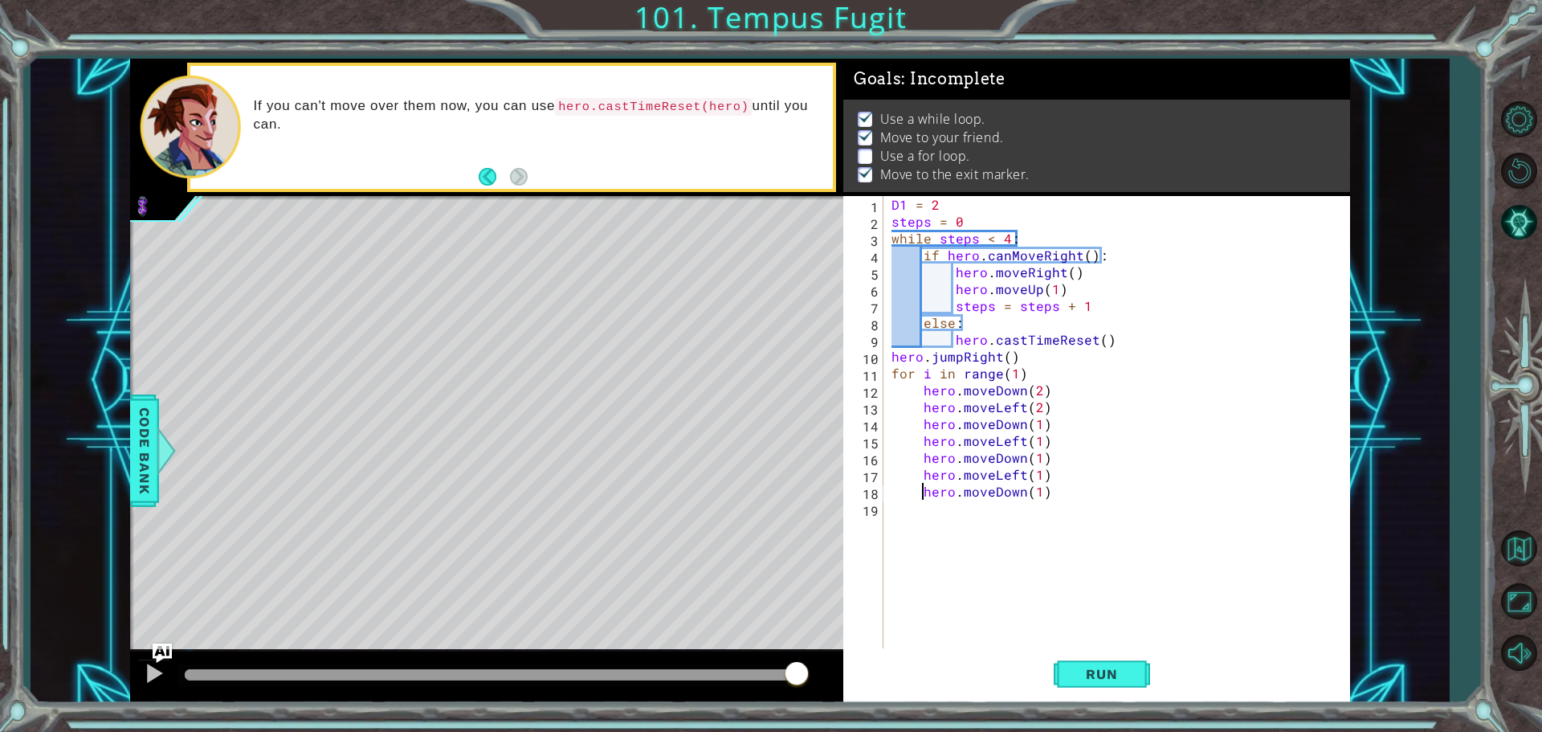
click at [1041, 675] on div "Run" at bounding box center [1101, 673] width 507 height 51
click at [1078, 668] on span "Run" at bounding box center [1101, 674] width 63 height 16
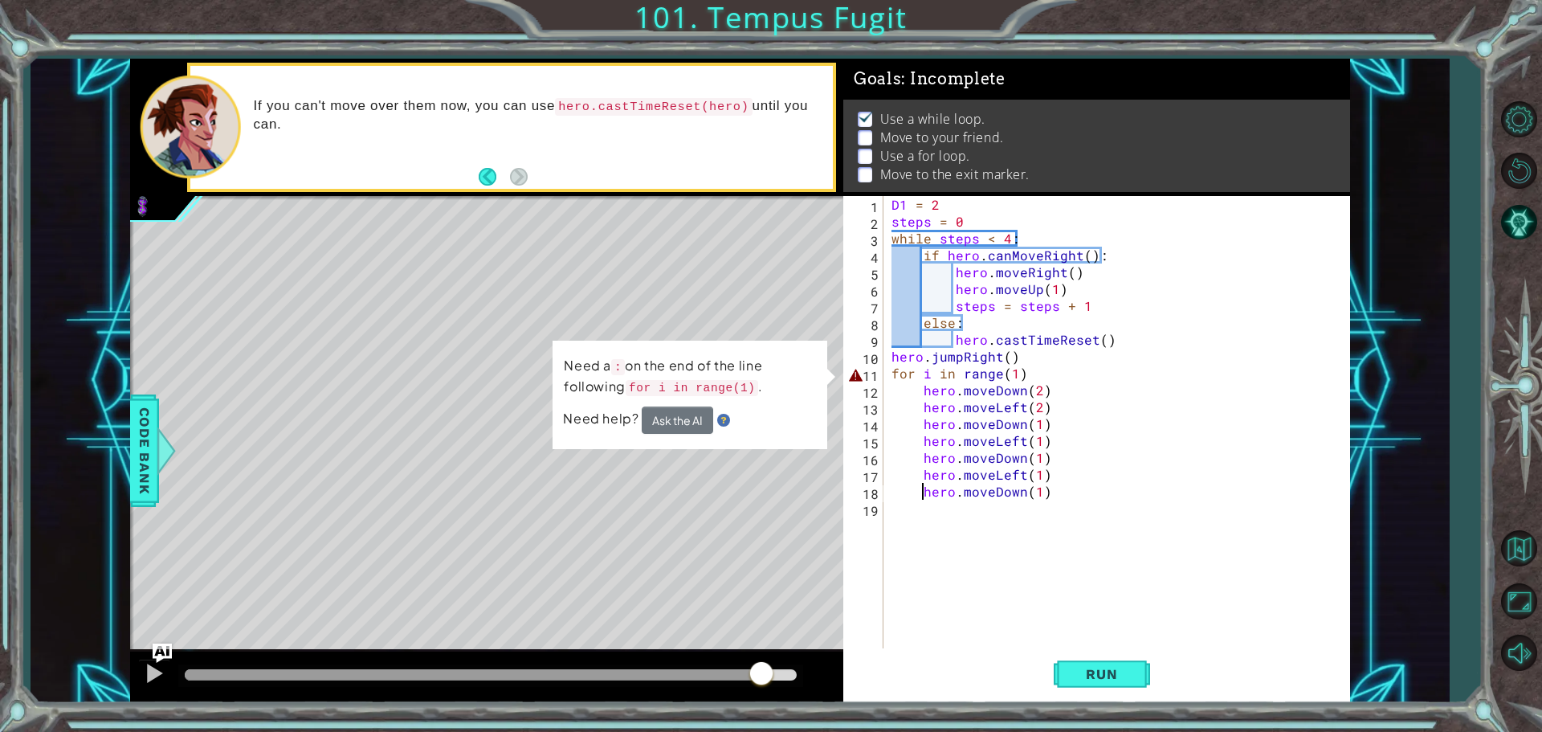
drag, startPoint x: 760, startPoint y: 668, endPoint x: 931, endPoint y: 664, distance: 170.3
click at [931, 664] on div "steps = 0 while steps < 4: 1 2 3 4 5 6 7 8 9 10 steps = 0 while steps < 4 : if …" at bounding box center [740, 381] width 1220 height 644
click at [1023, 379] on div "D1 = 2 steps = 0 while steps < 4 : if hero . canMoveRight ( ) : hero . moveRigh…" at bounding box center [1120, 440] width 465 height 489
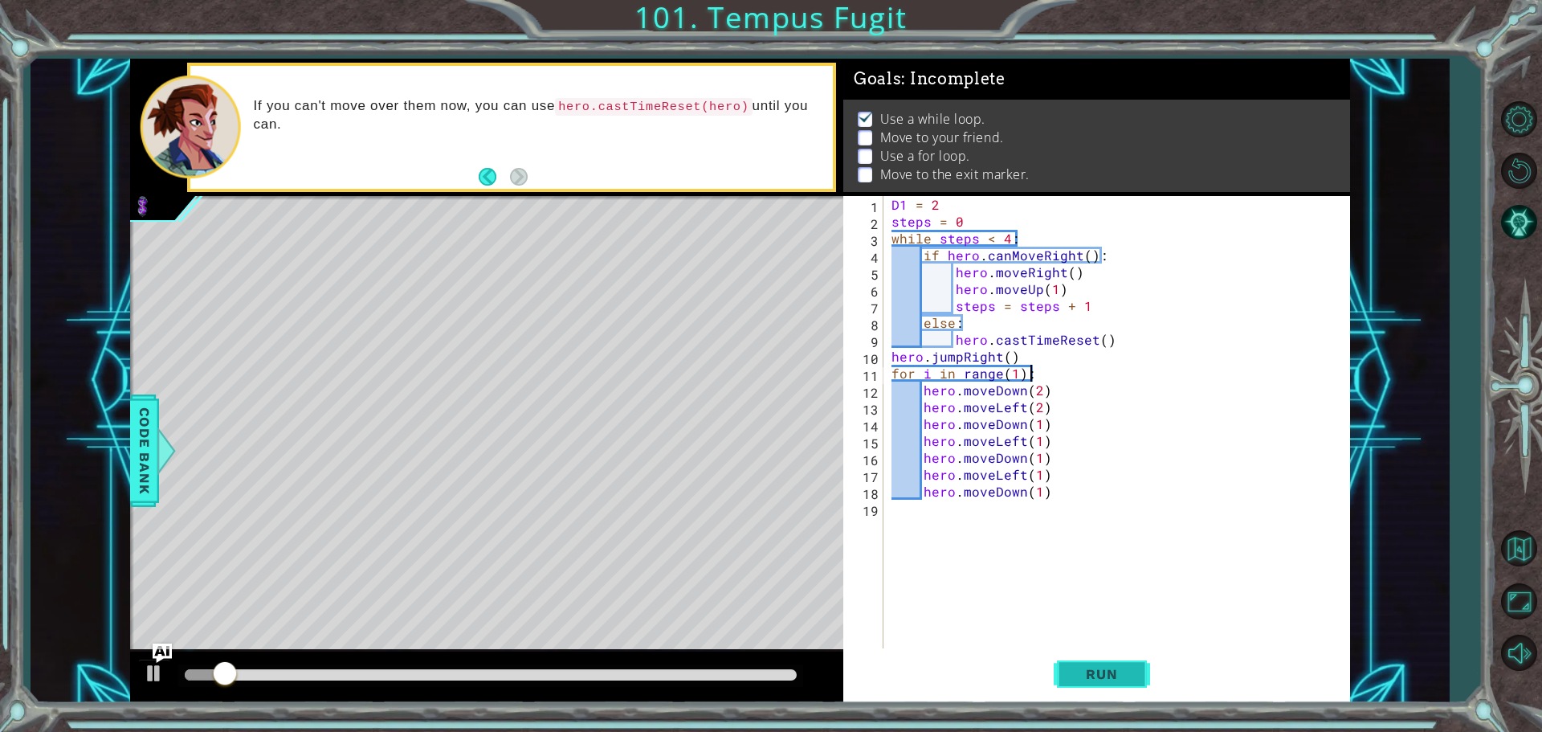
type textarea "for i in range(1):"
click at [1111, 676] on span "Run" at bounding box center [1101, 674] width 63 height 16
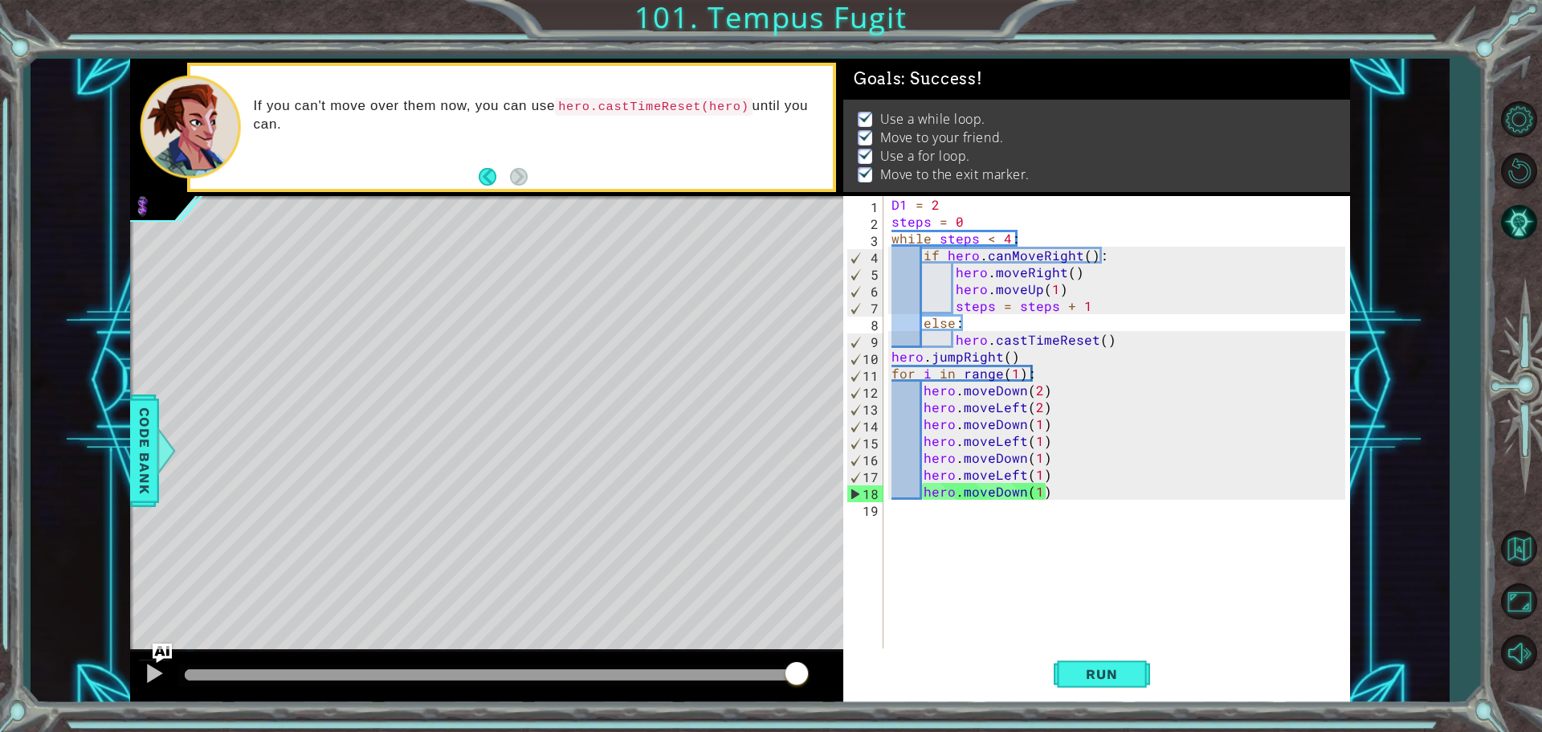
drag, startPoint x: 766, startPoint y: 668, endPoint x: 912, endPoint y: 699, distance: 149.5
click at [912, 699] on div "steps = 0 while steps < 4: 1 2 3 4 5 6 7 8 9 10 steps = 0 while steps < 4 : if …" at bounding box center [740, 381] width 1220 height 644
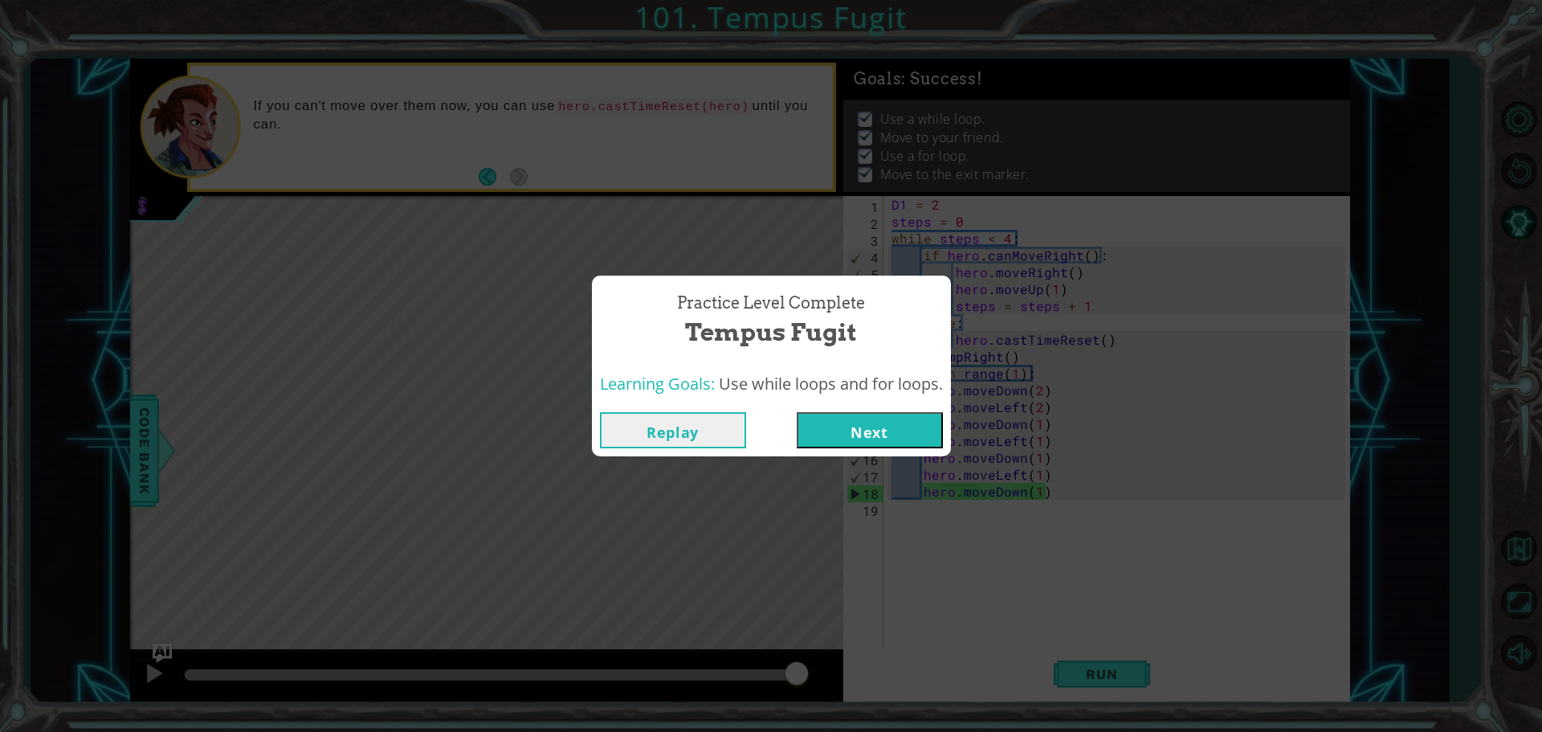
click at [925, 430] on button "Next" at bounding box center [870, 430] width 146 height 36
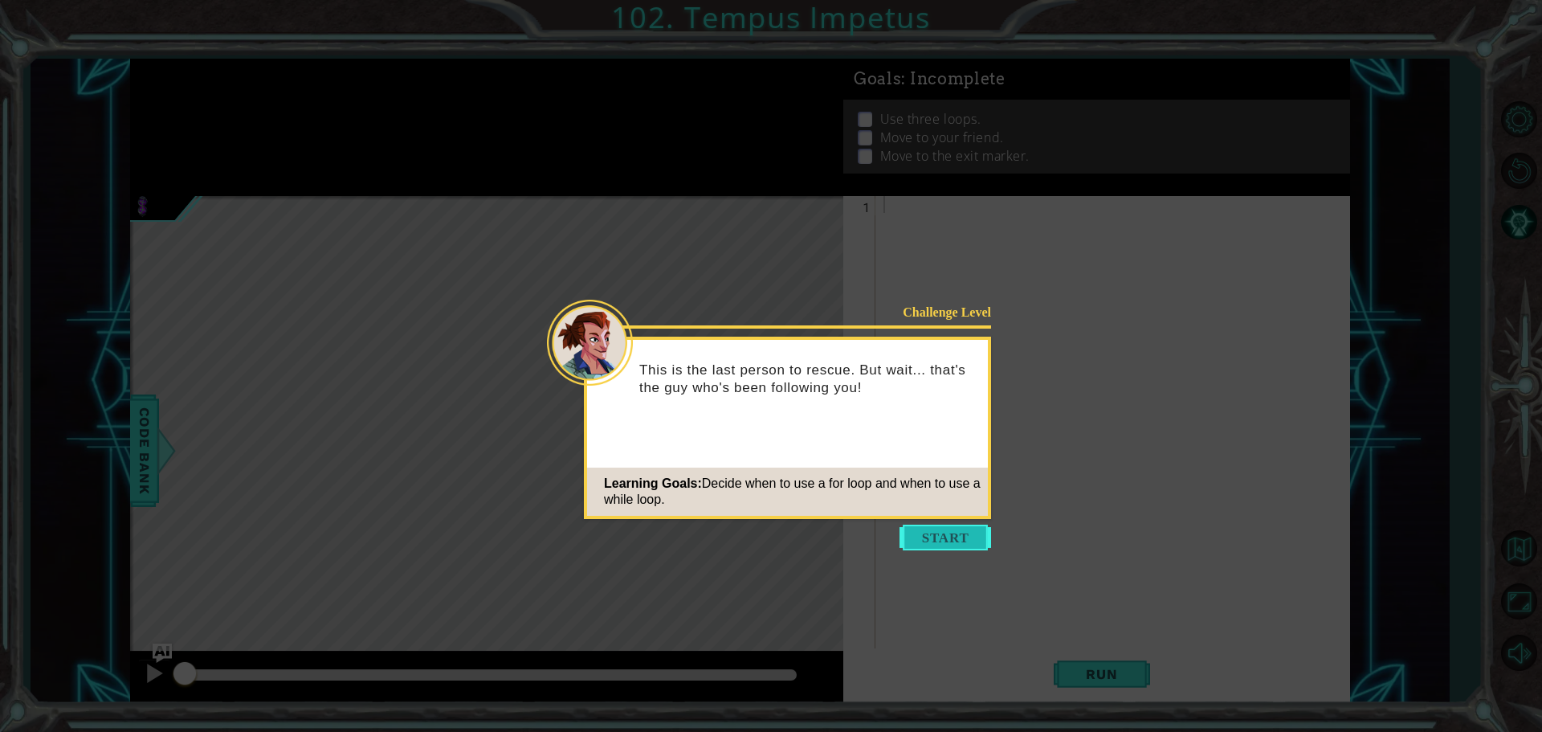
click at [905, 546] on button "Start" at bounding box center [945, 537] width 92 height 26
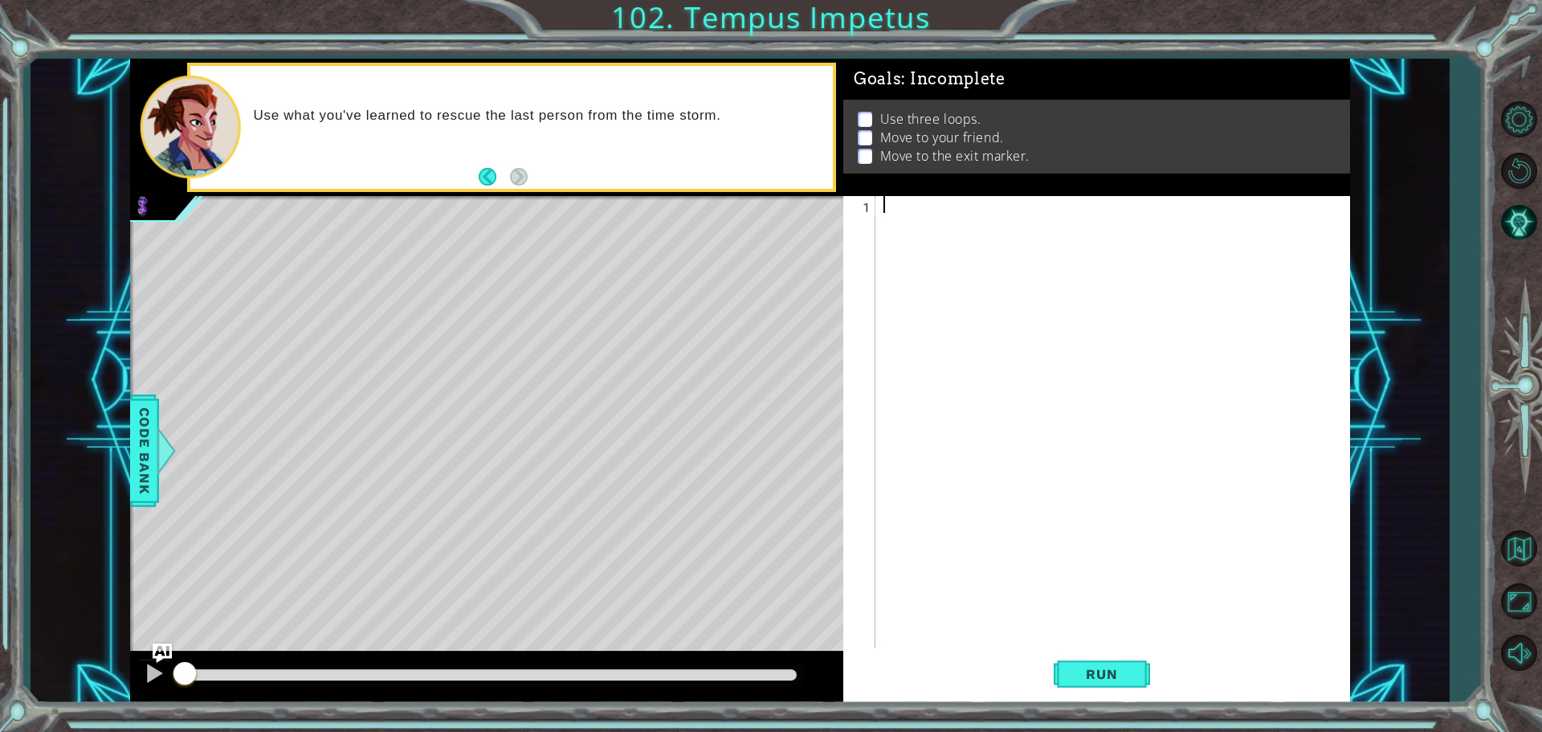
click at [1163, 401] on div at bounding box center [1116, 440] width 473 height 489
click at [769, 243] on div "Level Map" at bounding box center [501, 432] width 742 height 473
click at [776, 220] on div "Level Map" at bounding box center [501, 432] width 742 height 473
click at [1059, 223] on div at bounding box center [1116, 440] width 473 height 489
